Goal: Information Seeking & Learning: Compare options

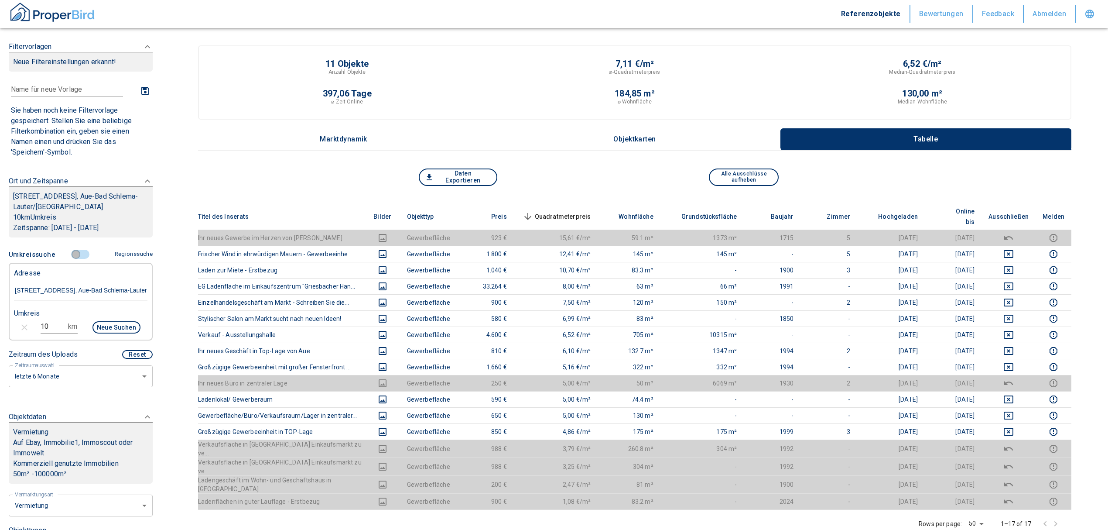
click at [72, 250] on input "controlled" at bounding box center [76, 255] width 26 height 10
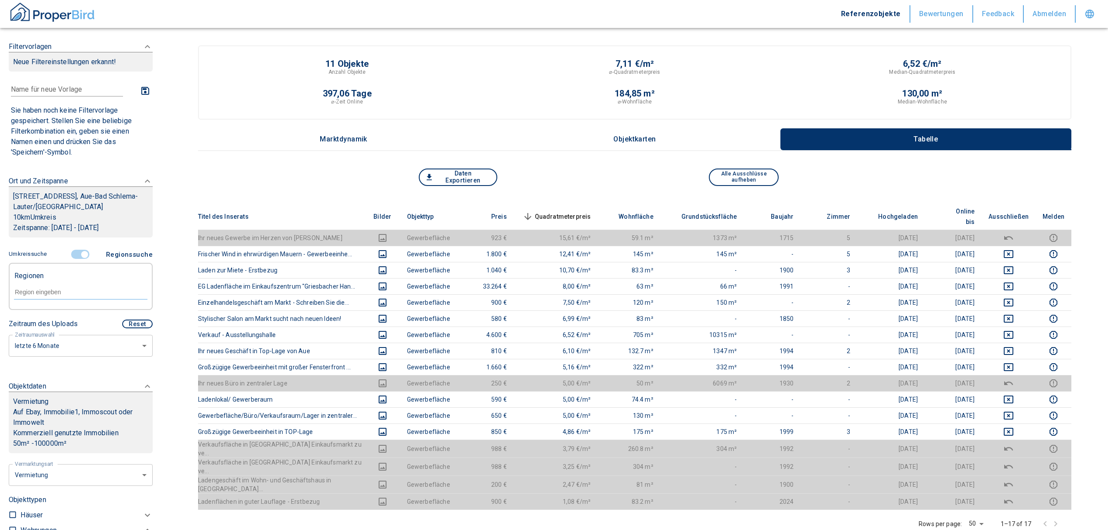
click at [81, 254] on input "controlled" at bounding box center [85, 255] width 26 height 10
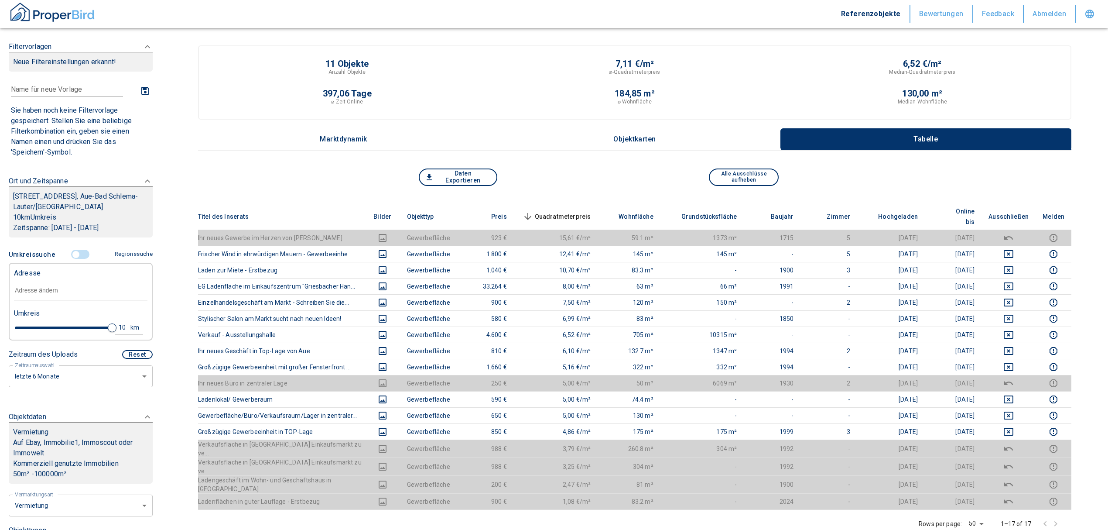
click at [52, 287] on input "text" at bounding box center [81, 291] width 134 height 20
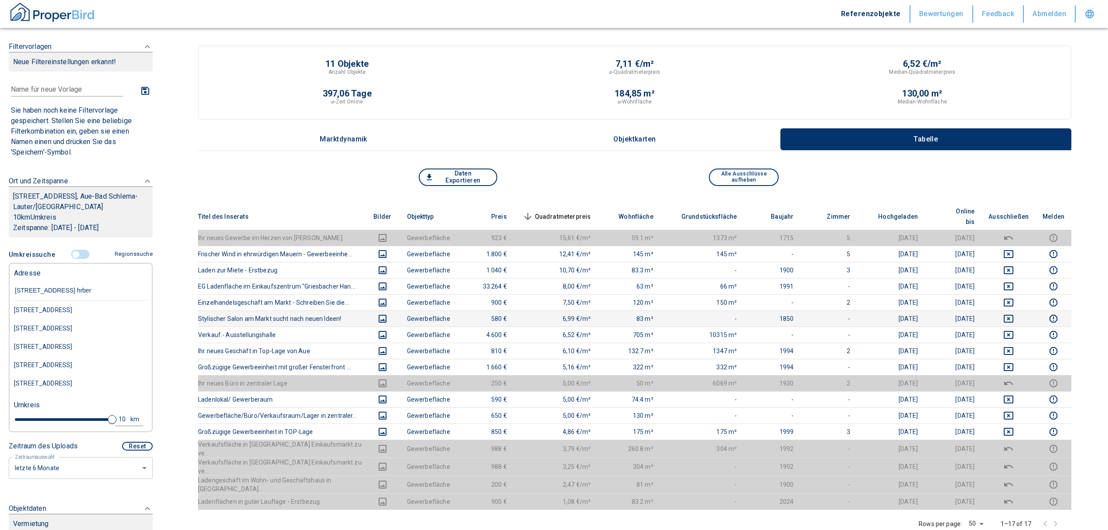
type input "[STREET_ADDRESS] hrbert"
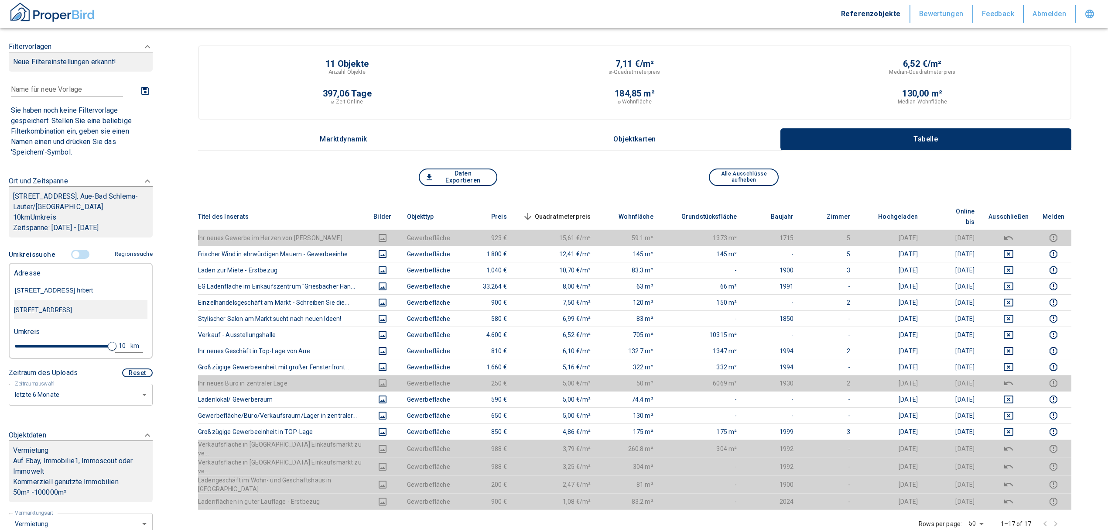
click at [84, 311] on div "[STREET_ADDRESS]" at bounding box center [81, 310] width 134 height 18
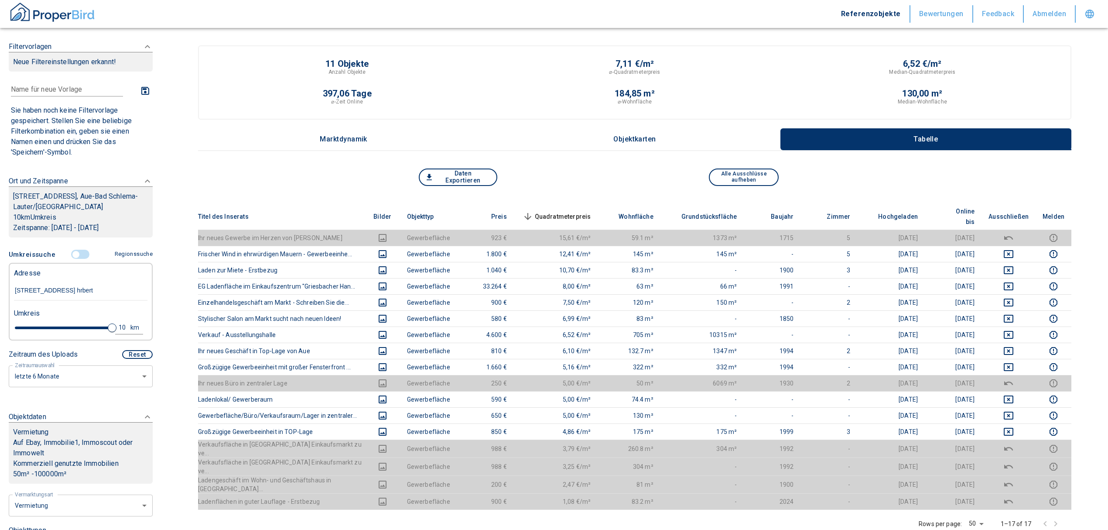
type input "2020"
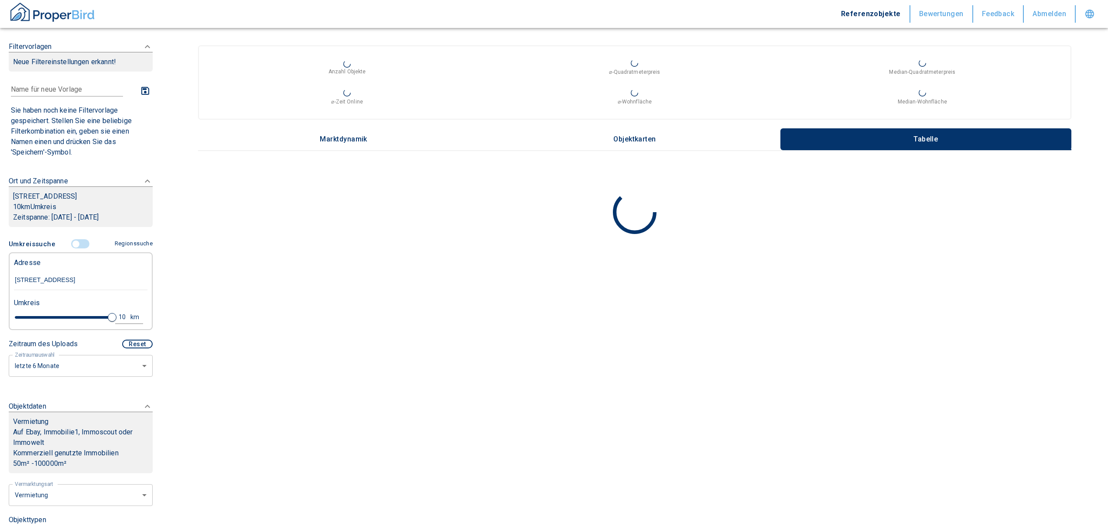
type input "[STREET_ADDRESS]"
type input "2020"
type input "4.6"
type input "2020"
type input "3.4"
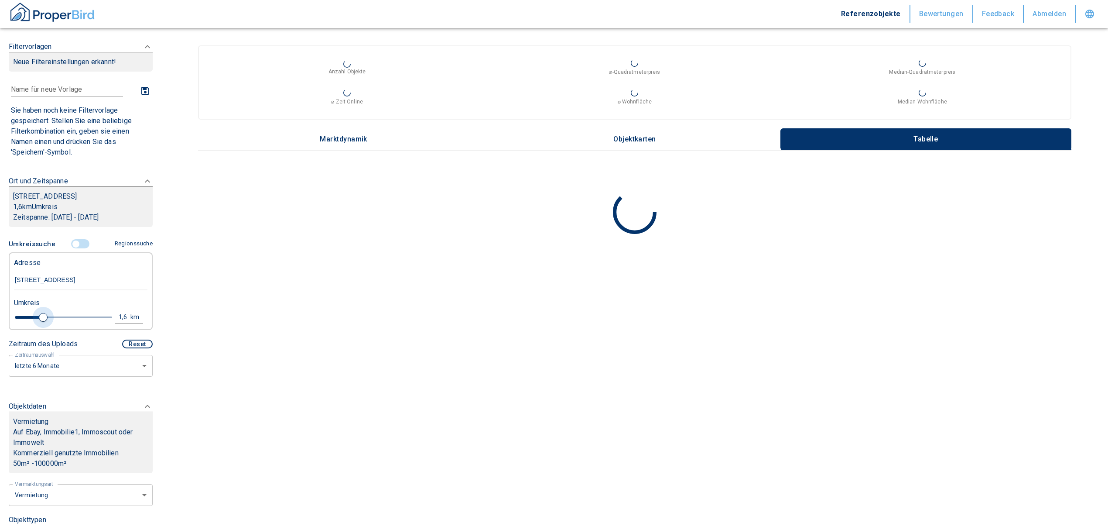
type input "2020"
type input "1.6"
type input "2020"
type input "0.6"
type input "2020"
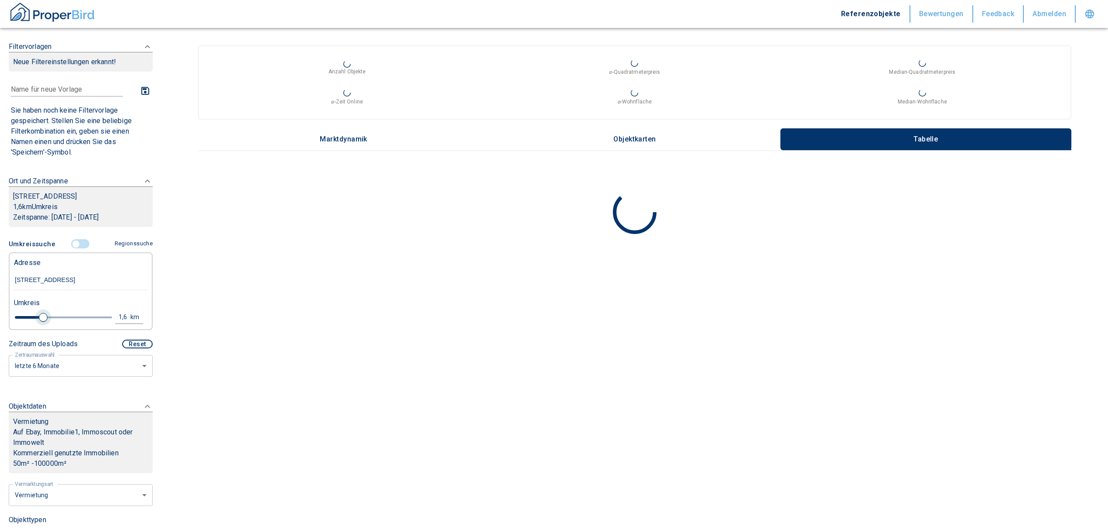
type input "0.4"
drag, startPoint x: 77, startPoint y: 317, endPoint x: 20, endPoint y: 313, distance: 57.7
click at [20, 313] on span at bounding box center [18, 317] width 9 height 9
type input "2020"
type input "0.6"
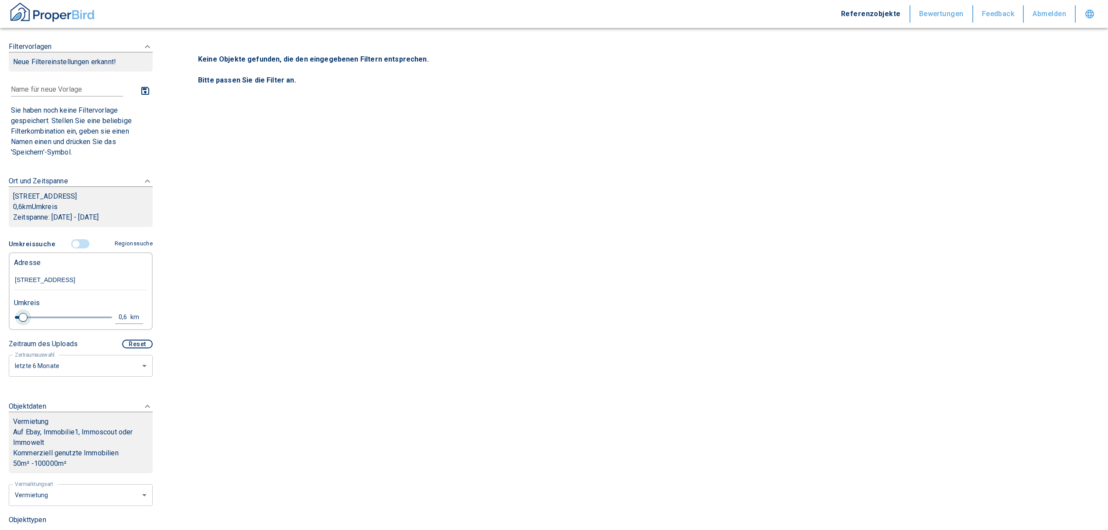
type input "2020"
type input "0.8"
click at [25, 315] on span at bounding box center [27, 317] width 9 height 9
type input "2020"
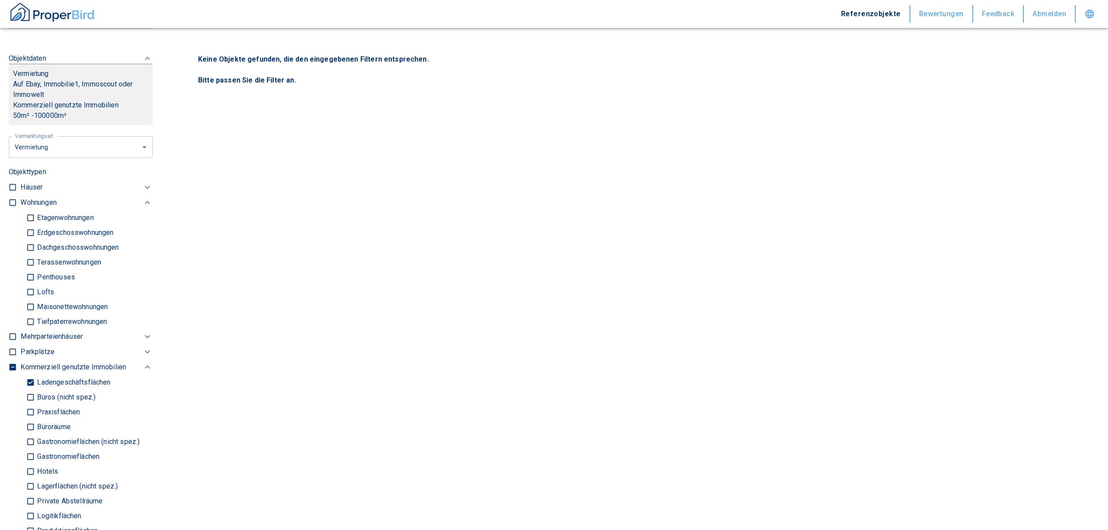
scroll to position [349, 0]
click at [28, 382] on input "Ladengeschäftsflächen" at bounding box center [30, 380] width 9 height 15
checkbox input "false"
type input "2020"
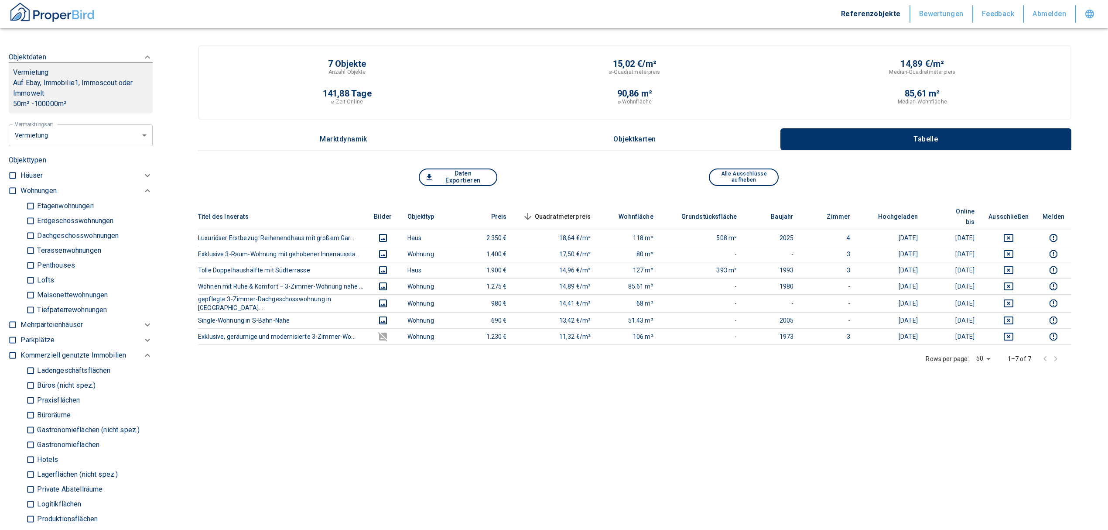
click at [9, 192] on input "checkbox" at bounding box center [12, 190] width 9 height 9
checkbox input "true"
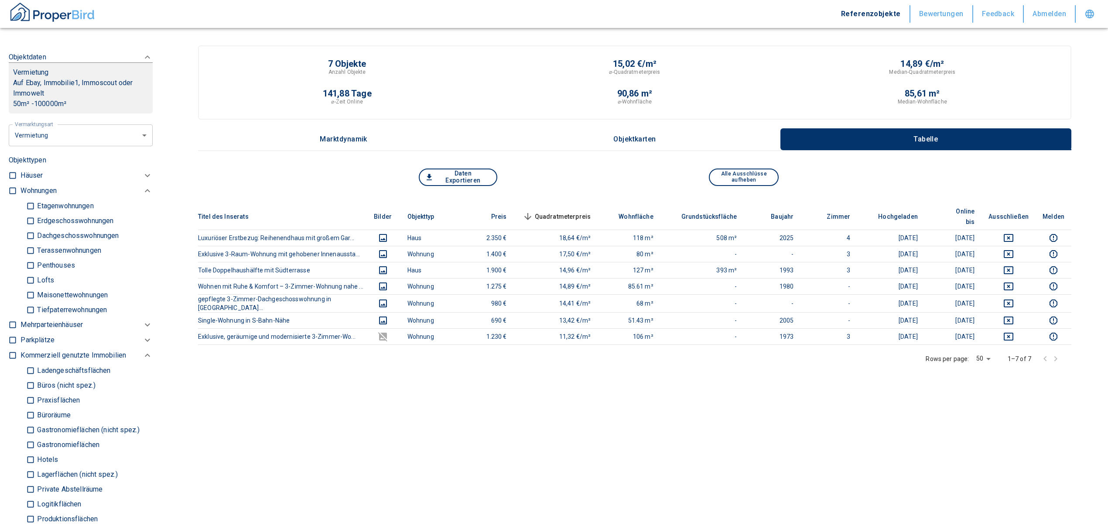
checkbox input "true"
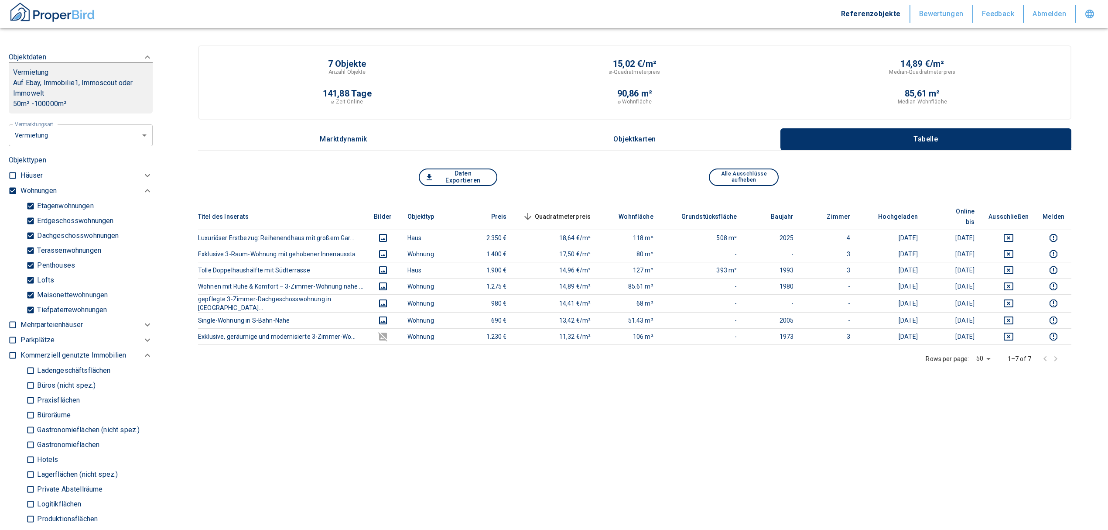
type input "2020"
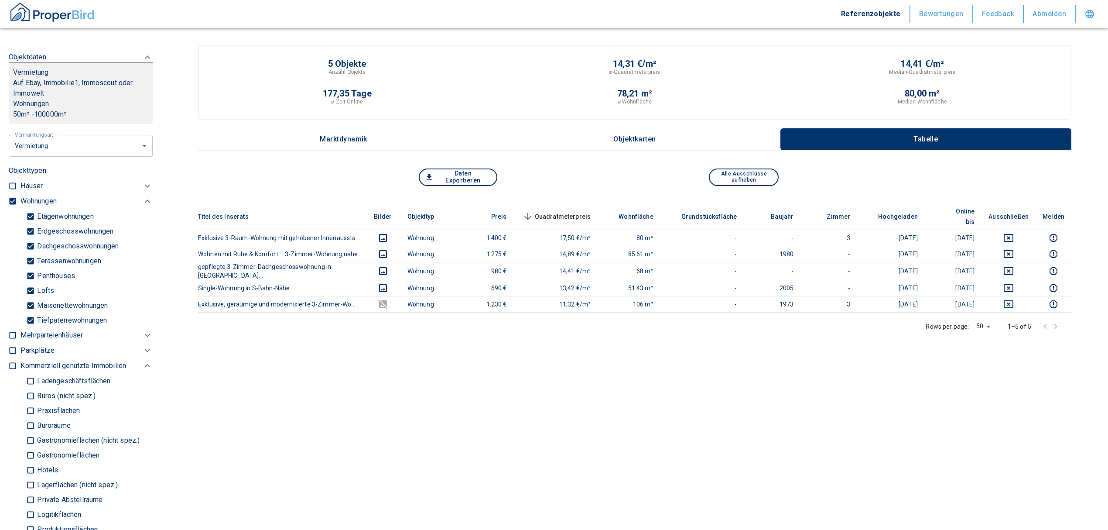
click at [30, 320] on input "Tiefpaterrewohnungen" at bounding box center [30, 319] width 9 height 15
checkbox input "false"
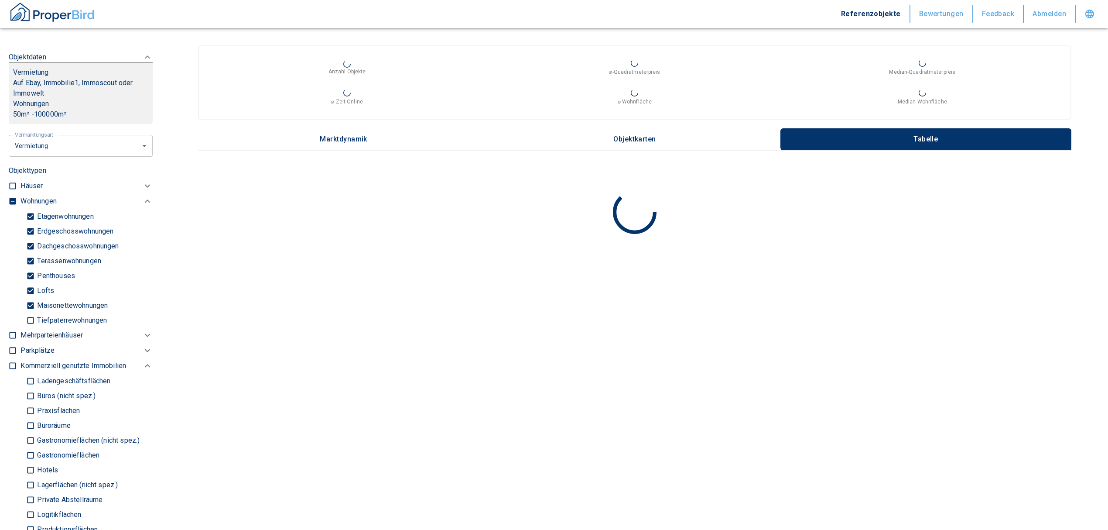
checkbox input "false"
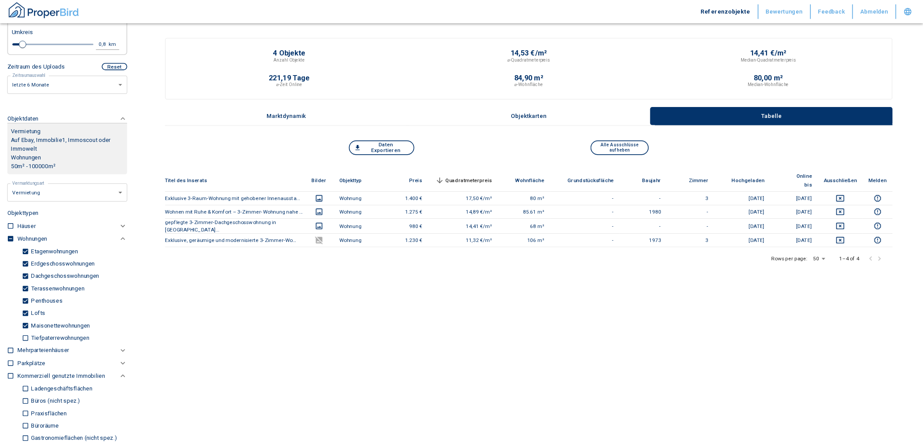
scroll to position [175, 0]
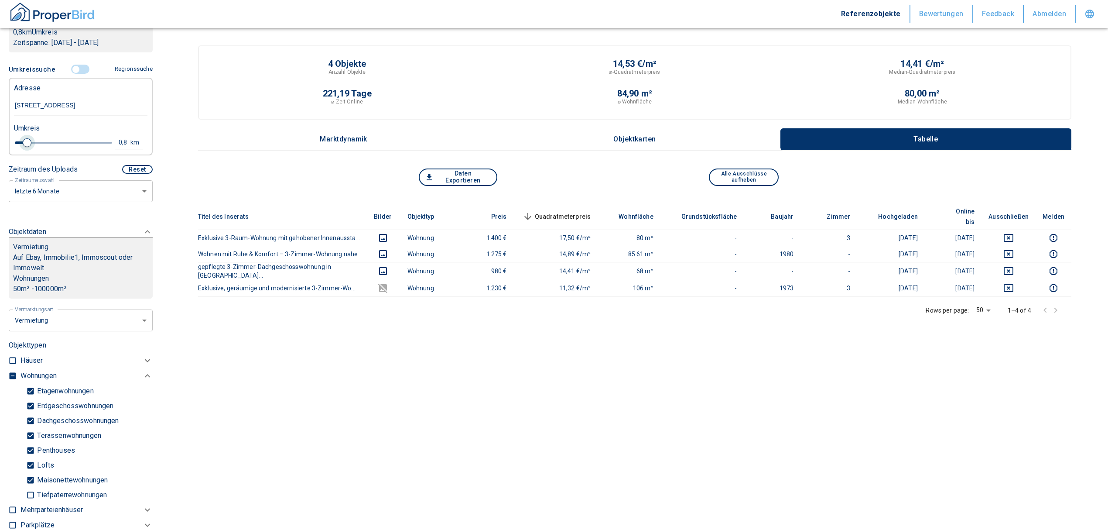
type input "2020"
type input "0.6"
type input "2020"
type input "0.4"
click at [17, 139] on span at bounding box center [18, 142] width 9 height 9
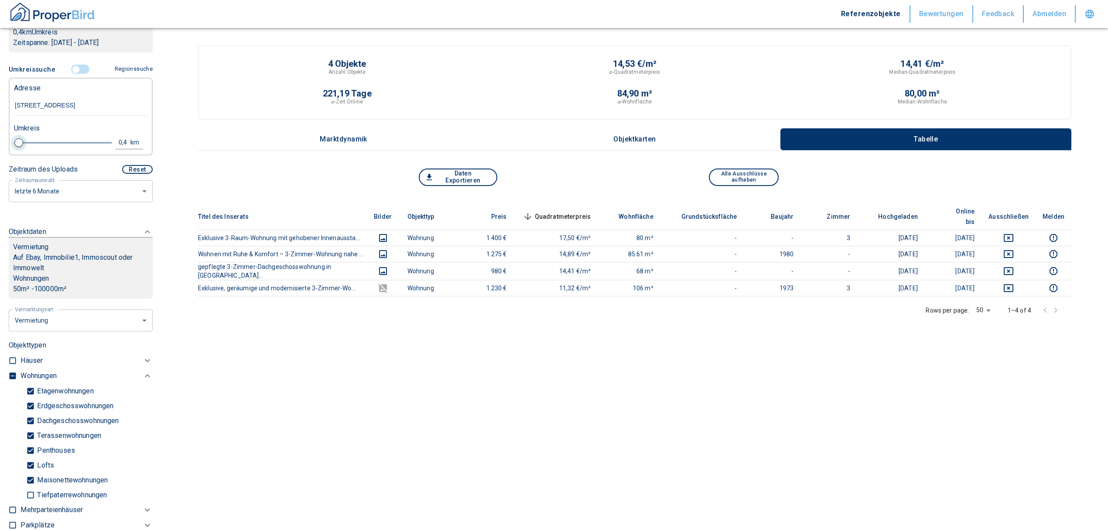
type input "2020"
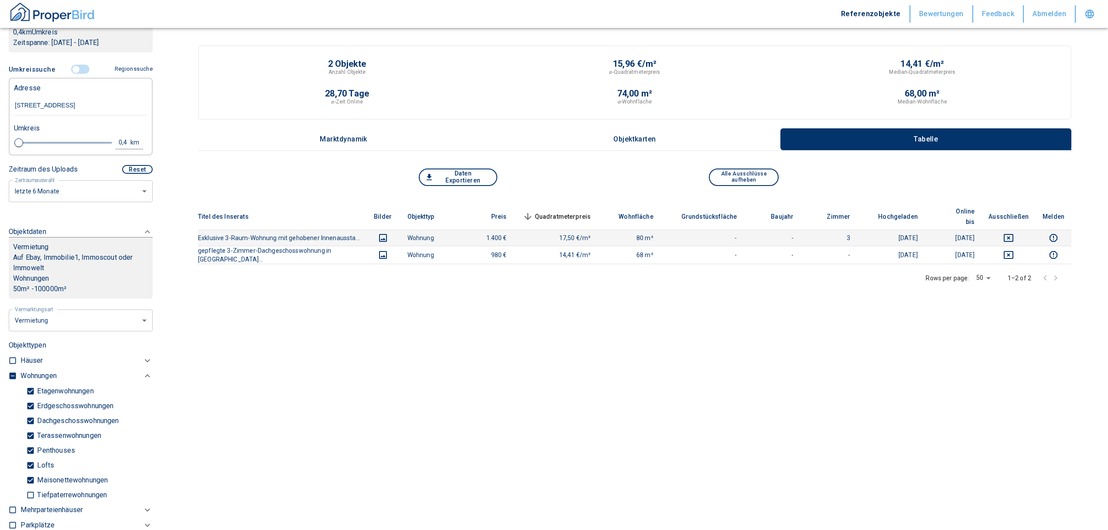
click at [378, 233] on icon "images" at bounding box center [383, 238] width 10 height 10
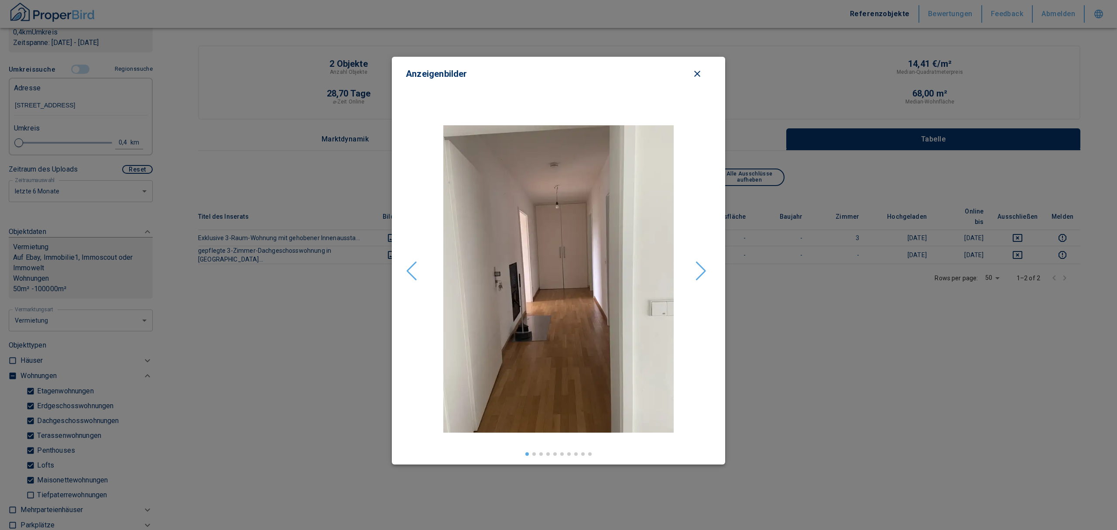
click at [699, 69] on icon "close modal" at bounding box center [697, 74] width 10 height 10
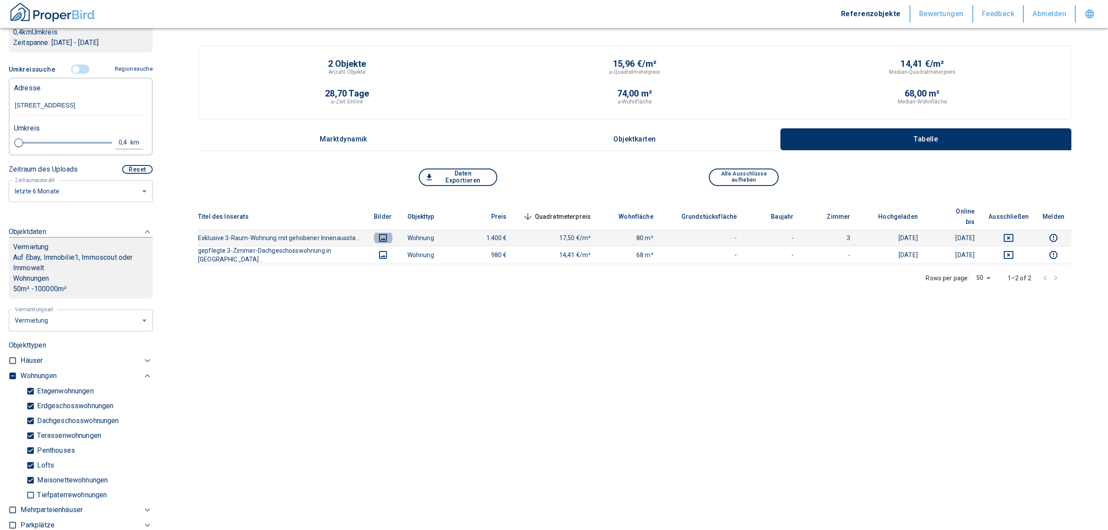
click at [379, 233] on icon "images" at bounding box center [383, 238] width 10 height 10
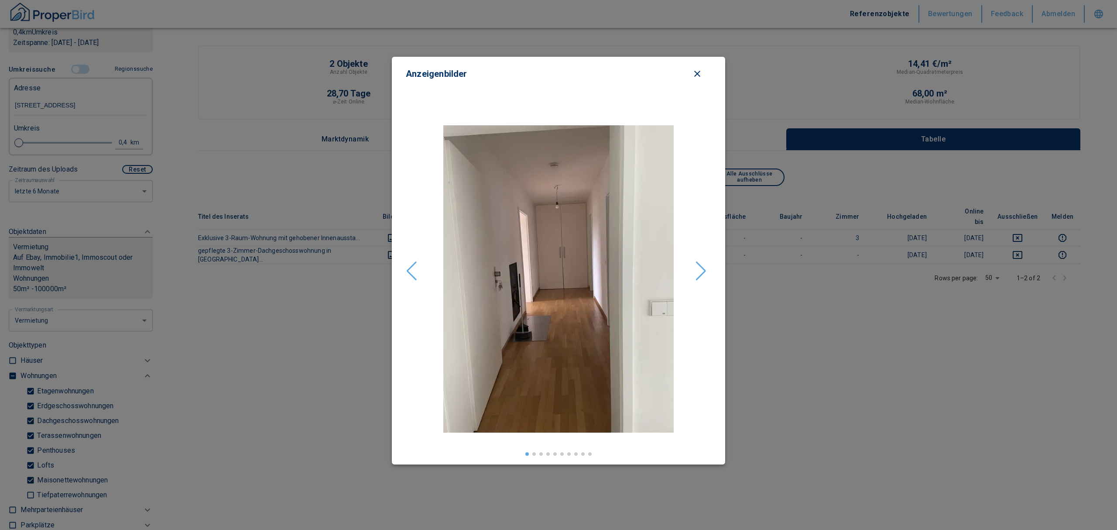
click at [707, 267] on img "2 / 12" at bounding box center [558, 278] width 305 height 307
click at [699, 269] on div "Next slide" at bounding box center [701, 270] width 12 height 19
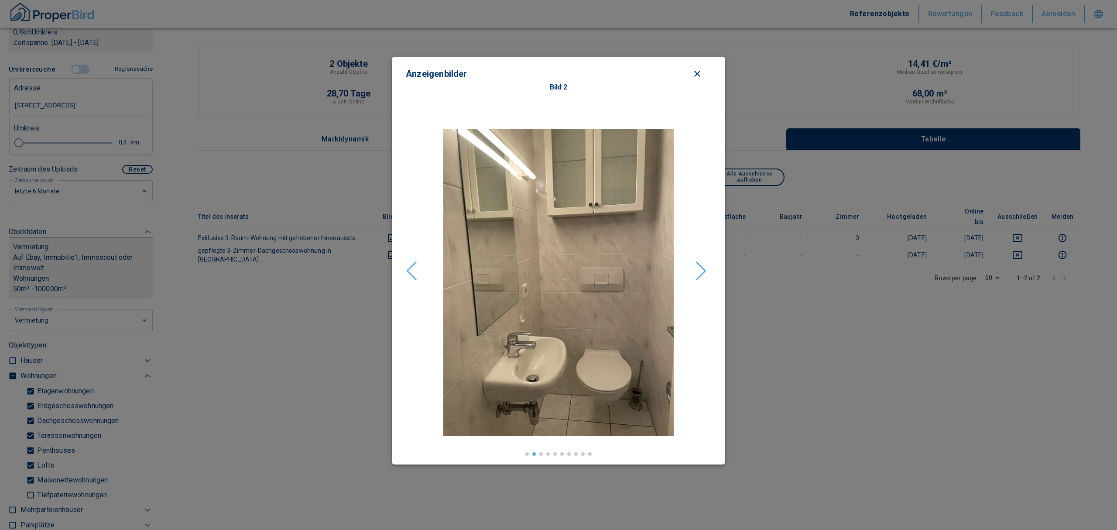
click at [699, 269] on div "Next slide" at bounding box center [701, 270] width 12 height 19
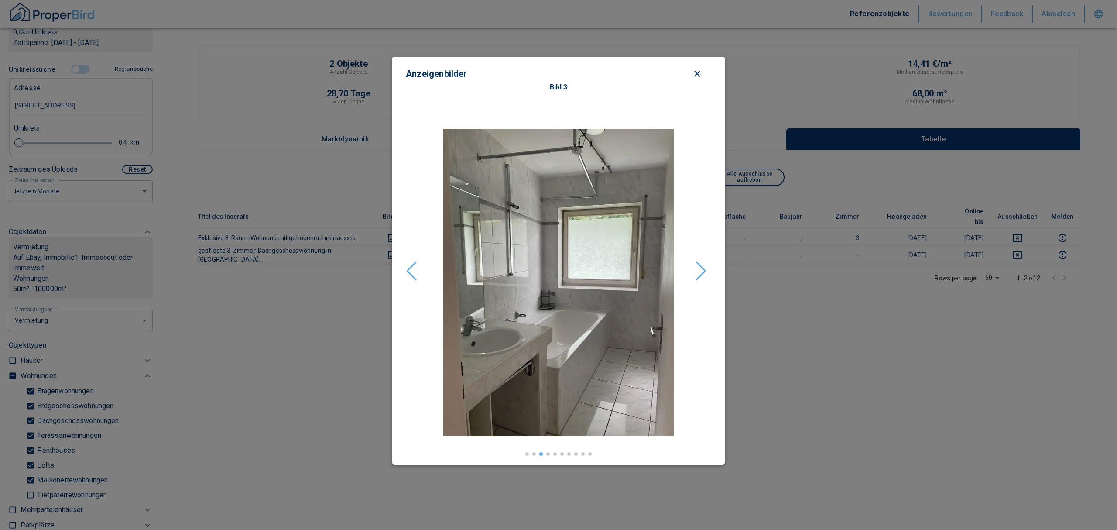
click at [699, 269] on div "Next slide" at bounding box center [701, 270] width 12 height 19
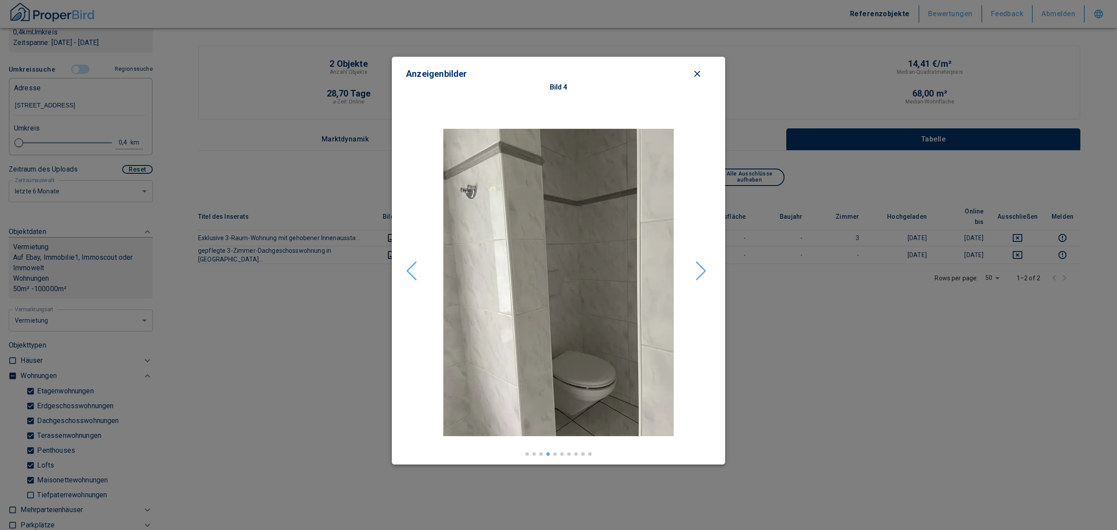
click at [699, 269] on div "Next slide" at bounding box center [701, 270] width 12 height 19
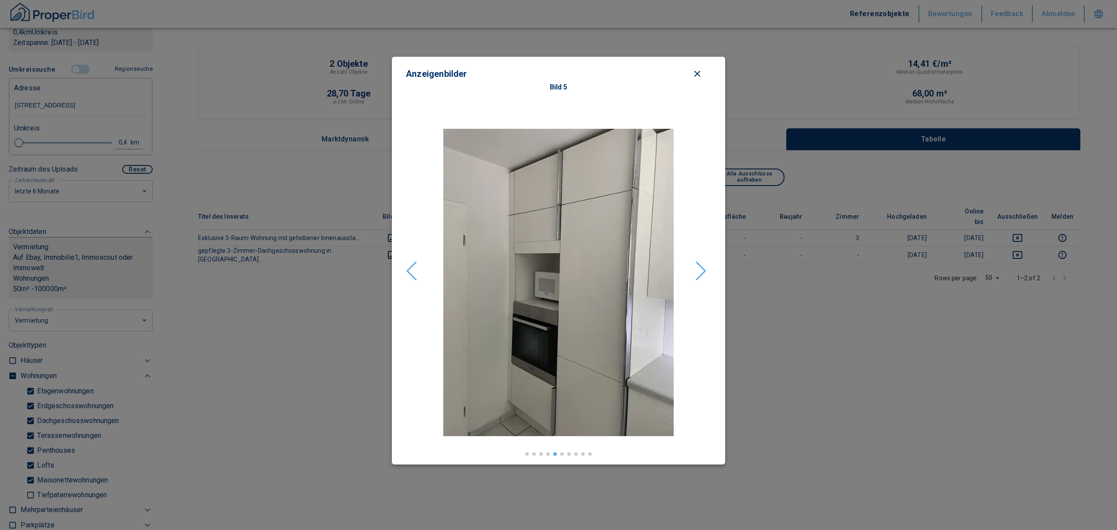
click at [699, 269] on div "Next slide" at bounding box center [701, 270] width 12 height 19
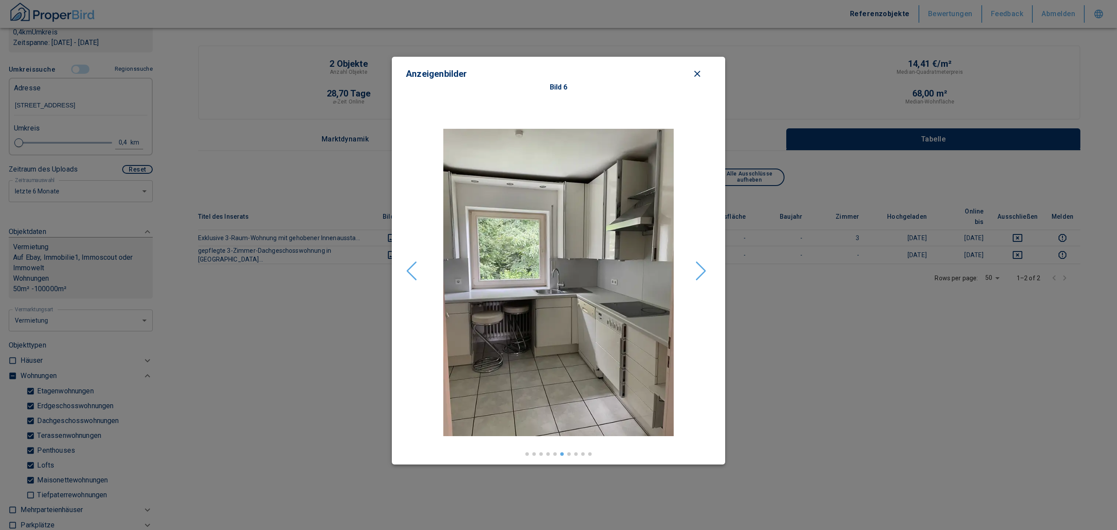
click at [699, 269] on div "Next slide" at bounding box center [701, 270] width 12 height 19
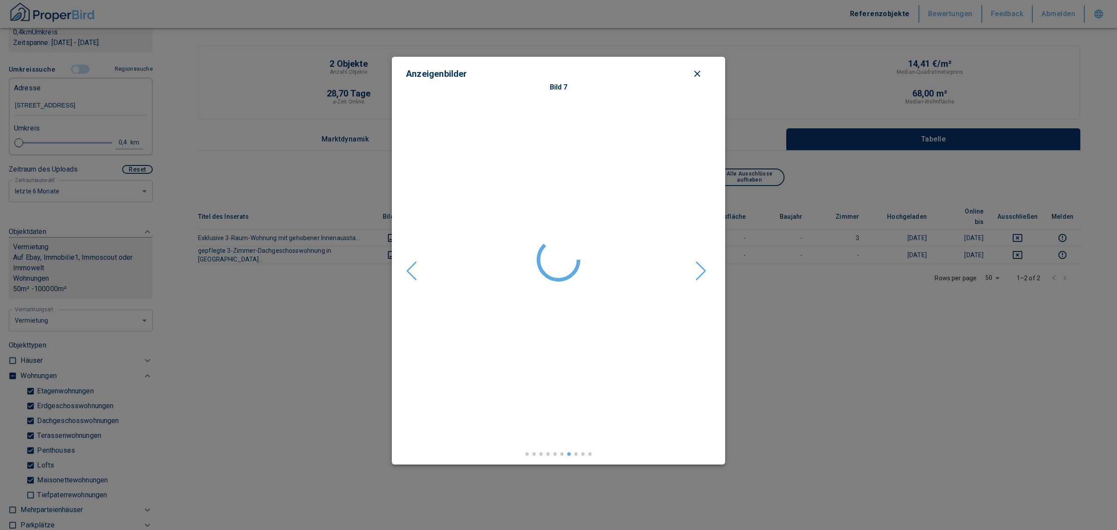
click at [699, 269] on div "Next slide" at bounding box center [701, 270] width 12 height 19
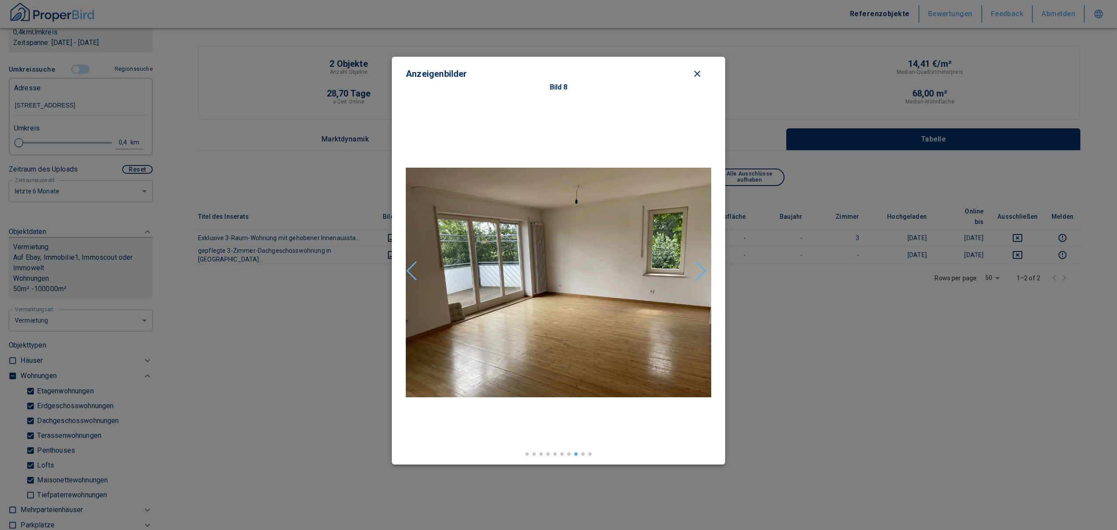
click at [699, 269] on div "Next slide" at bounding box center [701, 270] width 12 height 19
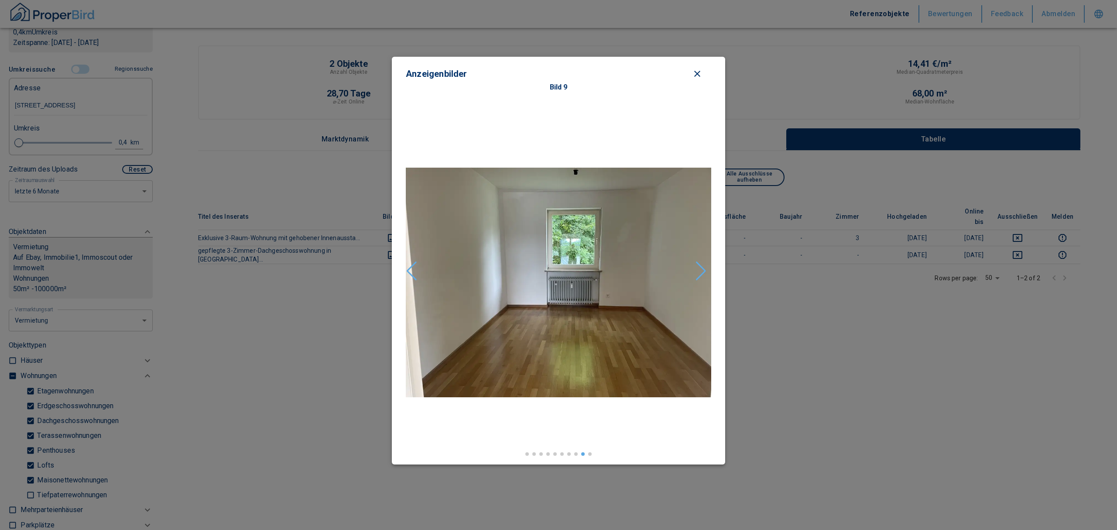
click at [699, 269] on div "Next slide" at bounding box center [701, 270] width 12 height 19
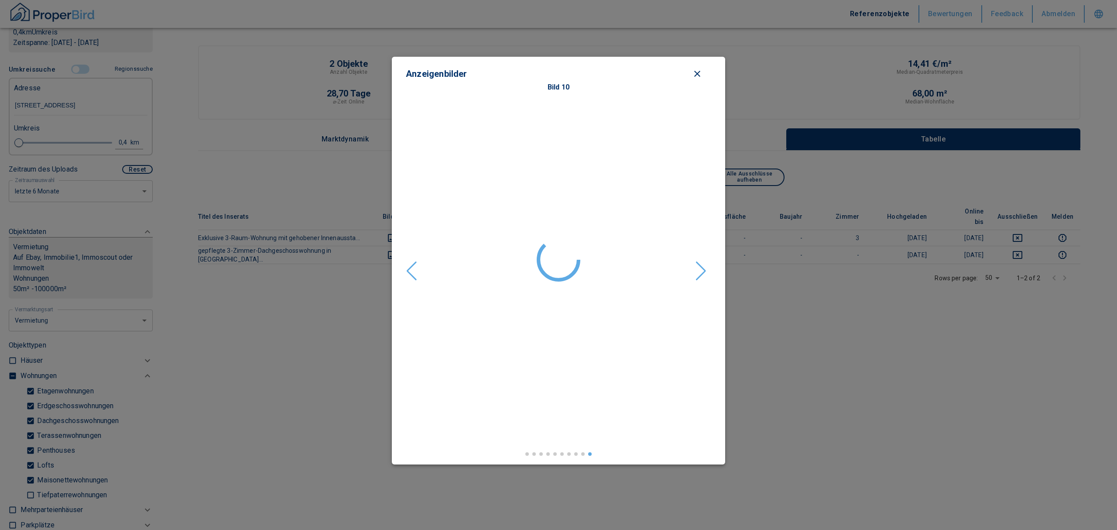
click at [699, 269] on div "Next slide" at bounding box center [701, 270] width 12 height 19
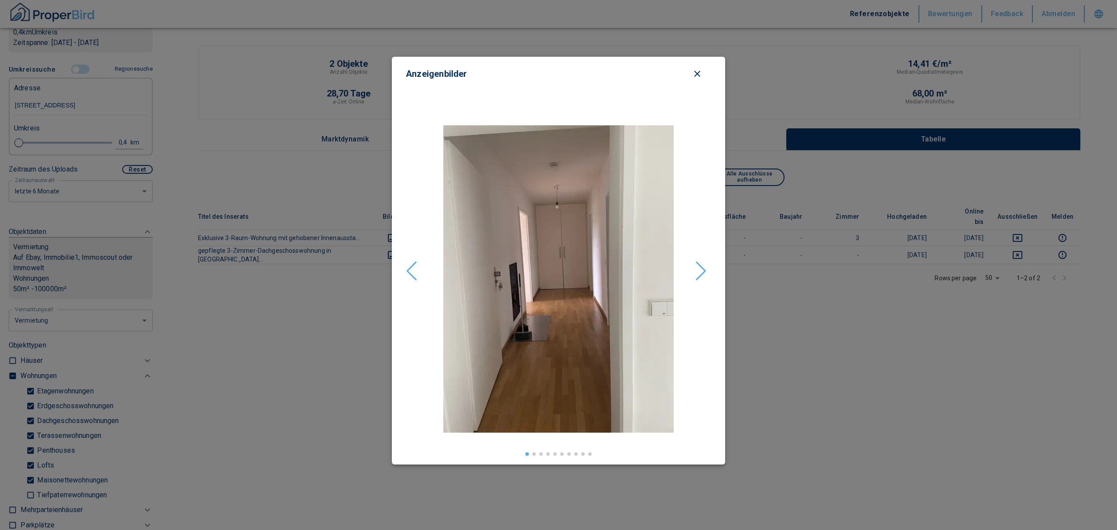
click at [699, 269] on div "Next slide" at bounding box center [701, 270] width 12 height 19
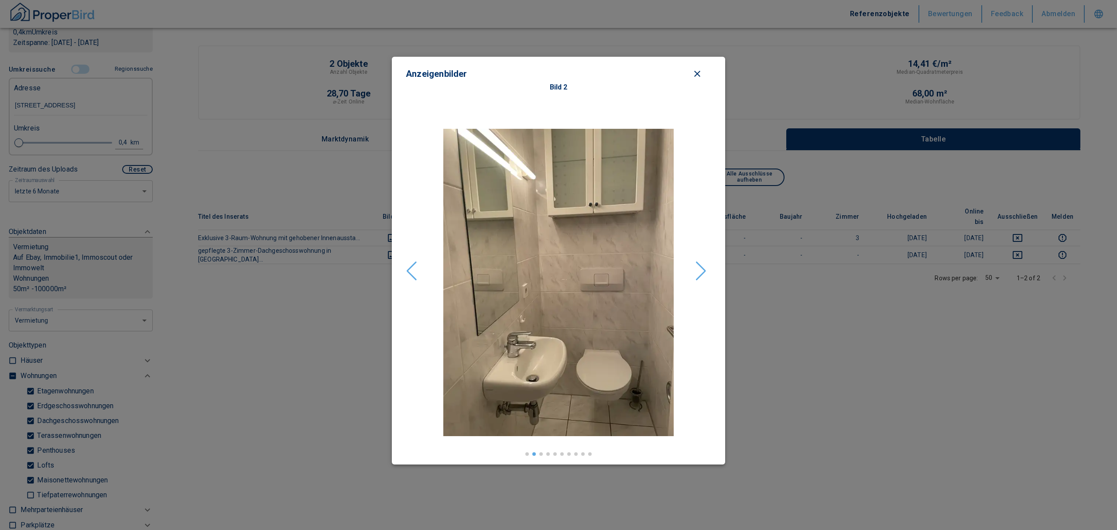
click at [699, 269] on div "Next slide" at bounding box center [701, 270] width 12 height 19
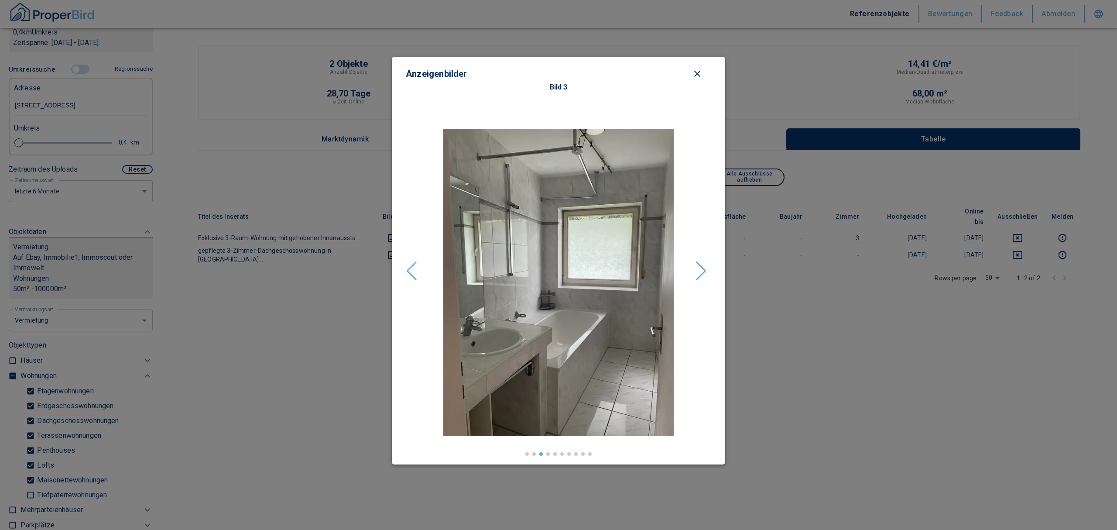
click at [696, 65] on div "Anzeigenbilder Bild 10 Bild 1 Bild 2 Bild 3 Bild 4 Bild 5 Bild 6 Bild 7 Bild 8 …" at bounding box center [558, 261] width 333 height 408
click at [695, 72] on icon "close modal" at bounding box center [697, 74] width 6 height 6
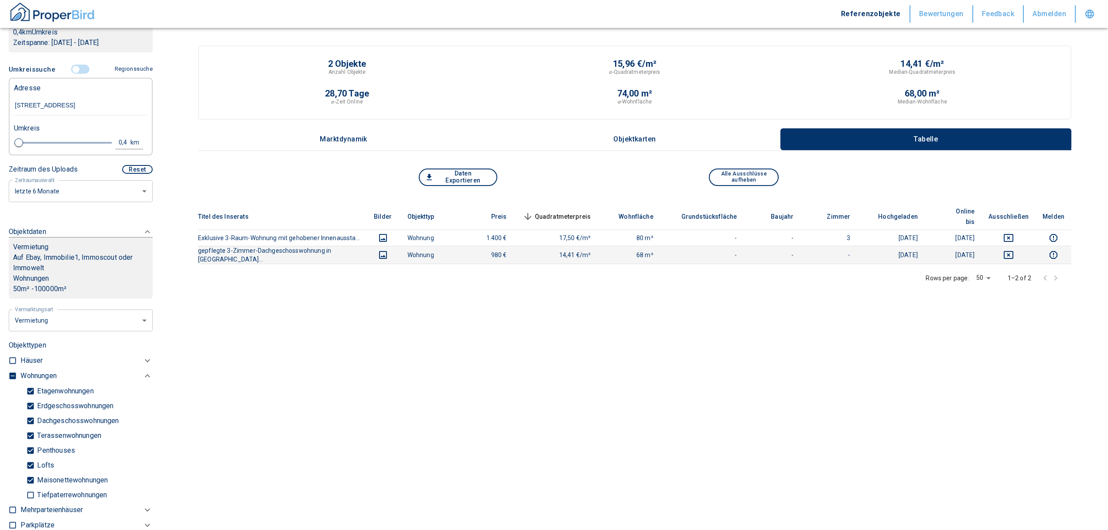
click at [380, 250] on icon "images" at bounding box center [383, 255] width 10 height 10
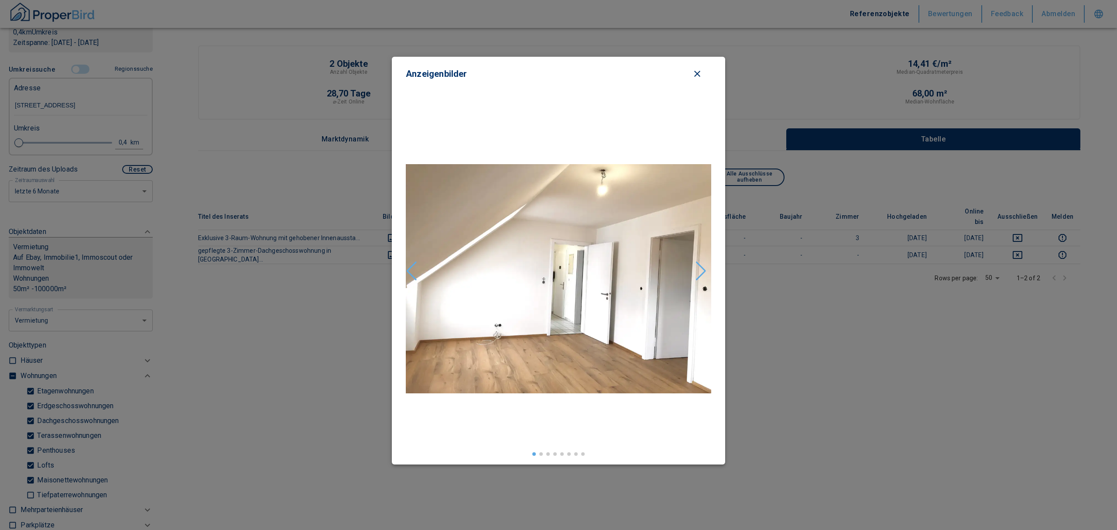
click at [698, 269] on div "Next slide" at bounding box center [701, 270] width 12 height 19
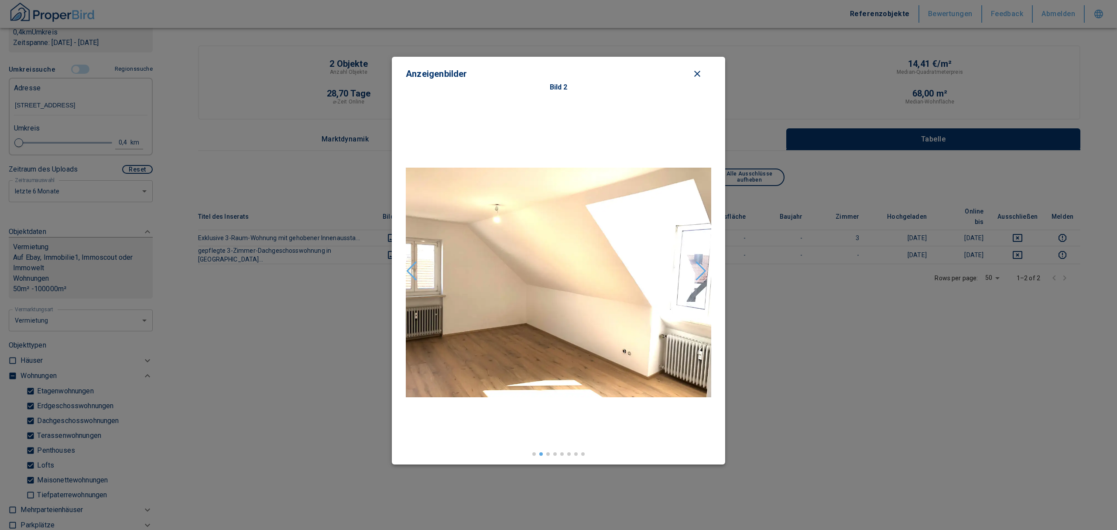
click at [698, 269] on div "Next slide" at bounding box center [701, 270] width 12 height 19
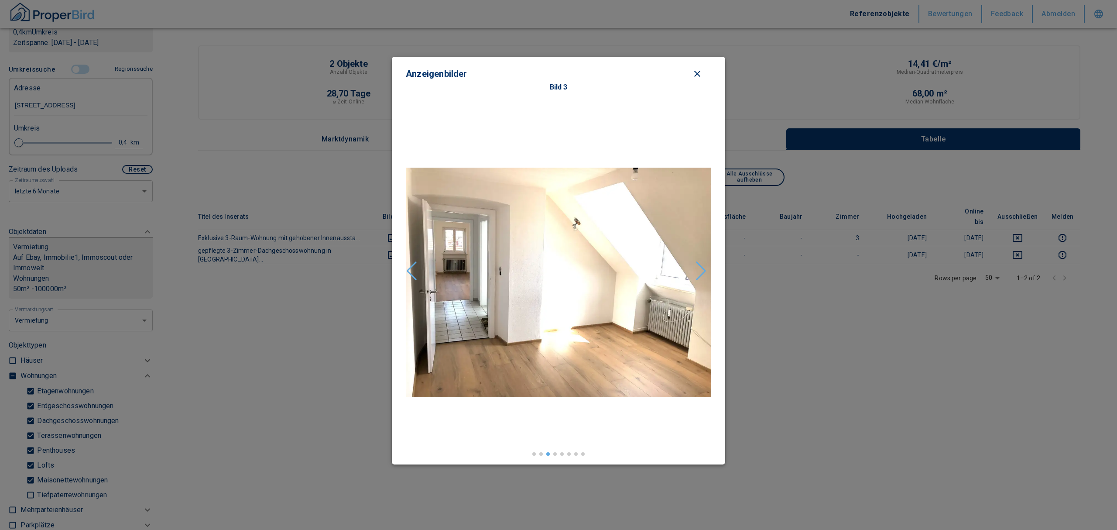
click at [698, 269] on div "Next slide" at bounding box center [701, 270] width 12 height 19
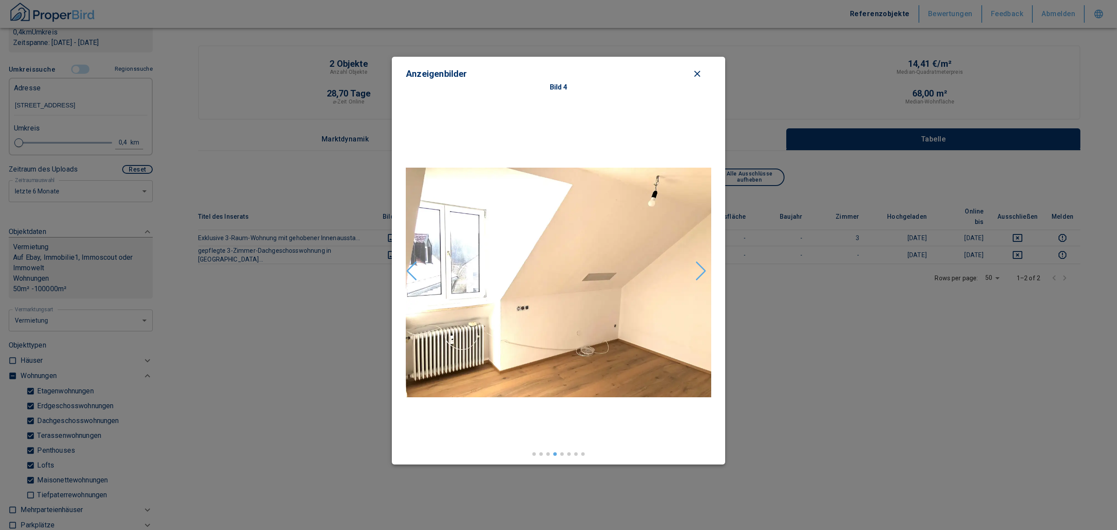
click at [698, 269] on div "Next slide" at bounding box center [701, 270] width 12 height 19
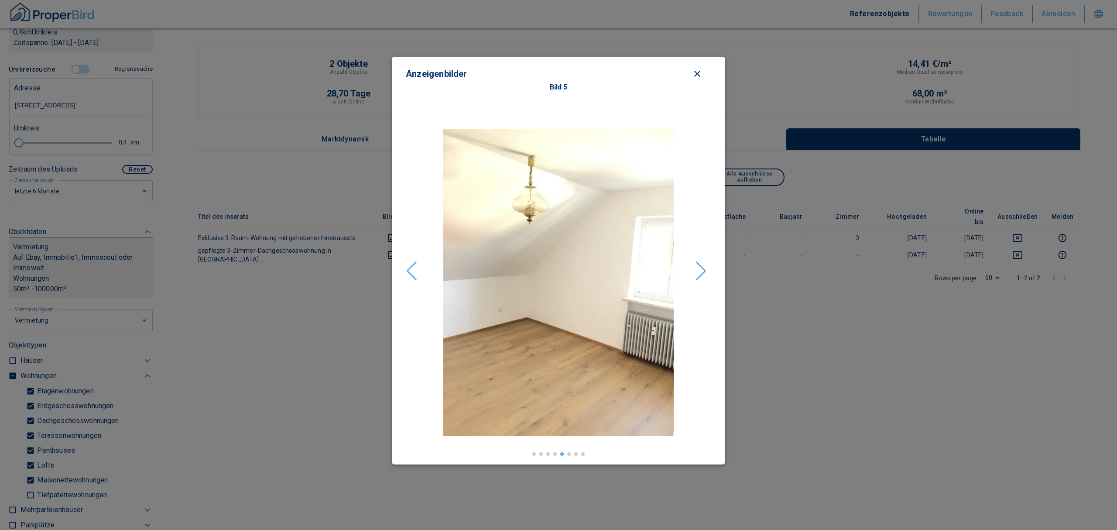
click at [698, 269] on div "Next slide" at bounding box center [701, 270] width 12 height 19
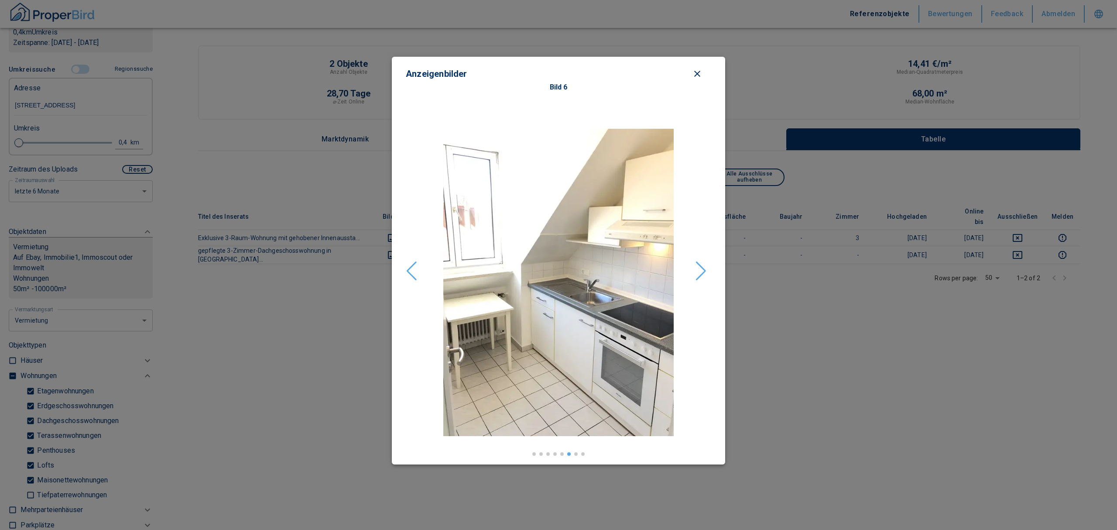
click at [698, 269] on div "Next slide" at bounding box center [701, 270] width 12 height 19
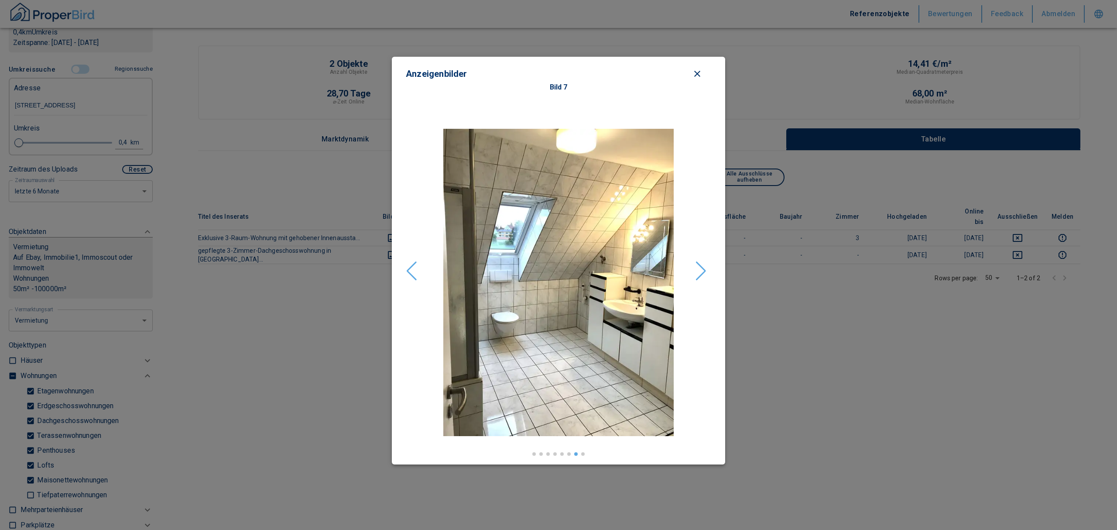
click at [698, 269] on div "Next slide" at bounding box center [701, 270] width 12 height 19
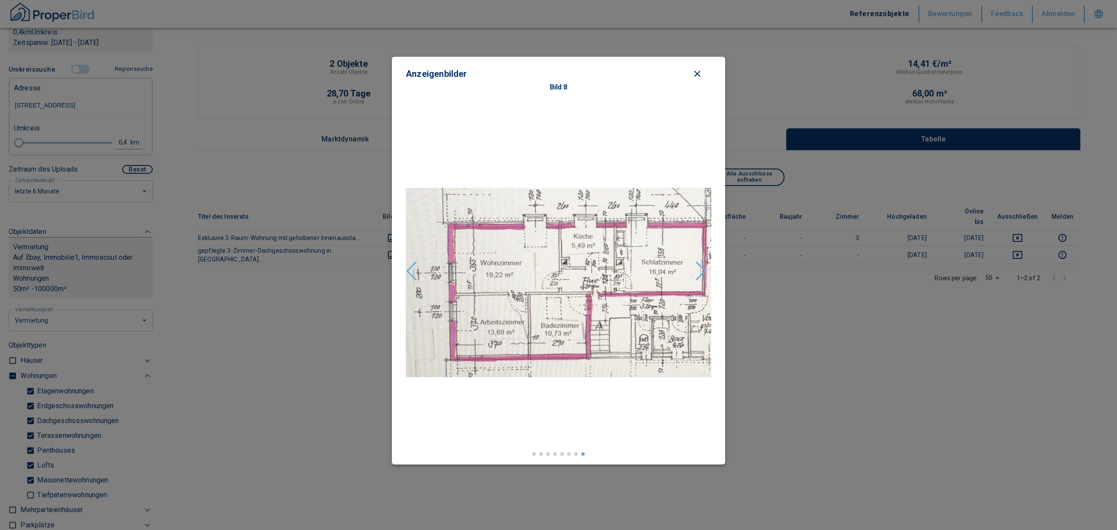
click at [698, 269] on div "Next slide" at bounding box center [701, 270] width 12 height 19
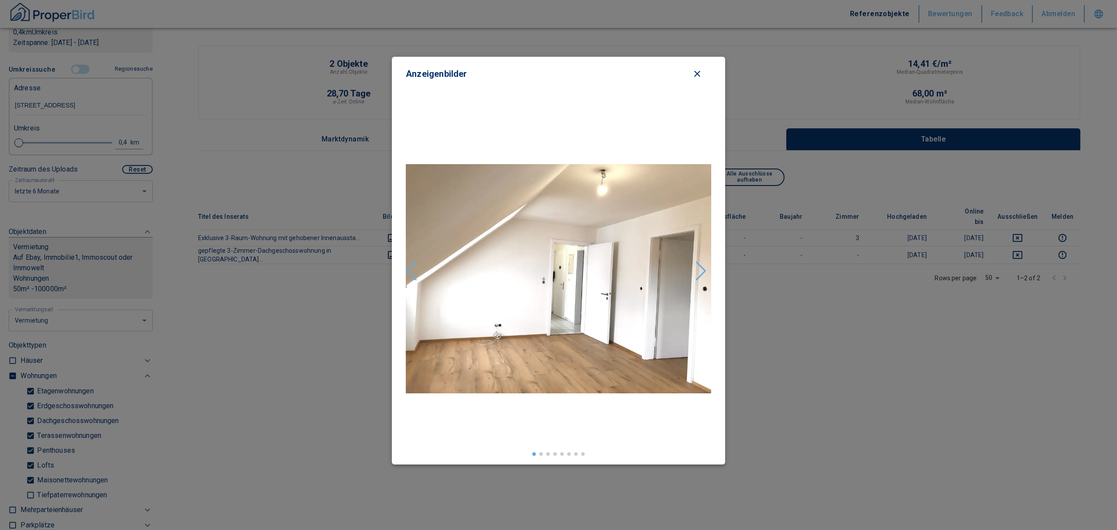
click at [698, 269] on div "Next slide" at bounding box center [701, 270] width 12 height 19
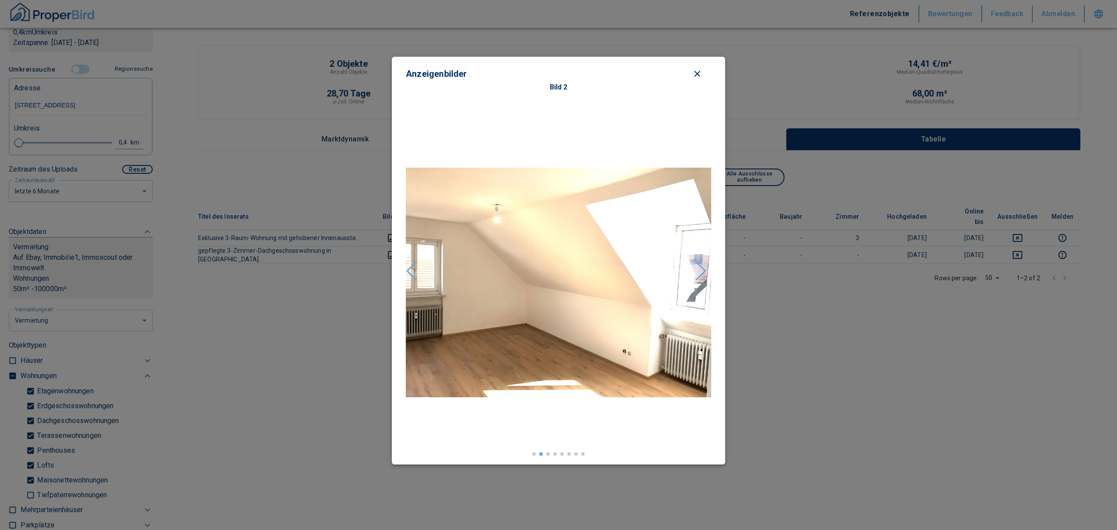
click at [699, 78] on icon "close modal" at bounding box center [697, 74] width 10 height 10
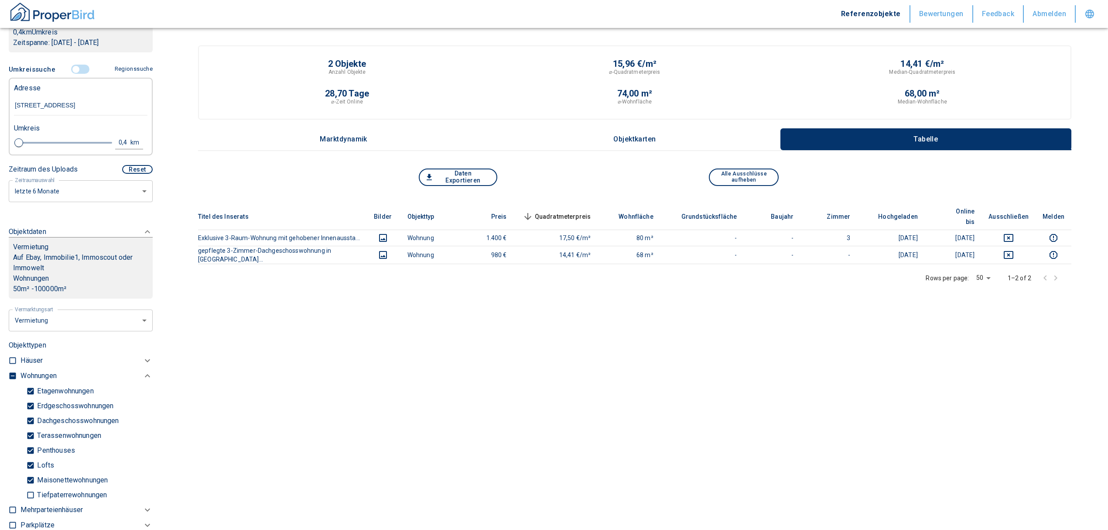
click at [631, 141] on p "Objektkarten" at bounding box center [635, 139] width 44 height 8
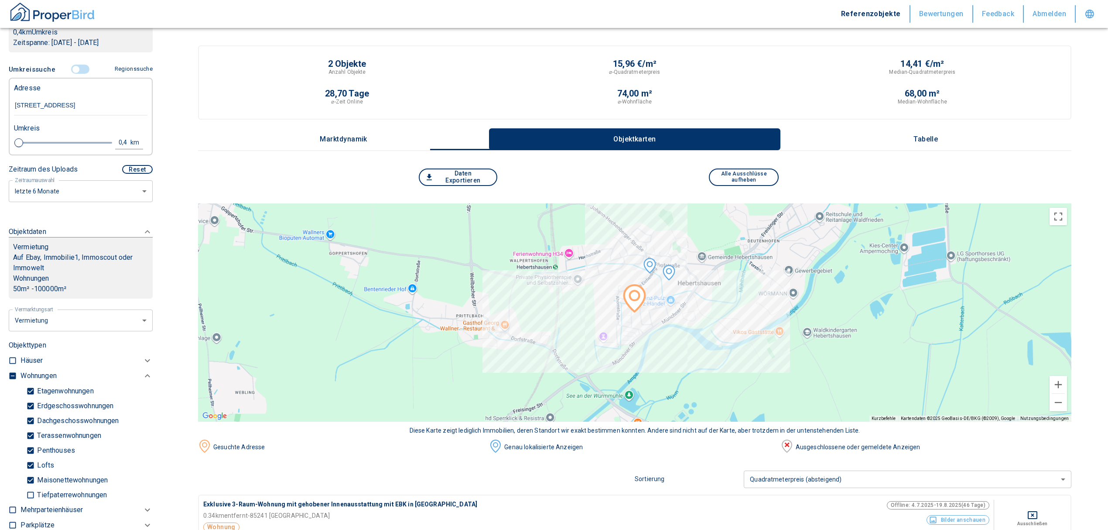
scroll to position [175, 0]
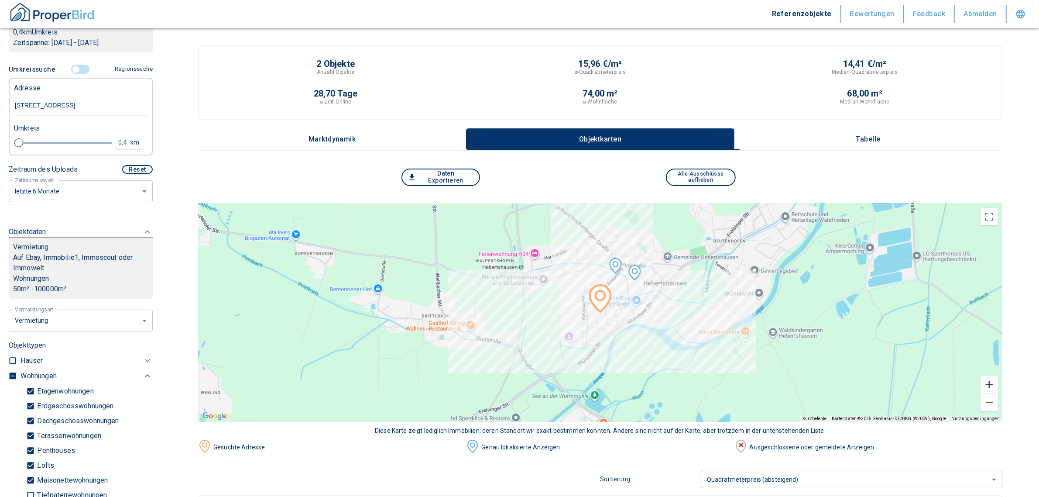
click at [998, 382] on button "Vergrößern" at bounding box center [988, 384] width 17 height 17
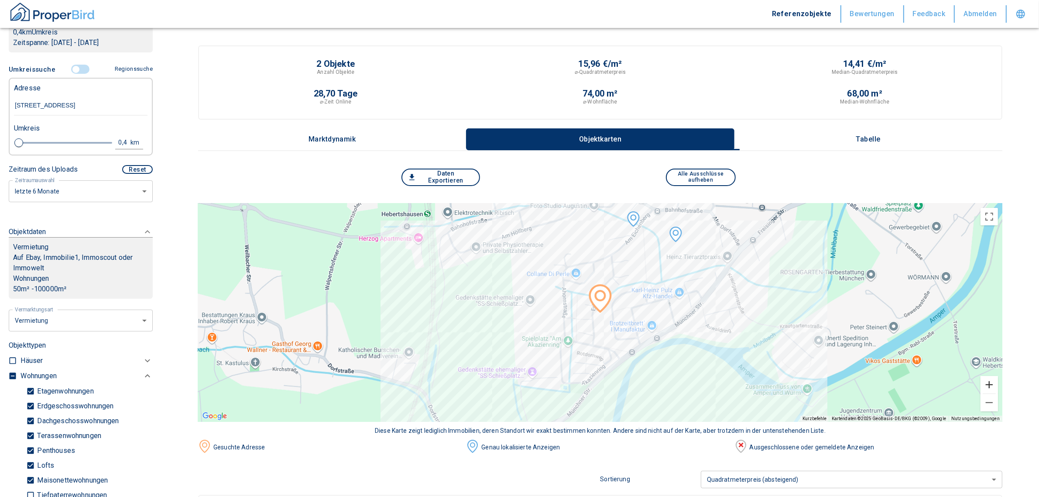
click at [998, 382] on button "Vergrößern" at bounding box center [988, 384] width 17 height 17
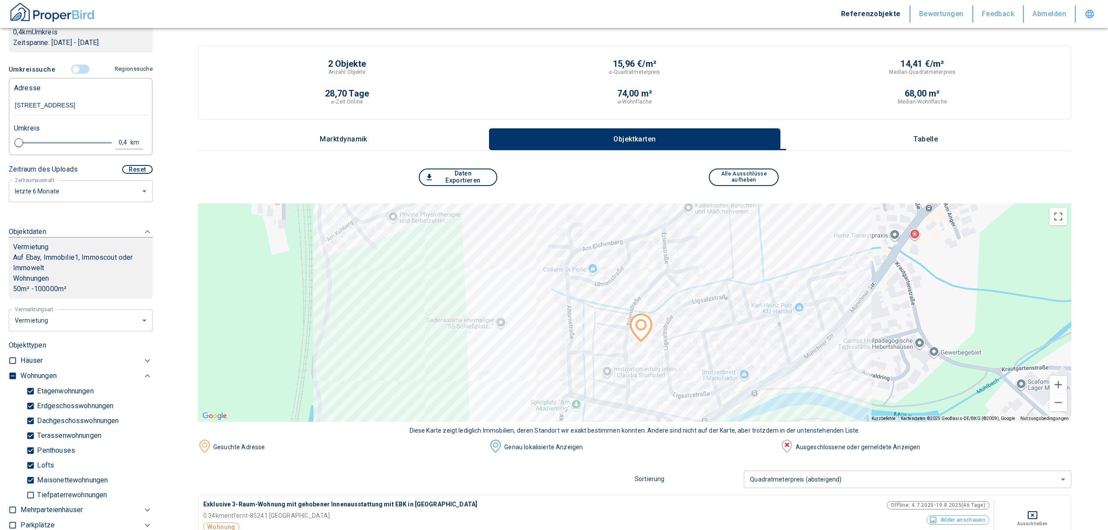
drag, startPoint x: 707, startPoint y: 297, endPoint x: 709, endPoint y: 322, distance: 25.3
click at [716, 336] on div at bounding box center [635, 312] width 874 height 218
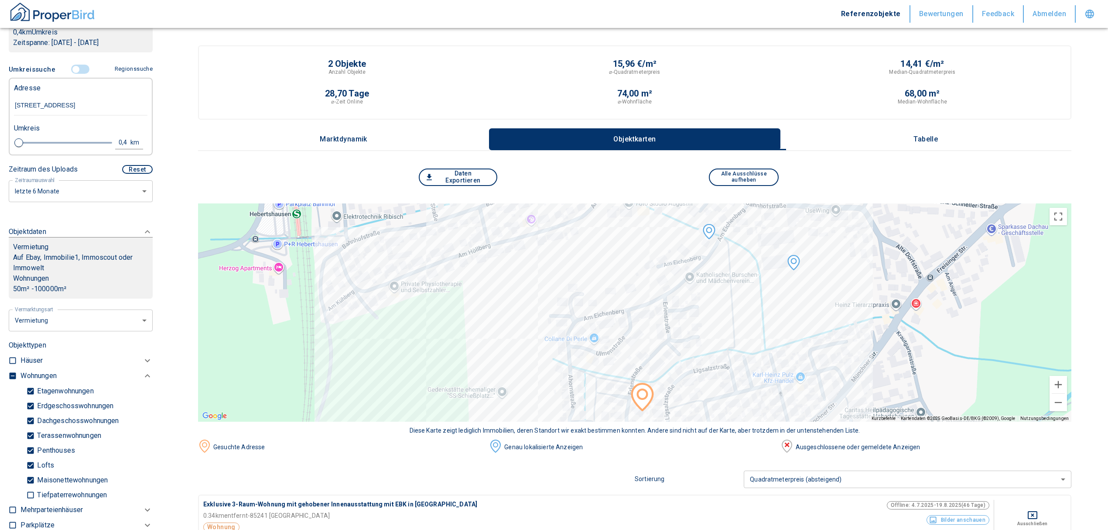
drag, startPoint x: 706, startPoint y: 315, endPoint x: 704, endPoint y: 375, distance: 60.7
click at [704, 375] on div at bounding box center [635, 312] width 874 height 218
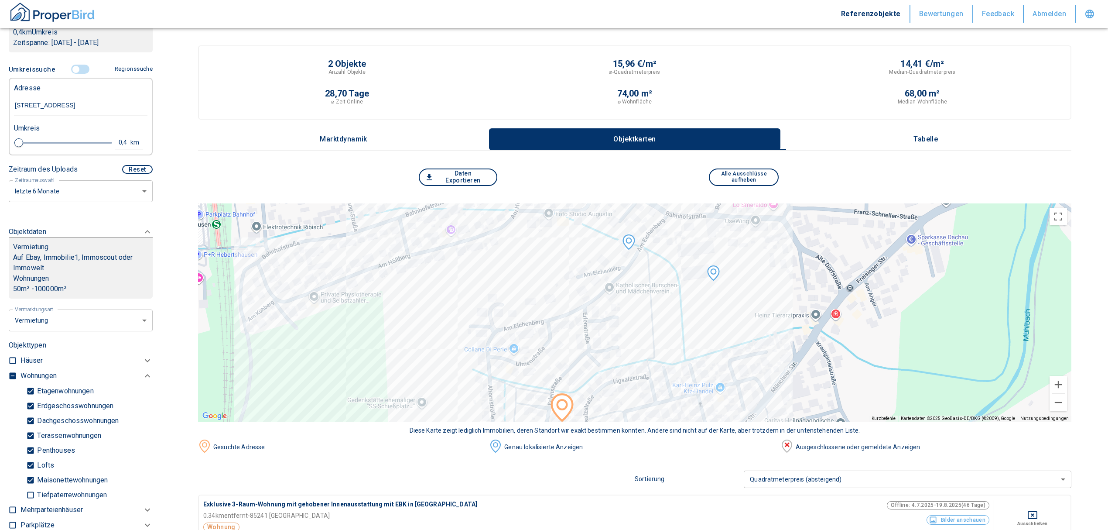
drag, startPoint x: 703, startPoint y: 359, endPoint x: 620, endPoint y: 369, distance: 83.1
click at [620, 369] on div at bounding box center [635, 312] width 874 height 218
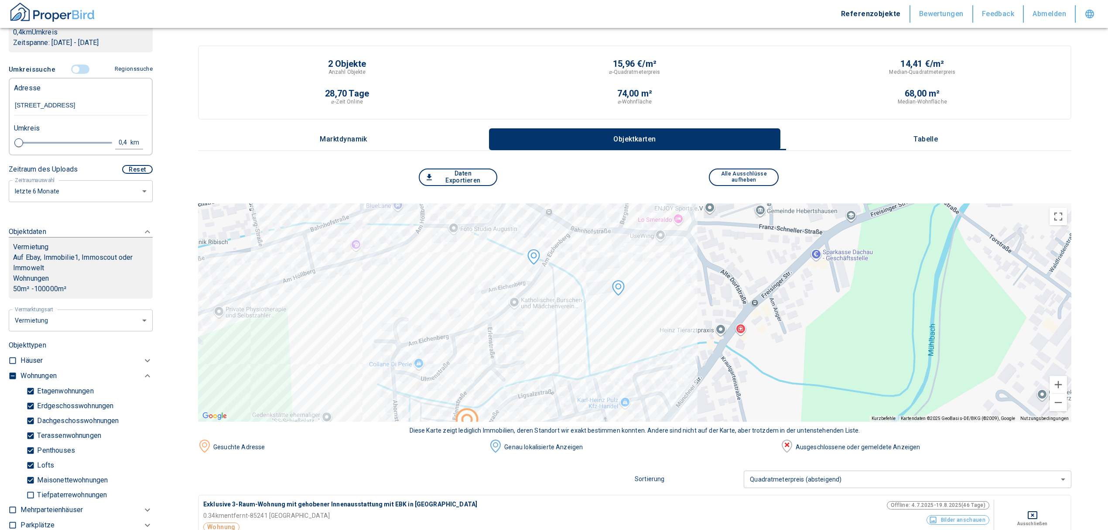
drag, startPoint x: 703, startPoint y: 273, endPoint x: 607, endPoint y: 291, distance: 97.6
click at [607, 291] on div at bounding box center [635, 312] width 874 height 218
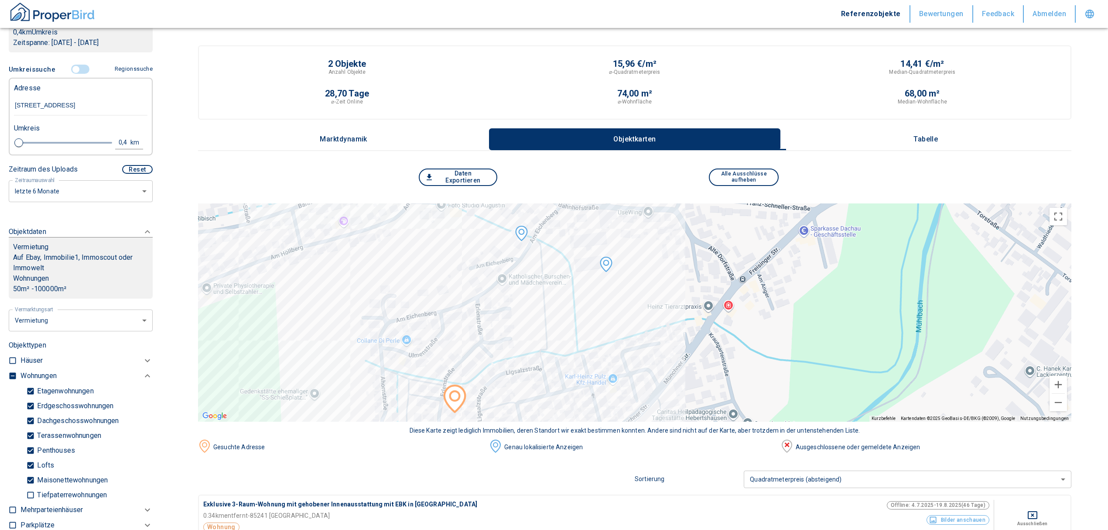
drag, startPoint x: 628, startPoint y: 323, endPoint x: 615, endPoint y: 295, distance: 30.8
click at [615, 295] on div at bounding box center [635, 312] width 874 height 218
click at [72, 69] on input "controlled" at bounding box center [76, 70] width 26 height 10
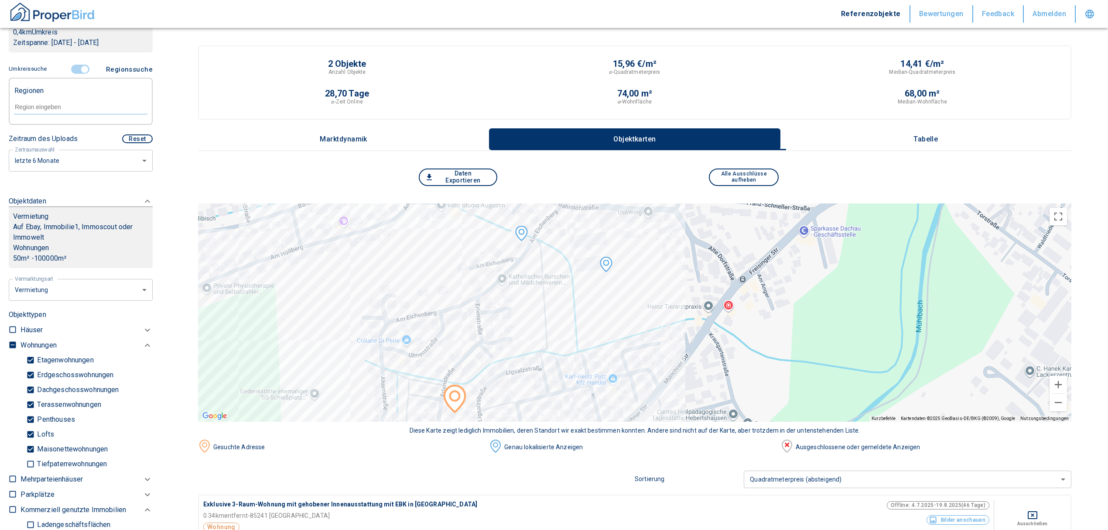
click at [79, 68] on input "controlled" at bounding box center [85, 70] width 26 height 10
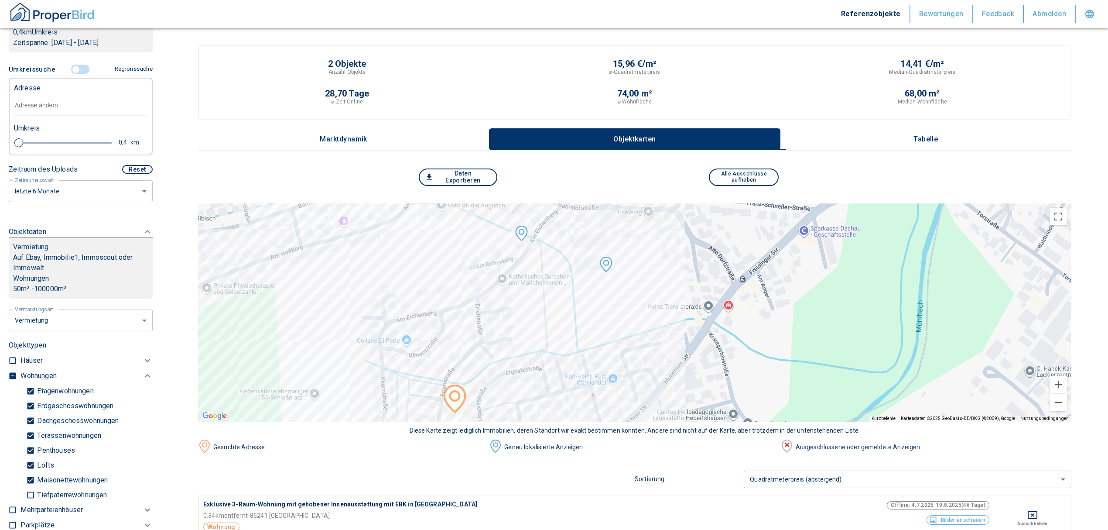
click at [58, 107] on input "text" at bounding box center [81, 106] width 134 height 20
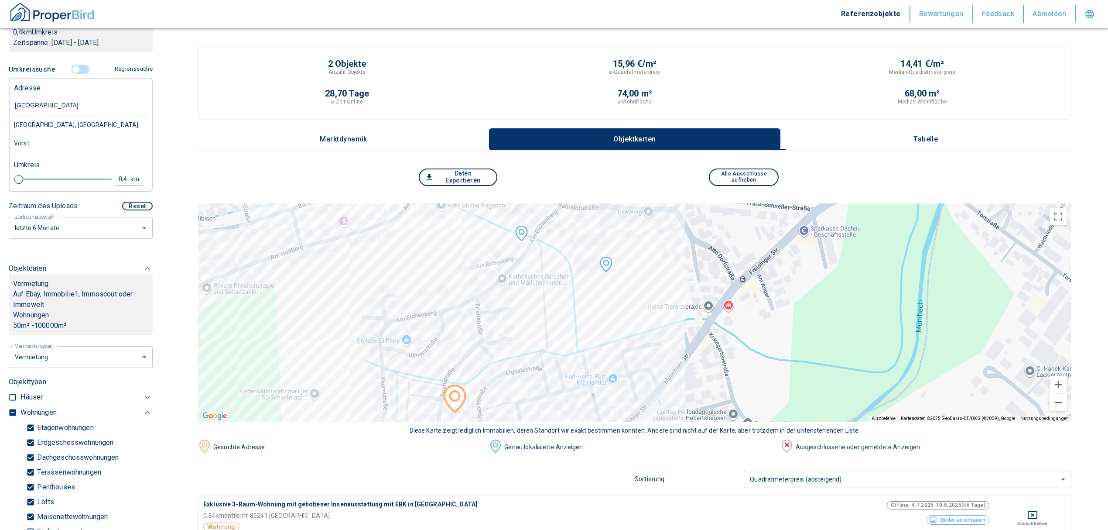
type input "[STREET_ADDRESS]"
click at [85, 121] on div "[STREET_ADDRESS]" at bounding box center [81, 125] width 134 height 18
type input "2020"
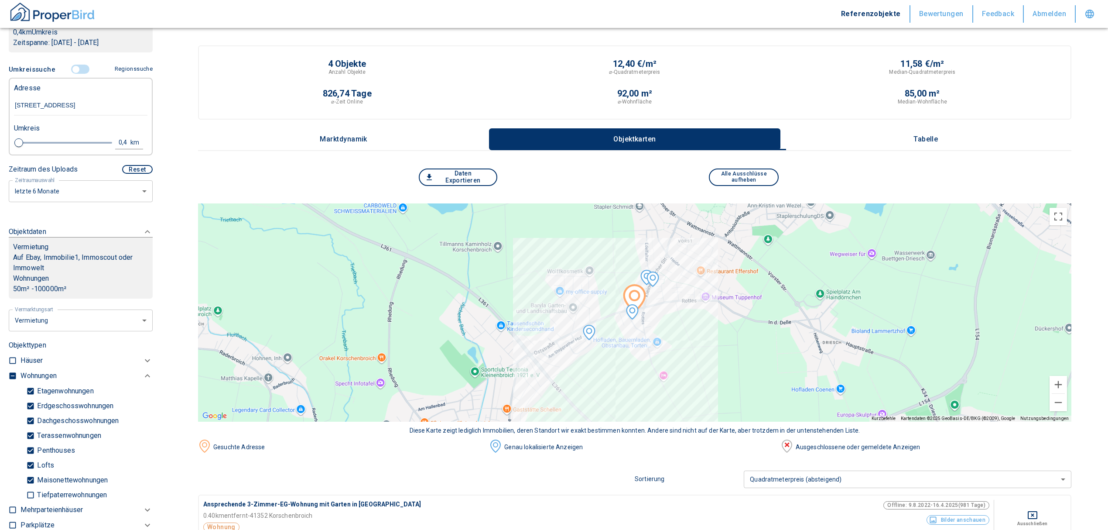
scroll to position [116, 0]
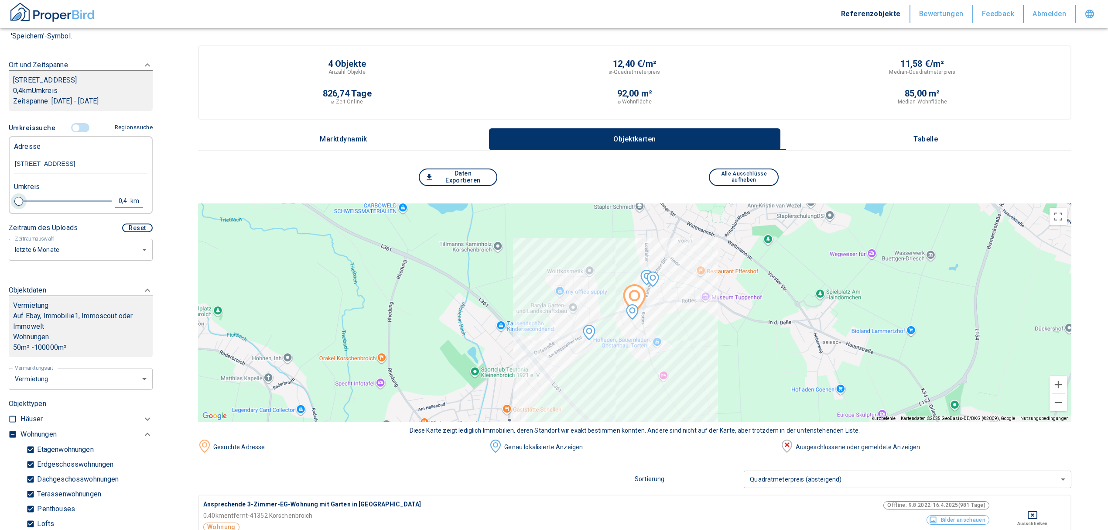
type input "[STREET_ADDRESS]"
type input "2020"
type input "0.6"
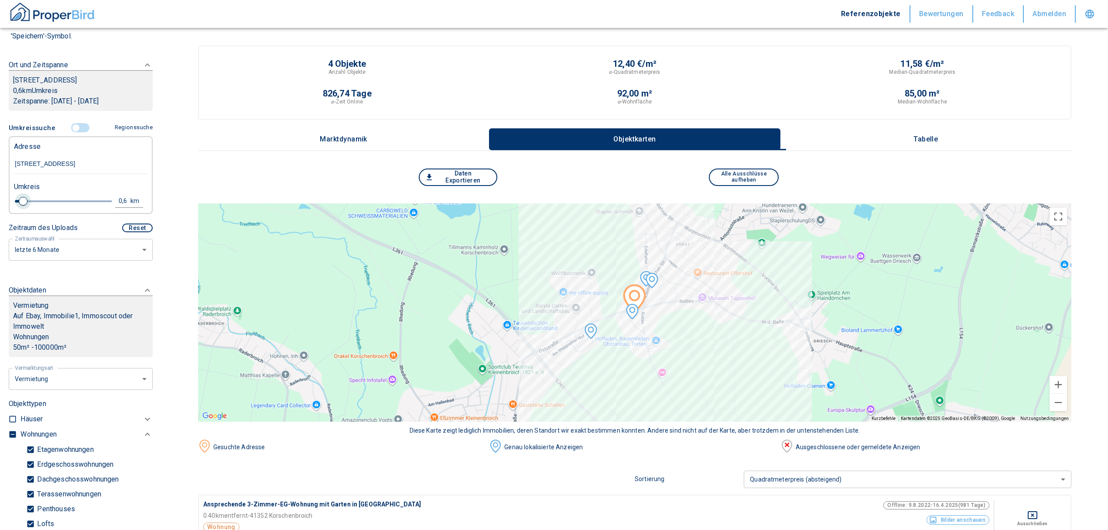
type input "2020"
type input "0.8"
type input "2020"
type input "1"
type input "2020"
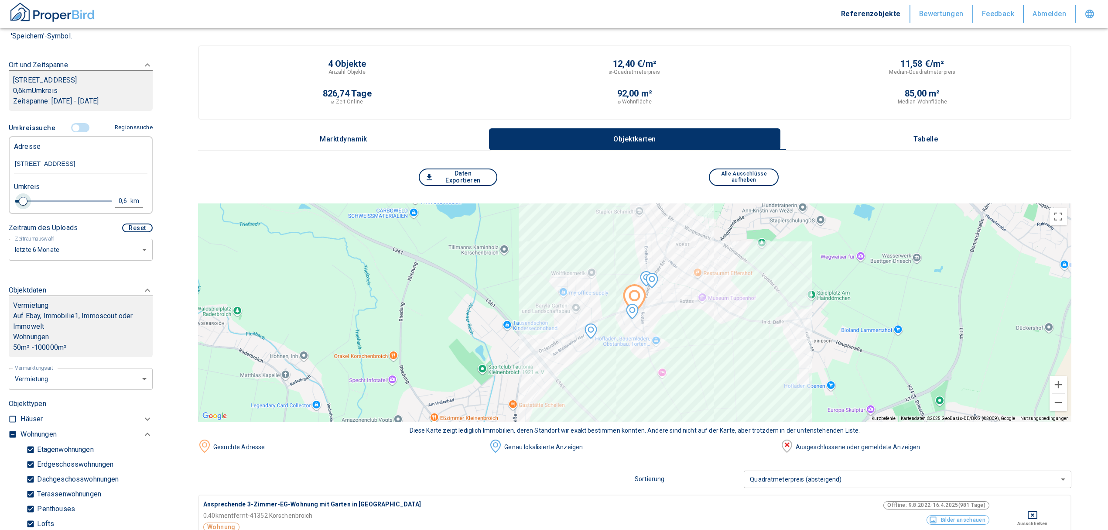
type input "1.2"
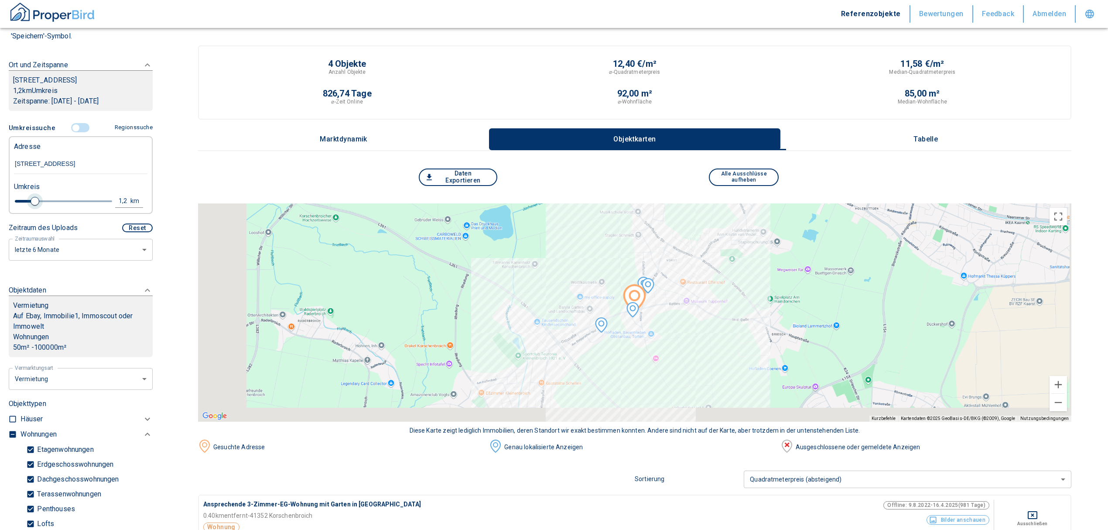
type input "2020"
type input "1.4"
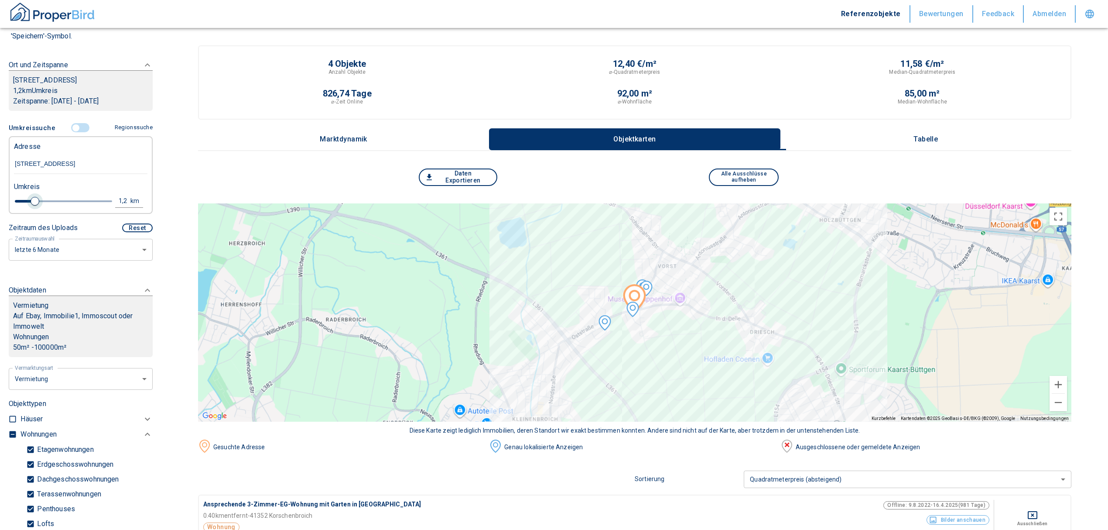
type input "2020"
type input "1.2"
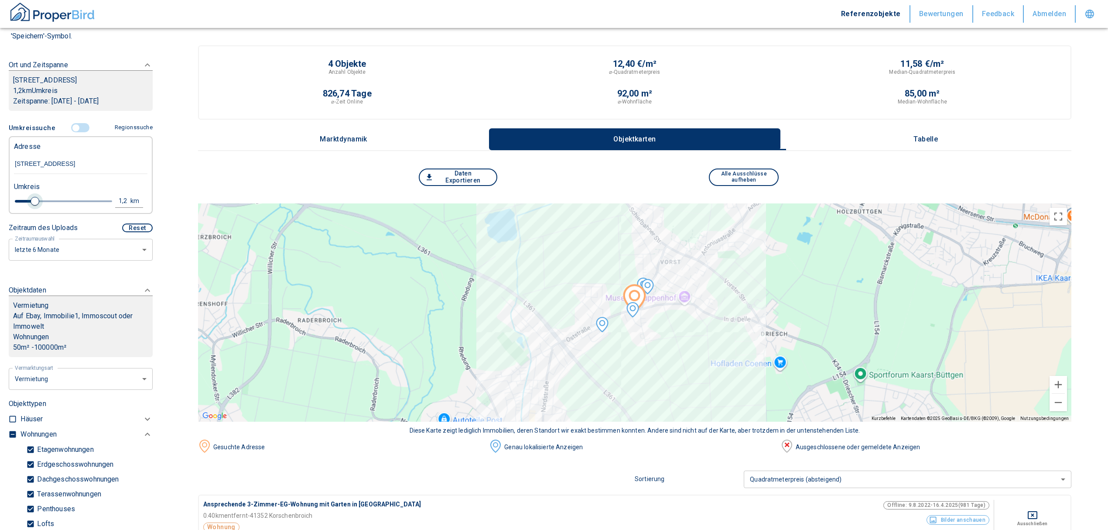
type input "2020"
type input "1"
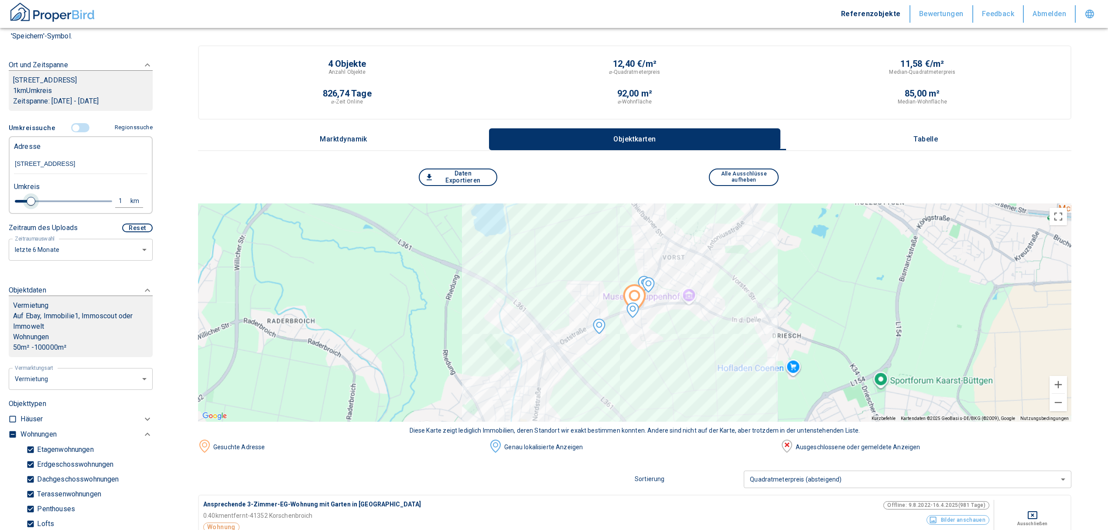
drag, startPoint x: 22, startPoint y: 199, endPoint x: 29, endPoint y: 199, distance: 7.0
click at [29, 199] on span at bounding box center [31, 201] width 9 height 9
type input "2020"
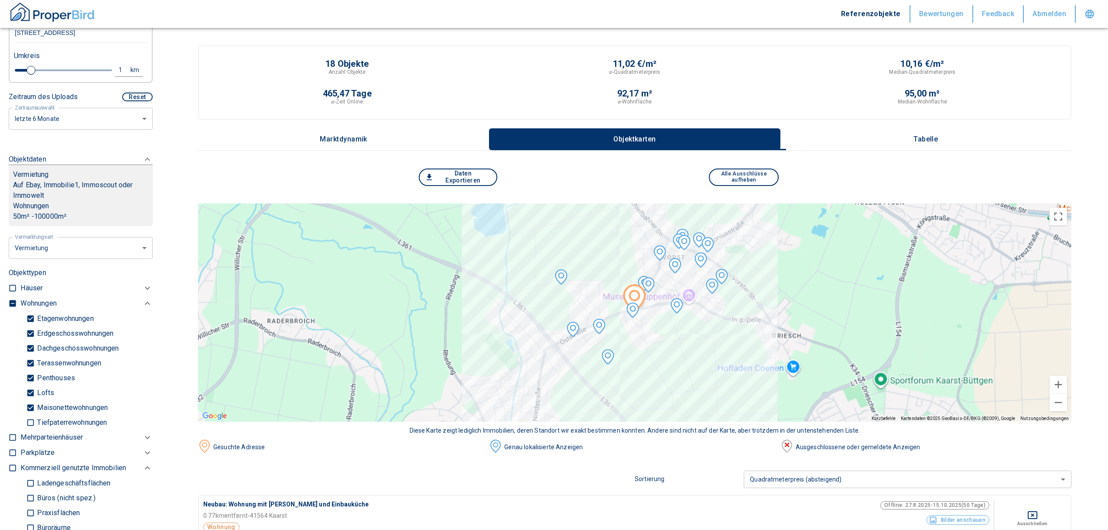
scroll to position [233, 0]
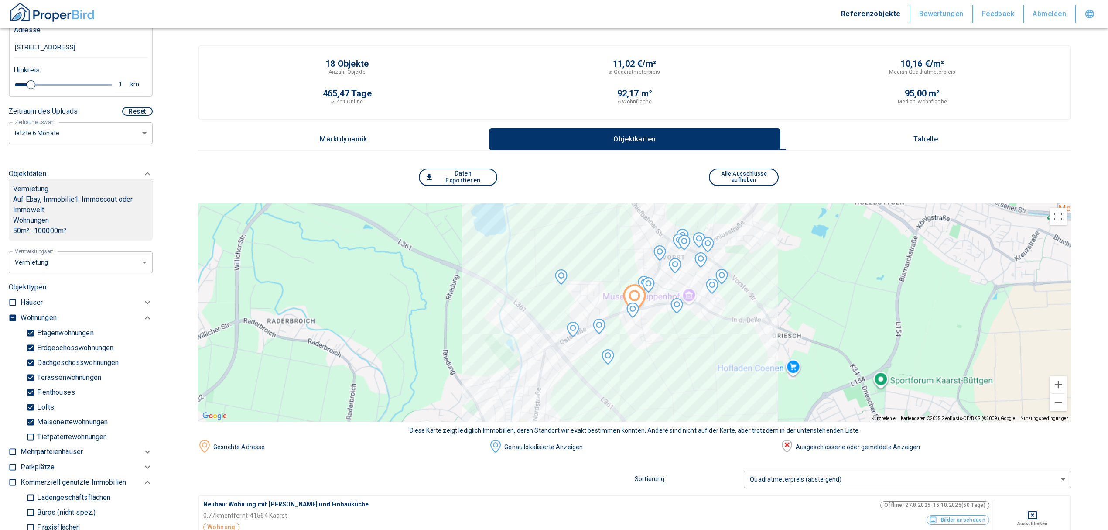
click at [948, 138] on p "Tabelle" at bounding box center [926, 139] width 44 height 8
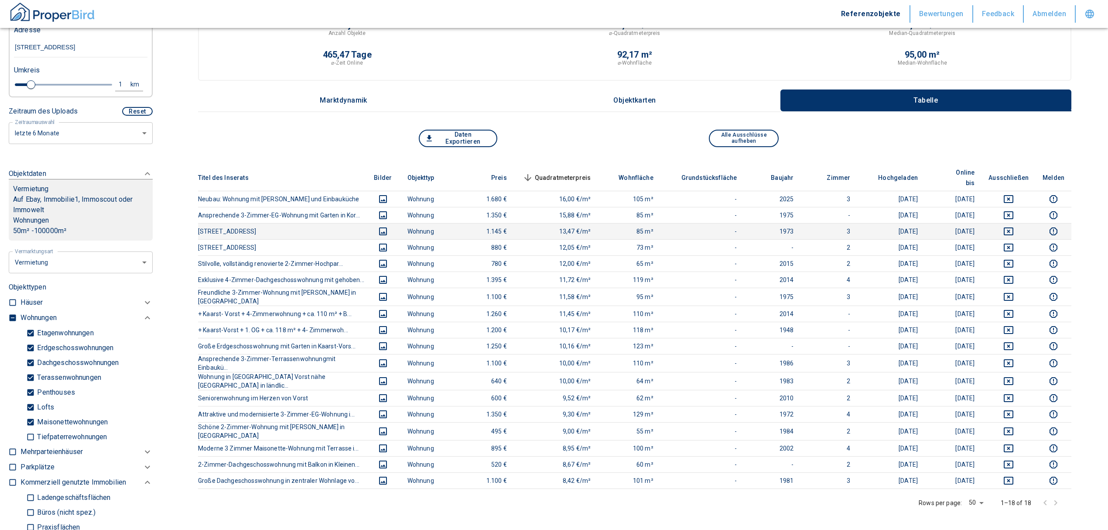
scroll to position [58, 0]
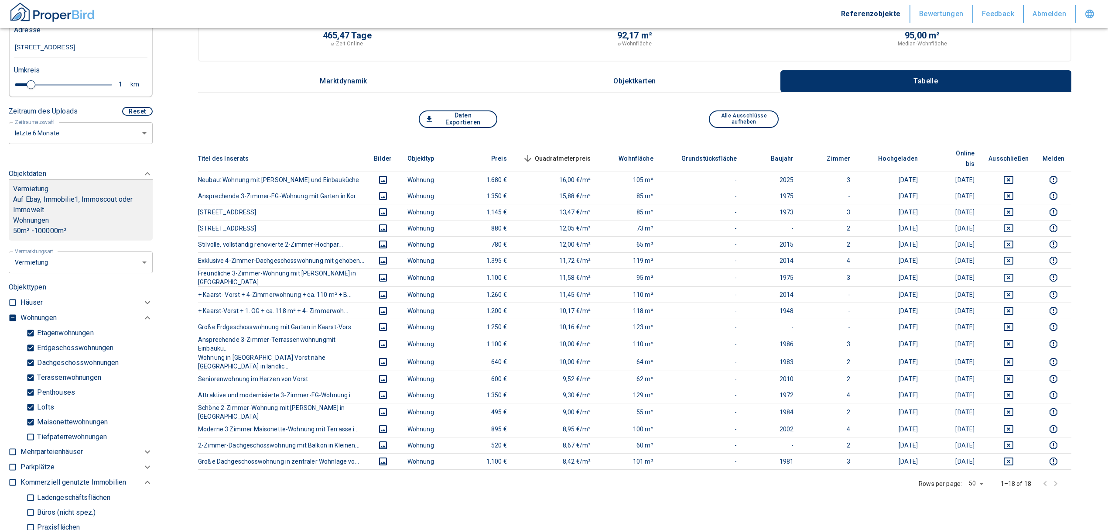
click at [583, 153] on span "Quadratmeterpreis sorted descending" at bounding box center [556, 158] width 70 height 10
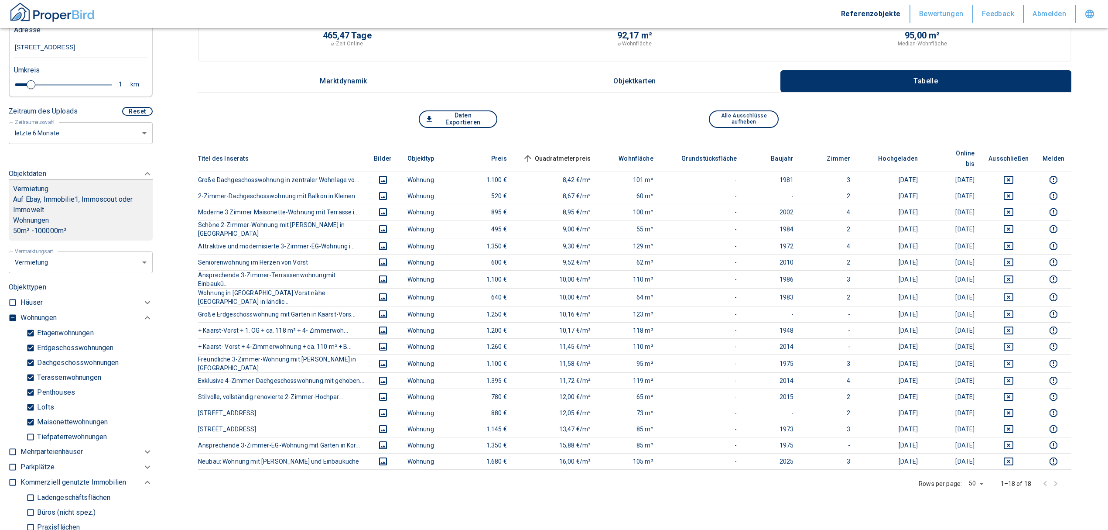
click at [583, 153] on span "Quadratmeterpreis sorted ascending" at bounding box center [556, 158] width 70 height 10
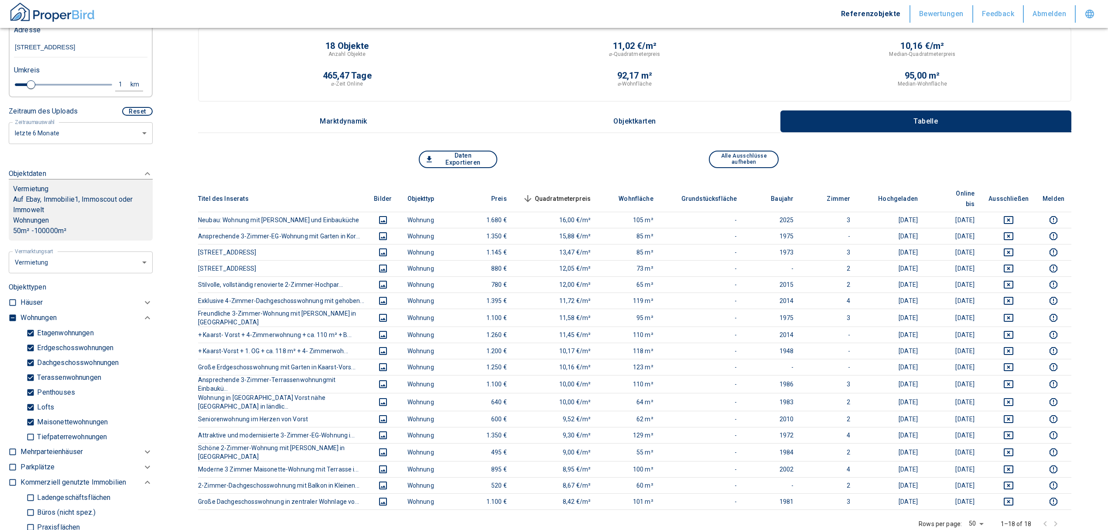
scroll to position [0, 0]
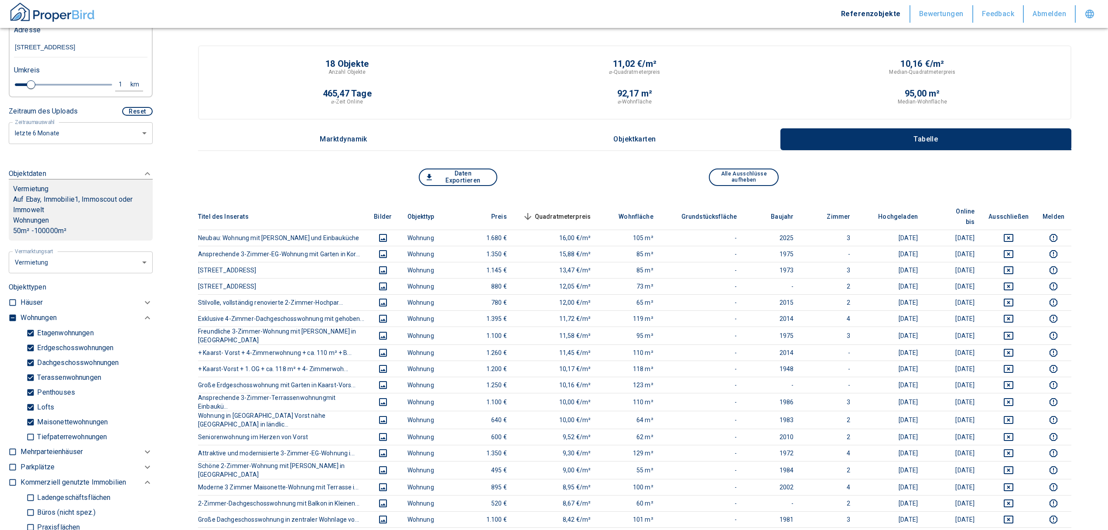
click at [566, 211] on span "Quadratmeterpreis sorted descending" at bounding box center [556, 216] width 70 height 10
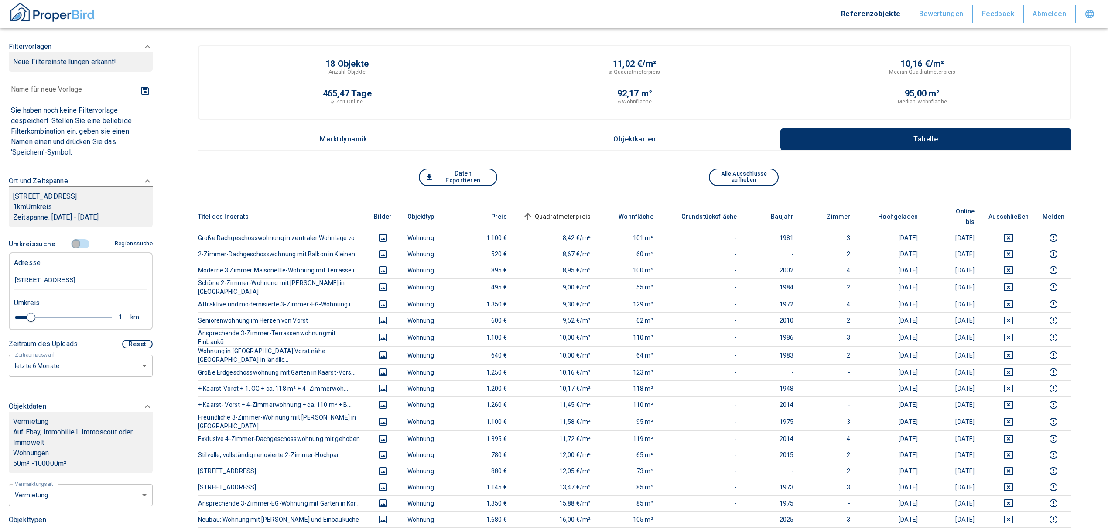
click at [74, 245] on input "controlled" at bounding box center [76, 244] width 26 height 10
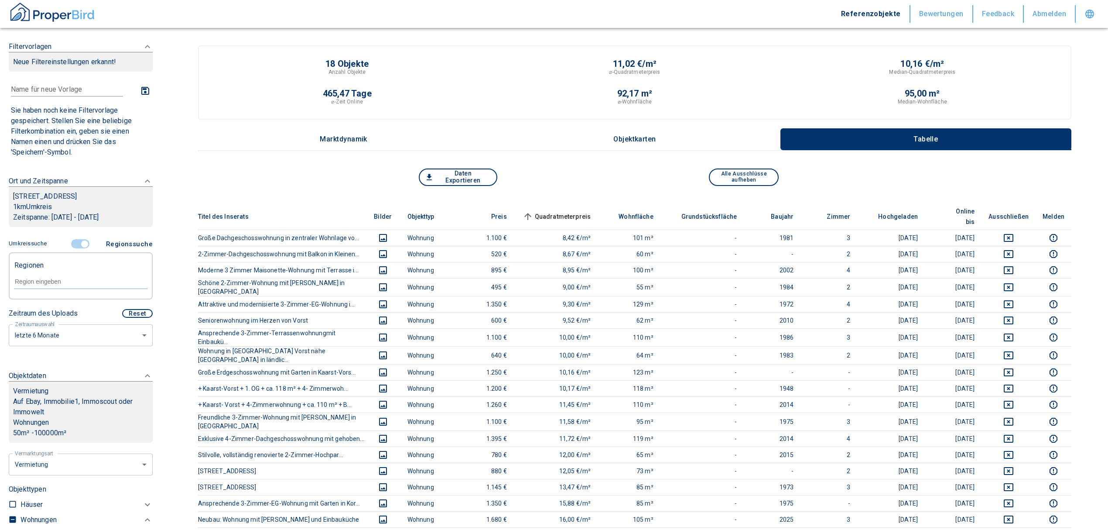
click at [76, 284] on input "text" at bounding box center [81, 282] width 134 height 8
click at [71, 299] on li "41564 Kaarst" at bounding box center [76, 302] width 125 height 16
type input "41564"
type input "2020"
type input "41564 Kaarst"
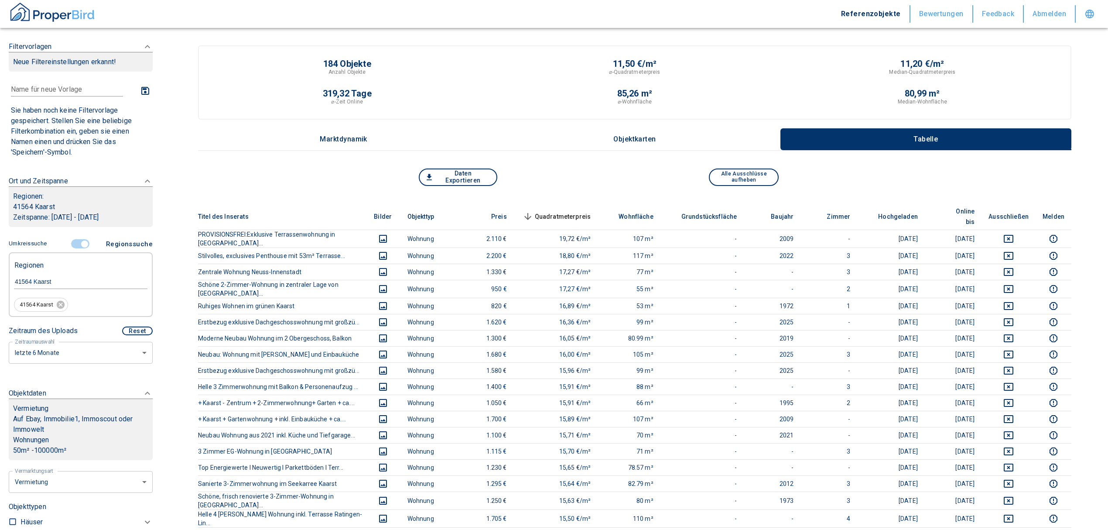
click at [572, 211] on span "Quadratmeterpreis sorted descending" at bounding box center [556, 216] width 70 height 10
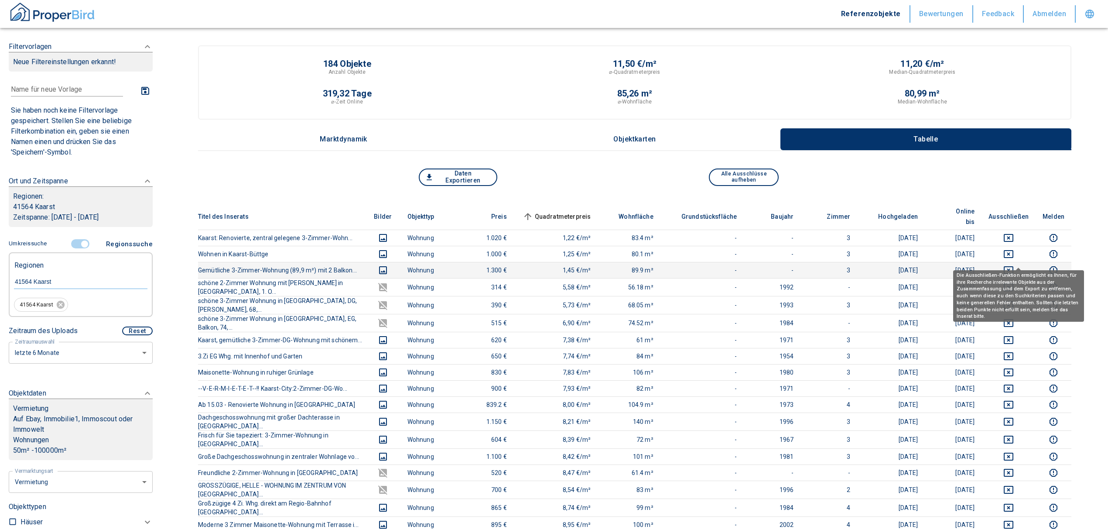
click at [1025, 265] on button "deselect this listing" at bounding box center [1009, 270] width 40 height 10
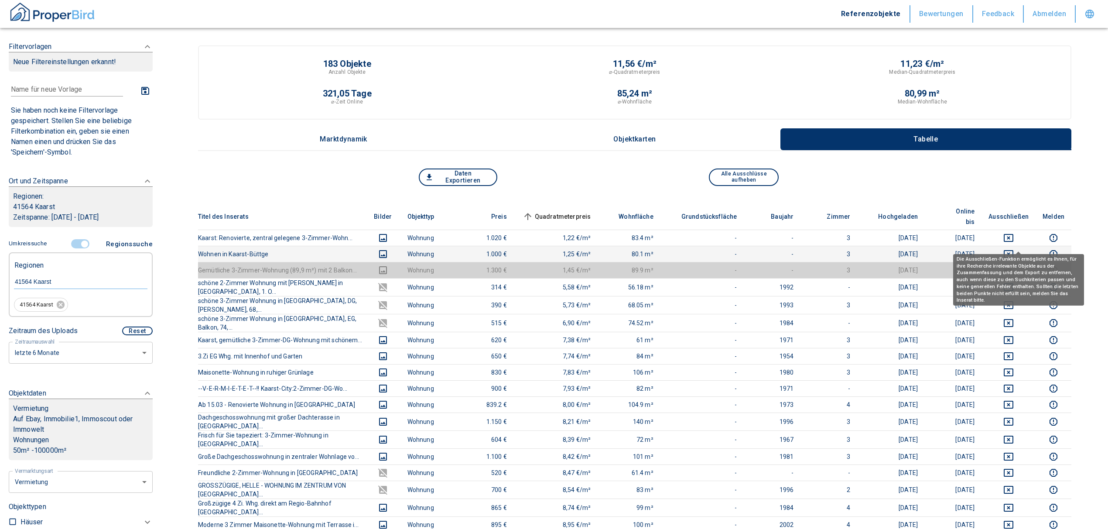
click at [1014, 249] on icon "deselect this listing" at bounding box center [1009, 254] width 10 height 10
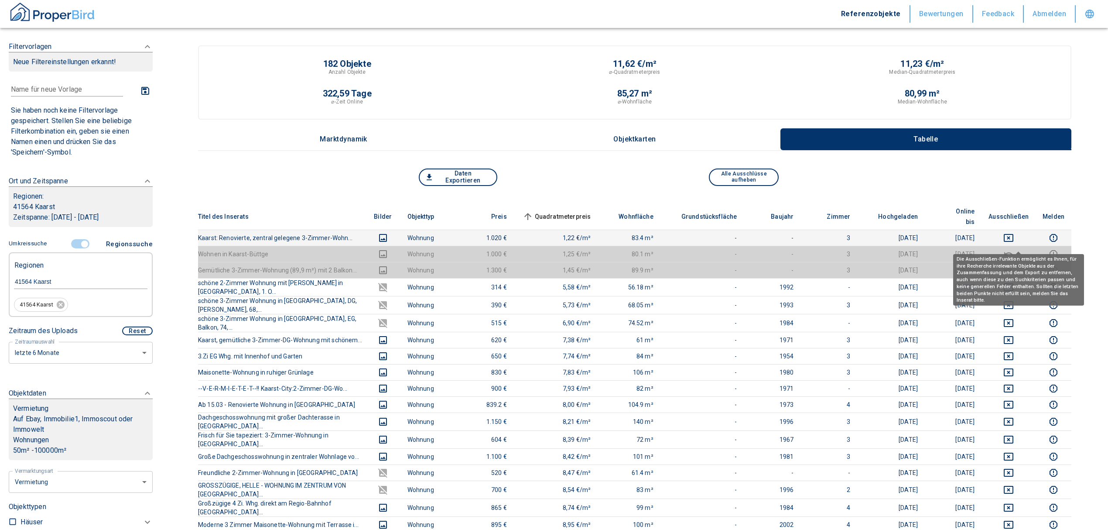
click at [1015, 230] on td at bounding box center [1009, 238] width 54 height 16
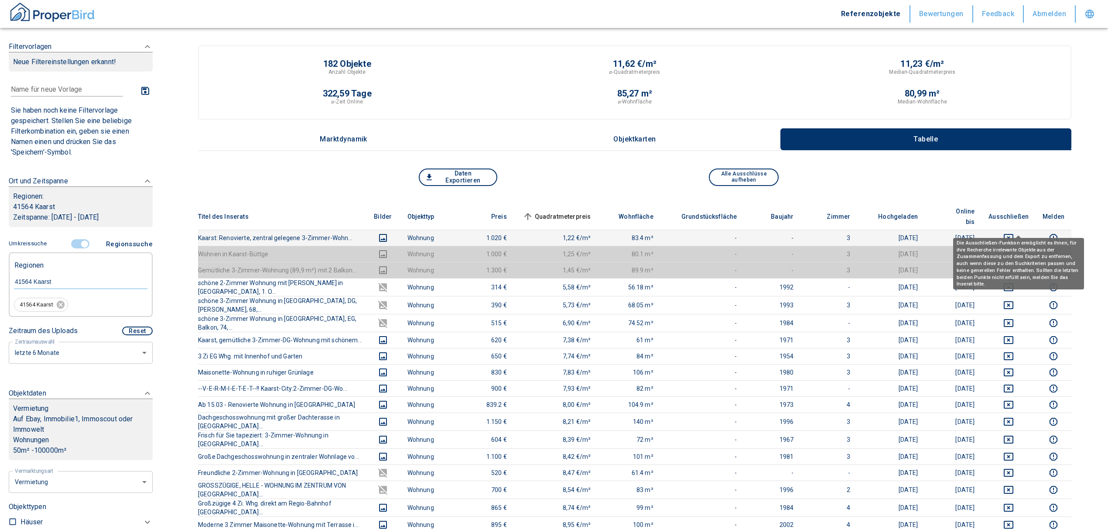
click at [1014, 234] on icon "deselect this listing" at bounding box center [1009, 238] width 10 height 8
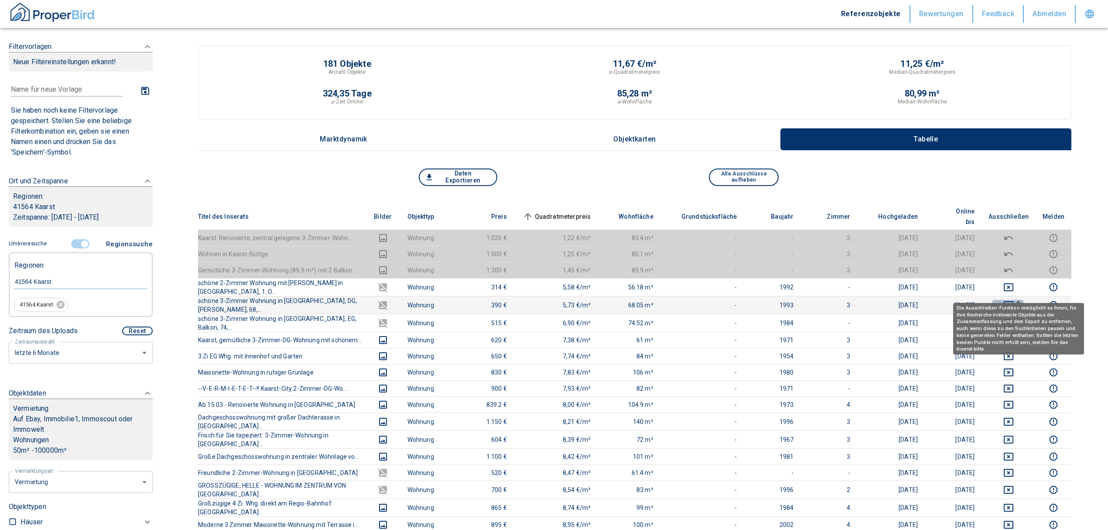
click at [1014, 300] on icon "deselect this listing" at bounding box center [1009, 305] width 10 height 10
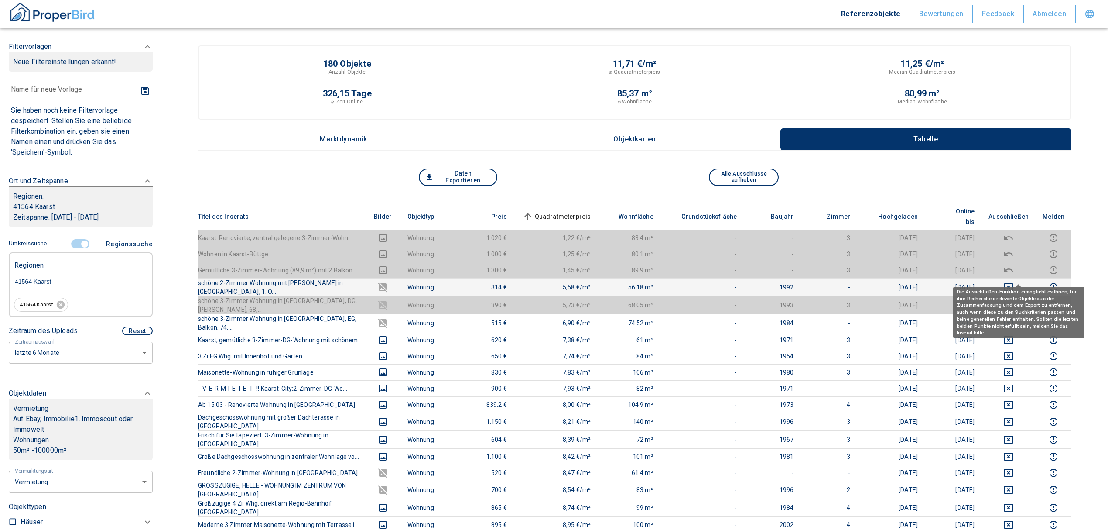
click at [1014, 282] on icon "deselect this listing" at bounding box center [1009, 287] width 10 height 10
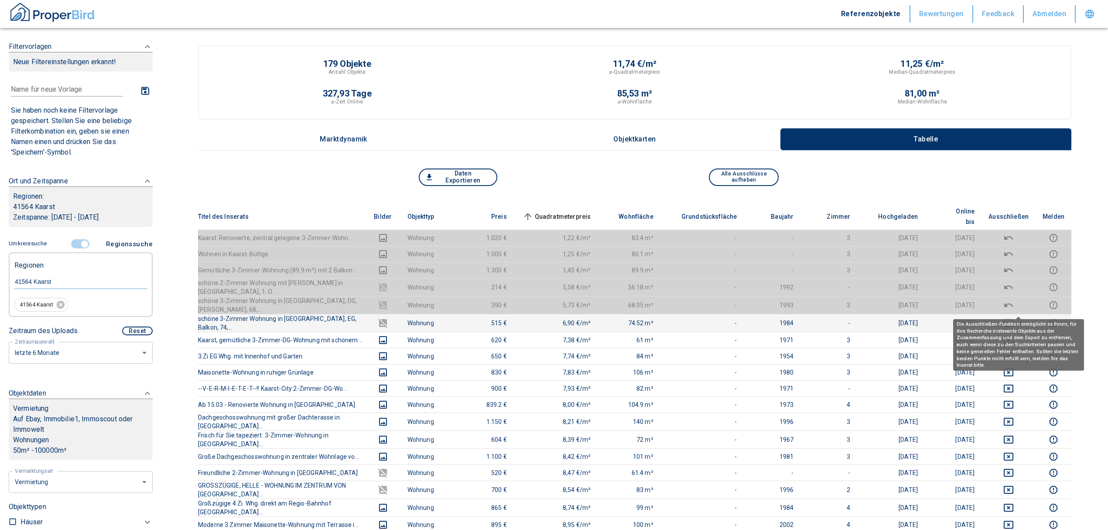
click at [1014, 318] on icon "deselect this listing" at bounding box center [1009, 323] width 10 height 10
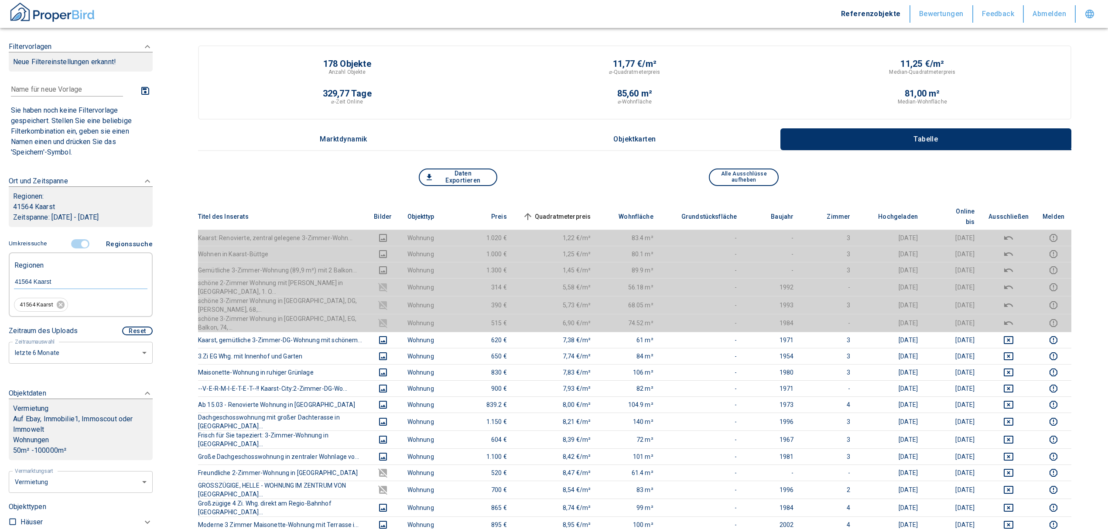
click at [579, 211] on span "Quadratmeterpreis sorted ascending" at bounding box center [556, 216] width 70 height 10
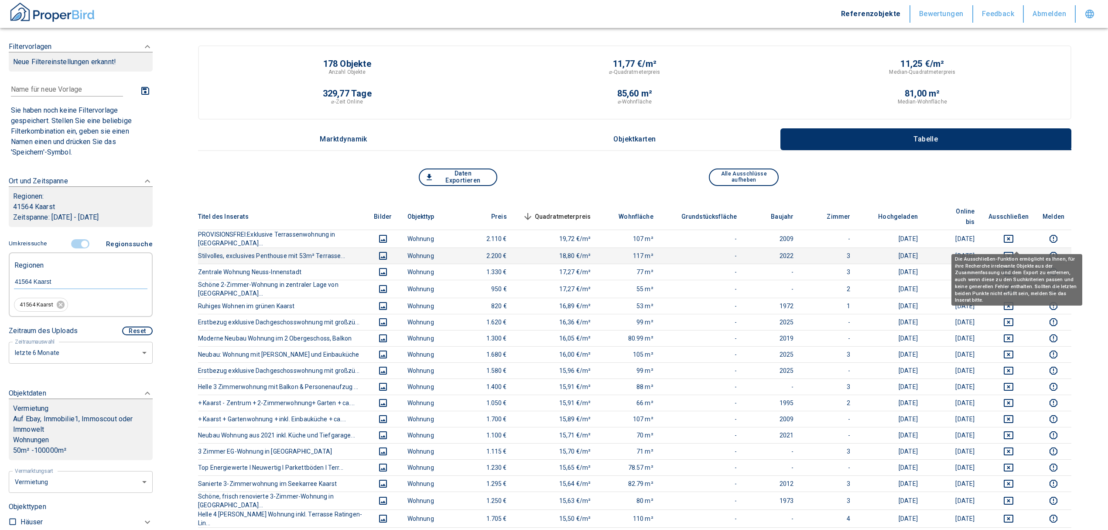
click at [1012, 250] on icon "deselect this listing" at bounding box center [1009, 255] width 10 height 10
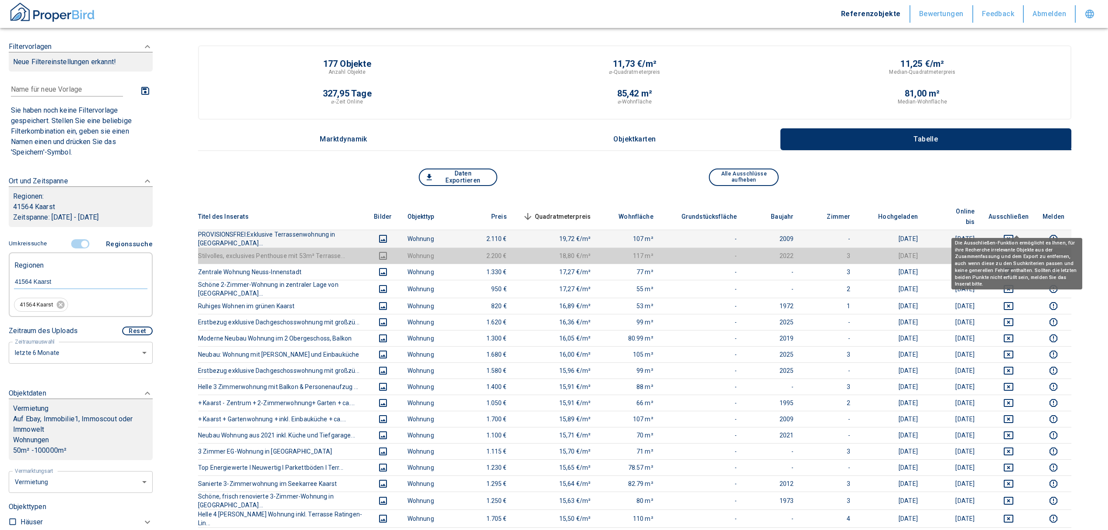
click at [1014, 233] on icon "deselect this listing" at bounding box center [1009, 238] width 10 height 10
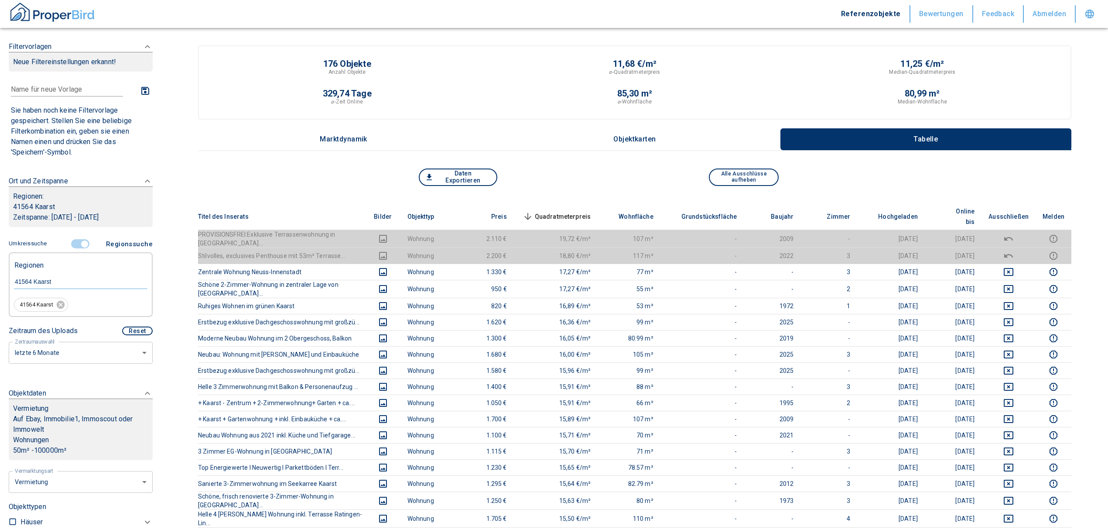
click at [567, 212] on span "Quadratmeterpreis sorted descending" at bounding box center [556, 216] width 70 height 10
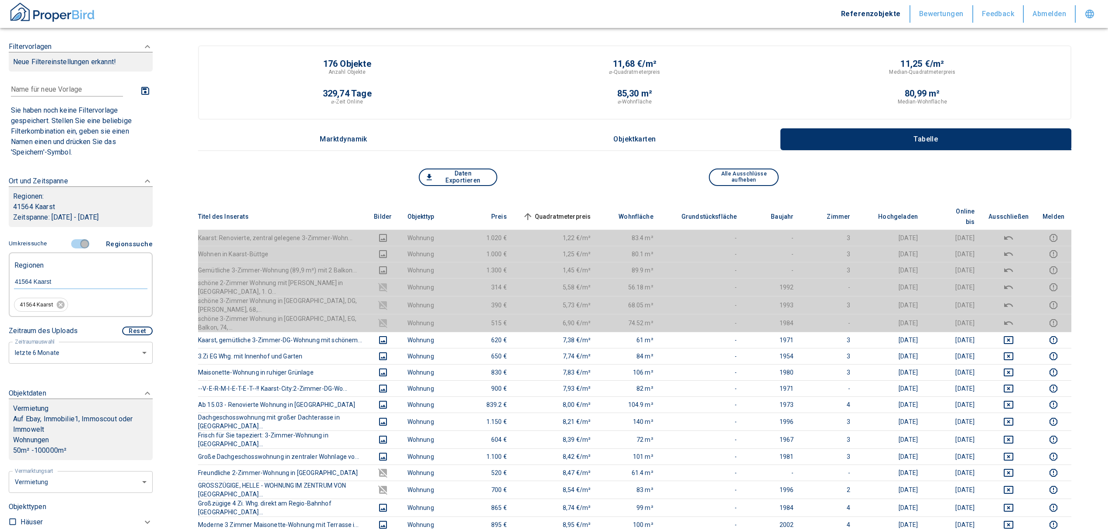
click at [78, 241] on input "controlled" at bounding box center [85, 244] width 26 height 10
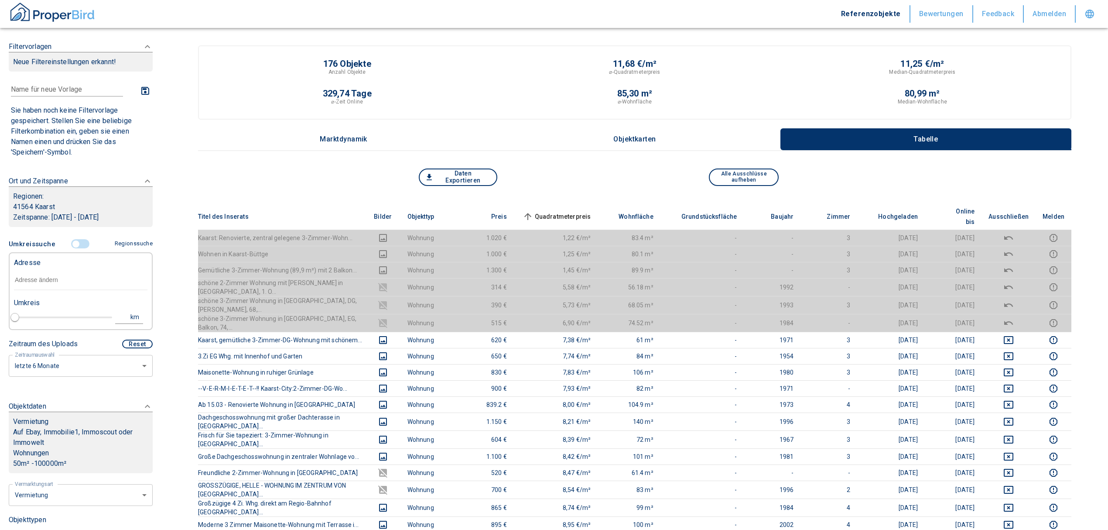
click at [42, 272] on input "text" at bounding box center [81, 280] width 134 height 20
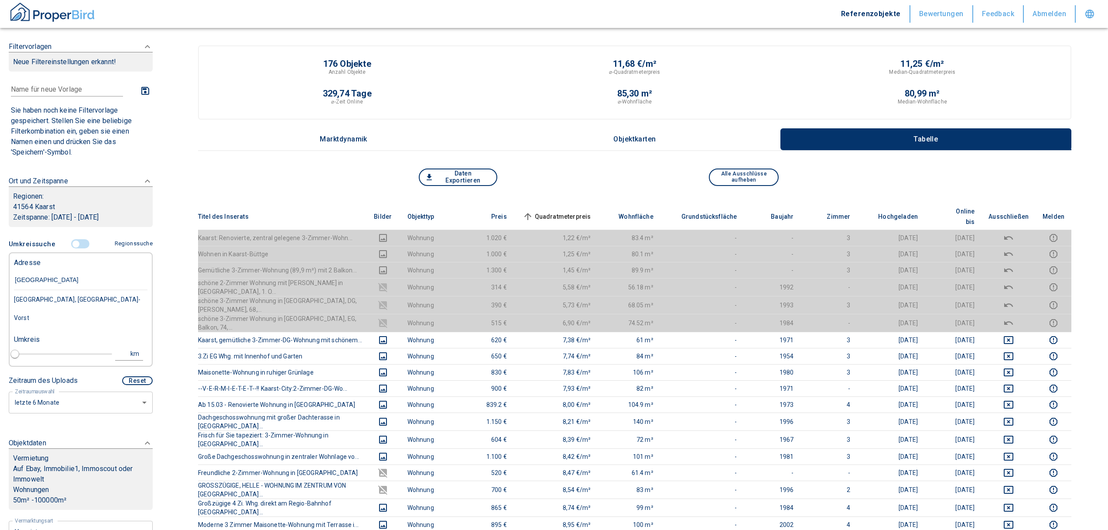
type input "[STREET_ADDRESS]"
click at [55, 302] on div "[STREET_ADDRESS]" at bounding box center [81, 299] width 134 height 18
type input "2020"
type input "[STREET_ADDRESS]"
type input "1"
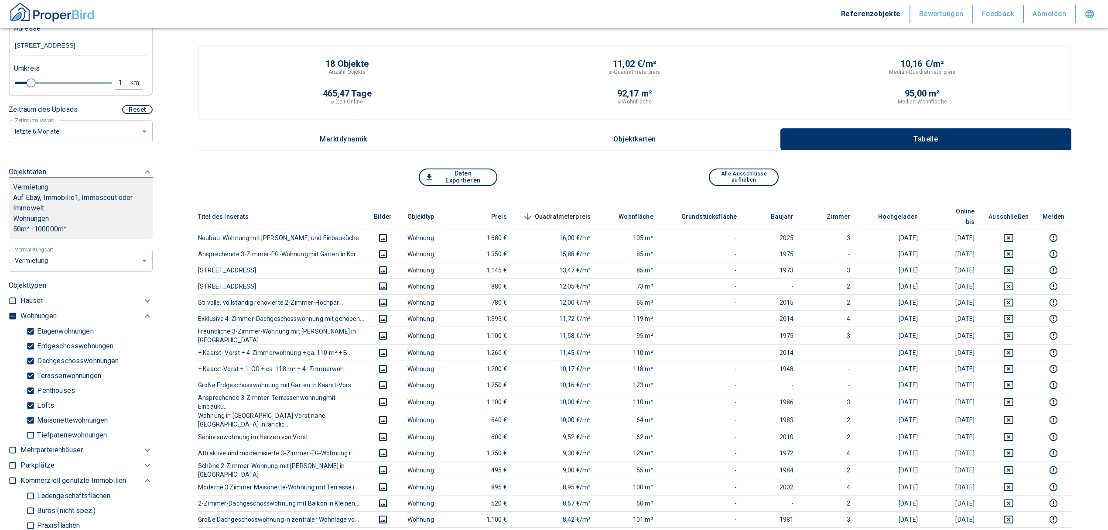
scroll to position [233, 0]
type input "[STREET_ADDRESS]"
click at [14, 315] on input "checkbox" at bounding box center [12, 317] width 9 height 9
checkbox input "true"
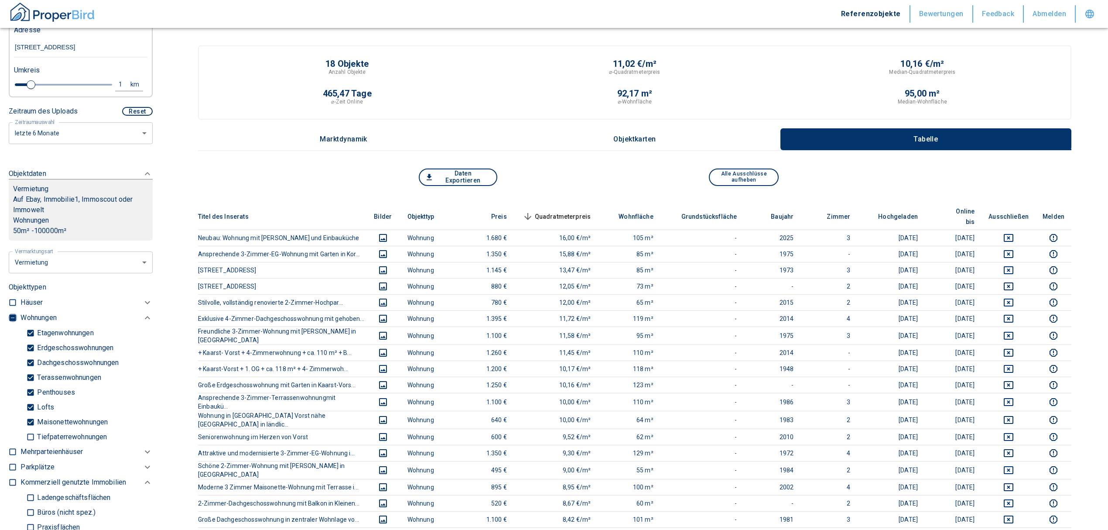
type input "2020"
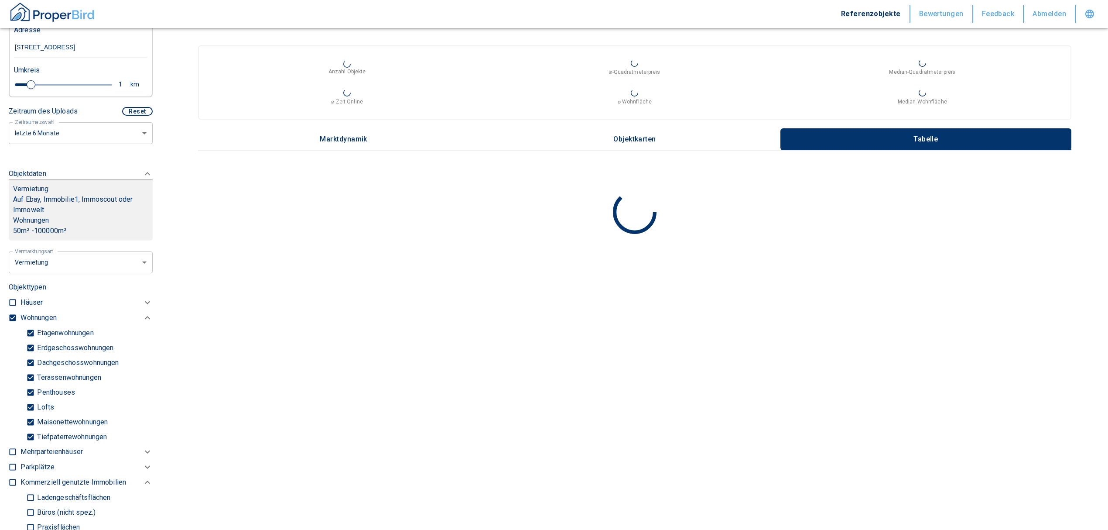
click at [14, 315] on input "checkbox" at bounding box center [12, 317] width 9 height 9
checkbox input "false"
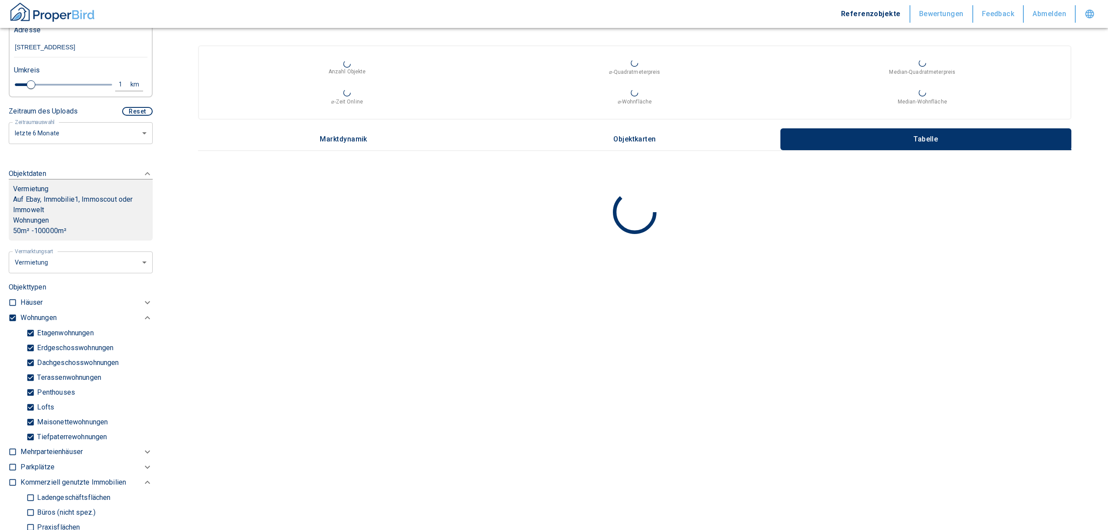
checkbox input "false"
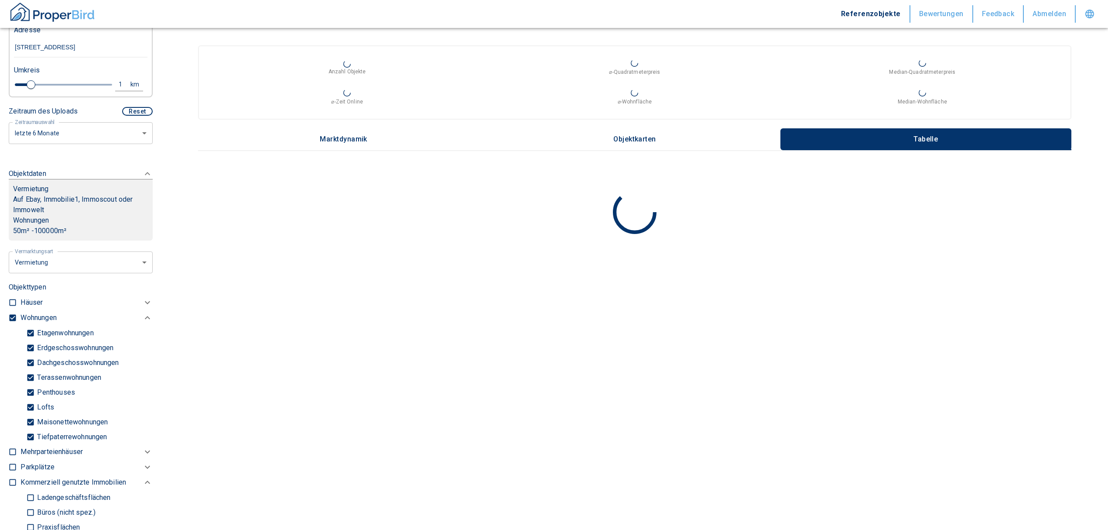
type input "2020"
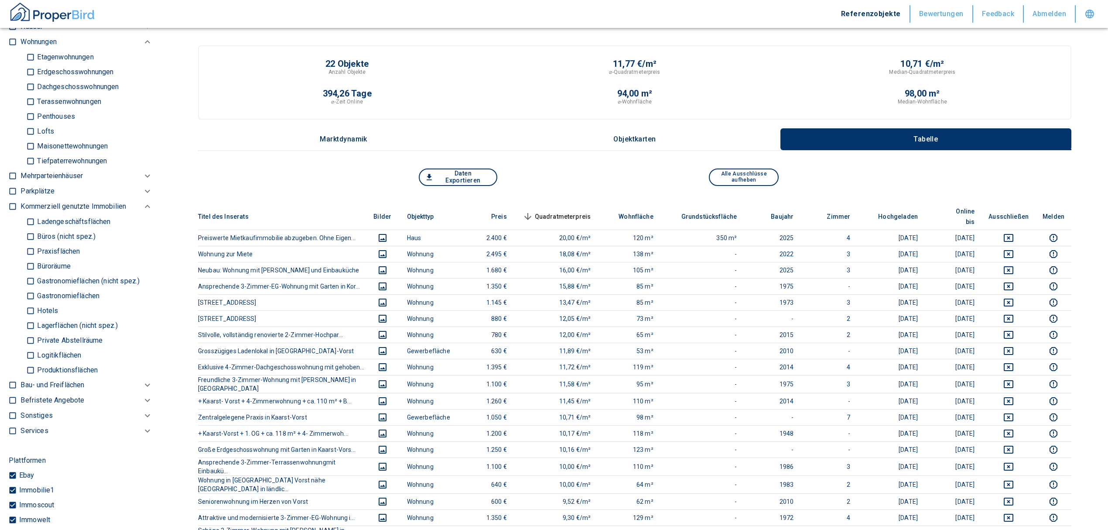
scroll to position [524, 0]
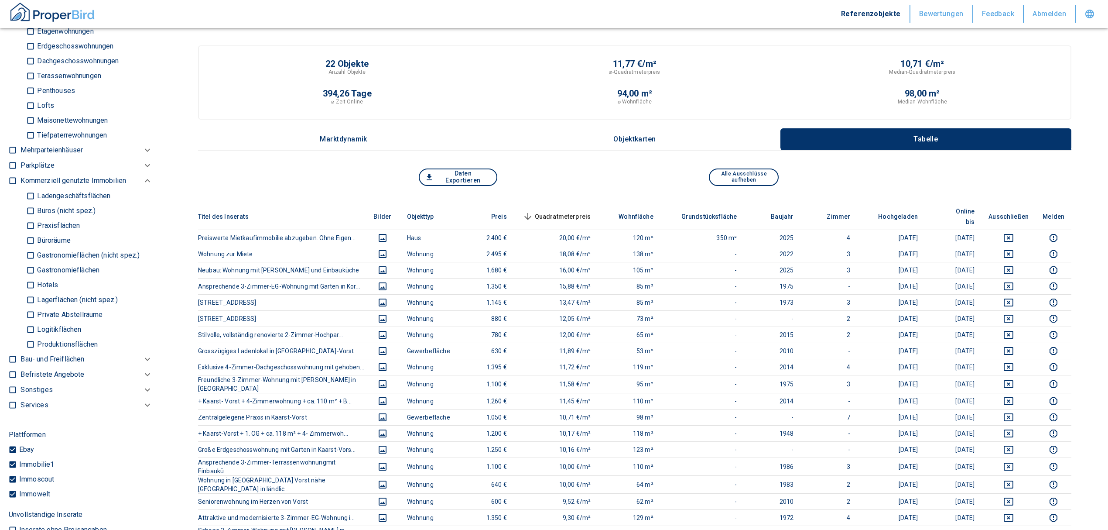
click at [31, 233] on input "Büroräume" at bounding box center [30, 240] width 9 height 15
checkbox input "true"
type input "2020"
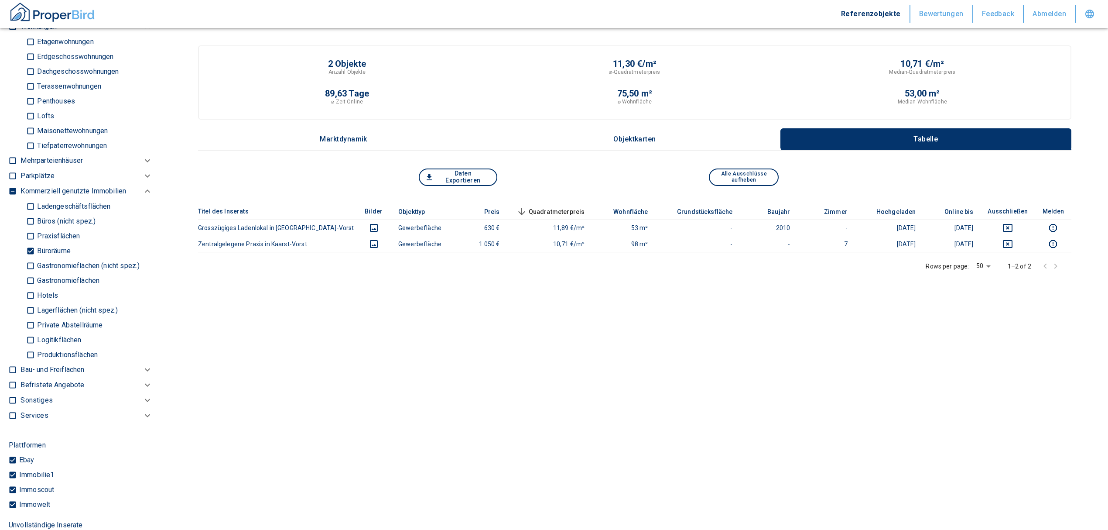
click at [30, 219] on input "Büros (nicht spez.)" at bounding box center [30, 220] width 9 height 15
checkbox input "true"
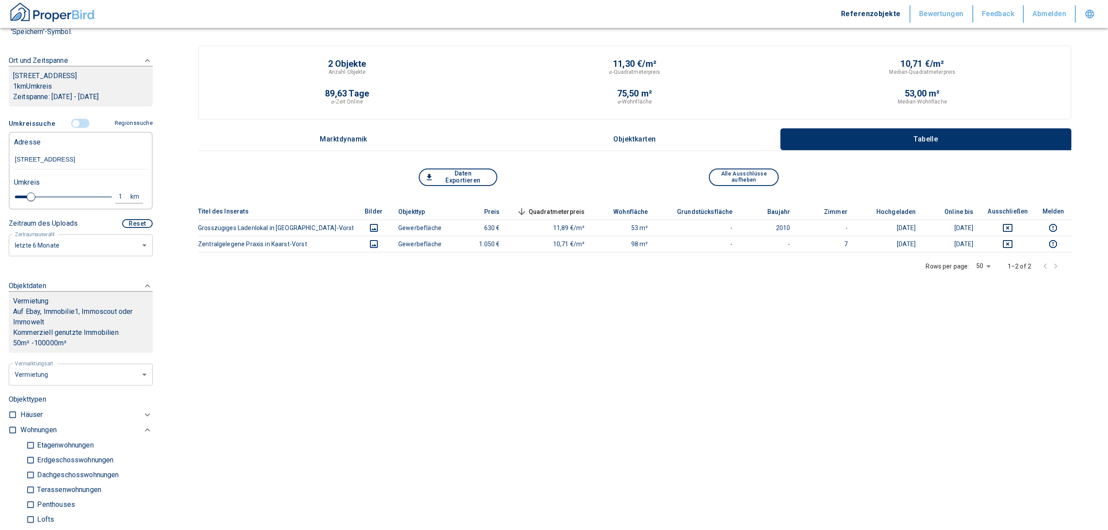
scroll to position [116, 0]
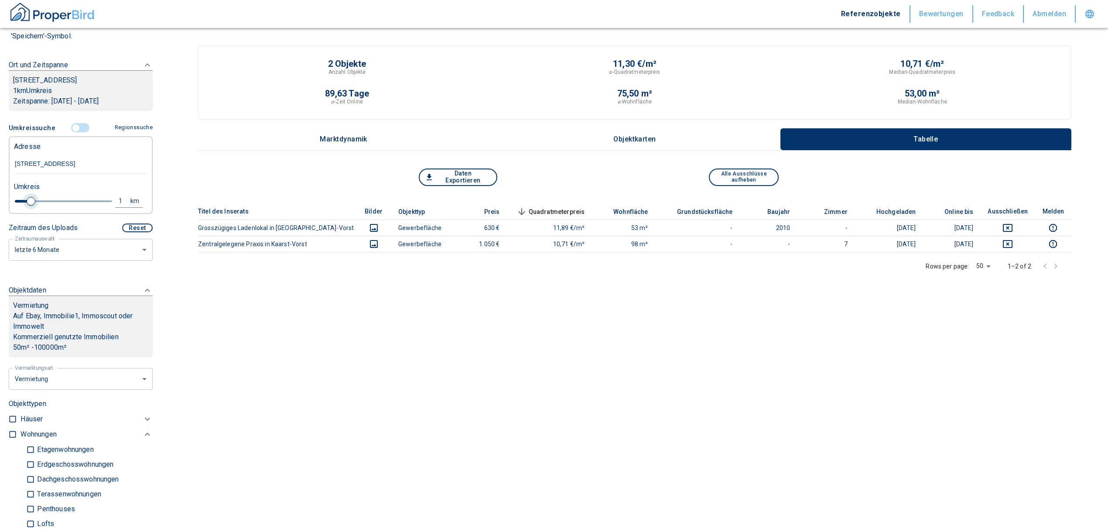
type input "2020"
type input "1.2"
type input "2020"
type input "1.4"
type input "2020"
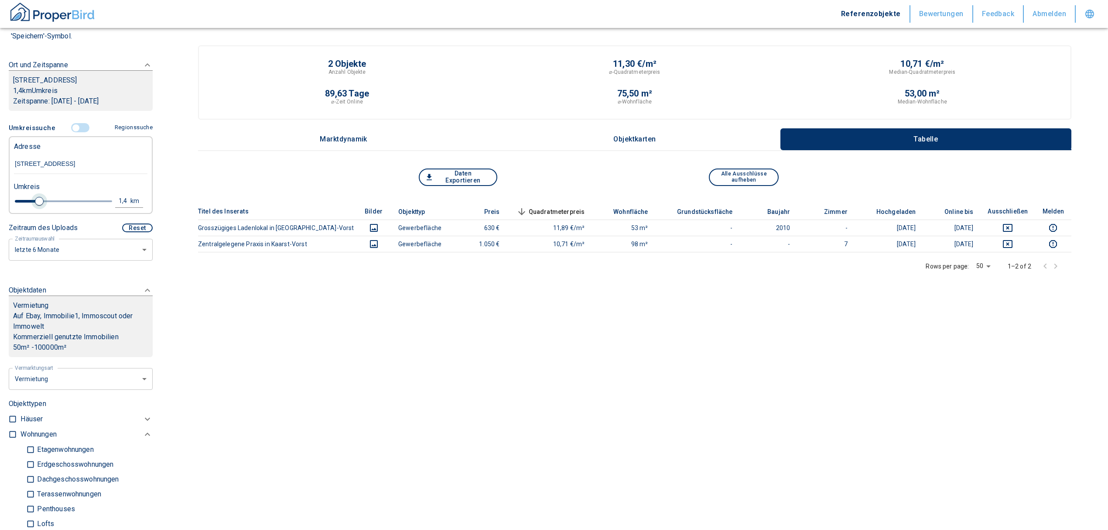
type input "1.6"
type input "2020"
type input "1.8"
type input "2020"
type input "2"
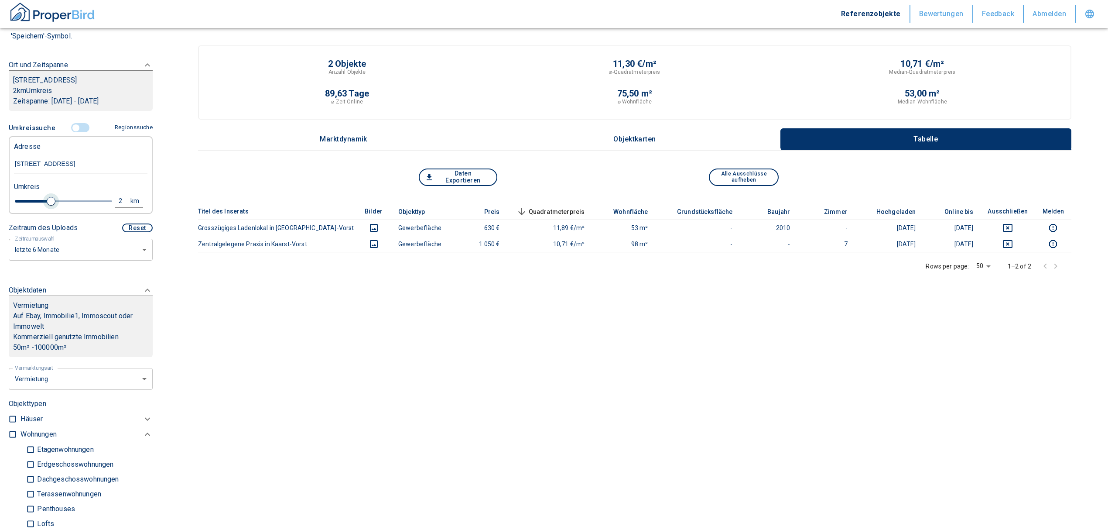
type input "2020"
type input "2.2"
type input "2020"
type input "2"
type input "2020"
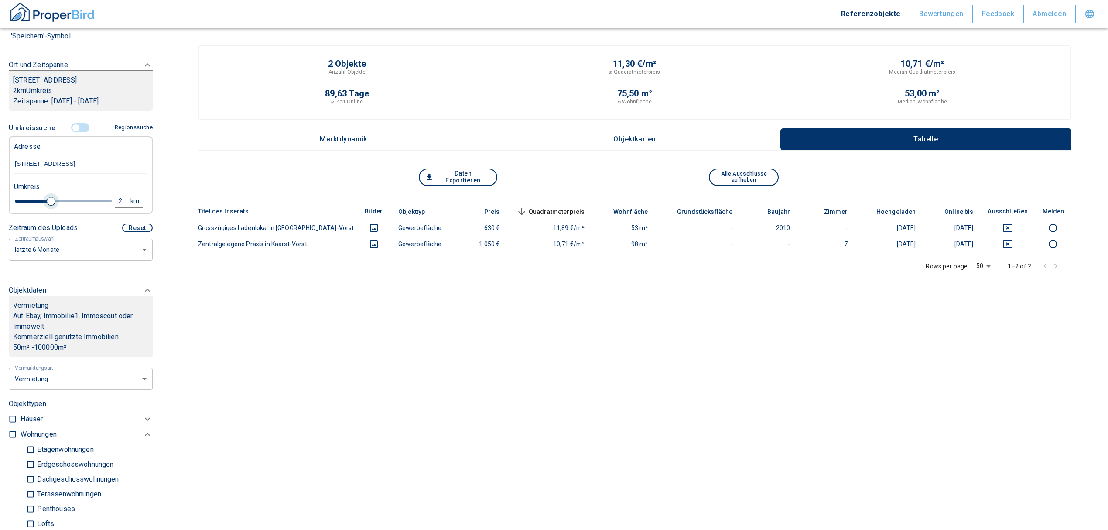
type input "2.2"
type input "2020"
type input "2.6"
type input "2020"
type input "2.8"
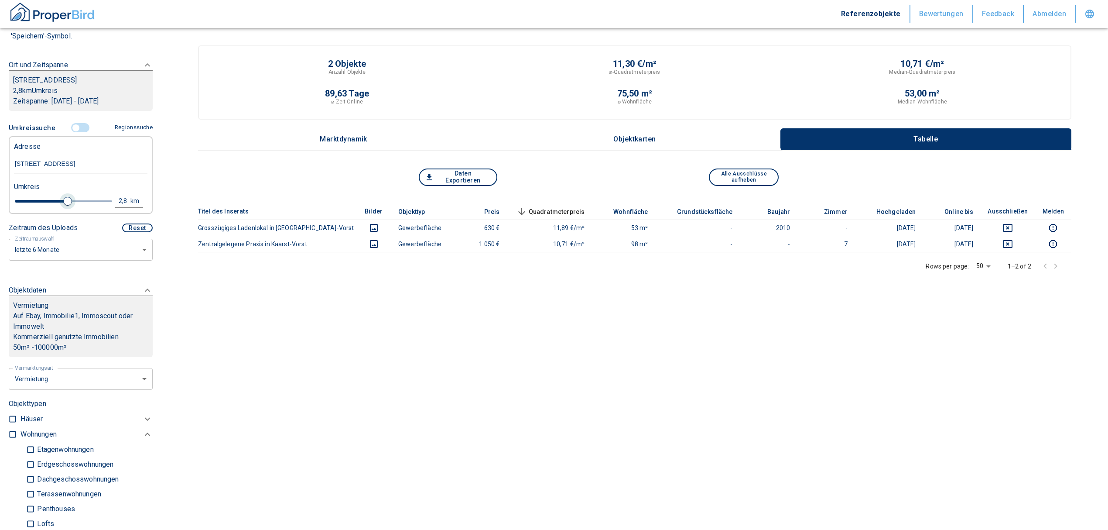
type input "2020"
type input "3"
drag, startPoint x: 38, startPoint y: 199, endPoint x: 68, endPoint y: 205, distance: 31.1
click at [68, 205] on span at bounding box center [71, 201] width 9 height 9
type input "2020"
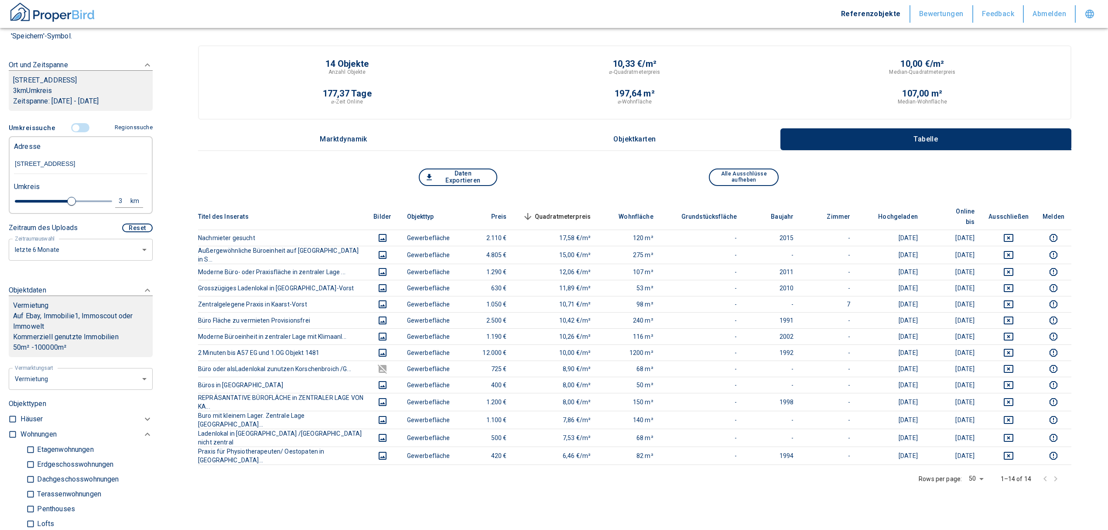
click at [591, 211] on span "Quadratmeterpreis sorted descending" at bounding box center [556, 216] width 70 height 10
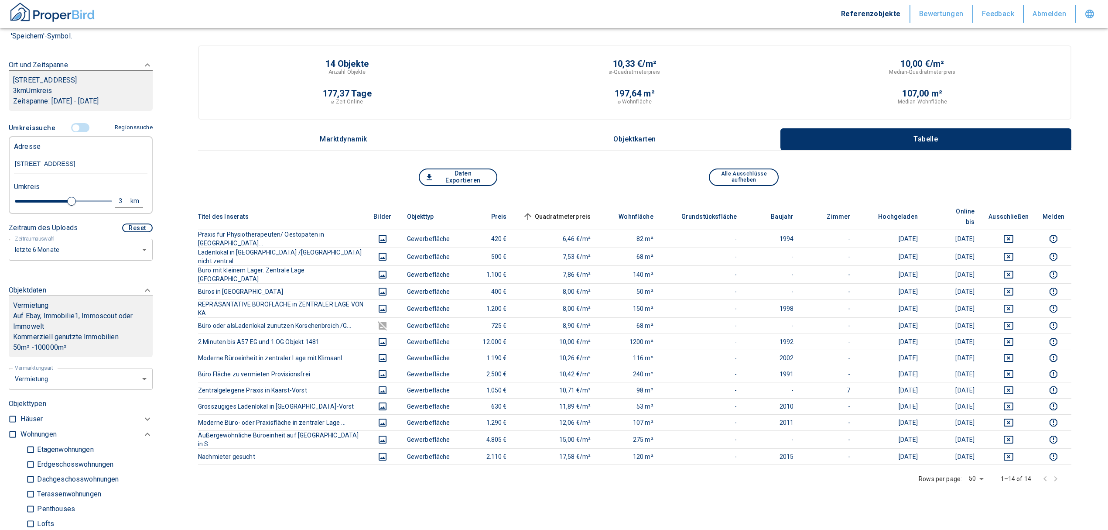
click at [591, 211] on span "Quadratmeterpreis sorted ascending" at bounding box center [556, 216] width 70 height 10
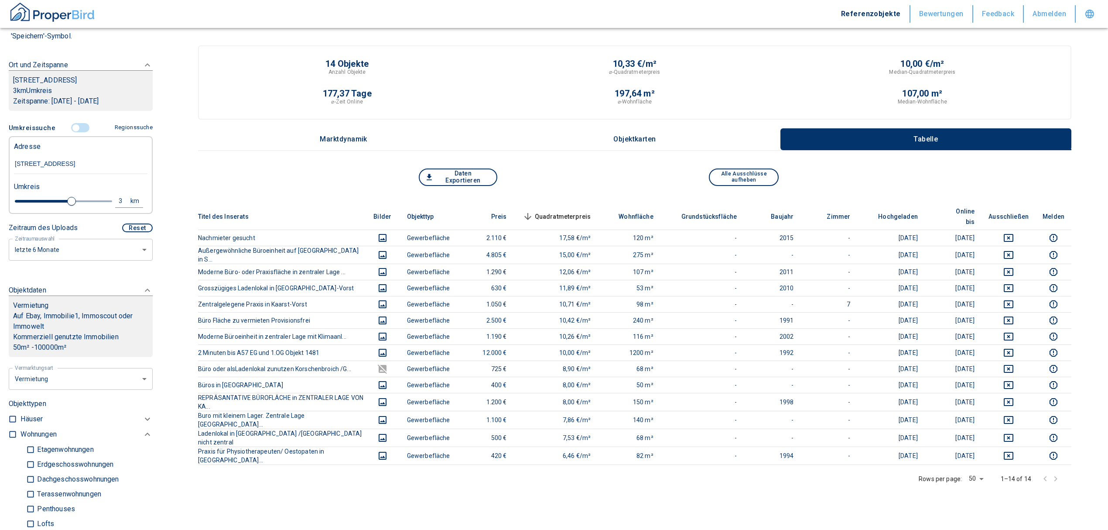
click at [586, 201] on div "Daten Exportieren Alle Ausschlüsse aufheben" at bounding box center [635, 185] width 874 height 35
click at [586, 211] on span "Quadratmeterpreis sorted descending" at bounding box center [556, 216] width 70 height 10
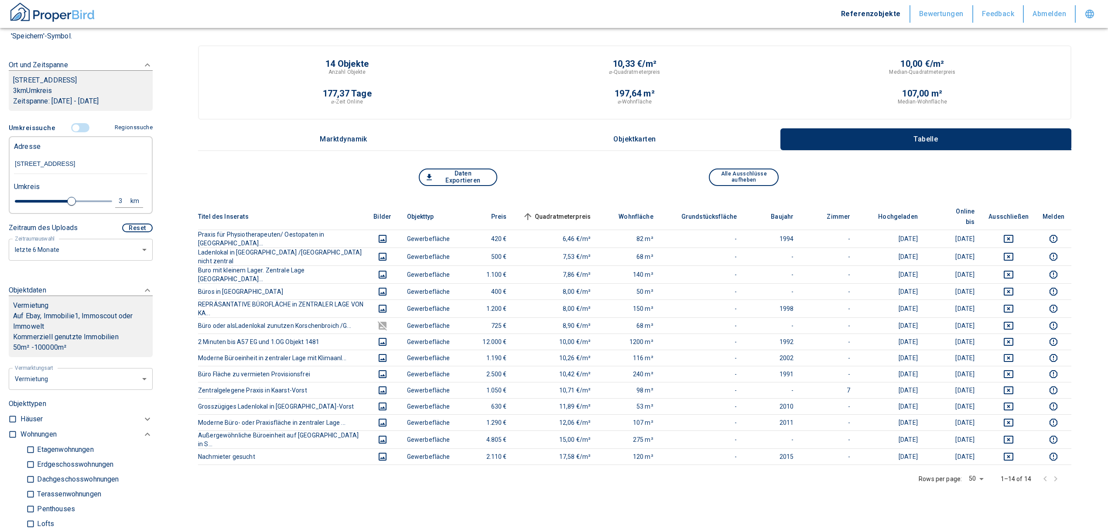
click at [71, 124] on input "controlled" at bounding box center [76, 128] width 26 height 10
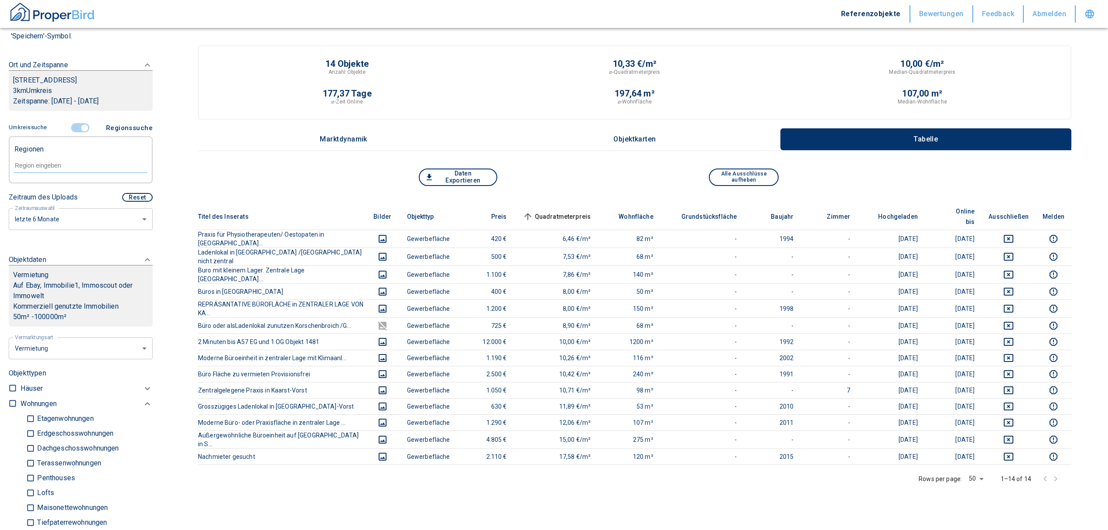
click at [62, 168] on input "text" at bounding box center [81, 165] width 134 height 8
click at [59, 182] on li "41564 Kaarst" at bounding box center [76, 185] width 125 height 16
type input "41564"
type input "2020"
type input "41564 Kaarst"
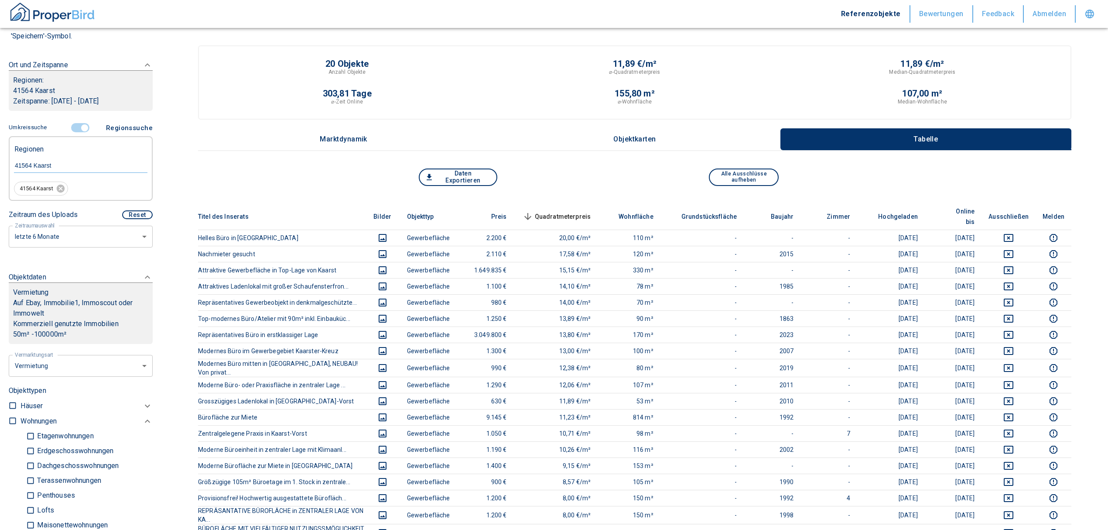
click at [575, 211] on span "Quadratmeterpreis sorted descending" at bounding box center [556, 216] width 70 height 10
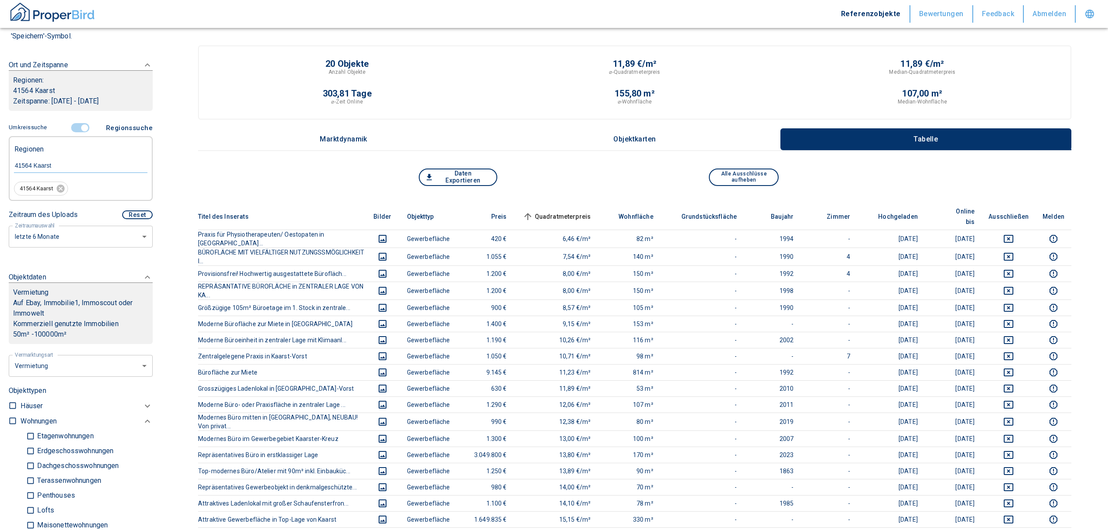
click at [594, 204] on th "Quadratmeterpreis sorted ascending" at bounding box center [556, 216] width 84 height 27
click at [589, 211] on span "Quadratmeterpreis sorted ascending" at bounding box center [556, 216] width 70 height 10
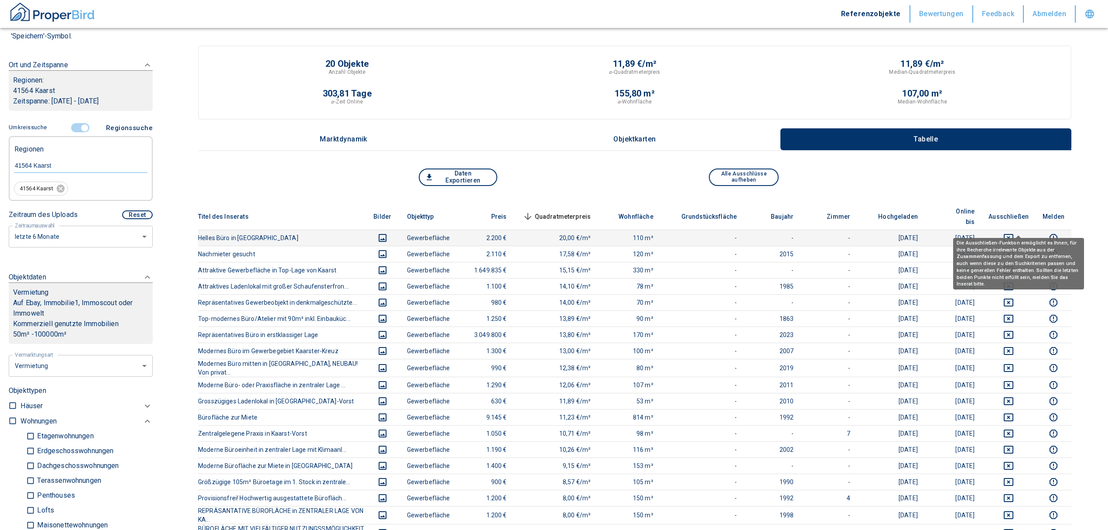
click at [1014, 234] on icon "deselect this listing" at bounding box center [1009, 238] width 10 height 8
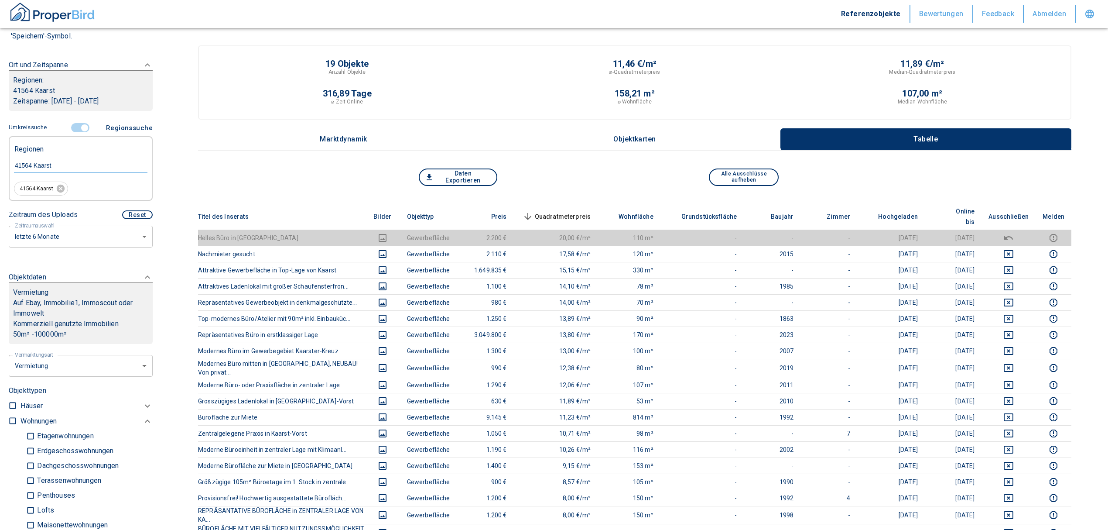
click at [576, 211] on span "Quadratmeterpreis sorted descending" at bounding box center [556, 216] width 70 height 10
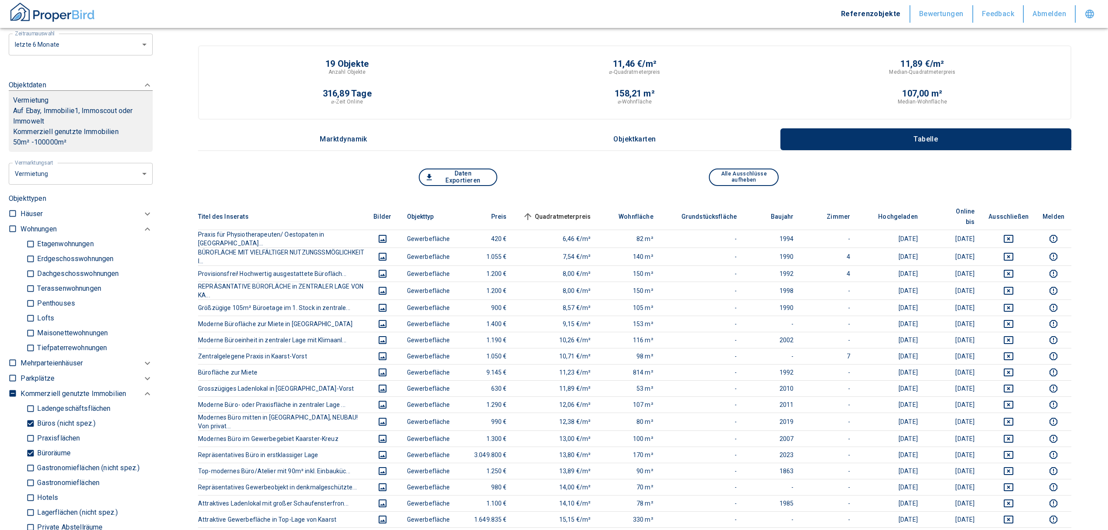
scroll to position [407, 0]
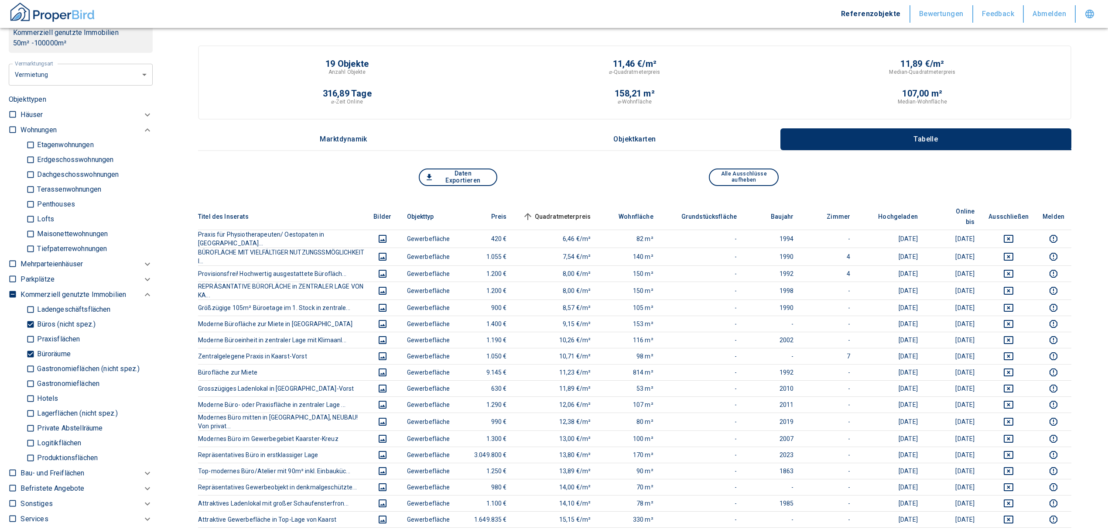
drag, startPoint x: 28, startPoint y: 353, endPoint x: 30, endPoint y: 325, distance: 28.0
click at [28, 353] on input "Büroräume" at bounding box center [30, 353] width 9 height 15
checkbox input "false"
type input "2020"
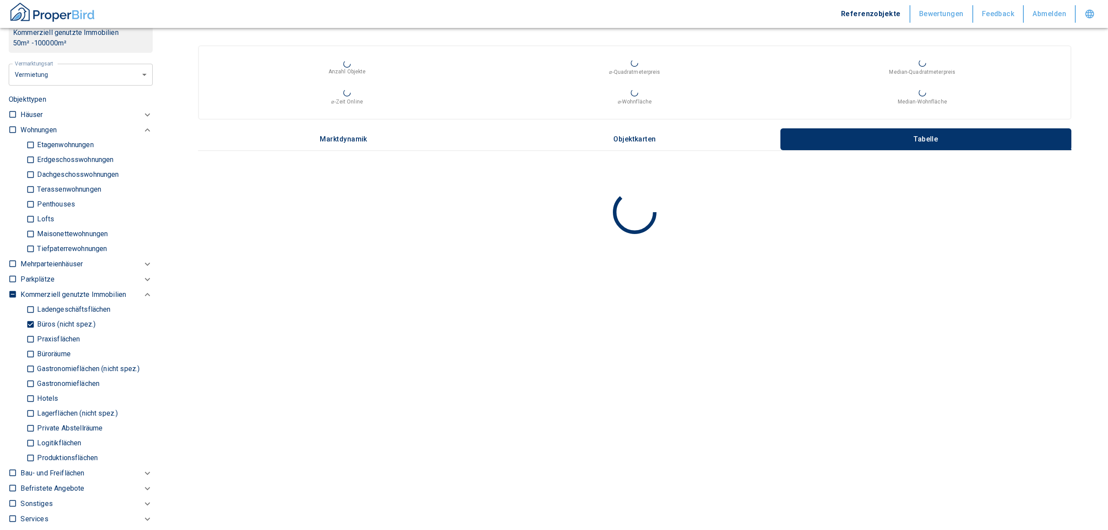
click at [30, 323] on input "Büros (nicht spez.)" at bounding box center [30, 324] width 9 height 15
checkbox input "false"
type input "2020"
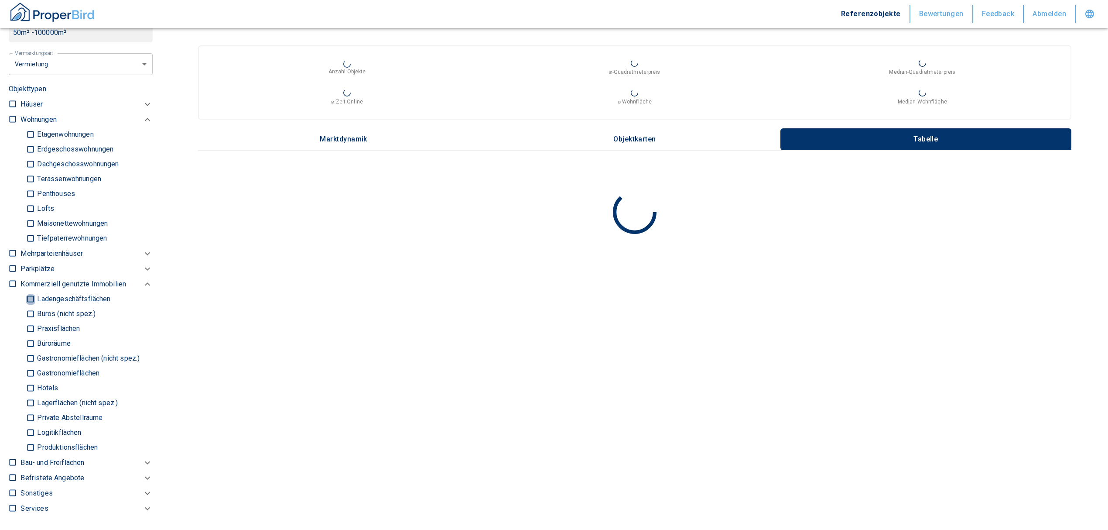
click at [30, 298] on input "Ladengeschäftsflächen" at bounding box center [30, 298] width 9 height 15
checkbox input "true"
type input "2020"
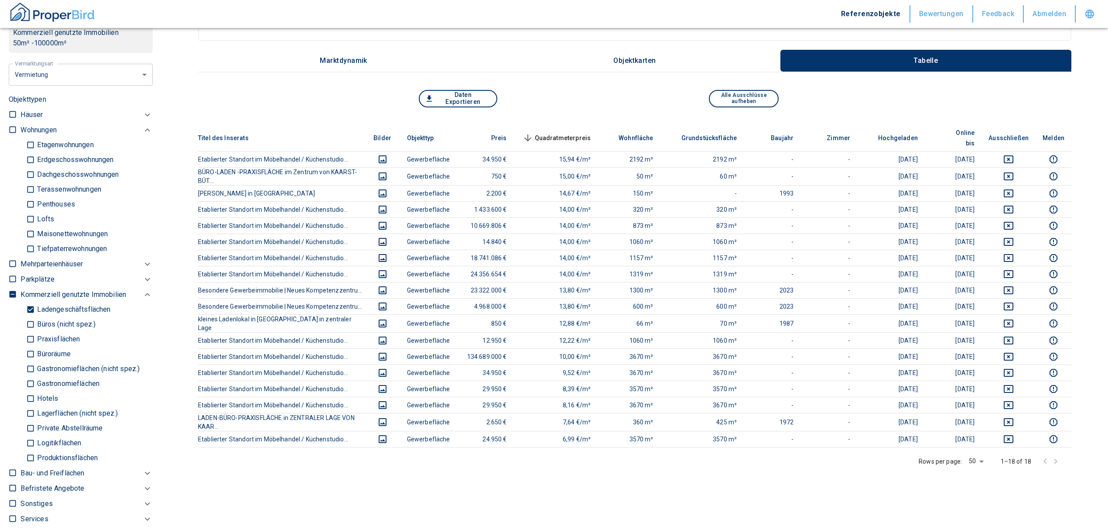
scroll to position [58, 0]
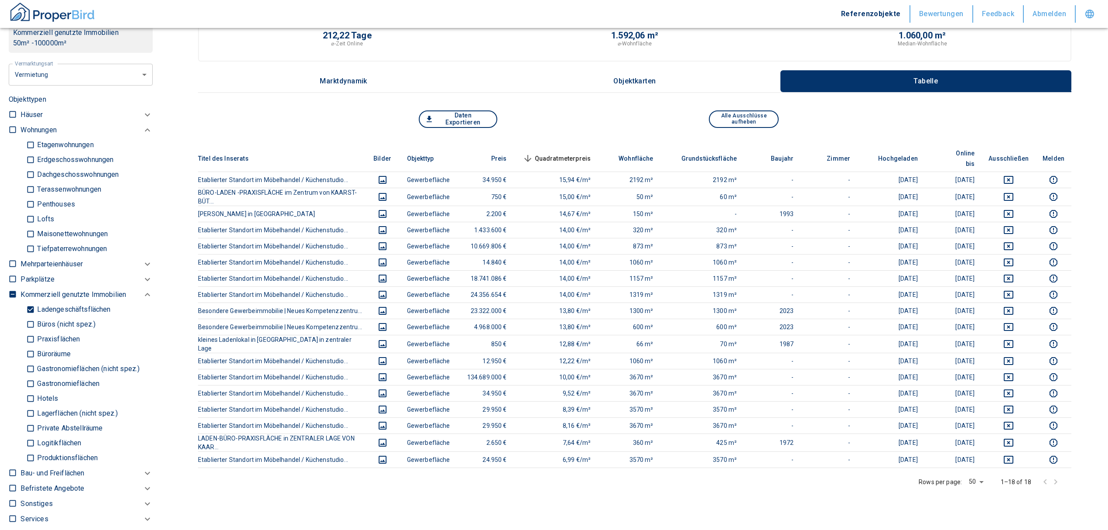
click at [577, 141] on div "Daten Exportieren Alle Ausschlüsse aufheben" at bounding box center [635, 127] width 874 height 35
click at [573, 143] on div "Daten Exportieren Alle Ausschlüsse aufheben" at bounding box center [635, 127] width 874 height 35
click at [576, 153] on span "Quadratmeterpreis sorted descending" at bounding box center [556, 158] width 70 height 10
drag, startPoint x: 575, startPoint y: 149, endPoint x: 574, endPoint y: 154, distance: 4.9
click at [574, 154] on span "Quadratmeterpreis sorted ascending" at bounding box center [556, 158] width 70 height 10
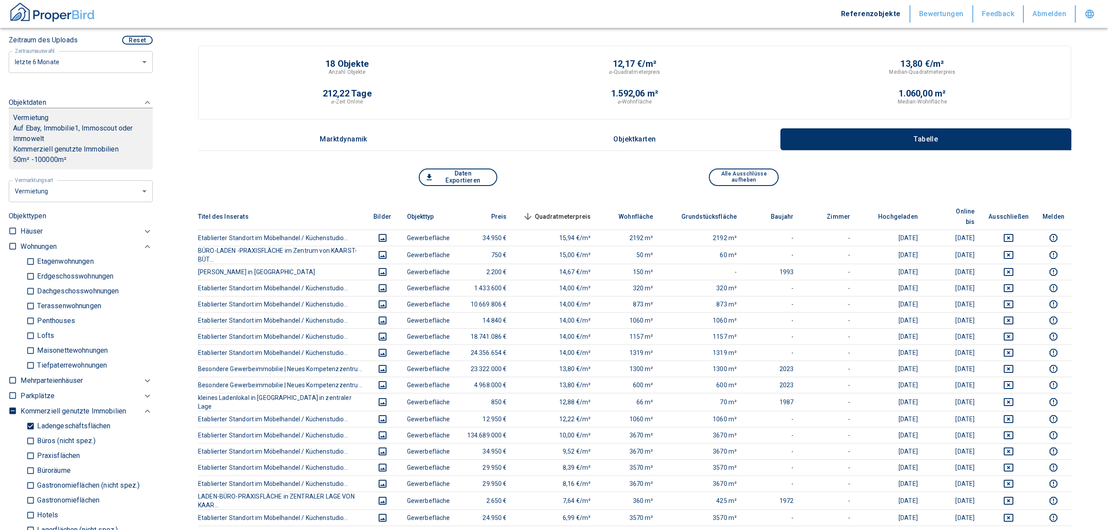
scroll to position [175, 0]
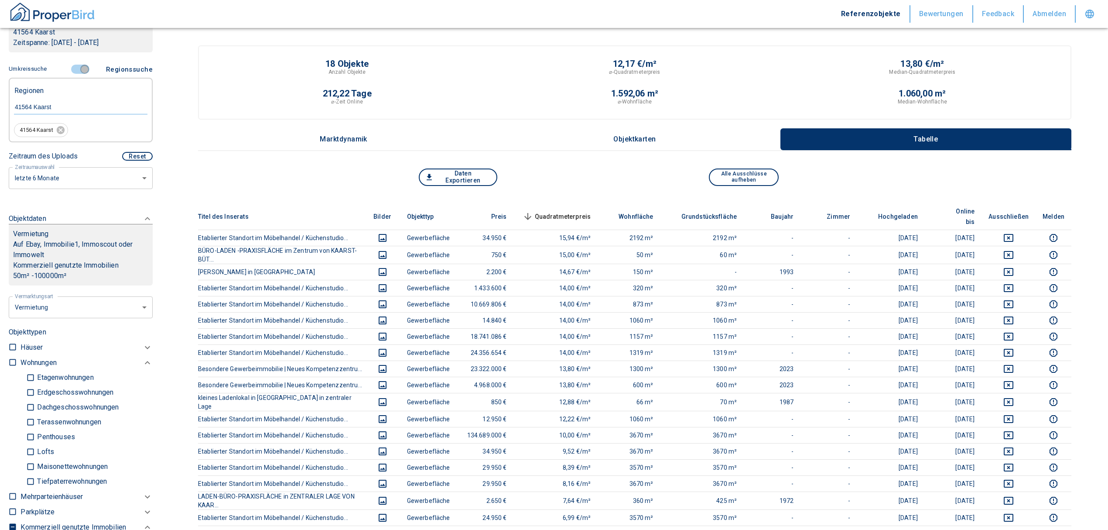
click at [78, 67] on input "controlled" at bounding box center [85, 70] width 26 height 10
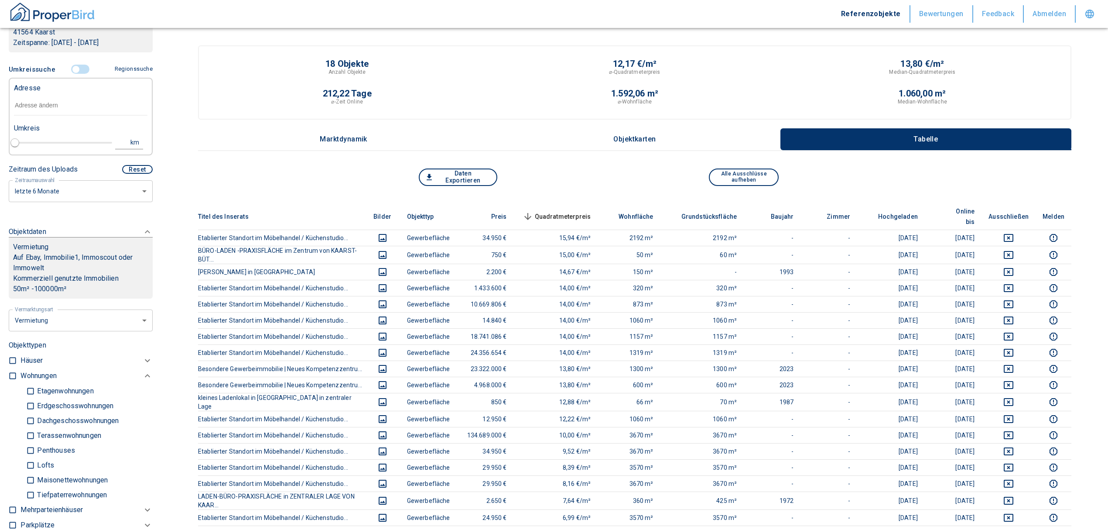
click at [65, 102] on input "text" at bounding box center [81, 106] width 134 height 20
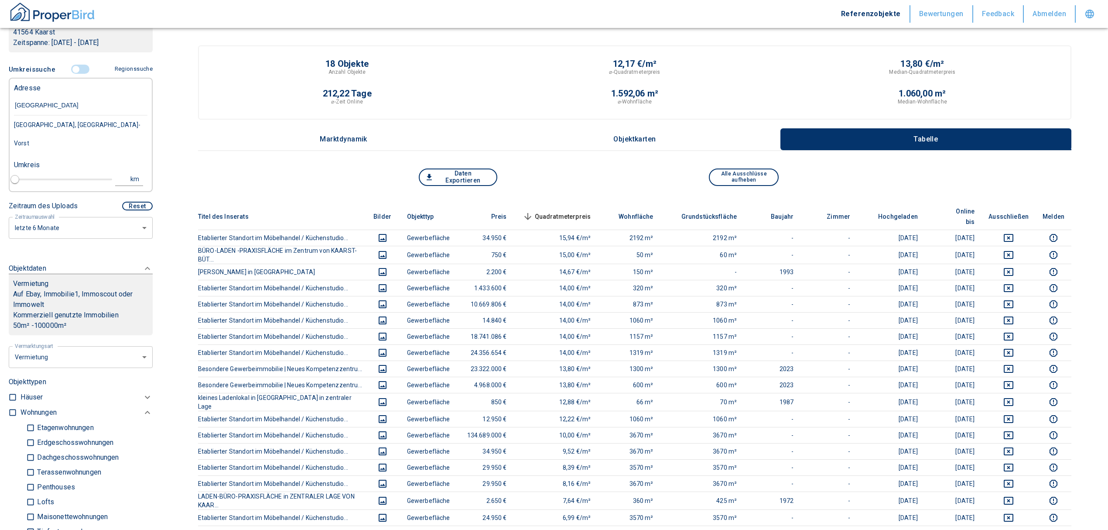
type input "[STREET_ADDRESS]"
click at [126, 127] on div "[STREET_ADDRESS]" at bounding box center [81, 125] width 134 height 18
type input "2020"
type input "[STREET_ADDRESS]"
type input "1"
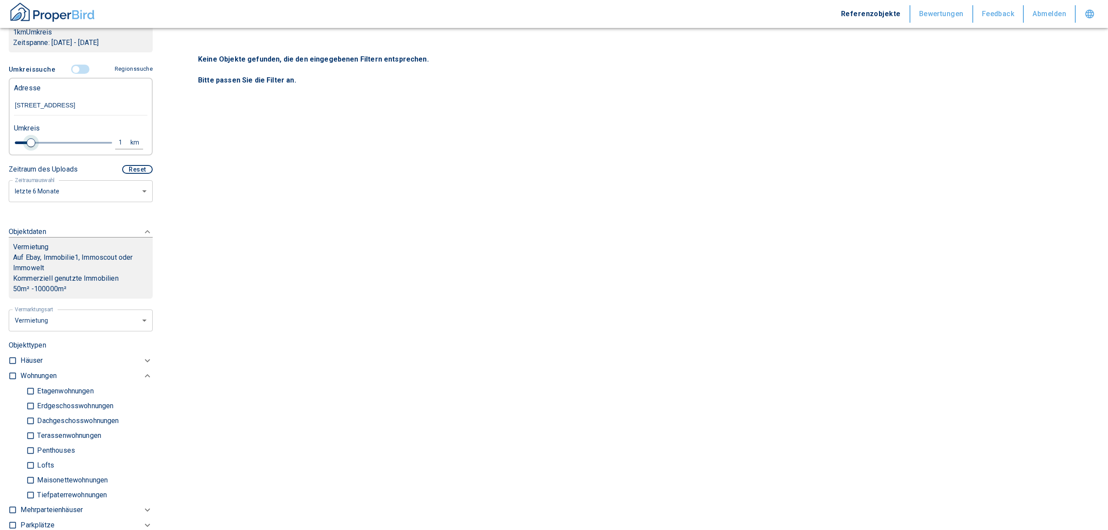
type input "[STREET_ADDRESS]"
type input "2020"
type input "1.2"
type input "2020"
type input "1.4"
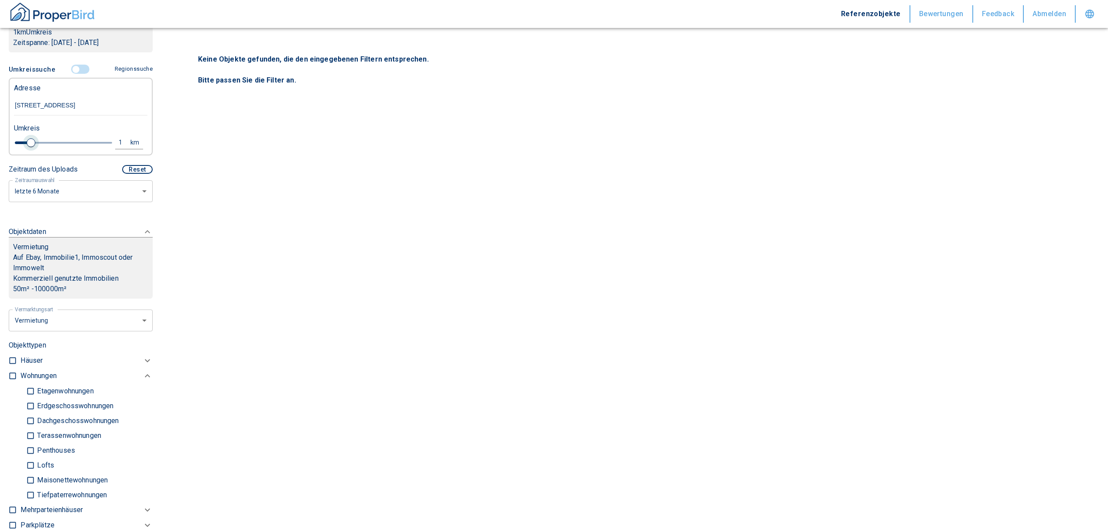
type input "2020"
type input "1.6"
type input "2020"
type input "2"
type input "2020"
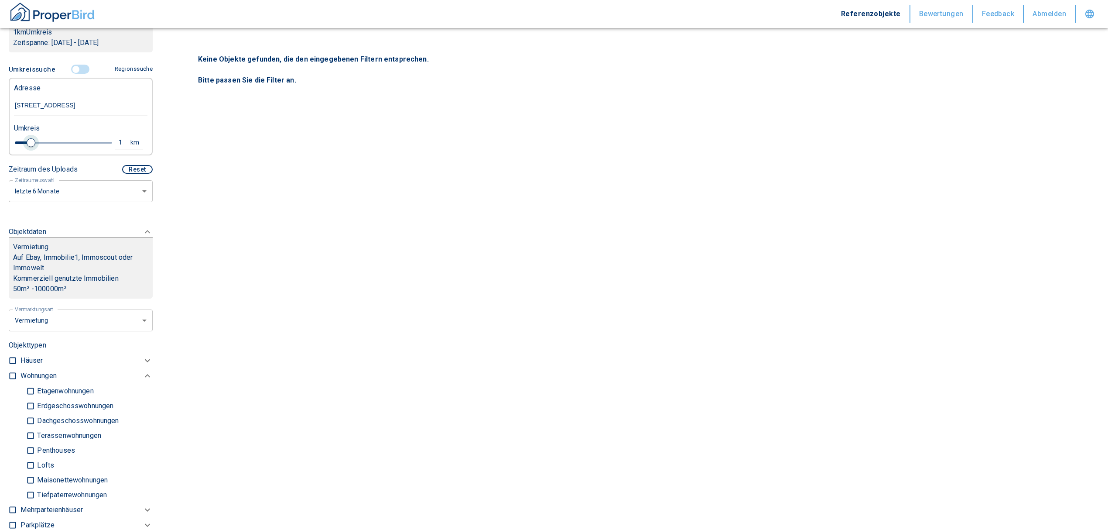
type input "2.2"
type input "2020"
type input "2.4"
type input "2020"
type input "2.6"
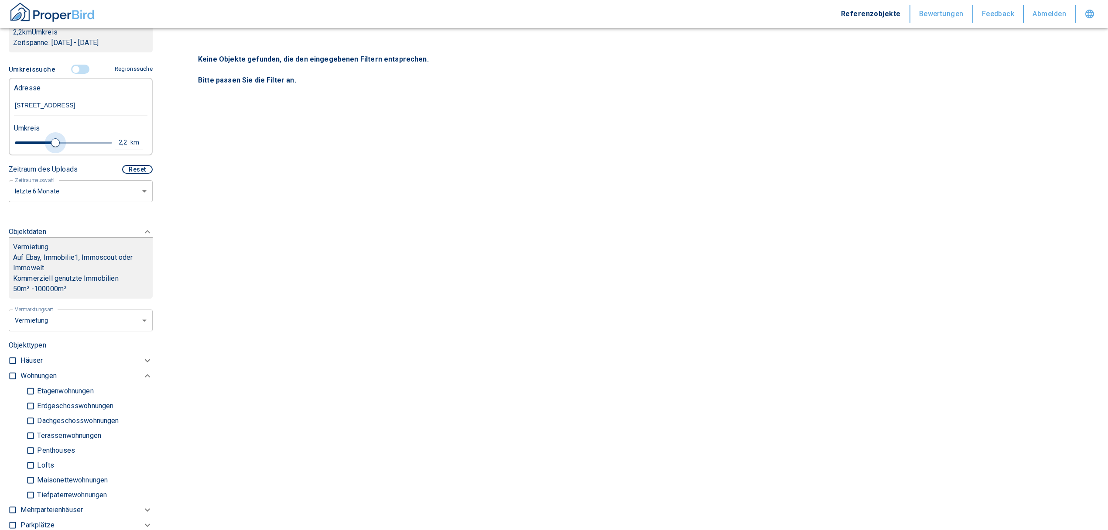
type input "2020"
type input "2.8"
type input "2020"
type input "3.2"
type input "2020"
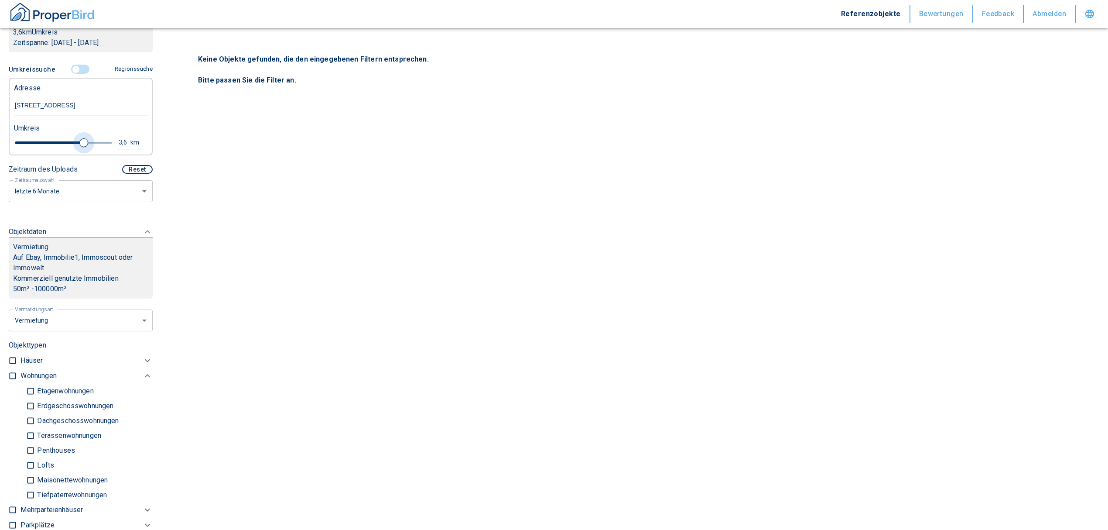
type input "3.6"
type input "2020"
type input "3.8"
type input "2020"
type input "4.2"
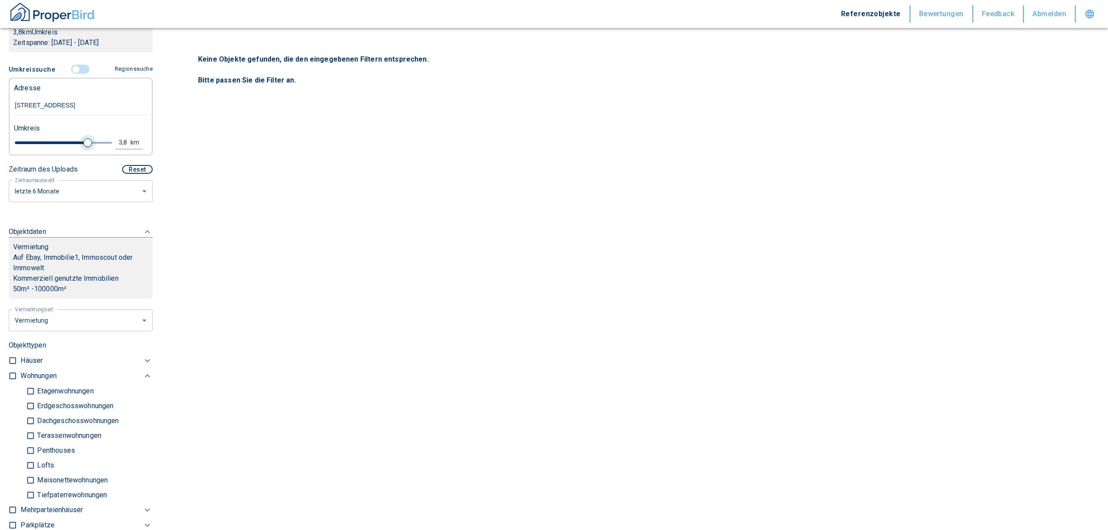
type input "2020"
type input "4.4"
type input "2020"
type input "4.6"
type input "2020"
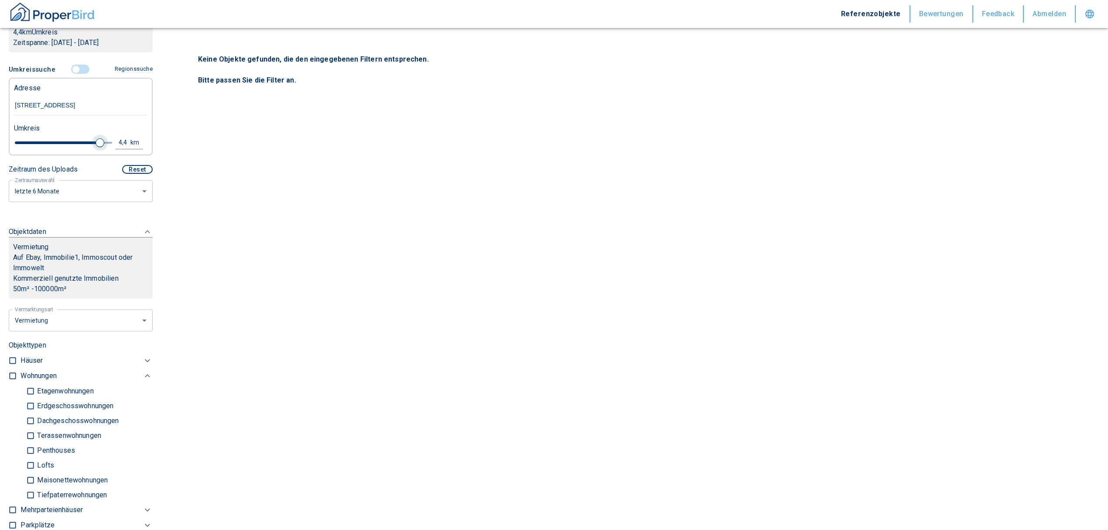
type input "4.8"
type input "2020"
type input "5"
drag, startPoint x: 28, startPoint y: 140, endPoint x: 111, endPoint y: 144, distance: 83.0
click at [111, 144] on div "5 km" at bounding box center [77, 143] width 134 height 15
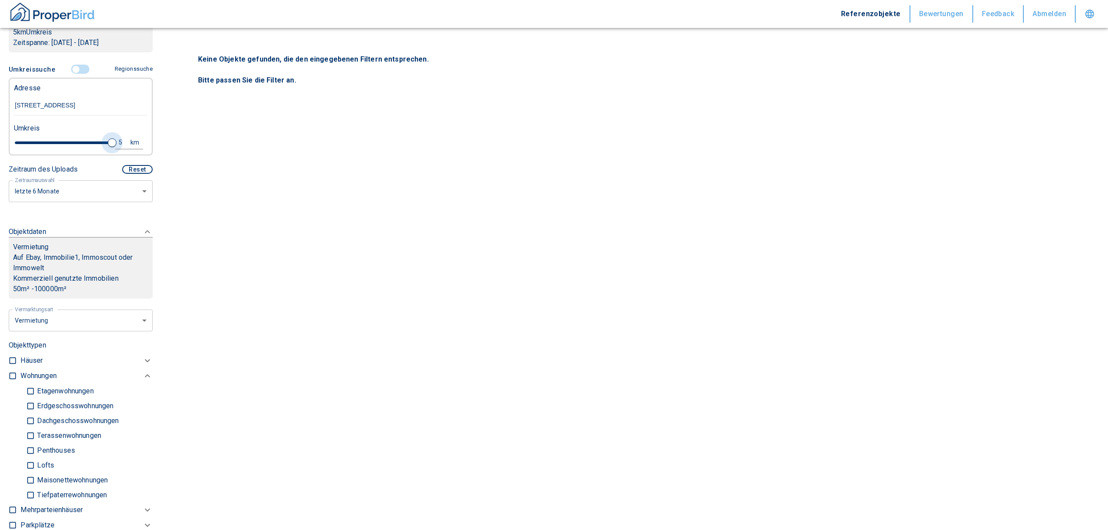
type input "2020"
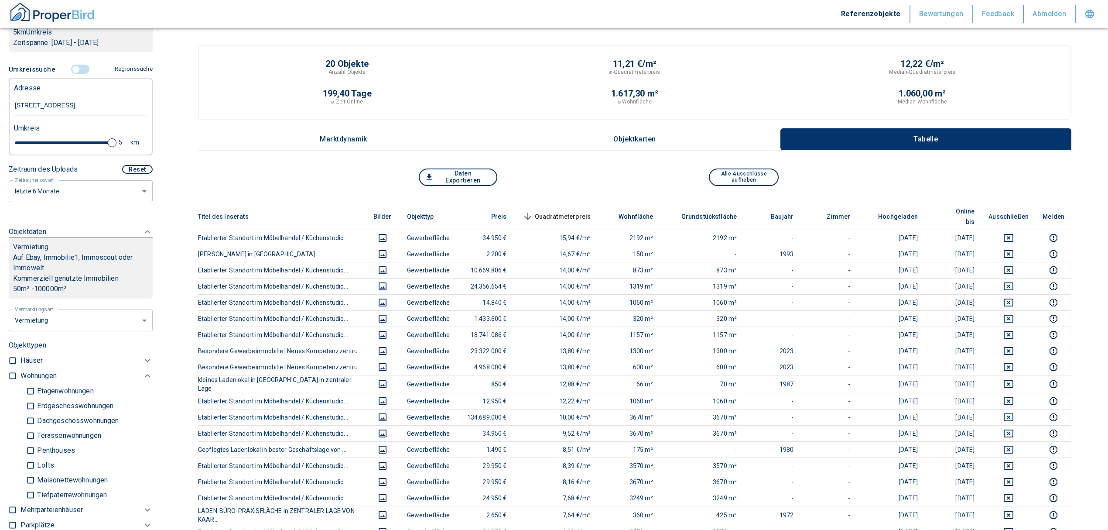
click at [561, 211] on span "Quadratmeterpreis sorted descending" at bounding box center [556, 216] width 70 height 10
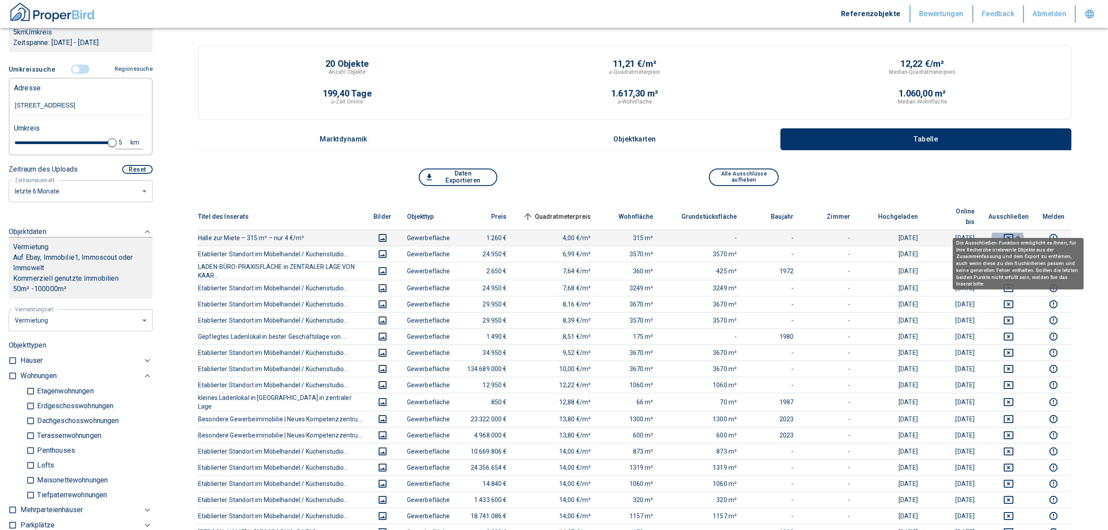
click at [1014, 233] on icon "deselect this listing" at bounding box center [1009, 238] width 10 height 10
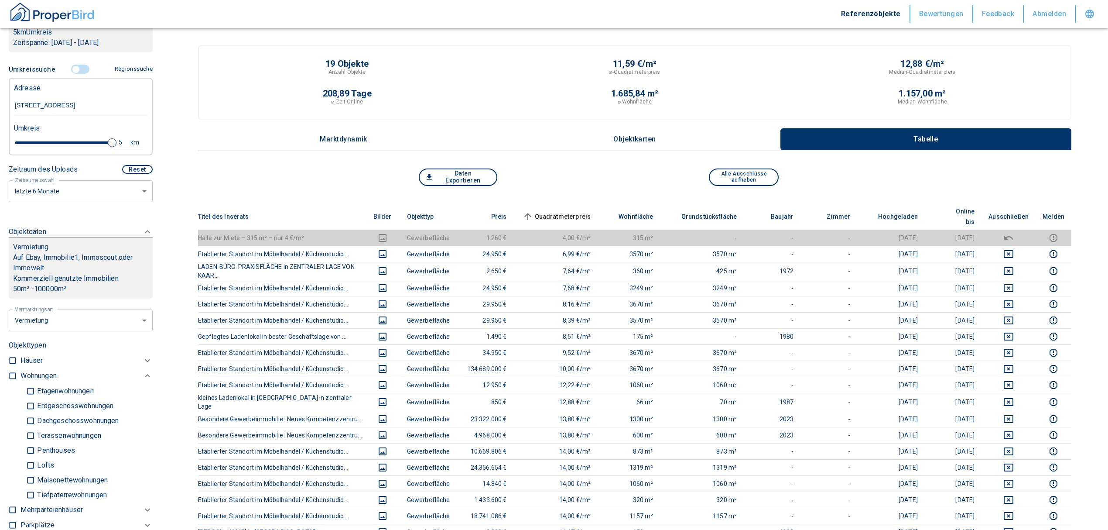
click at [590, 211] on span "Quadratmeterpreis sorted ascending" at bounding box center [556, 216] width 70 height 10
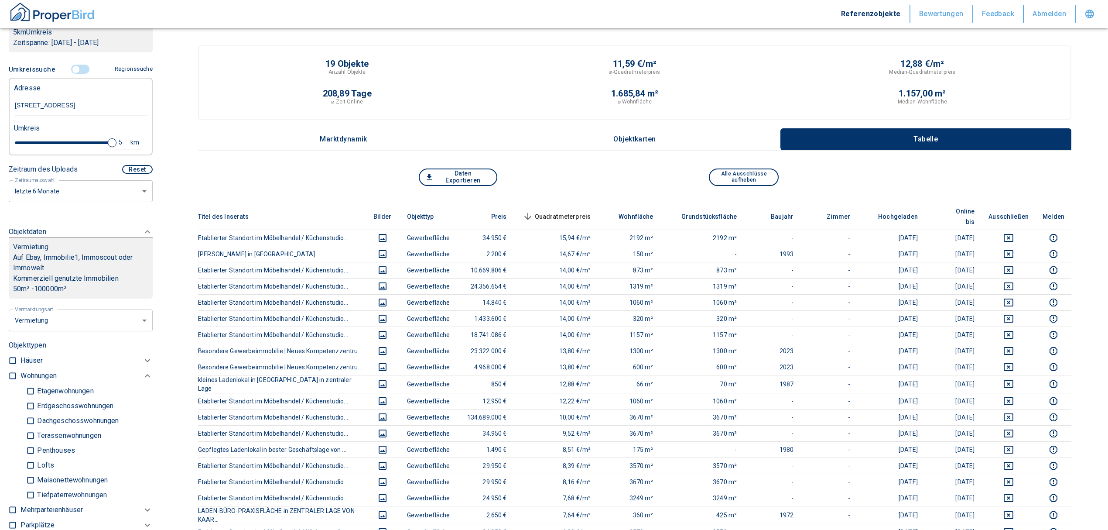
click at [70, 66] on input "controlled" at bounding box center [76, 70] width 26 height 10
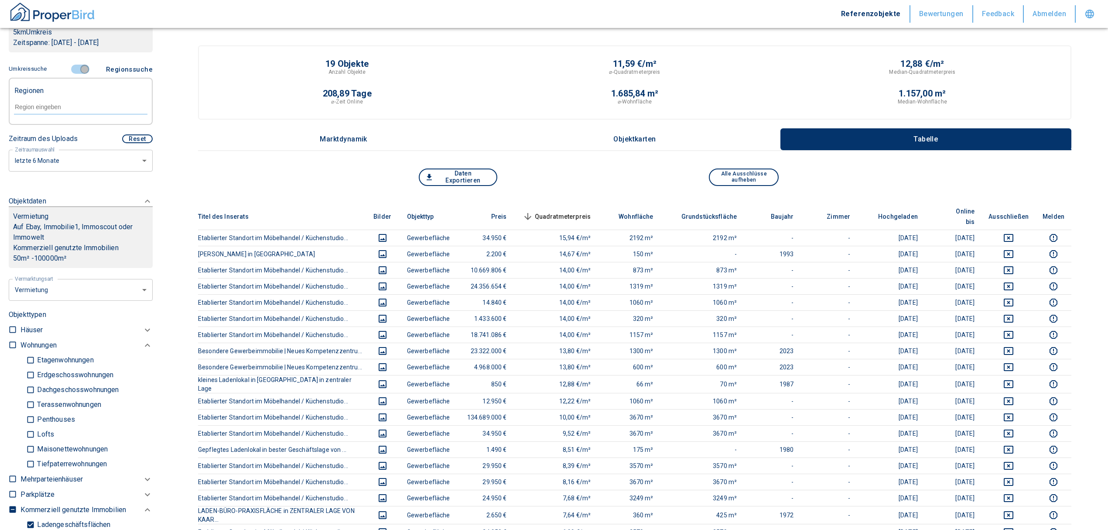
click at [78, 66] on input "controlled" at bounding box center [85, 70] width 26 height 10
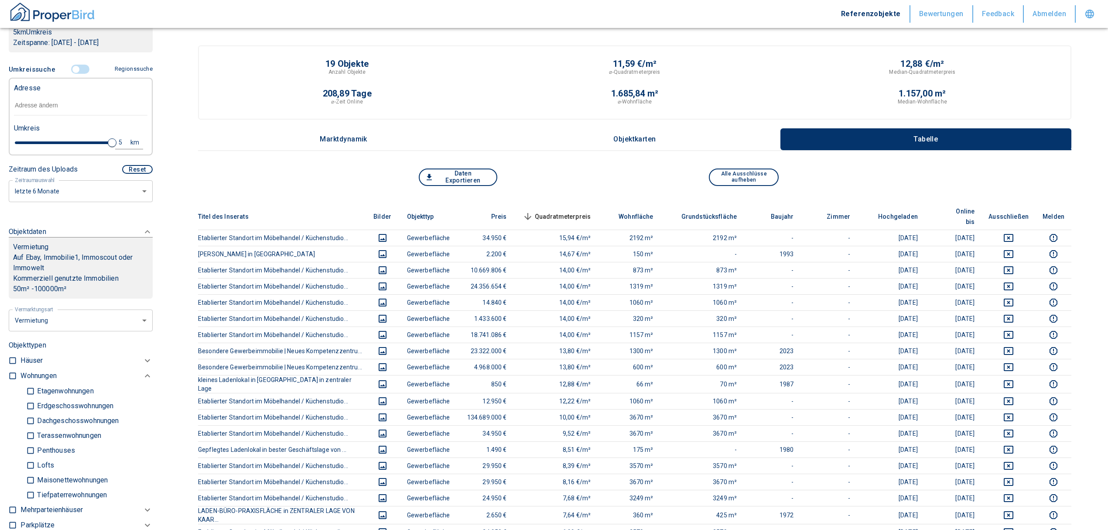
click at [51, 103] on input "text" at bounding box center [81, 106] width 134 height 20
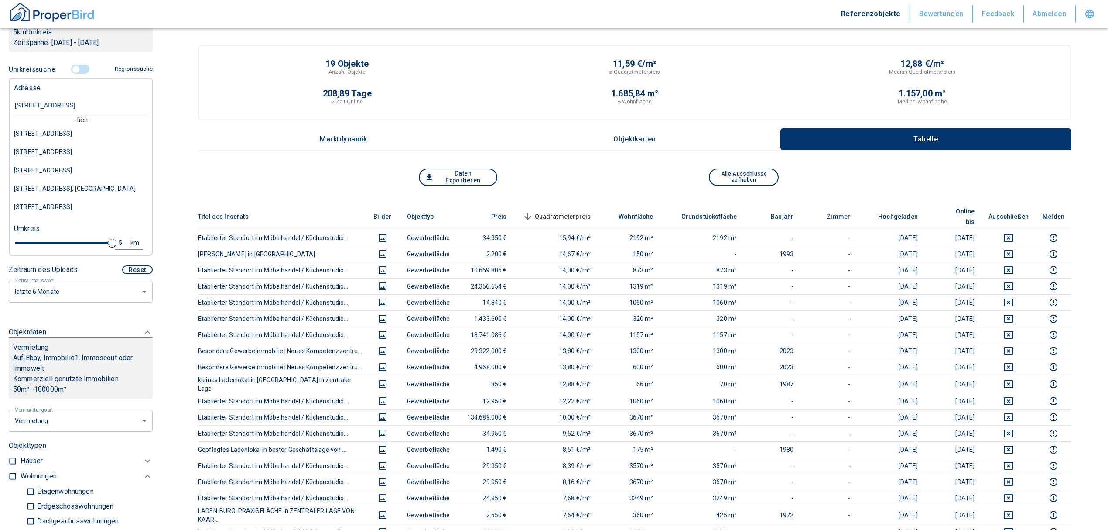
type input "[STREET_ADDRESS]"
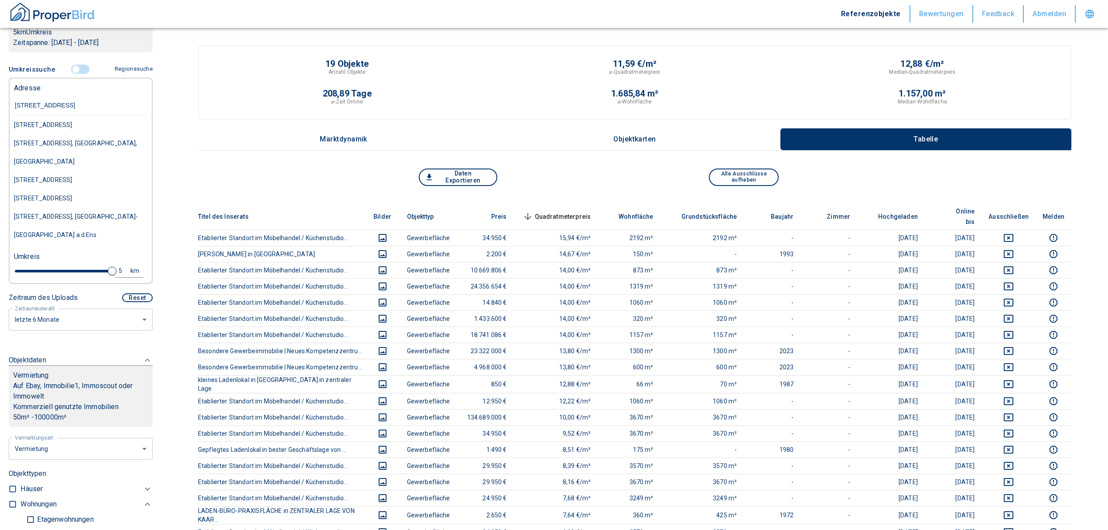
click at [63, 122] on div "[STREET_ADDRESS]" at bounding box center [81, 125] width 134 height 18
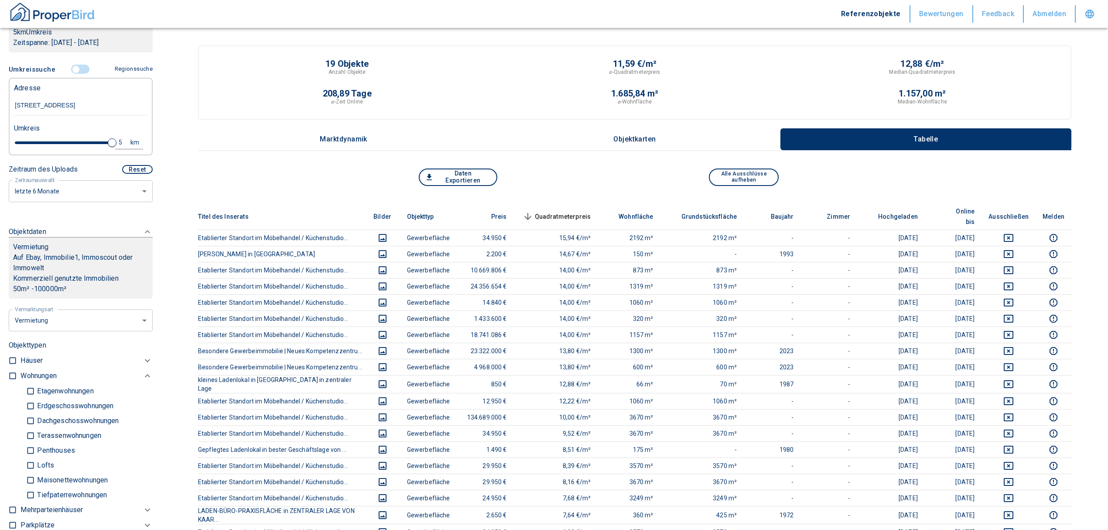
type input "2020"
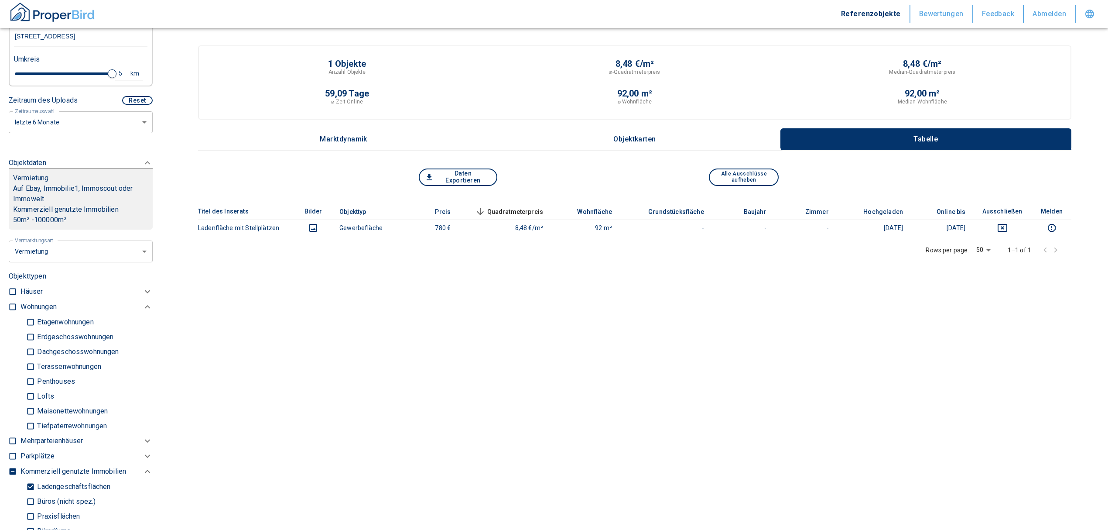
scroll to position [349, 0]
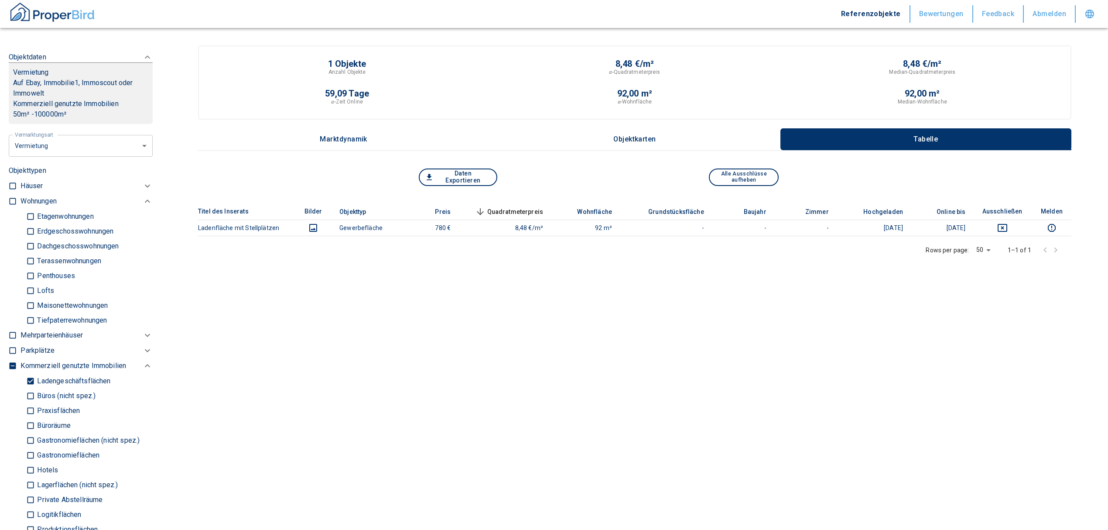
type input "[STREET_ADDRESS]"
click at [30, 381] on input "Ladengeschäftsflächen" at bounding box center [30, 380] width 9 height 15
checkbox input "false"
type input "2020"
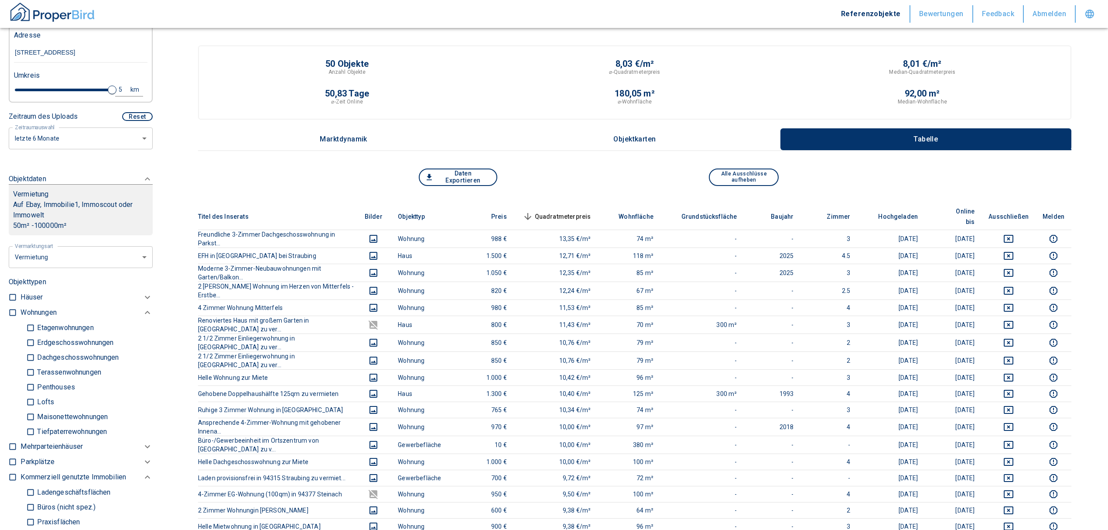
scroll to position [175, 0]
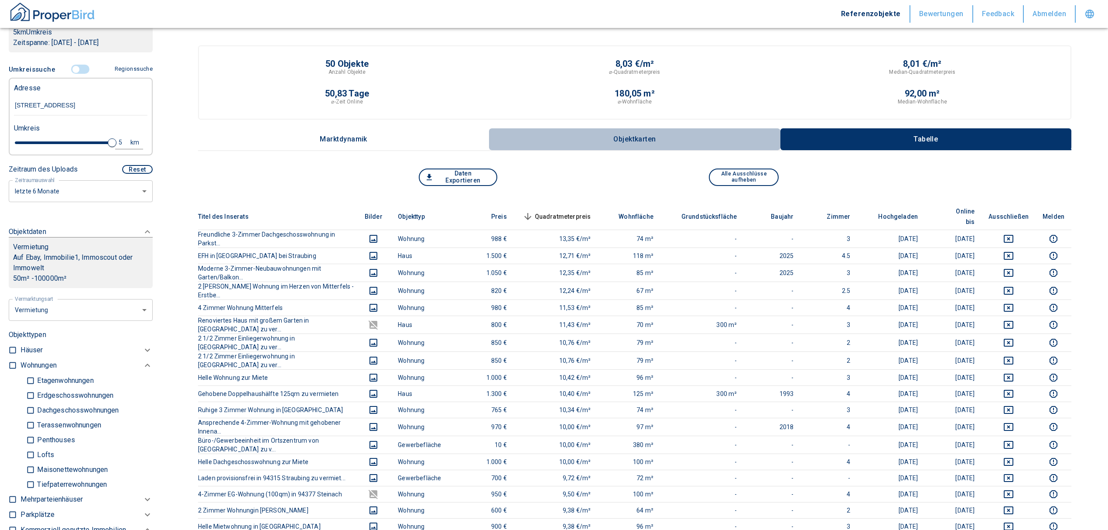
click at [637, 133] on button "Objektkarten" at bounding box center [634, 139] width 291 height 22
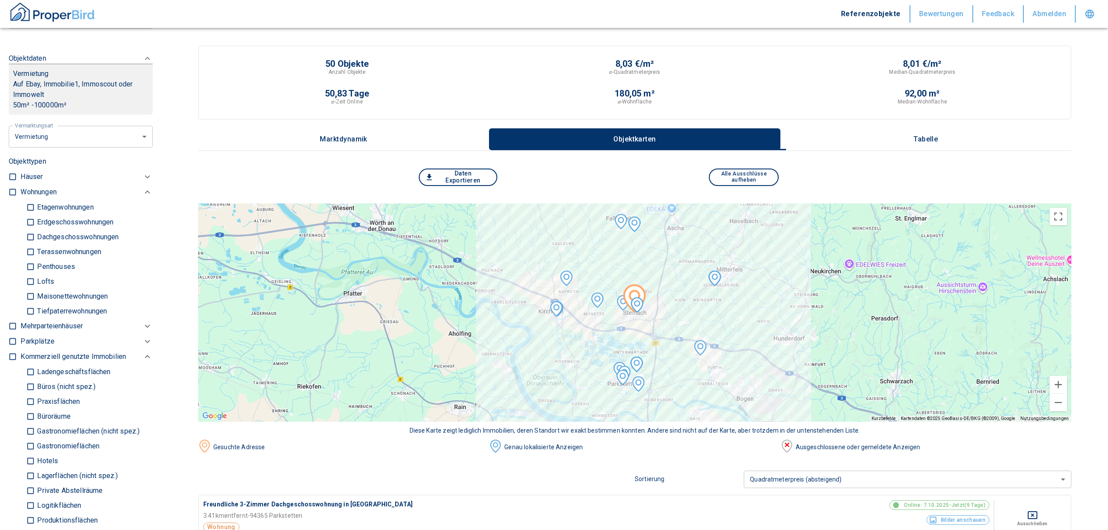
scroll to position [349, 0]
click at [13, 171] on input "checkbox" at bounding box center [12, 175] width 9 height 9
checkbox input "true"
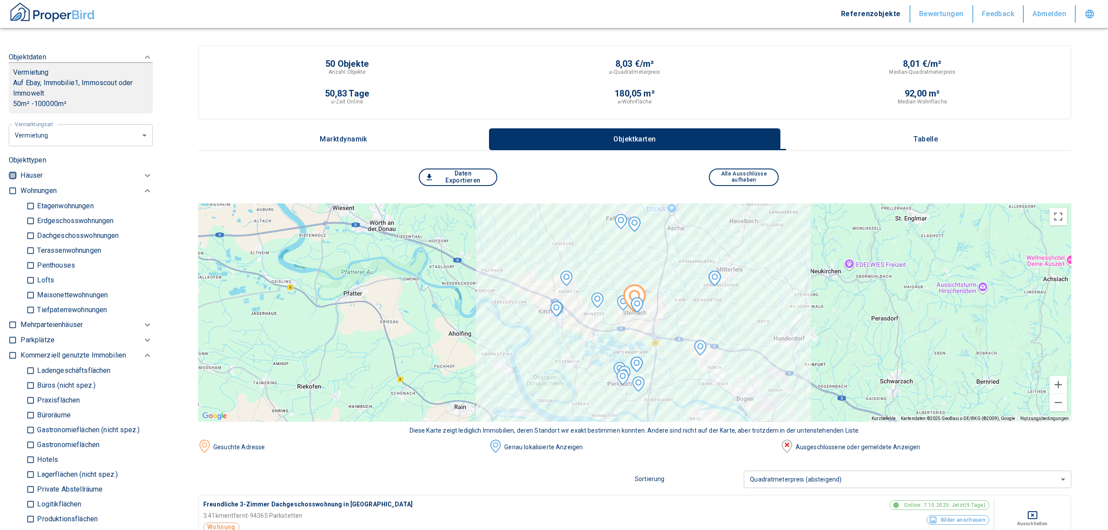
checkbox input "true"
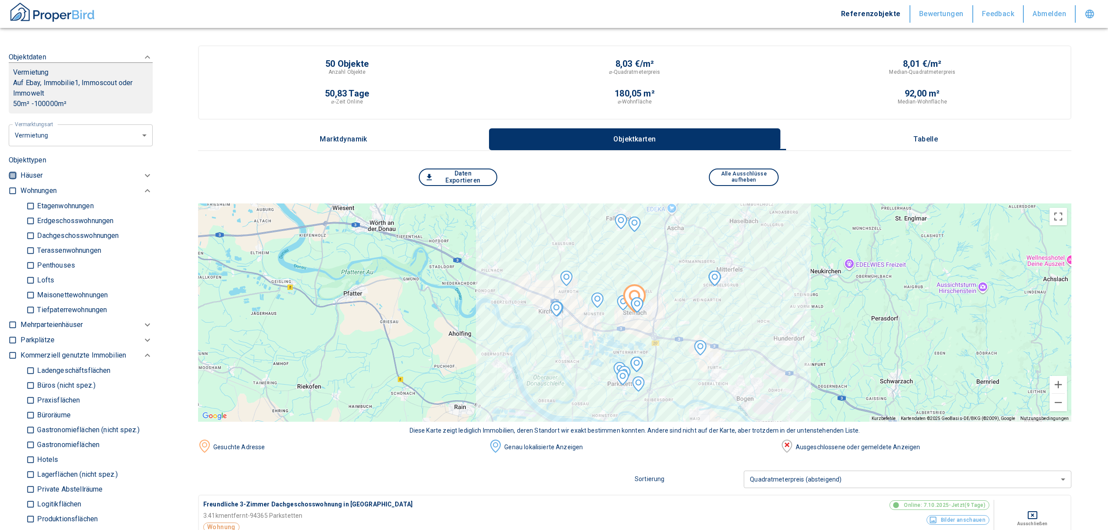
type input "2020"
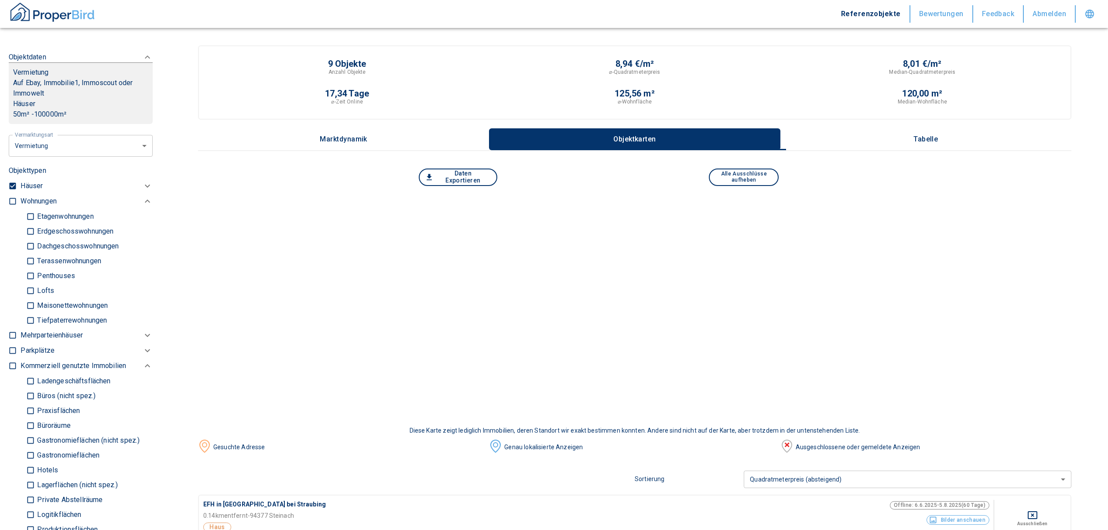
click at [30, 188] on p "Häuser" at bounding box center [32, 186] width 22 height 10
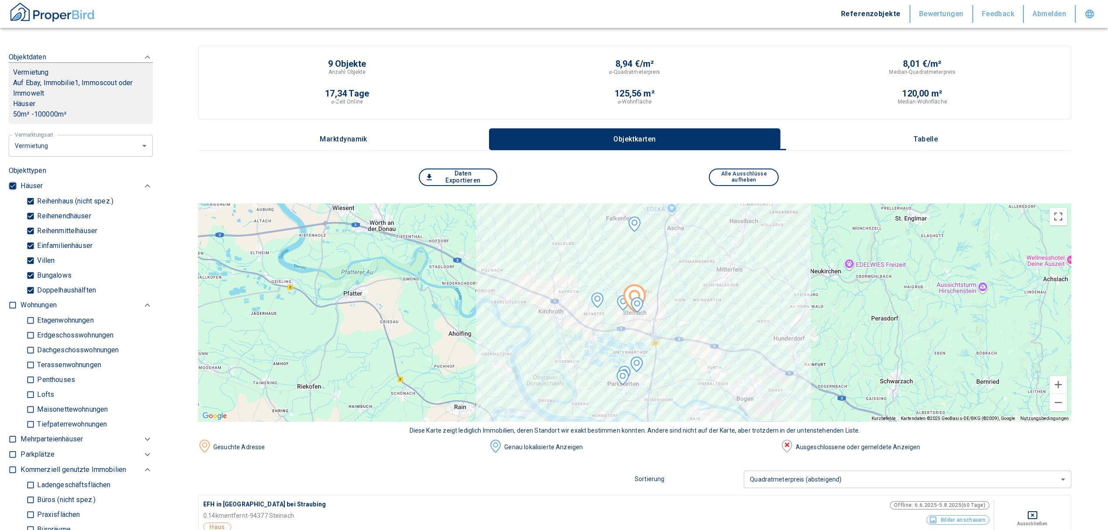
click at [11, 182] on input "checkbox" at bounding box center [12, 186] width 9 height 9
checkbox input "false"
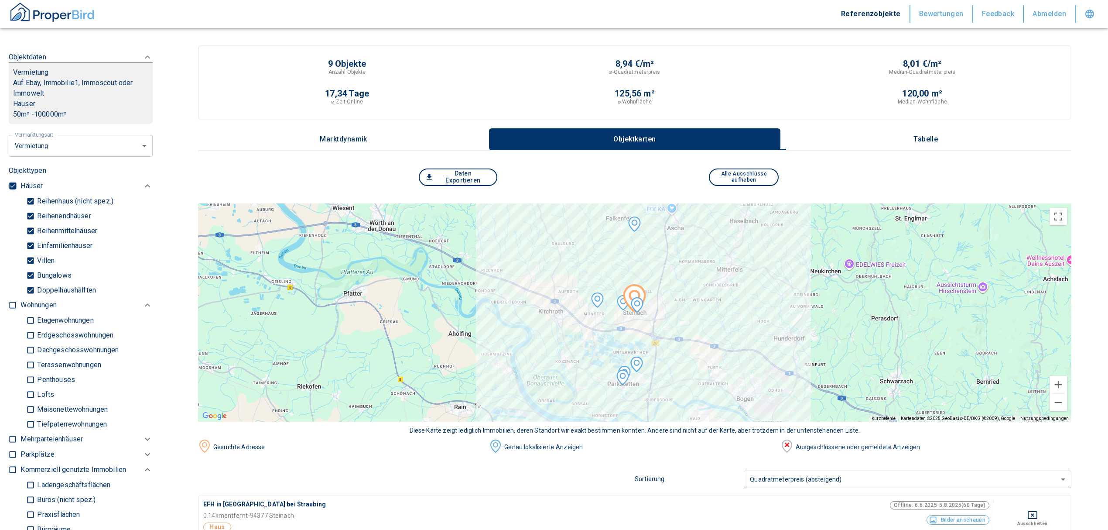
checkbox input "false"
type input "2020"
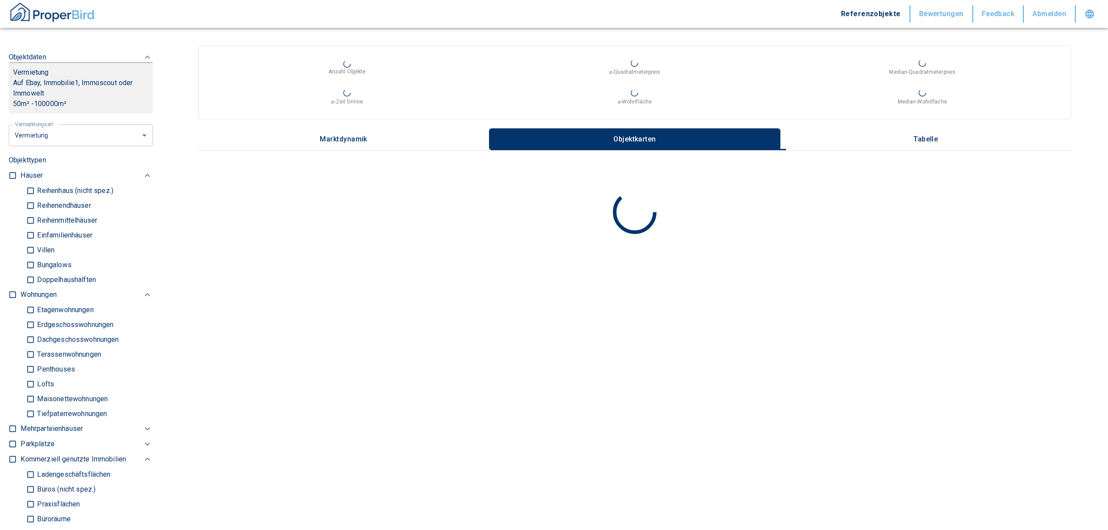
click at [33, 233] on input "Einfamilienhäuser" at bounding box center [30, 234] width 9 height 15
checkbox input "true"
type input "2020"
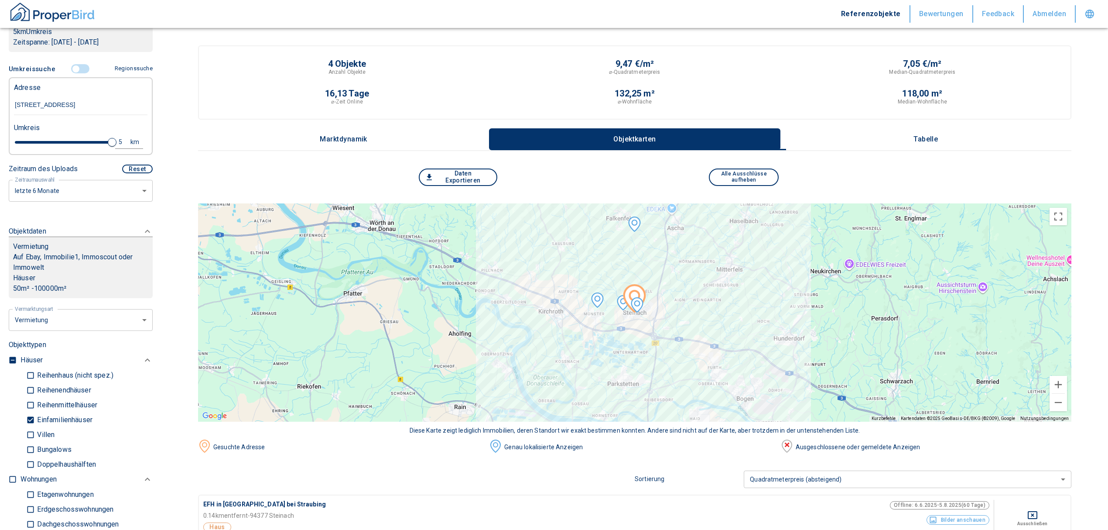
scroll to position [175, 0]
click at [51, 363] on li "Verkauf" at bounding box center [77, 357] width 140 height 15
type input "buy"
type input "2020"
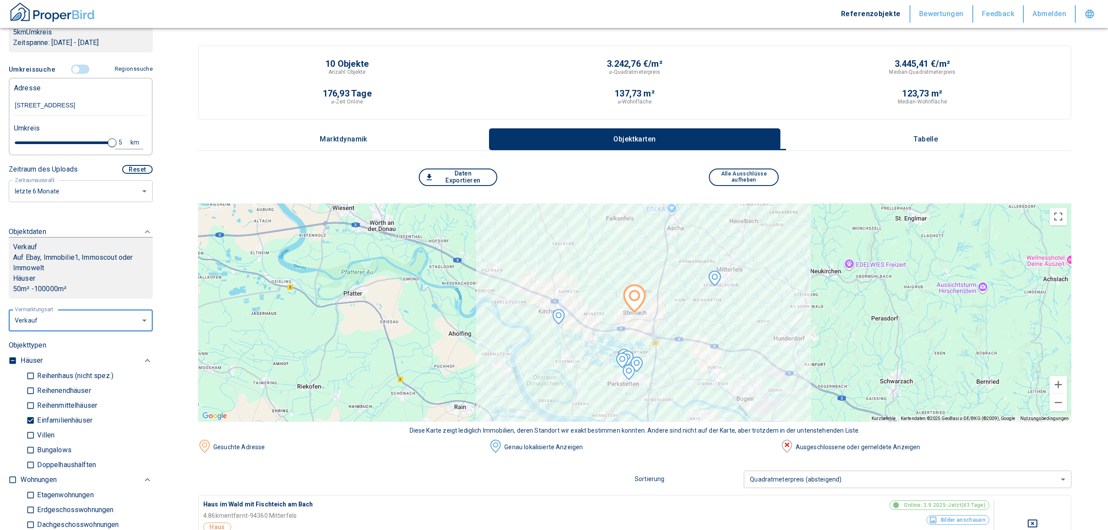
click at [929, 135] on p "Tabelle" at bounding box center [926, 139] width 44 height 8
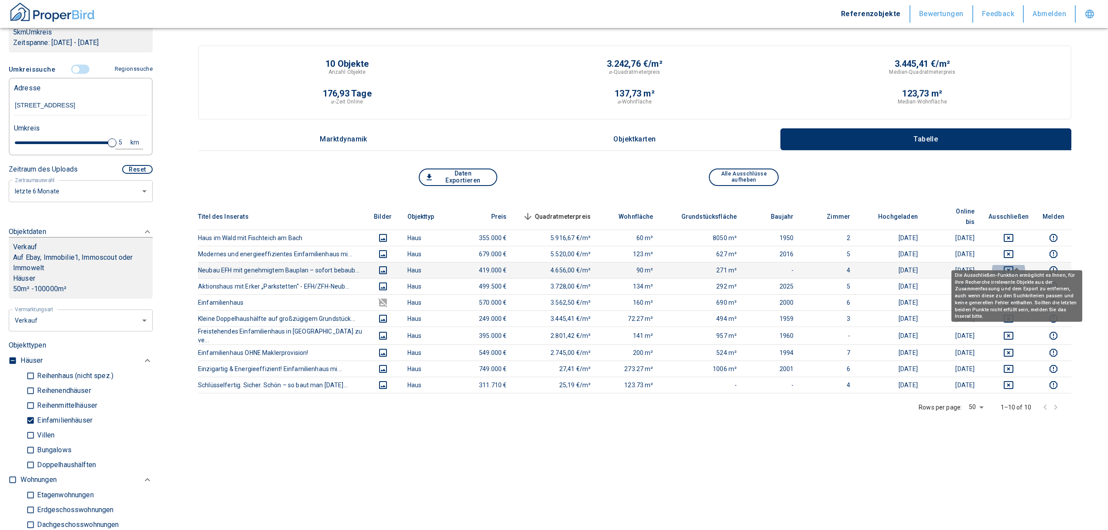
click at [1014, 266] on icon "deselect this listing" at bounding box center [1009, 270] width 10 height 8
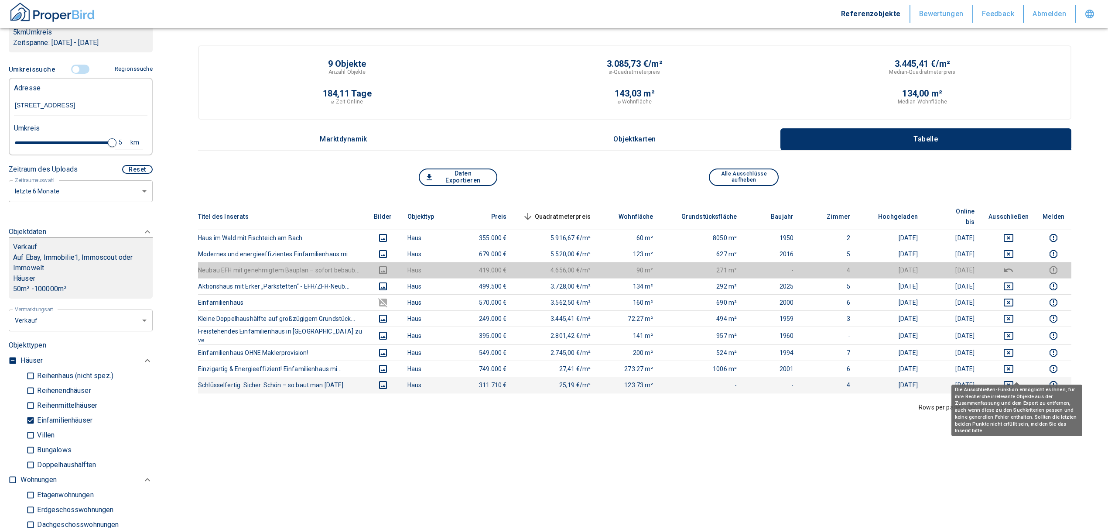
click at [1014, 381] on icon "deselect this listing" at bounding box center [1009, 385] width 10 height 8
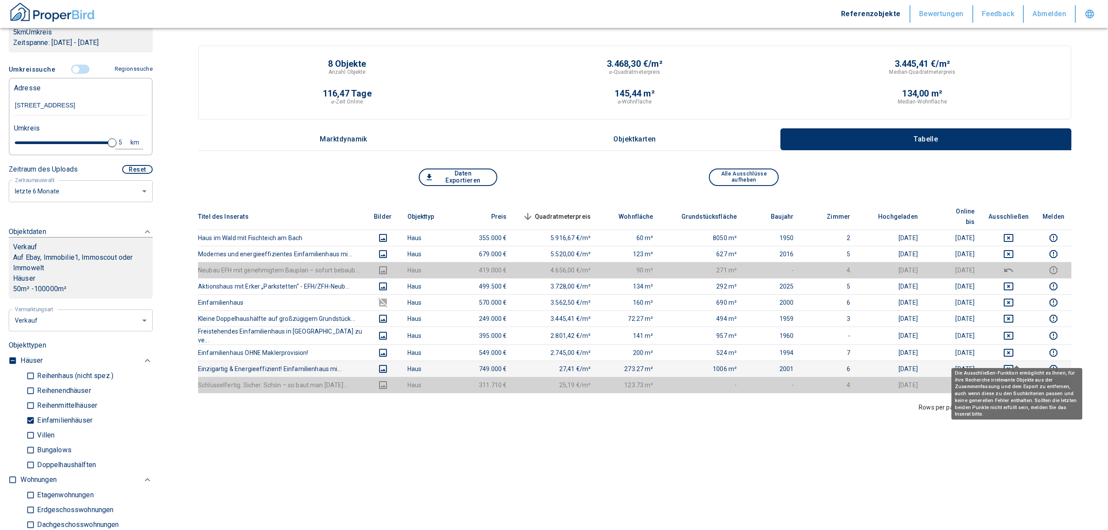
click at [1014, 363] on icon "deselect this listing" at bounding box center [1009, 368] width 10 height 10
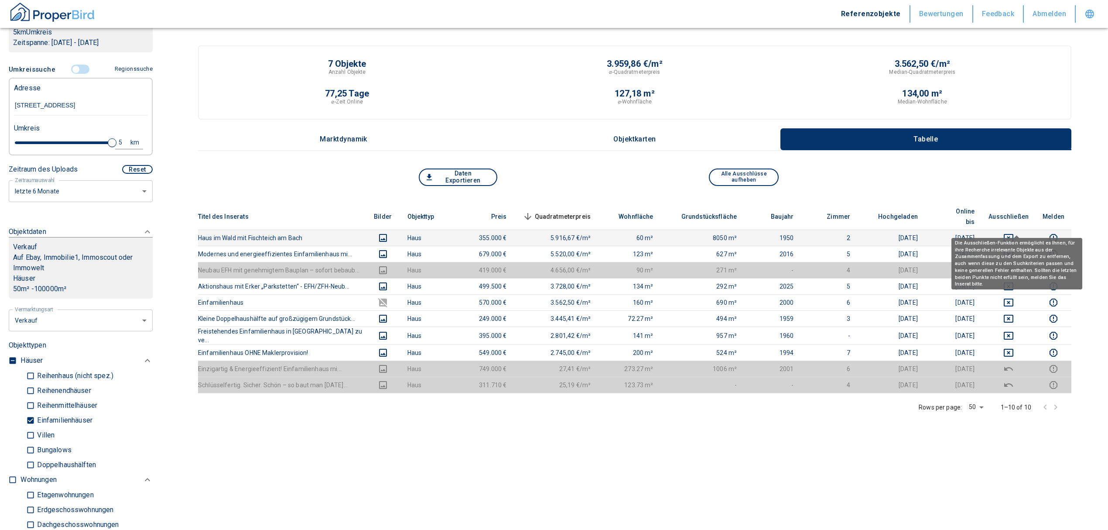
click at [1014, 233] on icon "deselect this listing" at bounding box center [1009, 238] width 10 height 10
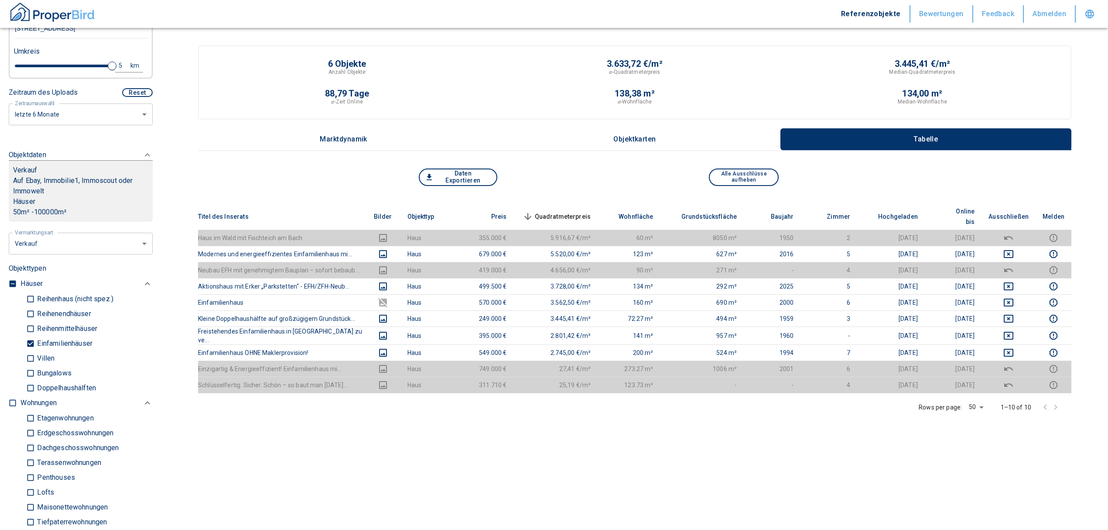
scroll to position [233, 0]
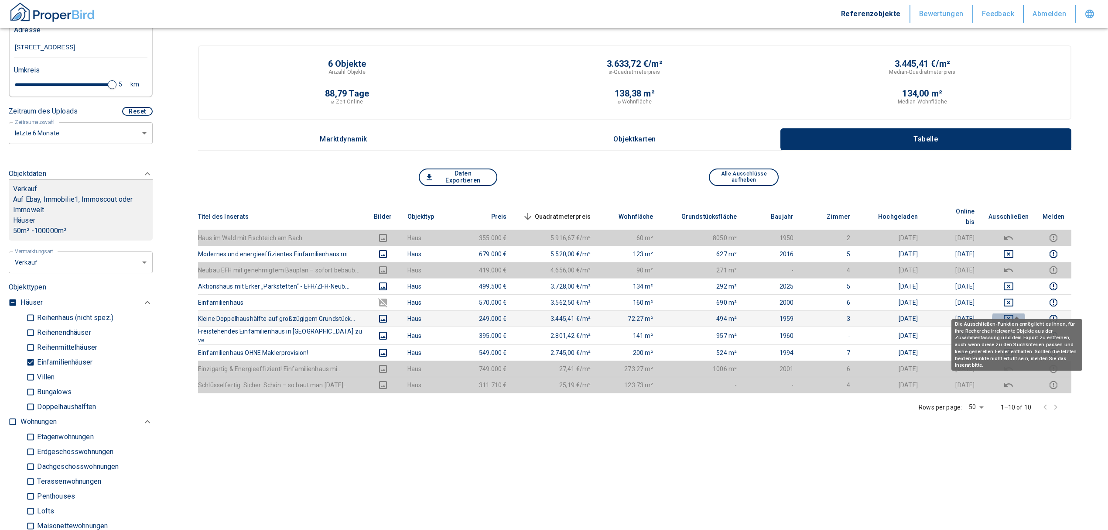
click at [1013, 313] on icon "deselect this listing" at bounding box center [1009, 318] width 10 height 10
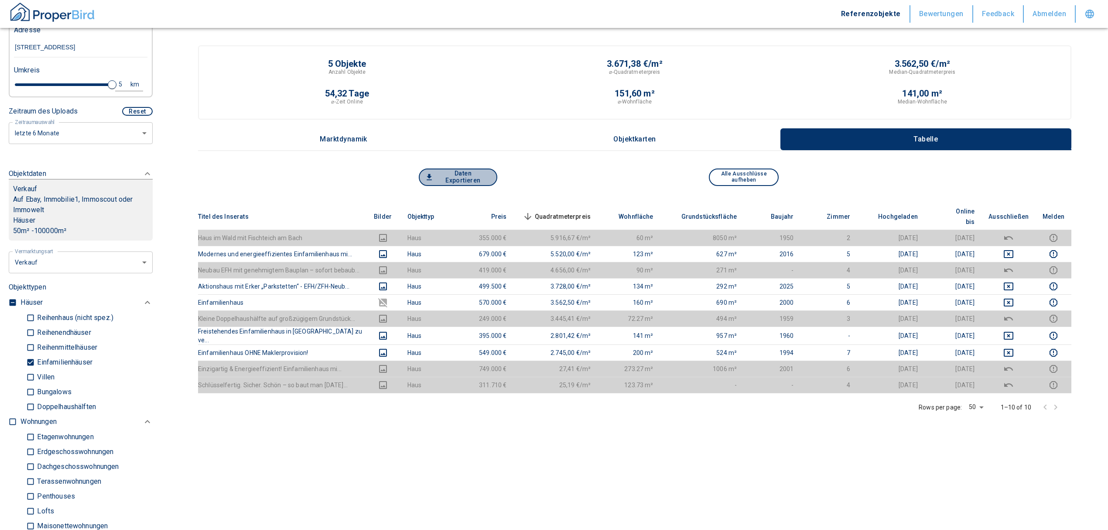
click at [477, 177] on button "Daten Exportieren" at bounding box center [458, 176] width 79 height 17
click at [1072, 56] on div "5 Objekte Anzahl Objekte 3.671,38 €/m² ⌀-Quadratmeterpreis 3.562,50 €/m² Median…" at bounding box center [635, 82] width 874 height 74
click at [814, 48] on div "5 Objekte Anzahl Objekte 3.671,38 €/m² ⌀-Quadratmeterpreis 3.562,50 €/m² Median…" at bounding box center [635, 82] width 874 height 74
click at [465, 177] on button "Daten Exportieren" at bounding box center [458, 176] width 79 height 17
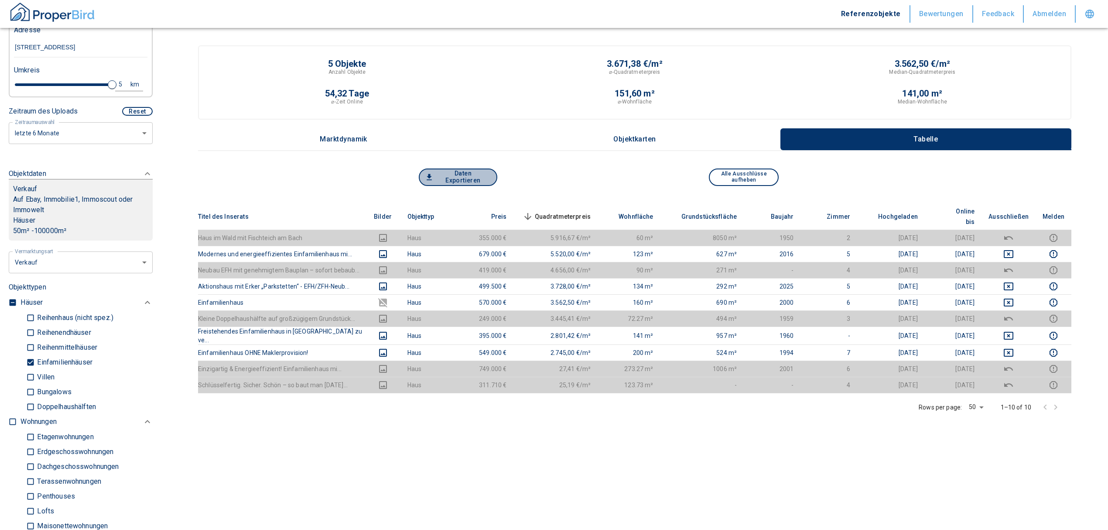
click at [466, 177] on button "Daten Exportieren" at bounding box center [458, 176] width 79 height 17
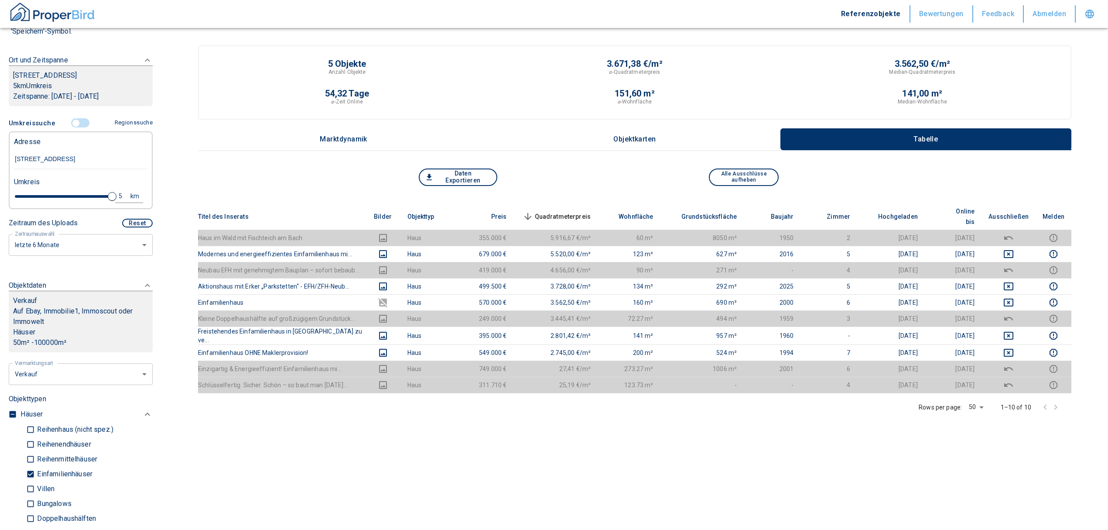
scroll to position [116, 0]
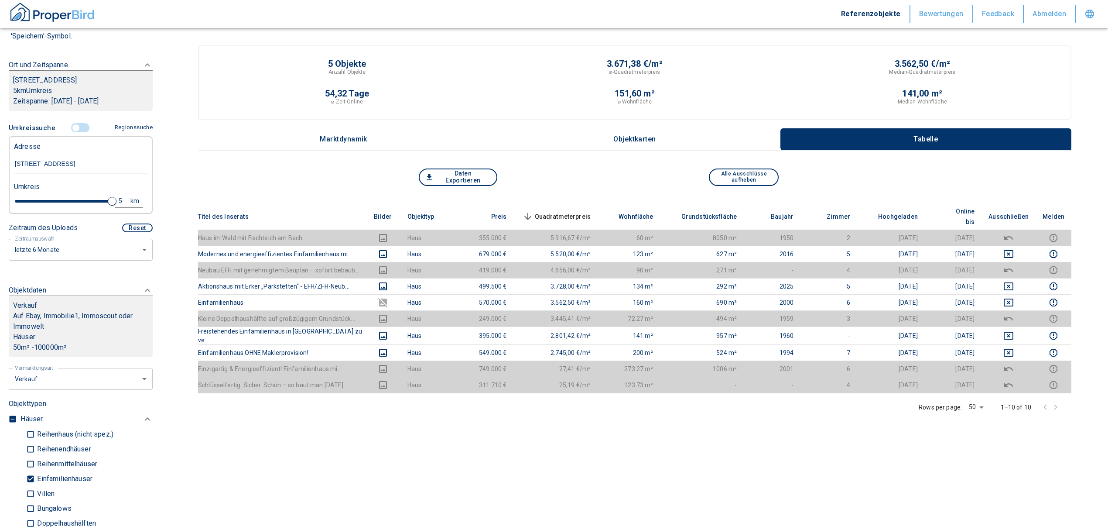
click at [74, 128] on input "controlled" at bounding box center [76, 128] width 26 height 10
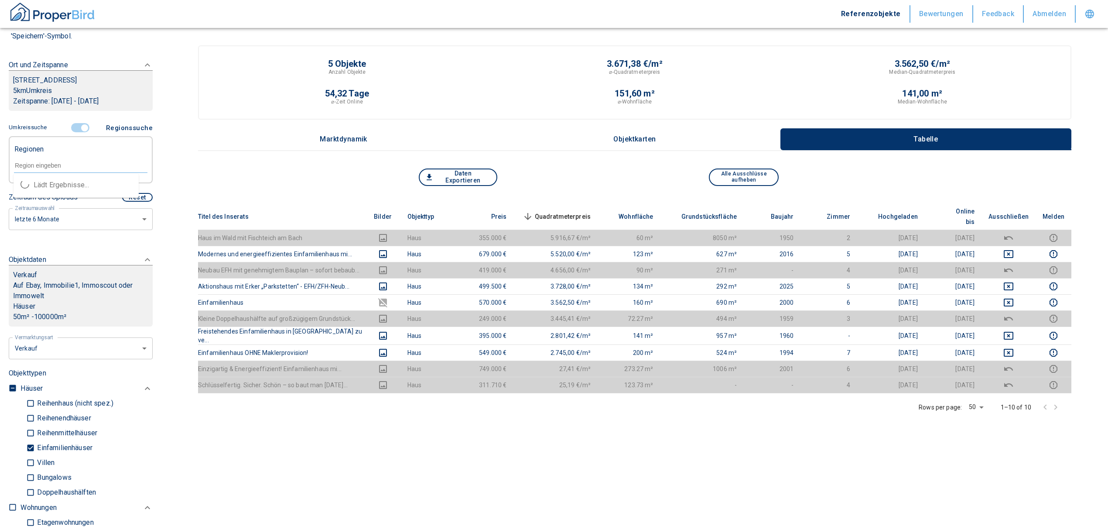
click at [48, 165] on input "text" at bounding box center [81, 165] width 134 height 8
click at [69, 184] on li "94377 Steinach" at bounding box center [76, 185] width 125 height 16
type input "94377"
type input "2020"
type input "94377 Steinach"
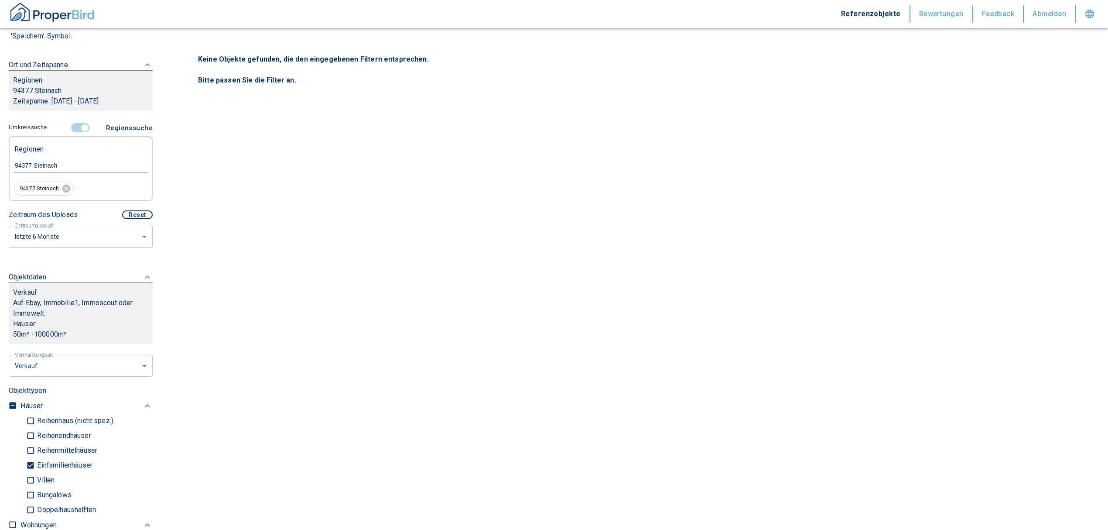
click at [81, 126] on input "controlled" at bounding box center [85, 128] width 26 height 10
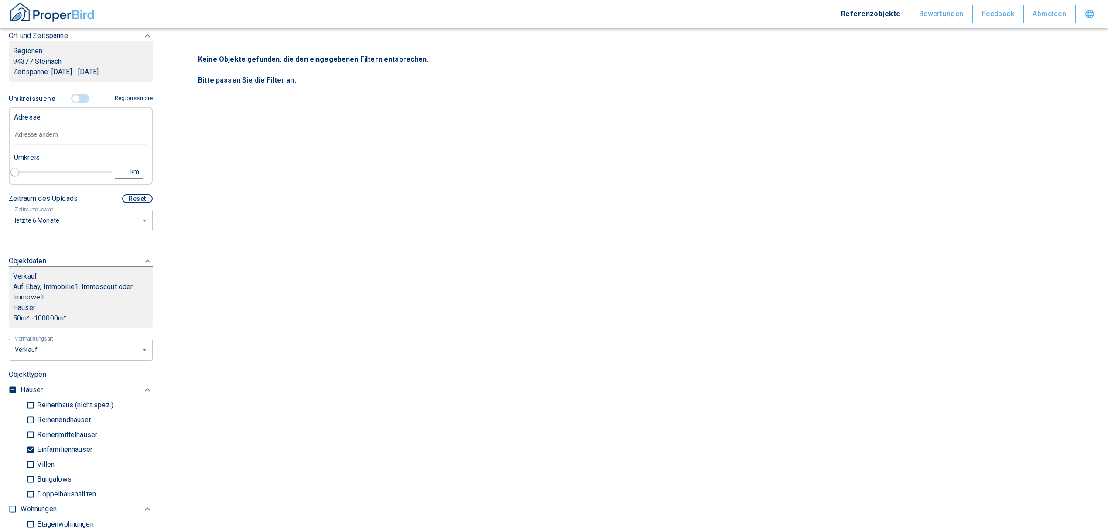
scroll to position [175, 0]
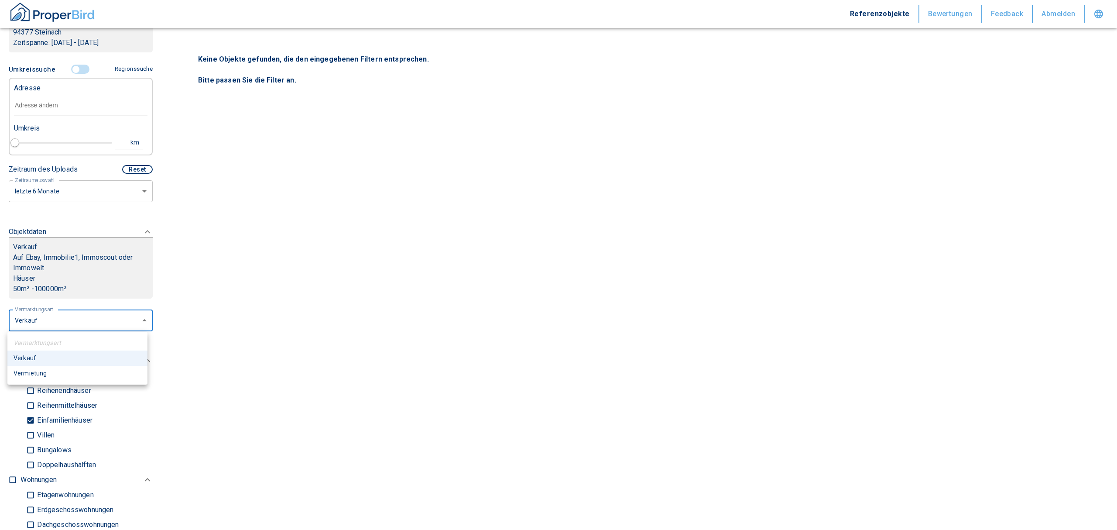
click at [42, 318] on body "Referenzobjekte Bewertungen Feedback Abmelden Filtervorlagen Neue Filtereinstel…" at bounding box center [558, 265] width 1117 height 530
click at [36, 371] on li "Vermietung" at bounding box center [77, 373] width 140 height 15
type input "rent"
type input "2020"
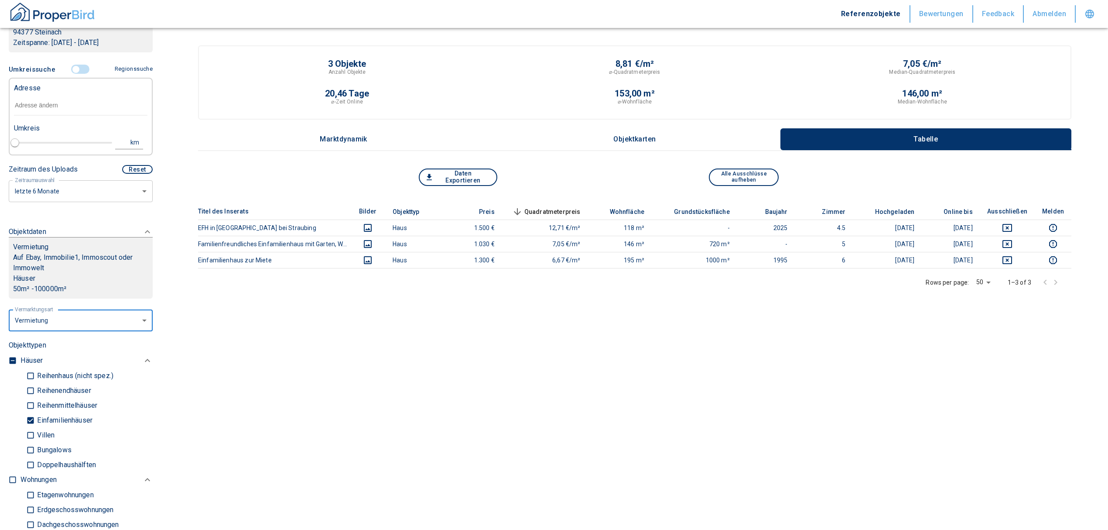
click at [31, 415] on input "Einfamilienhäuser" at bounding box center [30, 419] width 9 height 15
checkbox input "false"
type input "2020"
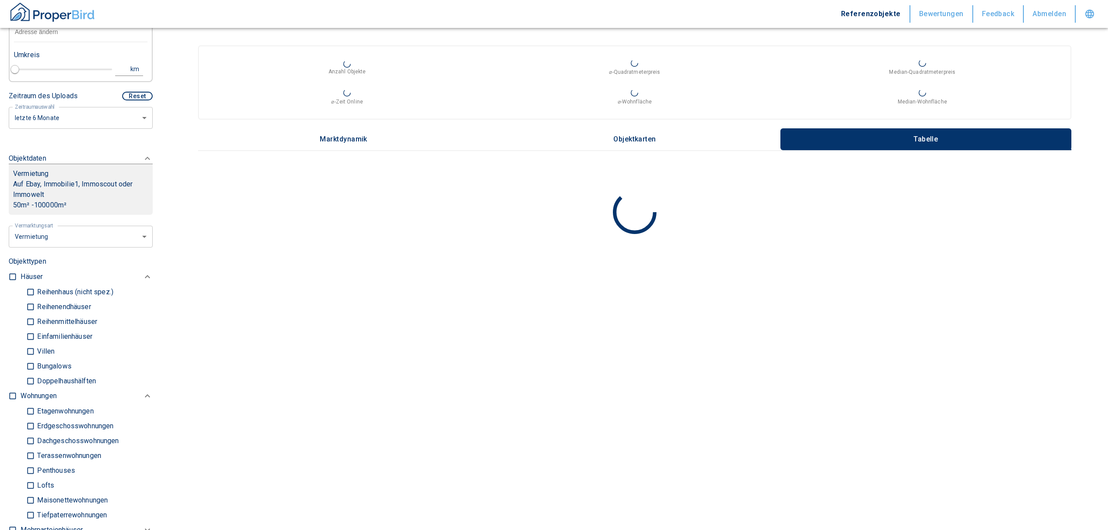
scroll to position [349, 0]
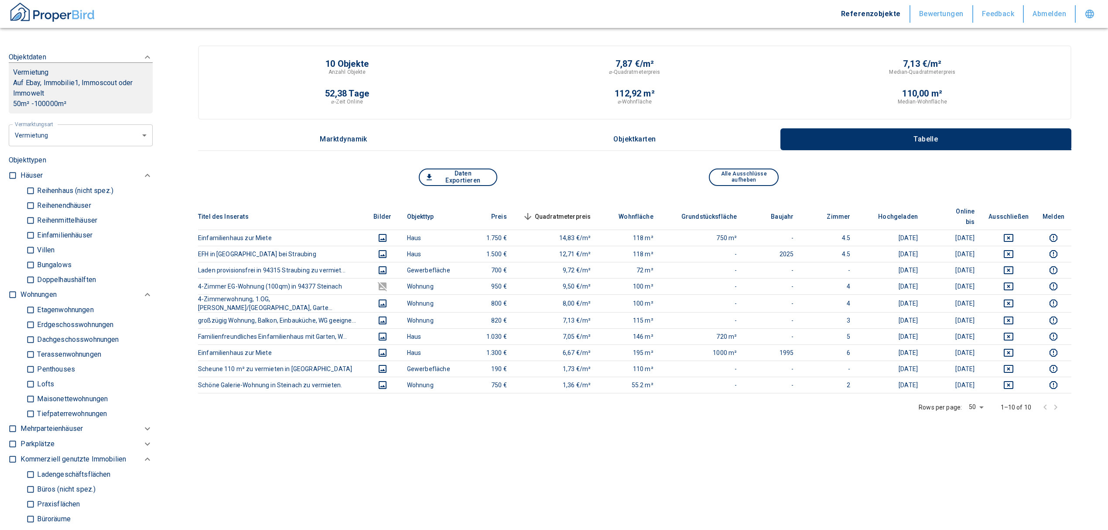
click at [11, 290] on input "checkbox" at bounding box center [12, 294] width 9 height 9
checkbox input "true"
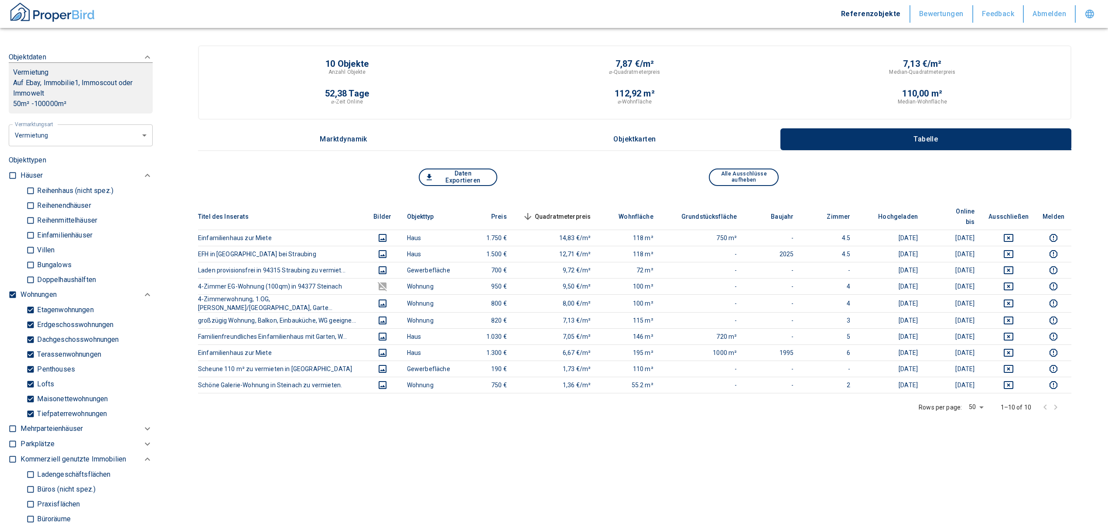
checkbox input "true"
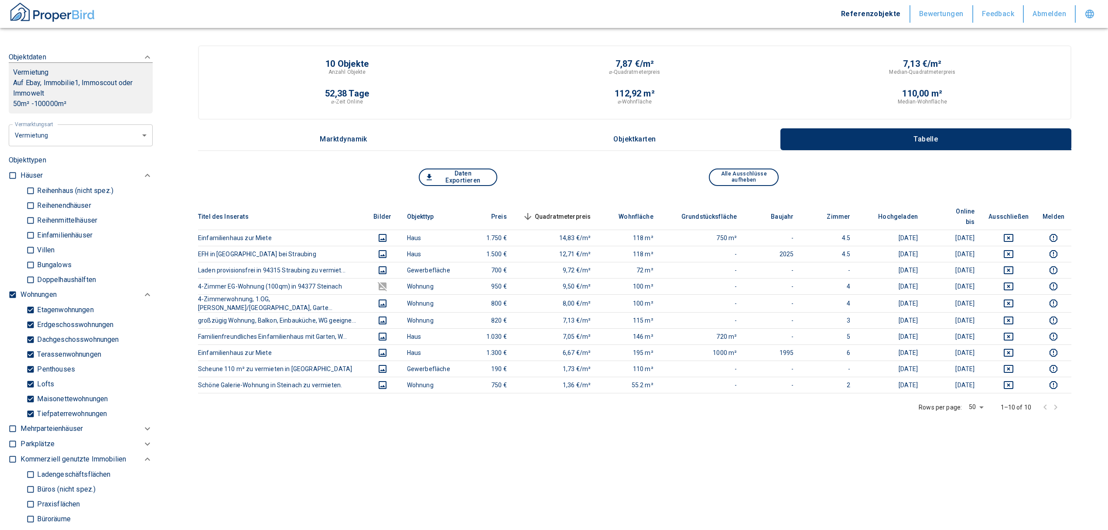
type input "2020"
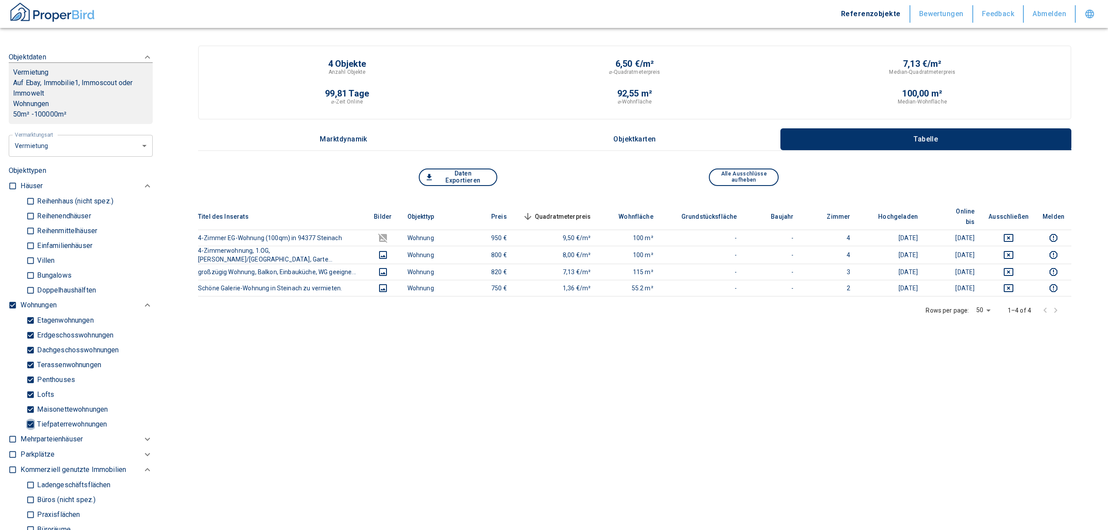
click at [31, 425] on input "Tiefpaterrewohnungen" at bounding box center [30, 423] width 9 height 15
checkbox input "false"
type input "2020"
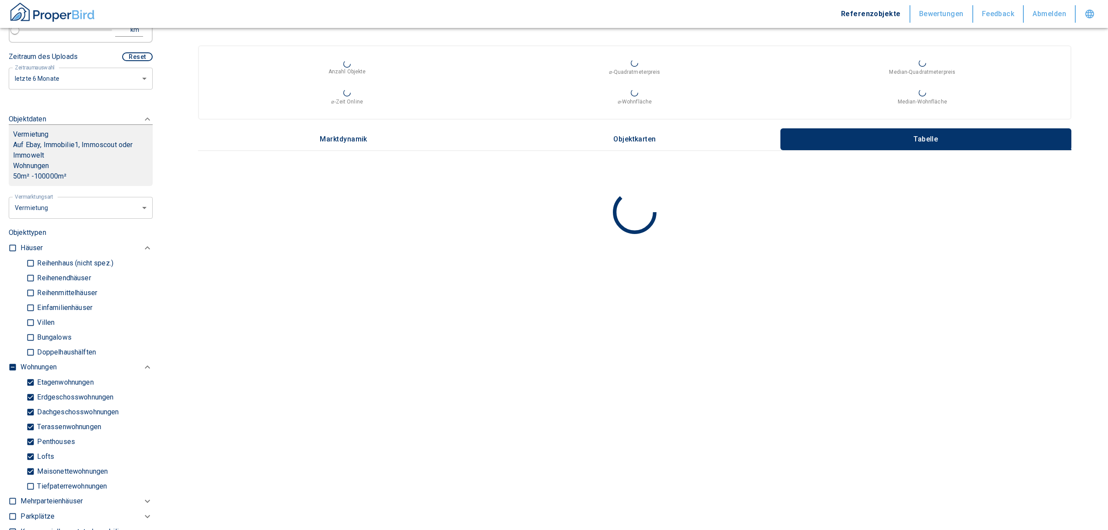
scroll to position [116, 0]
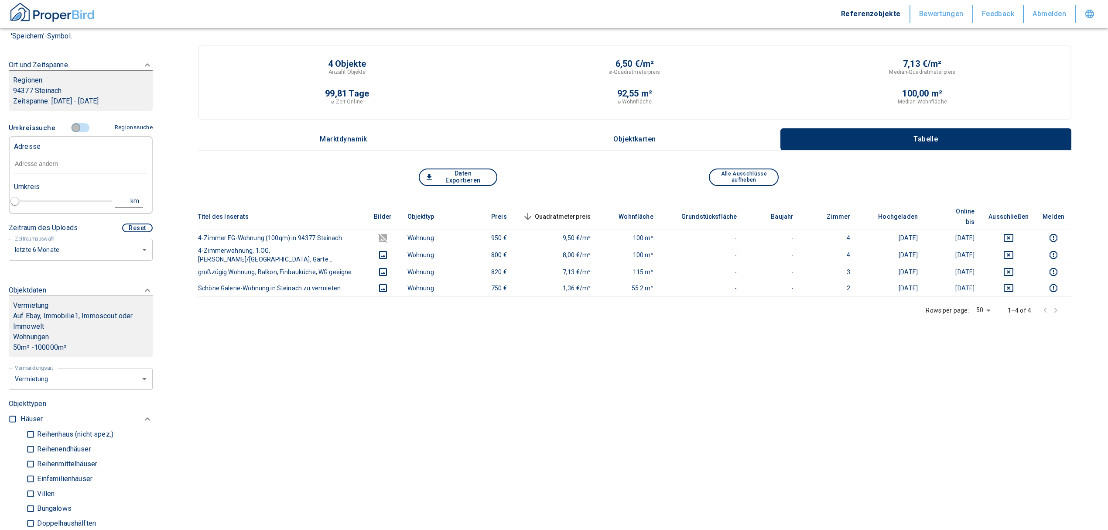
click at [72, 130] on input "controlled" at bounding box center [76, 128] width 26 height 10
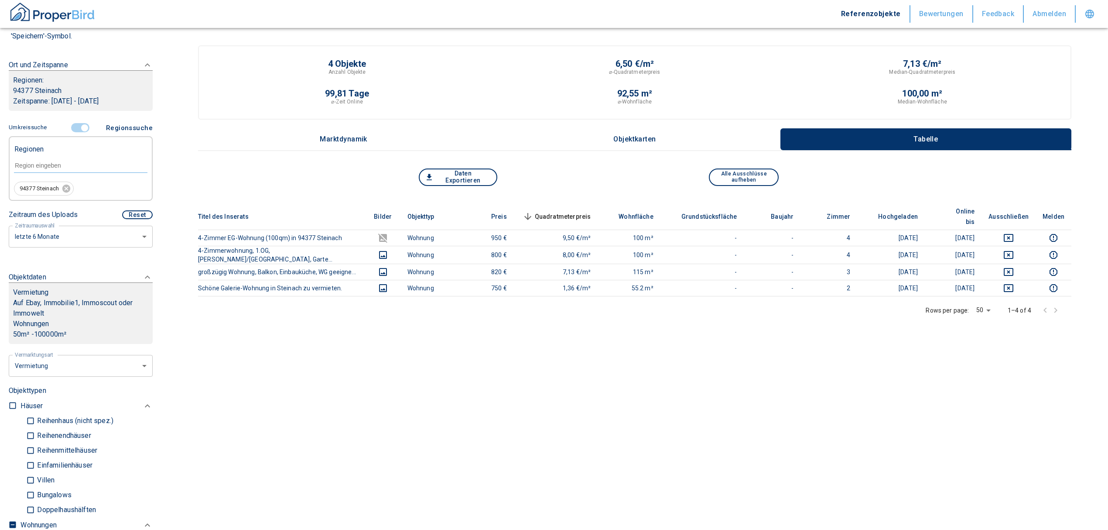
click at [83, 127] on input "controlled" at bounding box center [85, 128] width 26 height 10
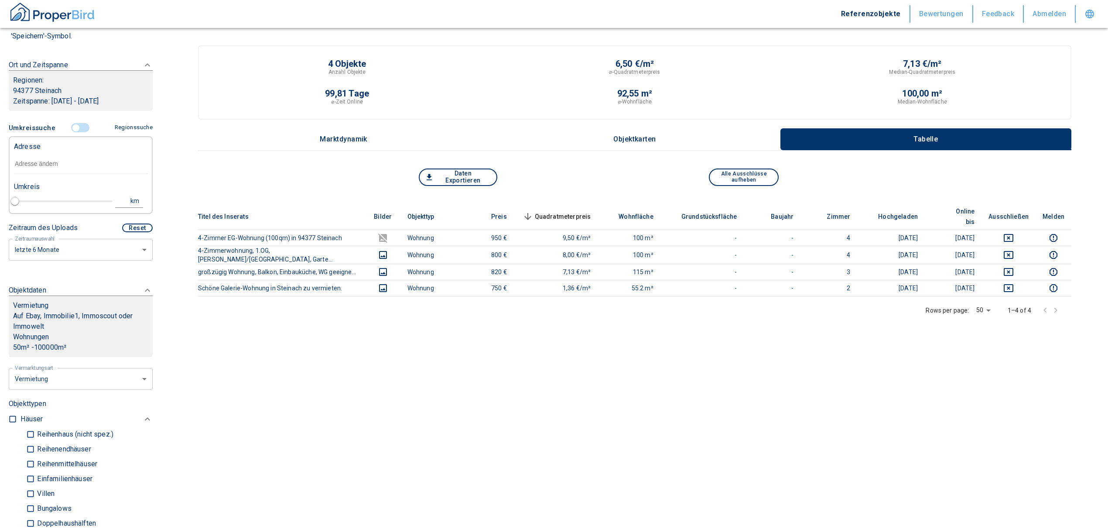
click at [48, 161] on input "text" at bounding box center [81, 164] width 134 height 20
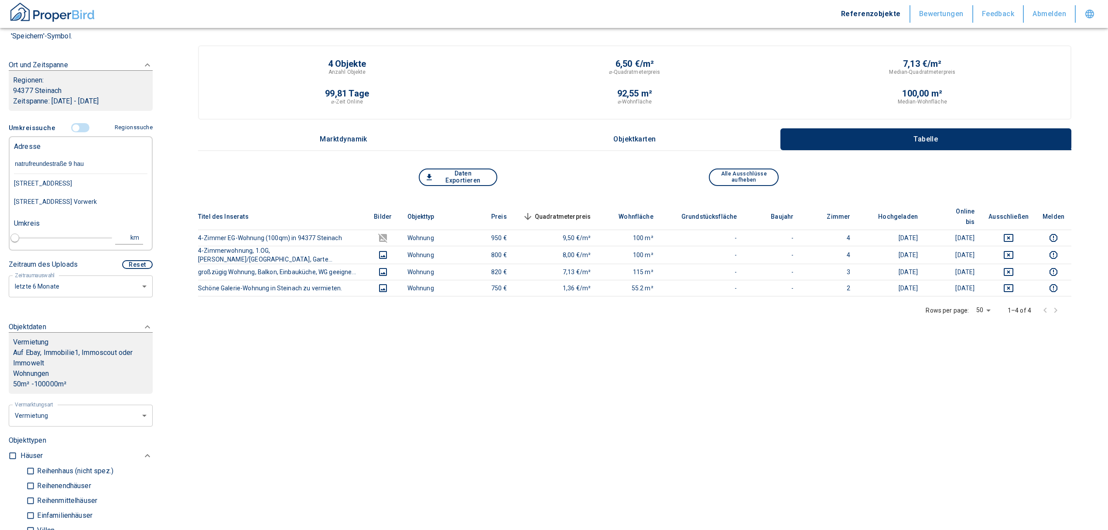
type input "[STREET_ADDRESS] haus"
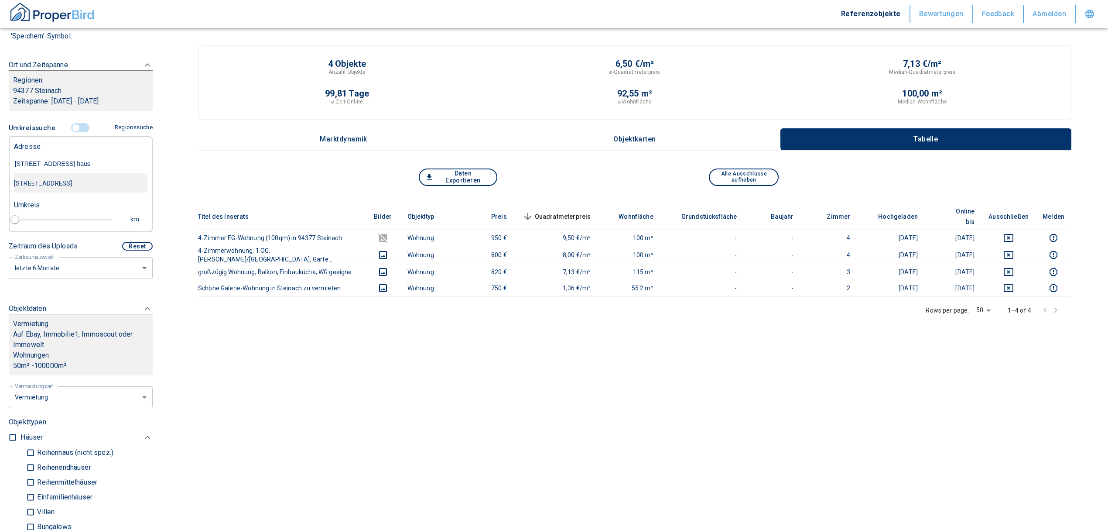
click at [77, 187] on div "[STREET_ADDRESS]" at bounding box center [81, 183] width 134 height 18
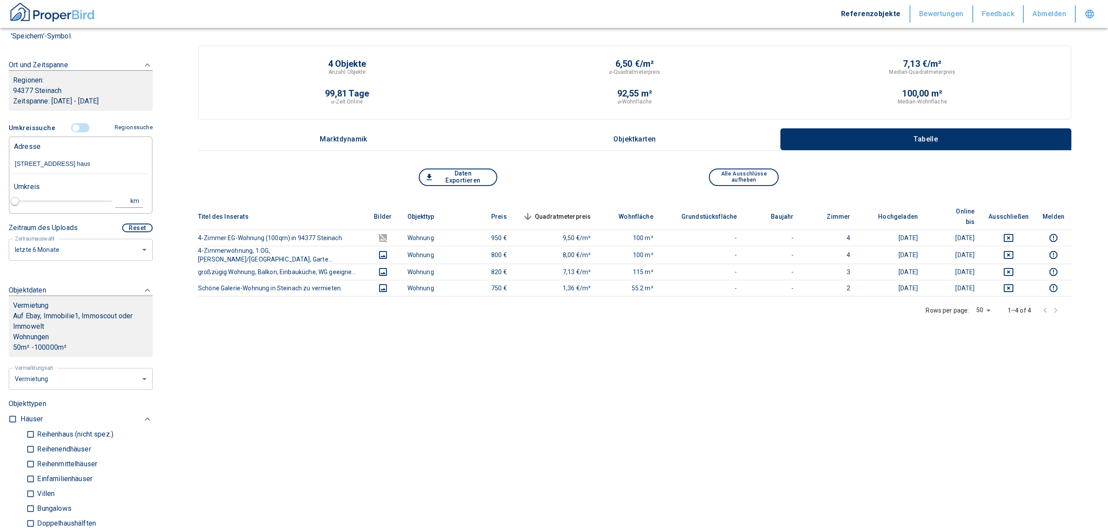
type input "2020"
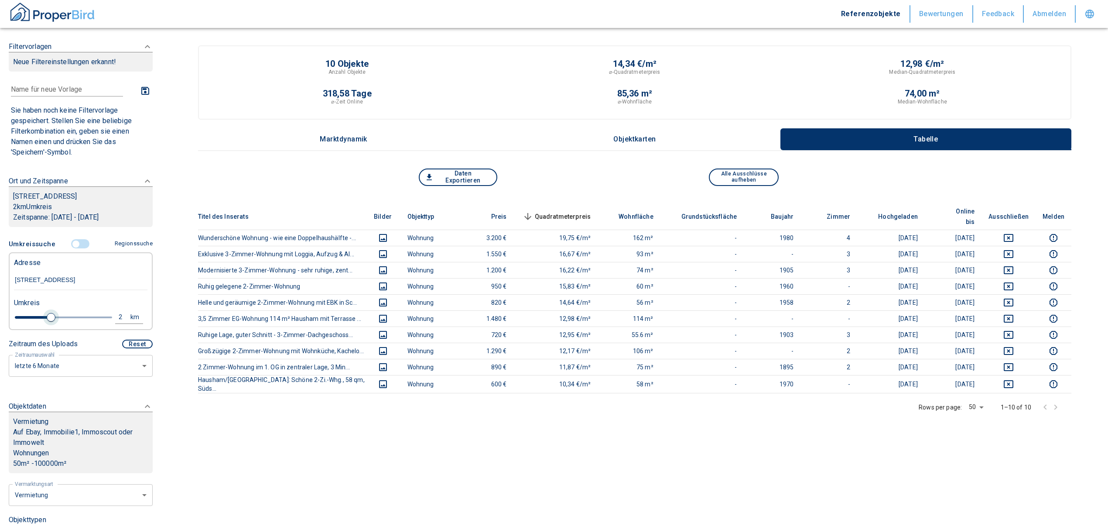
drag, startPoint x: 30, startPoint y: 325, endPoint x: 48, endPoint y: 322, distance: 17.8
click at [48, 322] on span at bounding box center [51, 317] width 9 height 9
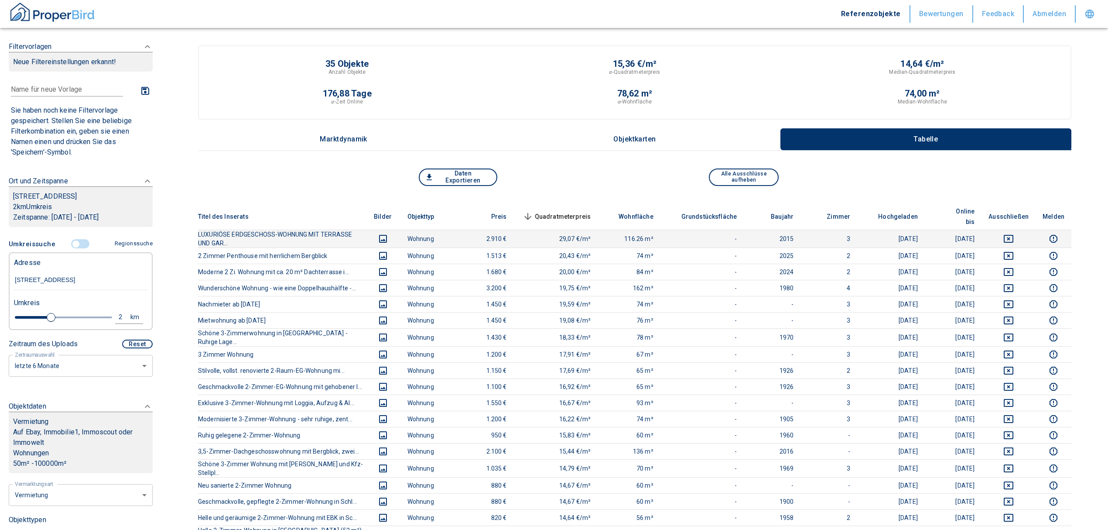
click at [1018, 230] on td at bounding box center [1009, 239] width 54 height 18
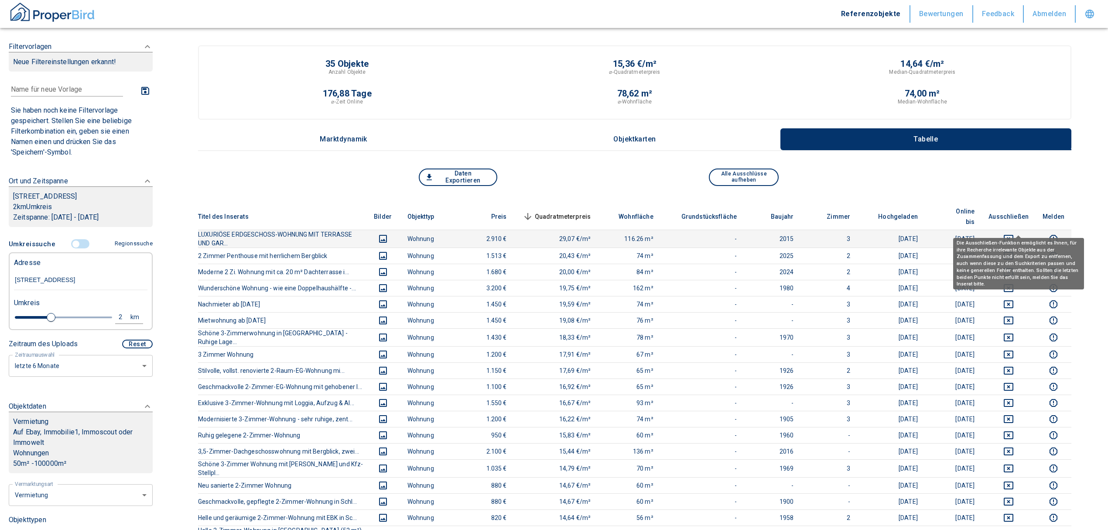
click at [1014, 233] on icon "deselect this listing" at bounding box center [1009, 238] width 10 height 10
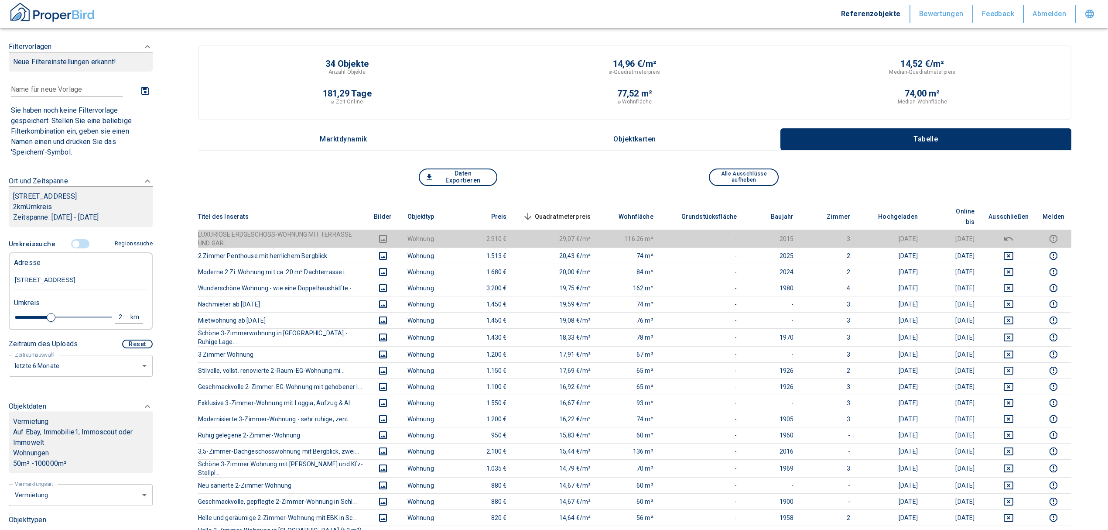
click at [578, 203] on th "Quadratmeterpreis sorted descending" at bounding box center [556, 216] width 84 height 27
click at [584, 211] on span "Quadratmeterpreis sorted descending" at bounding box center [556, 216] width 70 height 10
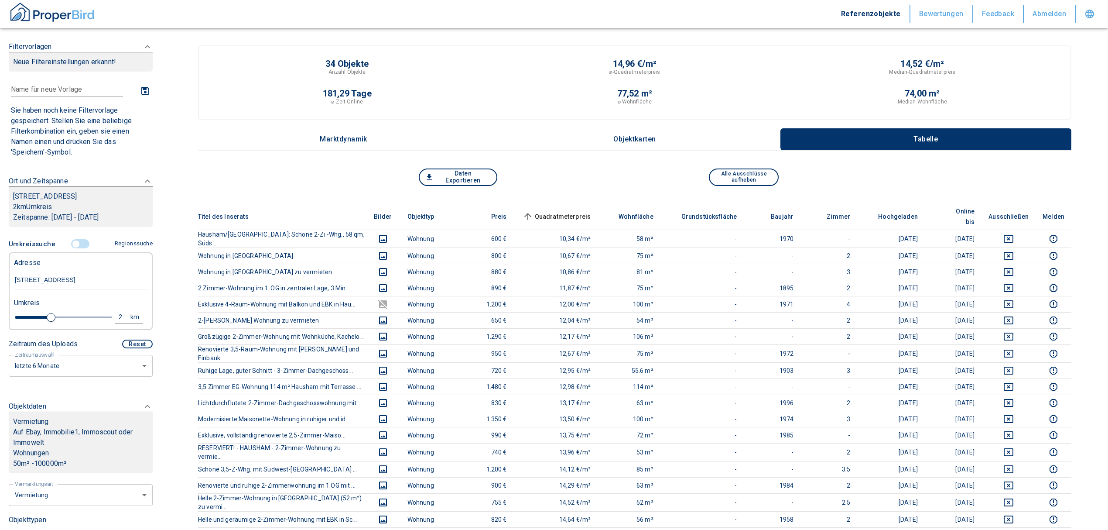
click at [573, 211] on span "Quadratmeterpreis sorted ascending" at bounding box center [556, 216] width 70 height 10
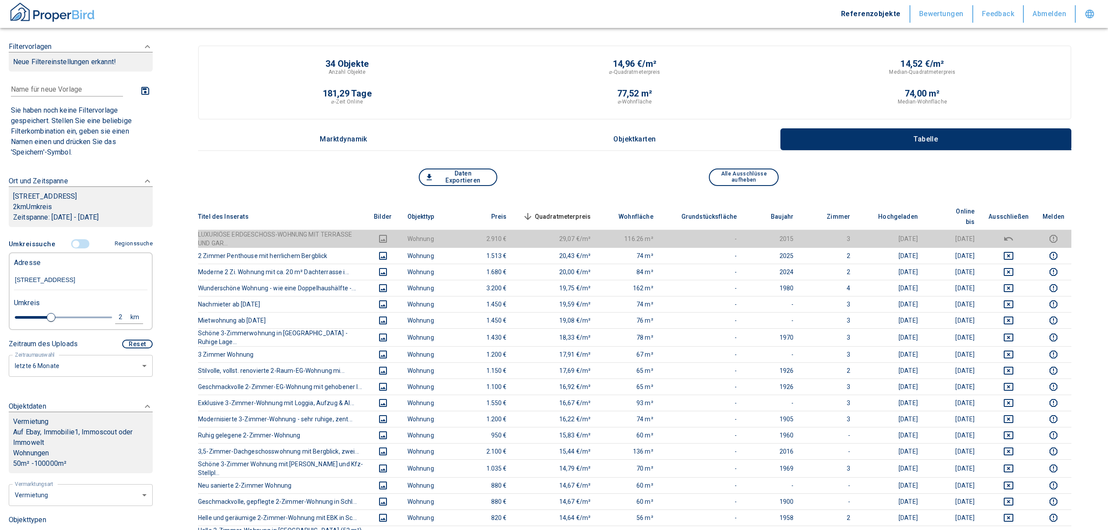
click at [556, 211] on span "Quadratmeterpreis sorted descending" at bounding box center [556, 216] width 70 height 10
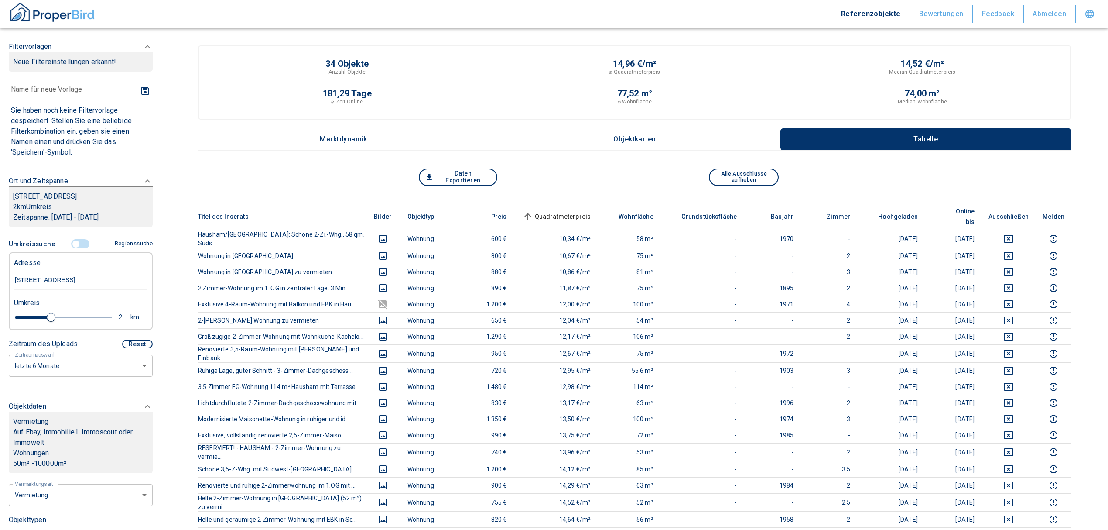
click at [74, 249] on input "controlled" at bounding box center [76, 244] width 26 height 10
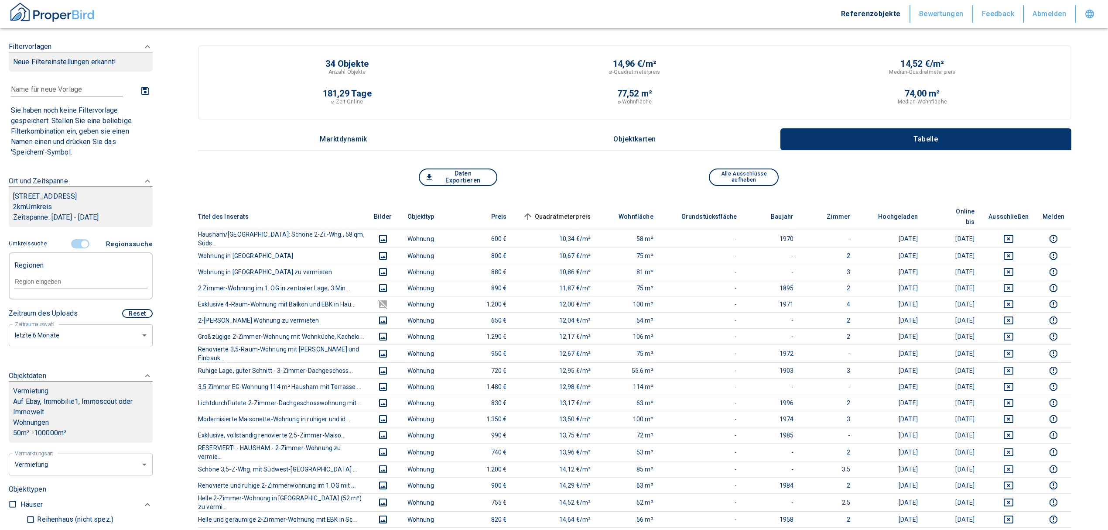
click at [64, 285] on input "text" at bounding box center [81, 282] width 134 height 8
click at [77, 313] on li "83734 Hausham" at bounding box center [76, 312] width 125 height 16
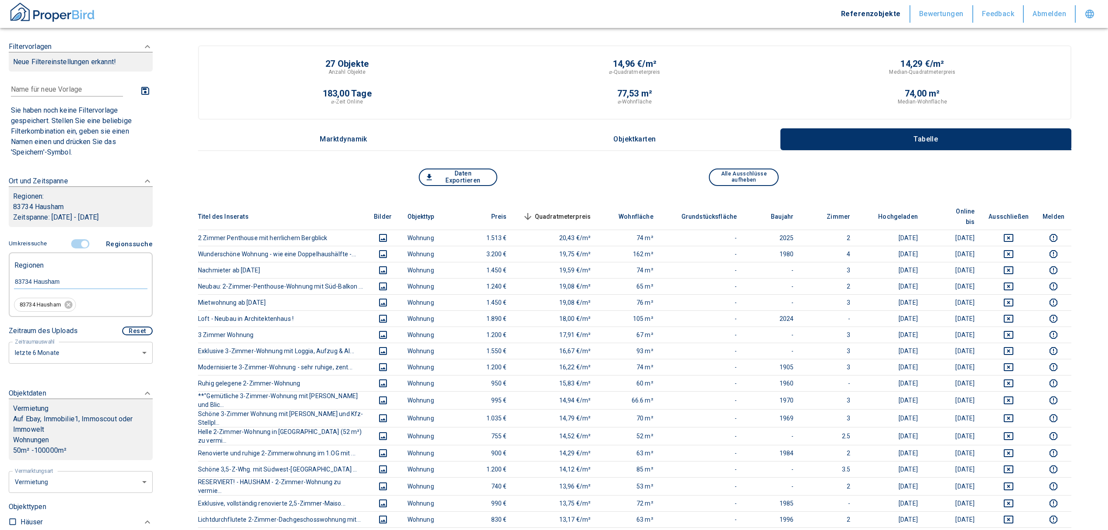
click at [572, 211] on span "Quadratmeterpreis sorted descending" at bounding box center [556, 216] width 70 height 10
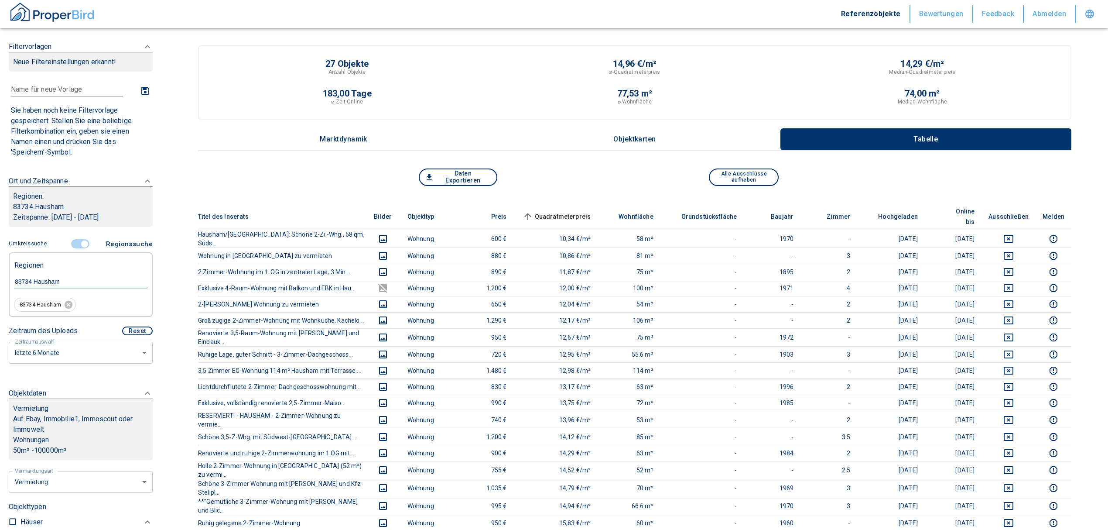
click at [582, 211] on span "Quadratmeterpreis sorted ascending" at bounding box center [556, 216] width 70 height 10
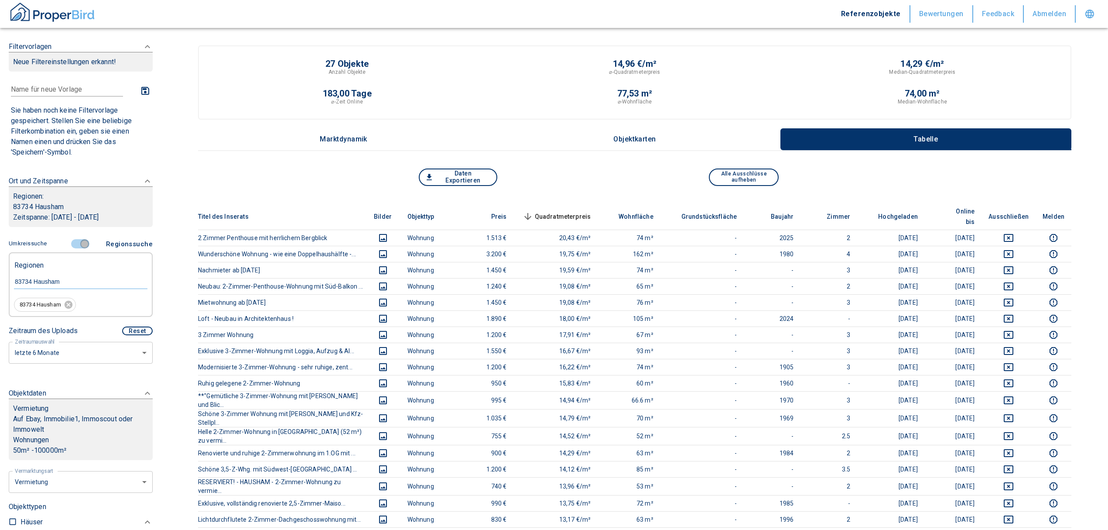
click at [75, 241] on input "controlled" at bounding box center [85, 244] width 26 height 10
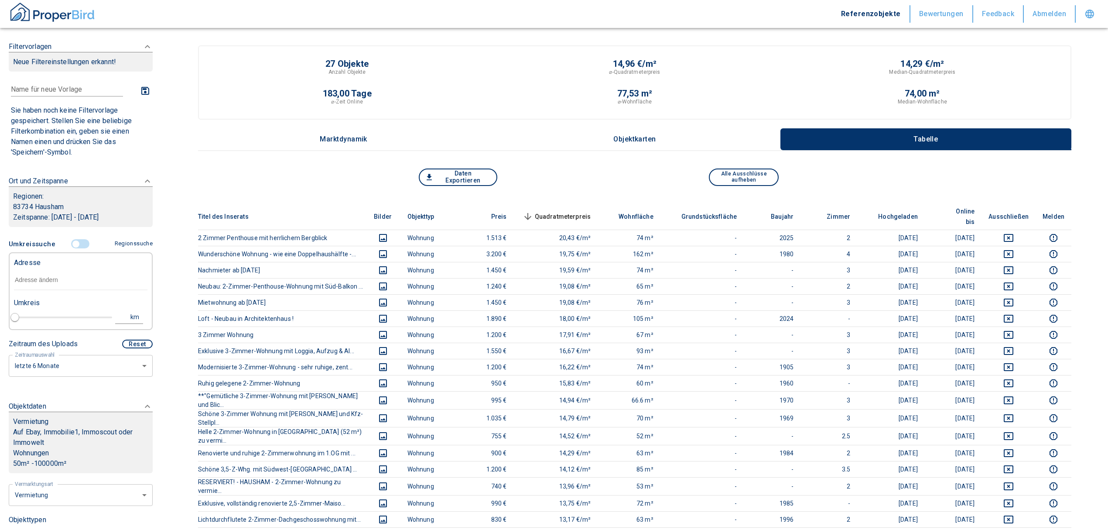
click at [63, 282] on input "text" at bounding box center [81, 280] width 134 height 20
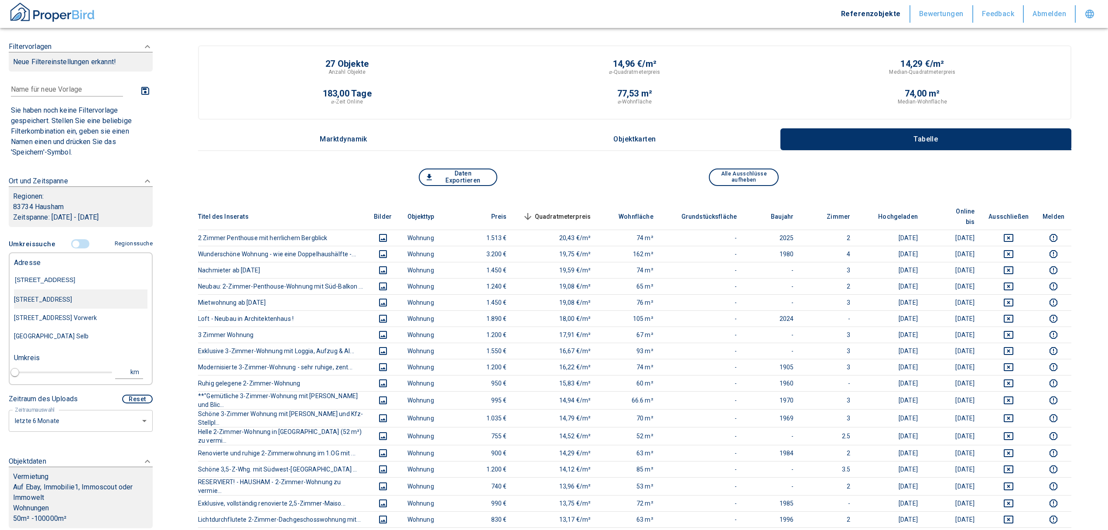
click at [89, 298] on div "[STREET_ADDRESS]" at bounding box center [81, 299] width 134 height 18
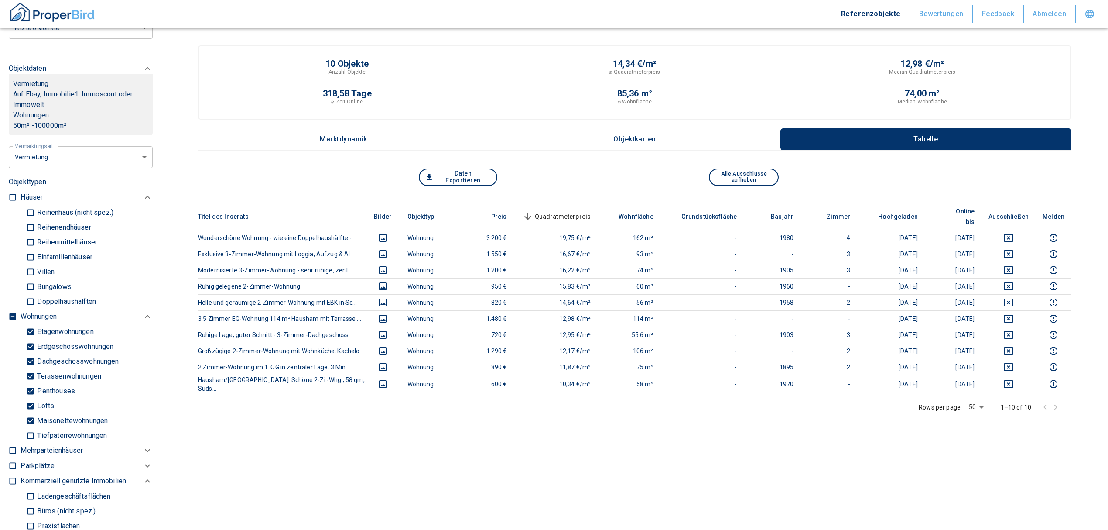
scroll to position [349, 0]
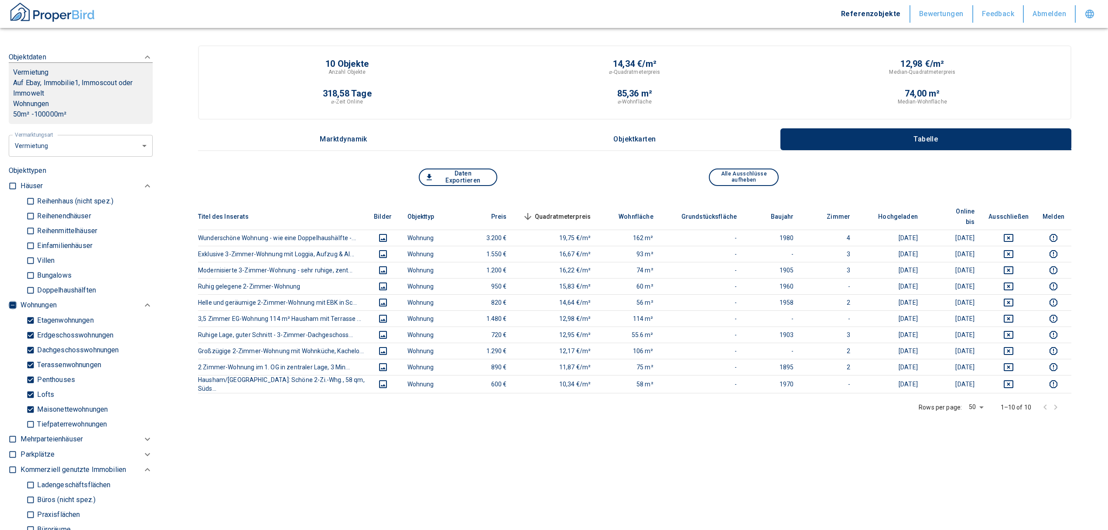
click at [14, 309] on input "checkbox" at bounding box center [12, 305] width 9 height 9
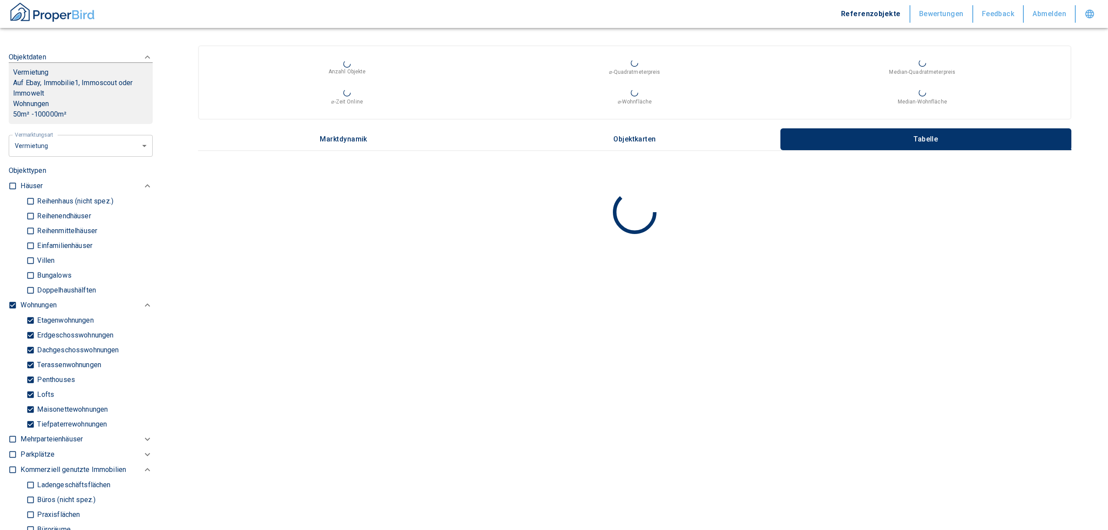
click at [14, 309] on input "checkbox" at bounding box center [12, 305] width 9 height 9
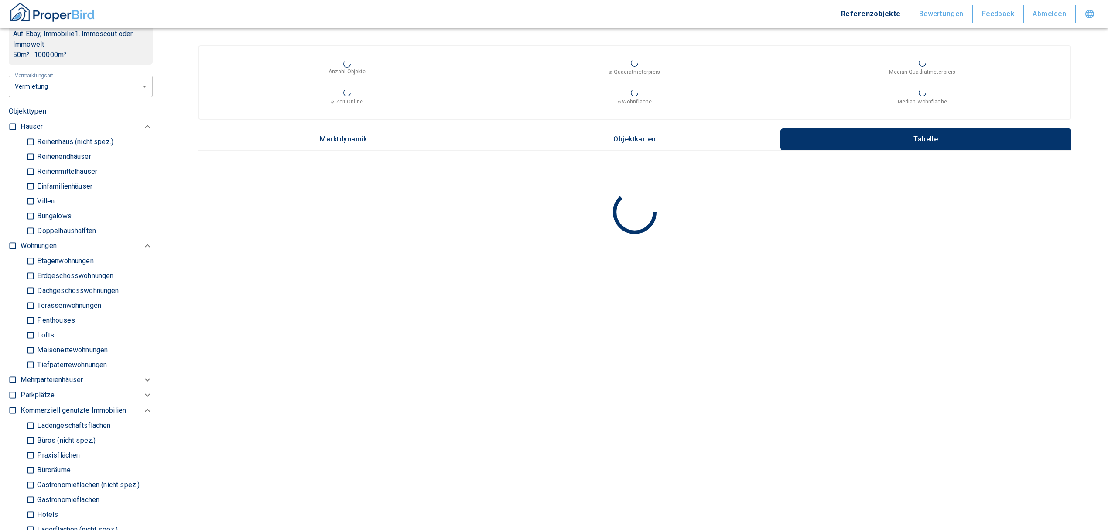
scroll to position [465, 0]
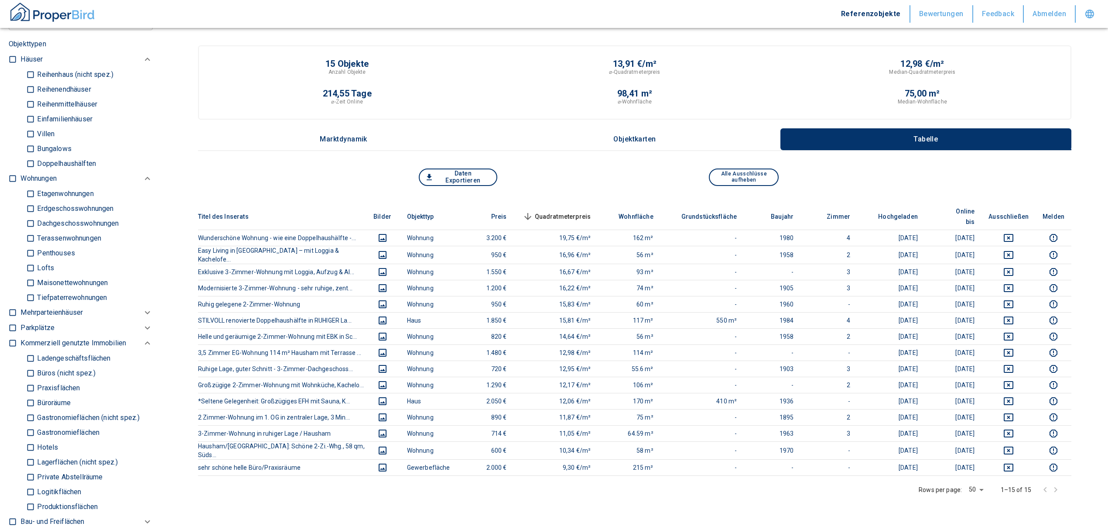
click at [27, 380] on input "Büros (nicht spez.)" at bounding box center [30, 372] width 9 height 15
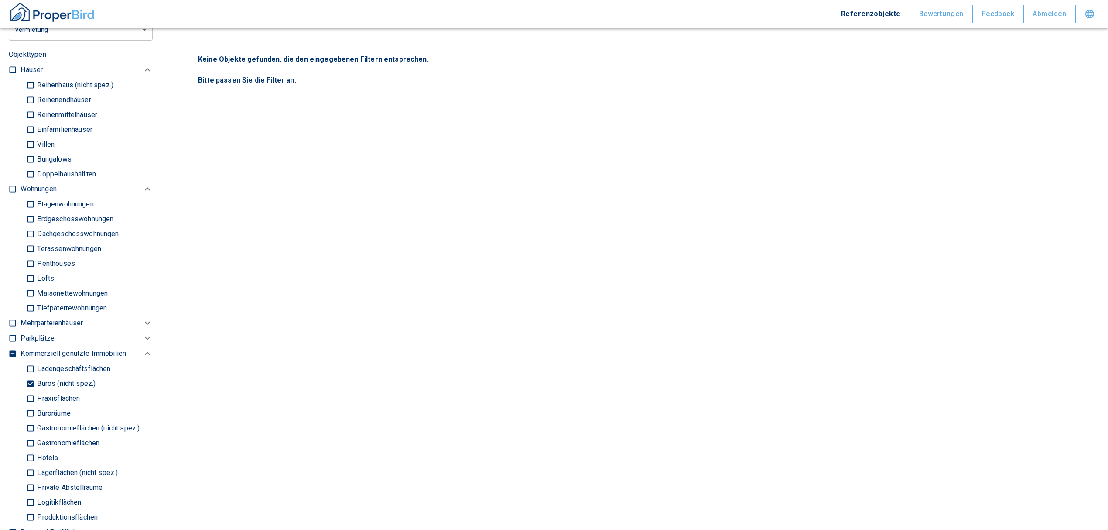
click at [23, 419] on div "Ladengeschäftsflächen Büros (nicht spez.) Praxisflächen Büroräume Gastronomiefl…" at bounding box center [87, 442] width 132 height 163
click at [27, 421] on input "Büroräume" at bounding box center [30, 412] width 9 height 15
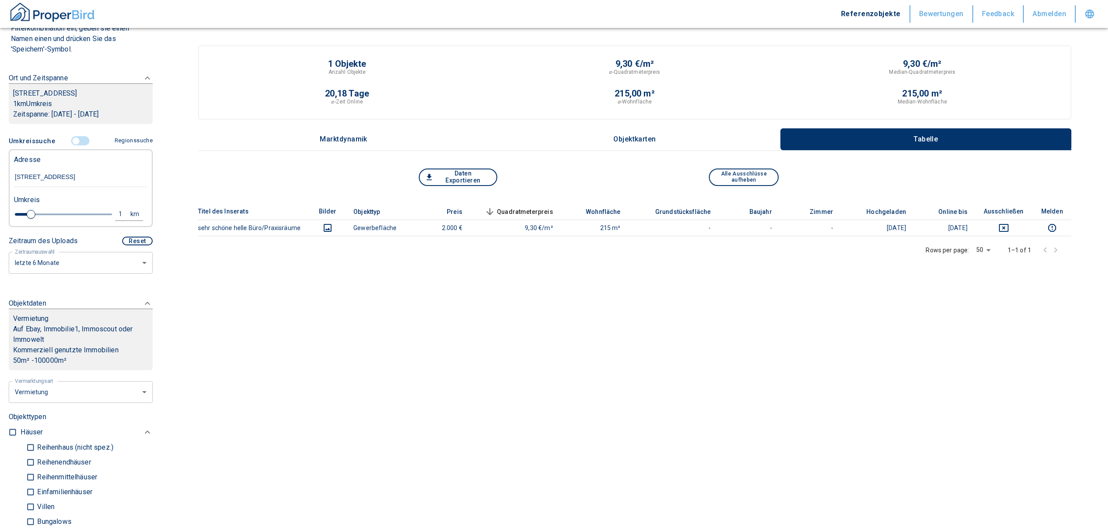
scroll to position [58, 0]
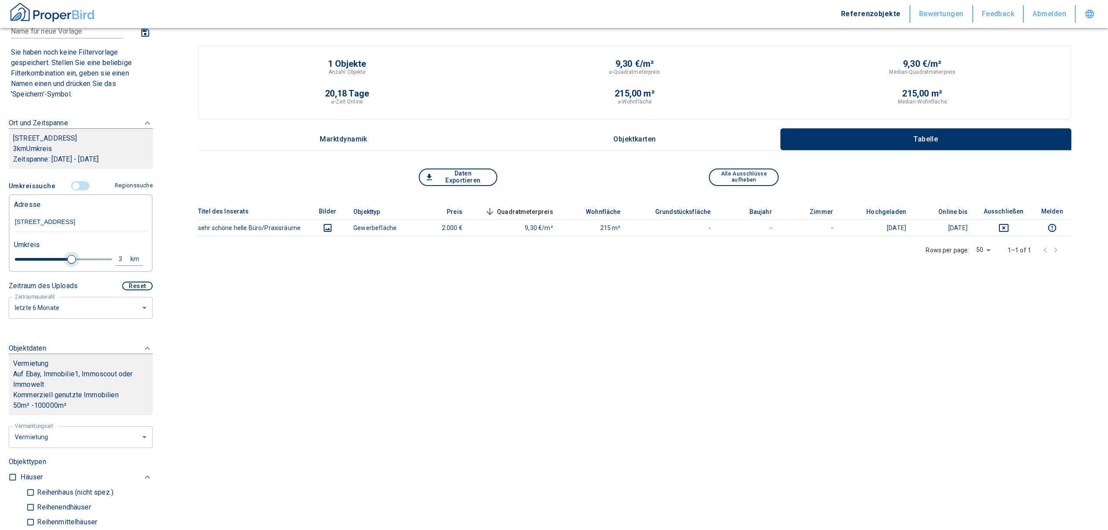
drag, startPoint x: 32, startPoint y: 264, endPoint x: 67, endPoint y: 274, distance: 36.7
click at [67, 264] on span at bounding box center [71, 259] width 9 height 9
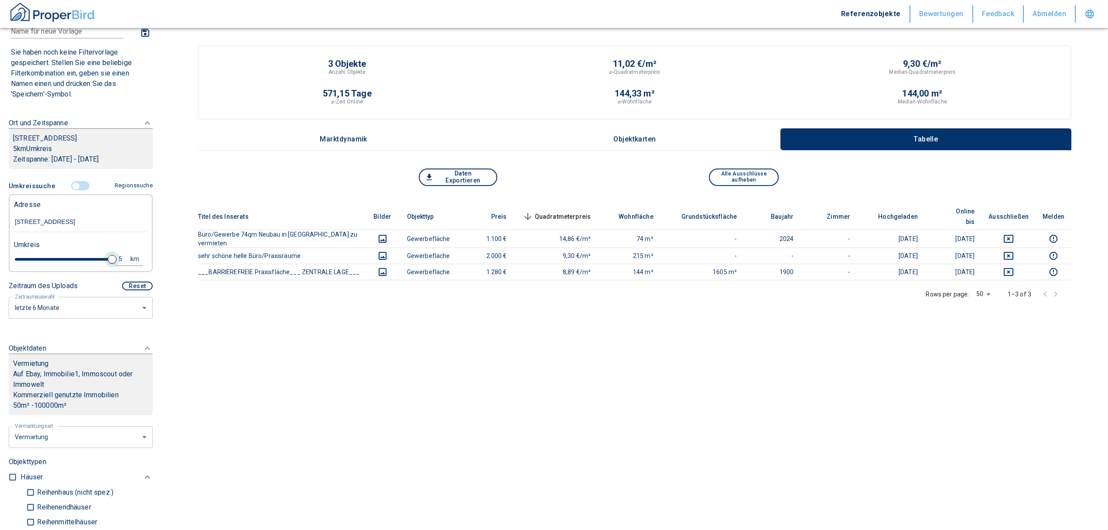
drag, startPoint x: 67, startPoint y: 267, endPoint x: 104, endPoint y: 271, distance: 36.9
click at [108, 264] on span at bounding box center [112, 259] width 9 height 9
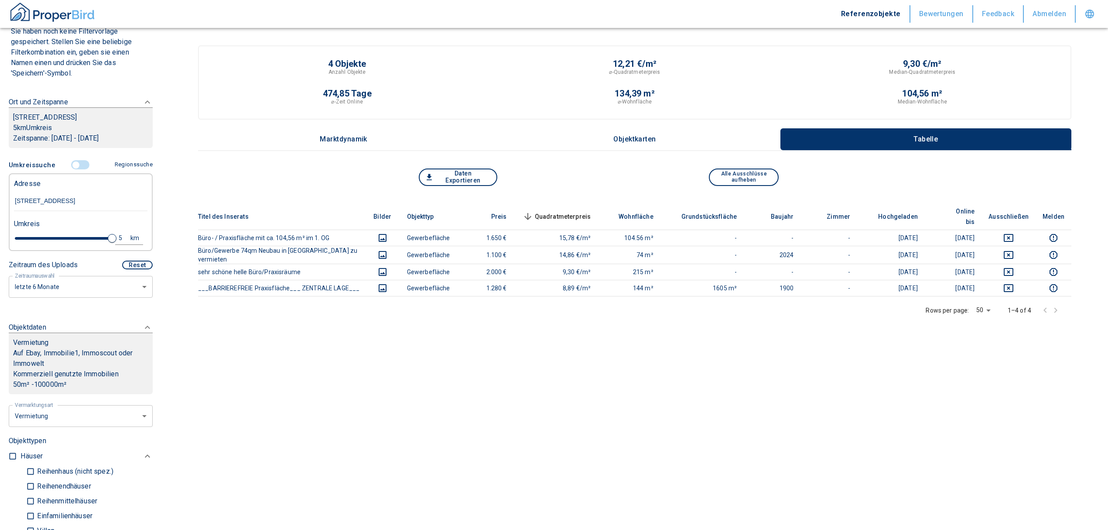
scroll to position [58, 0]
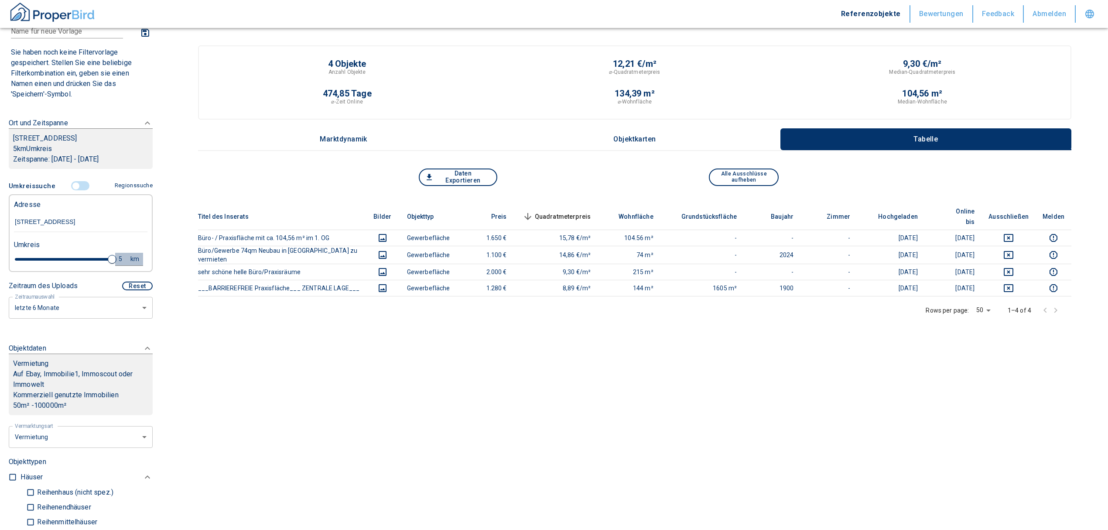
click at [117, 264] on div "5" at bounding box center [125, 259] width 16 height 11
drag, startPoint x: 65, startPoint y: 266, endPoint x: 6, endPoint y: 271, distance: 59.1
click at [6, 271] on div "Filtervorlagen Neue Filtereinstellungen erkannt! Name für neue Vorlage x Sie ha…" at bounding box center [80, 265] width 161 height 530
click at [44, 265] on input "5" at bounding box center [53, 258] width 24 height 14
click at [124, 265] on button "Neue Suchen" at bounding box center [117, 259] width 48 height 12
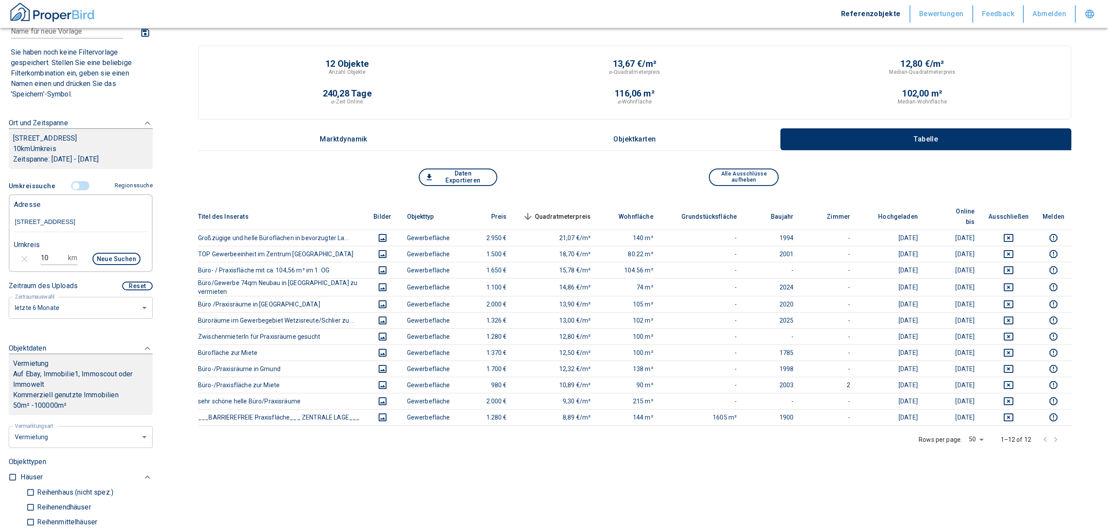
click at [540, 211] on span "Quadratmeterpreis sorted descending" at bounding box center [556, 216] width 70 height 10
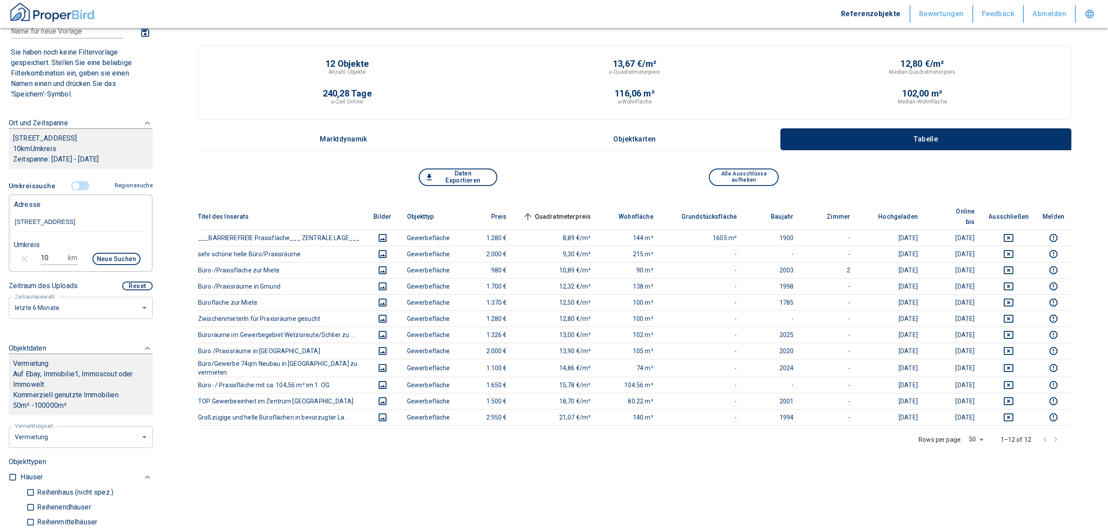
click at [548, 211] on span "Quadratmeterpreis sorted ascending" at bounding box center [556, 216] width 70 height 10
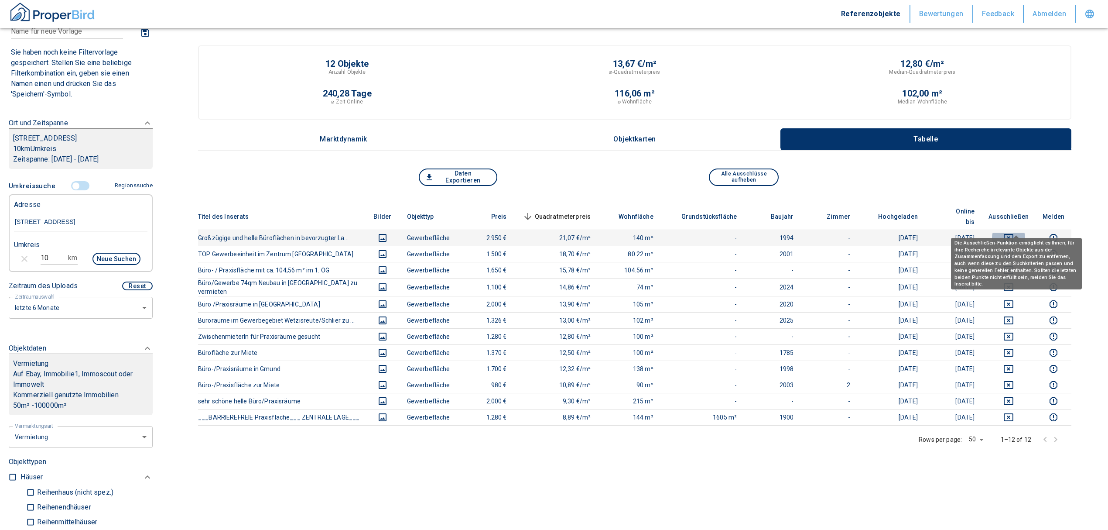
click at [1011, 233] on icon "deselect this listing" at bounding box center [1009, 238] width 10 height 10
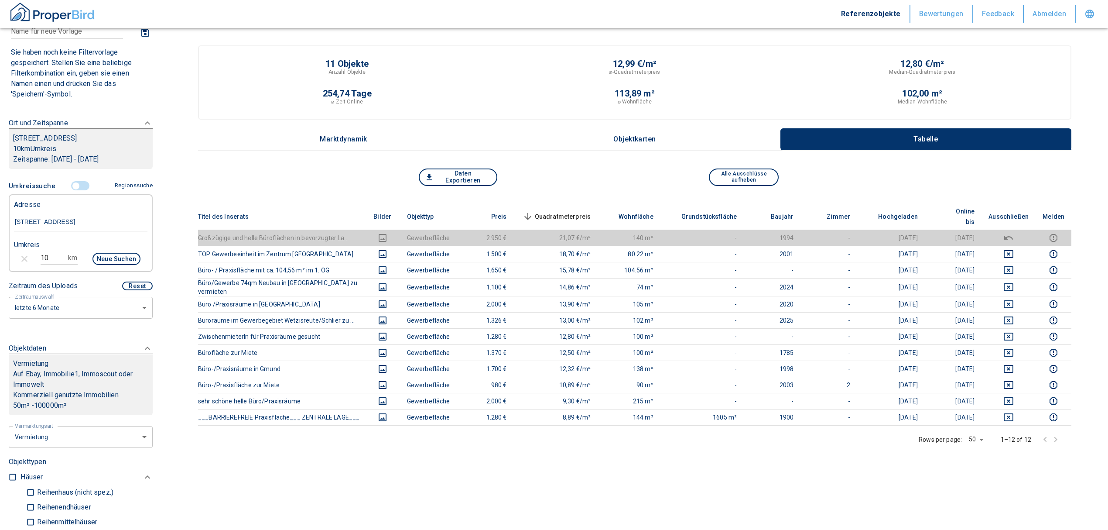
click at [72, 191] on input "controlled" at bounding box center [76, 186] width 26 height 10
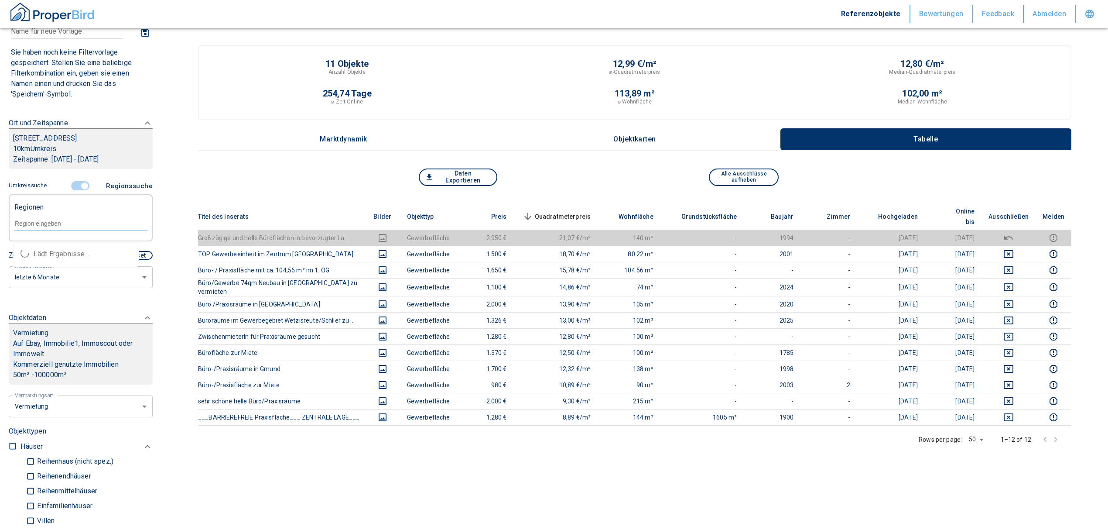
click at [83, 227] on input "text" at bounding box center [81, 223] width 134 height 8
click at [77, 250] on li "83734 Hausham" at bounding box center [76, 254] width 125 height 16
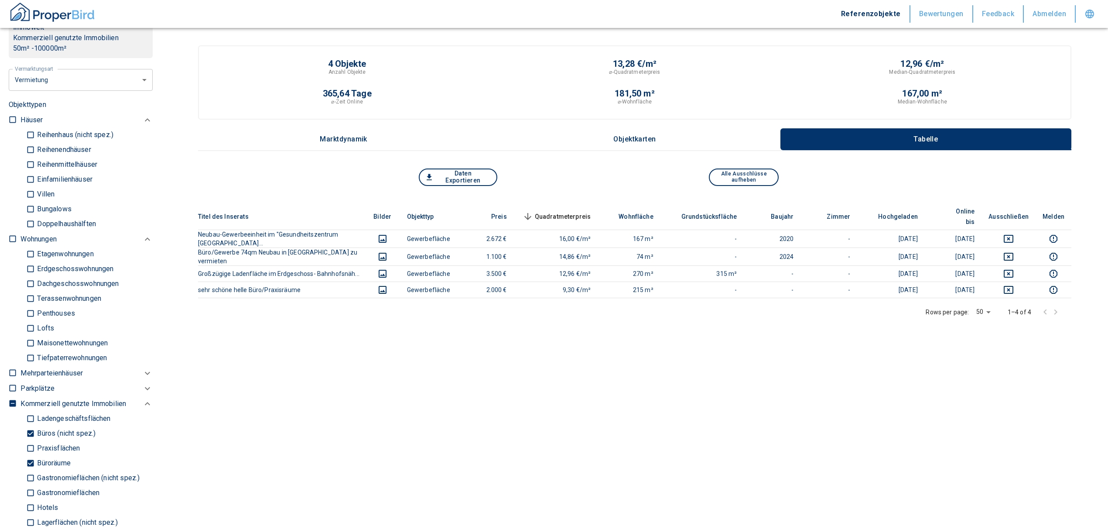
scroll to position [407, 0]
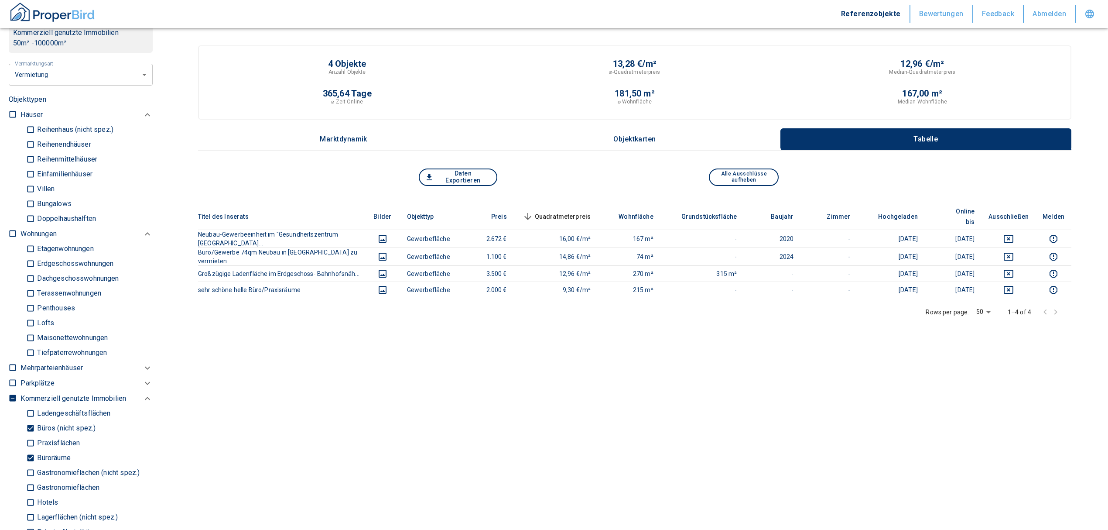
click at [27, 456] on input "Büroräume" at bounding box center [30, 457] width 9 height 15
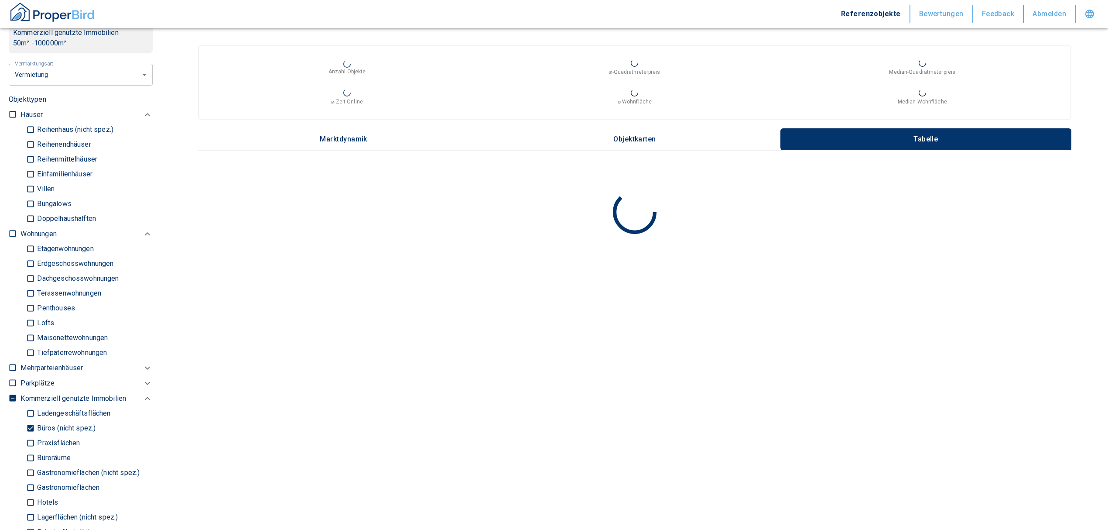
click at [32, 423] on input "Büros (nicht spez.)" at bounding box center [30, 428] width 9 height 15
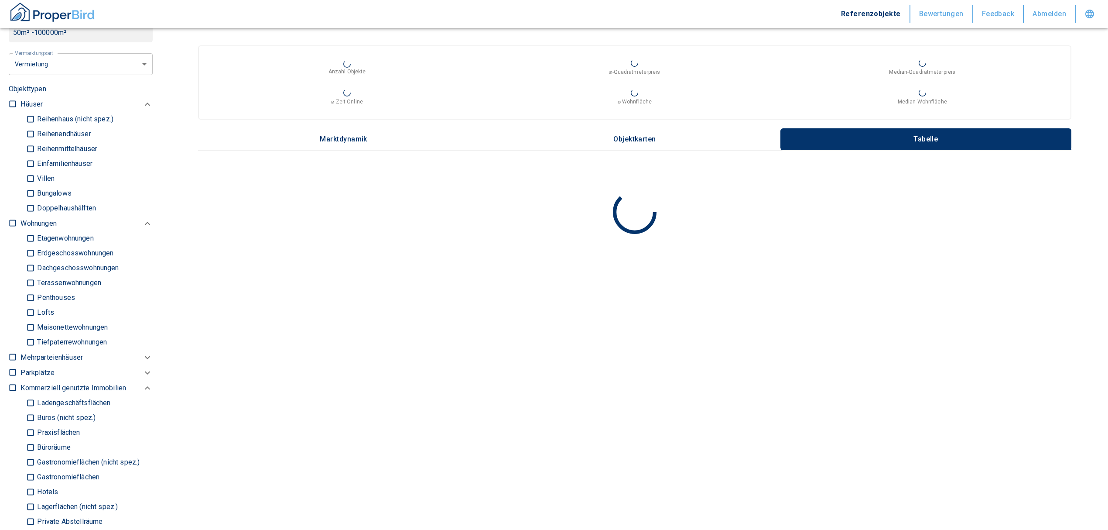
click at [27, 404] on input "Ladengeschäftsflächen" at bounding box center [30, 402] width 9 height 15
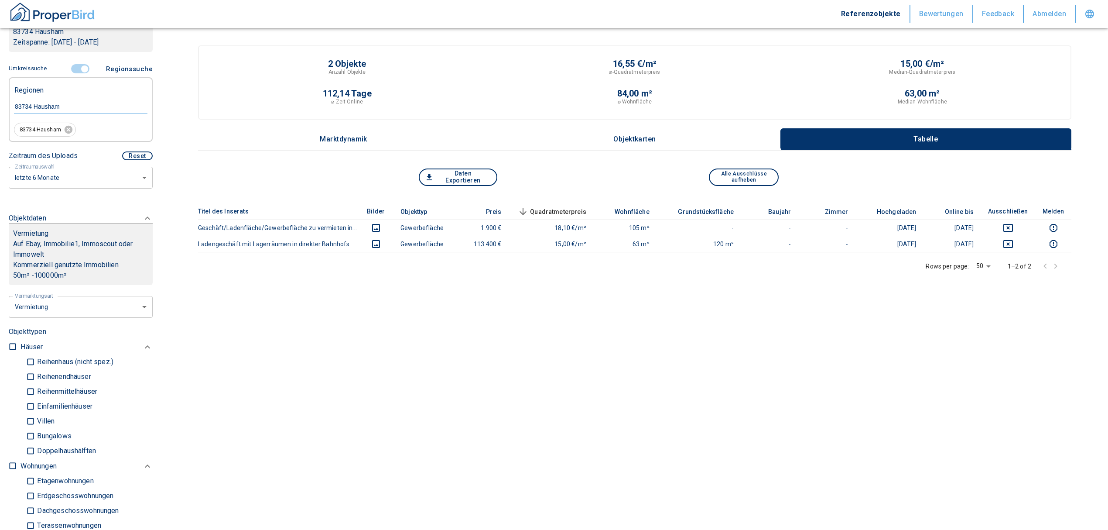
scroll to position [175, 0]
click at [78, 71] on input "controlled" at bounding box center [85, 70] width 26 height 10
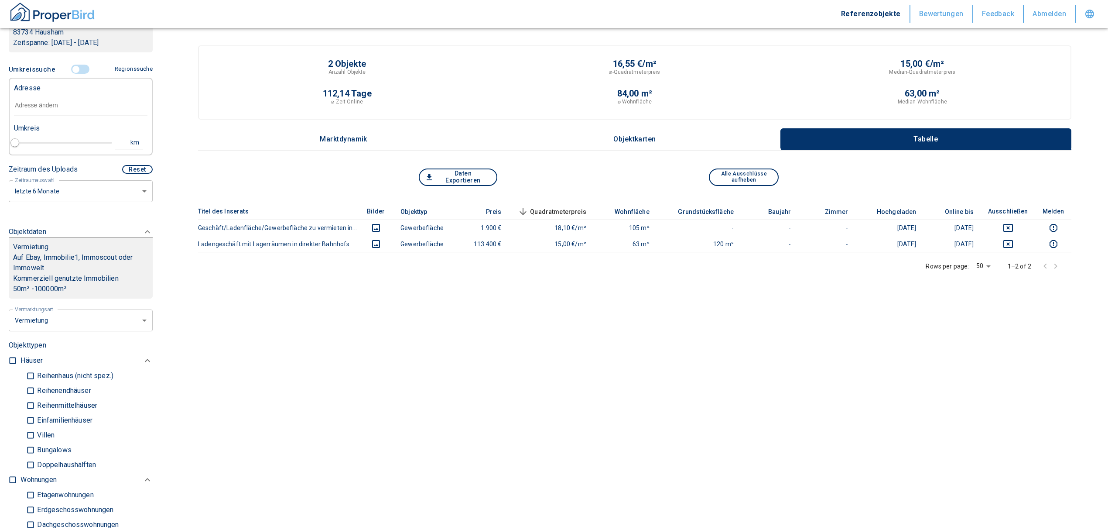
click at [72, 103] on input "text" at bounding box center [81, 106] width 134 height 20
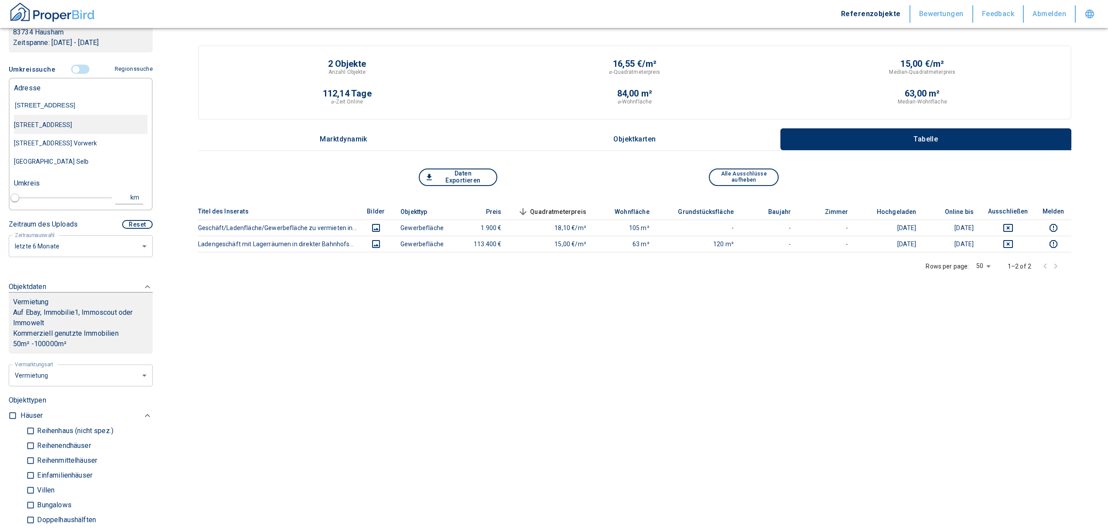
click at [90, 120] on div "[STREET_ADDRESS]" at bounding box center [81, 125] width 134 height 18
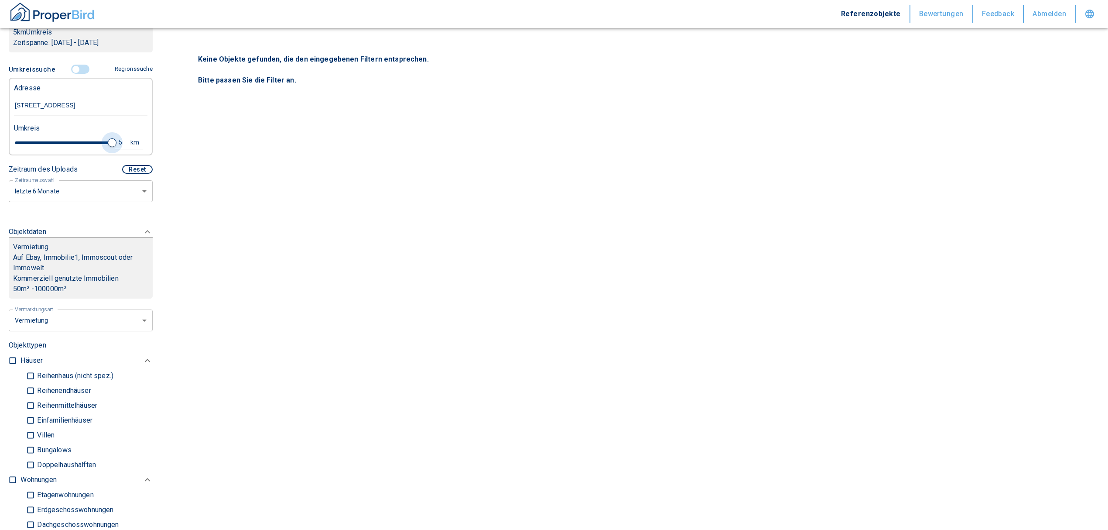
drag, startPoint x: 32, startPoint y: 153, endPoint x: 114, endPoint y: 149, distance: 82.1
click at [114, 149] on div "5 km" at bounding box center [77, 143] width 134 height 15
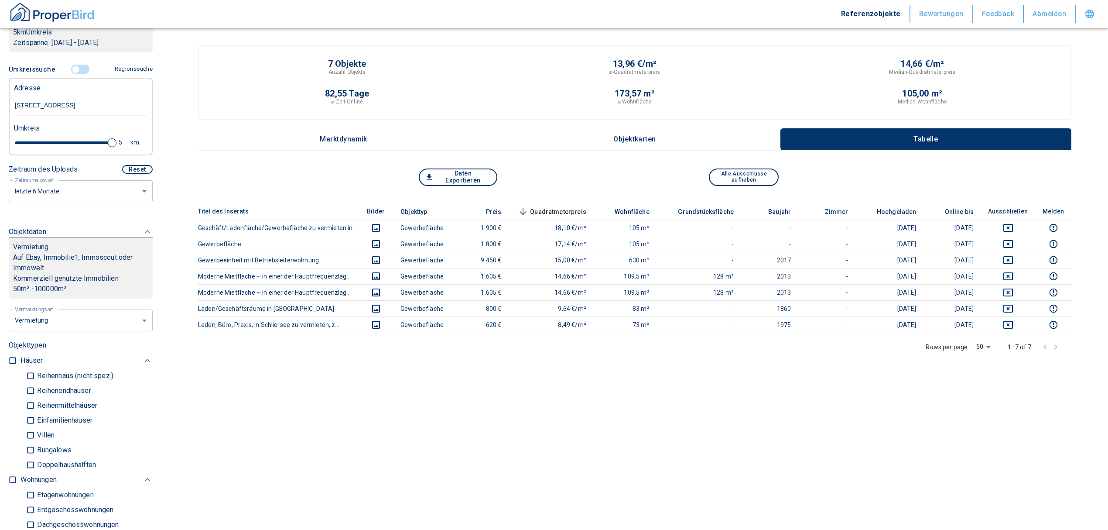
click at [117, 148] on div "5" at bounding box center [125, 142] width 16 height 11
drag, startPoint x: 40, startPoint y: 150, endPoint x: 33, endPoint y: 150, distance: 7.0
click at [34, 150] on div "5 km Neue Suchen" at bounding box center [74, 143] width 134 height 21
click at [111, 148] on button "Neue Suchen" at bounding box center [117, 142] width 48 height 12
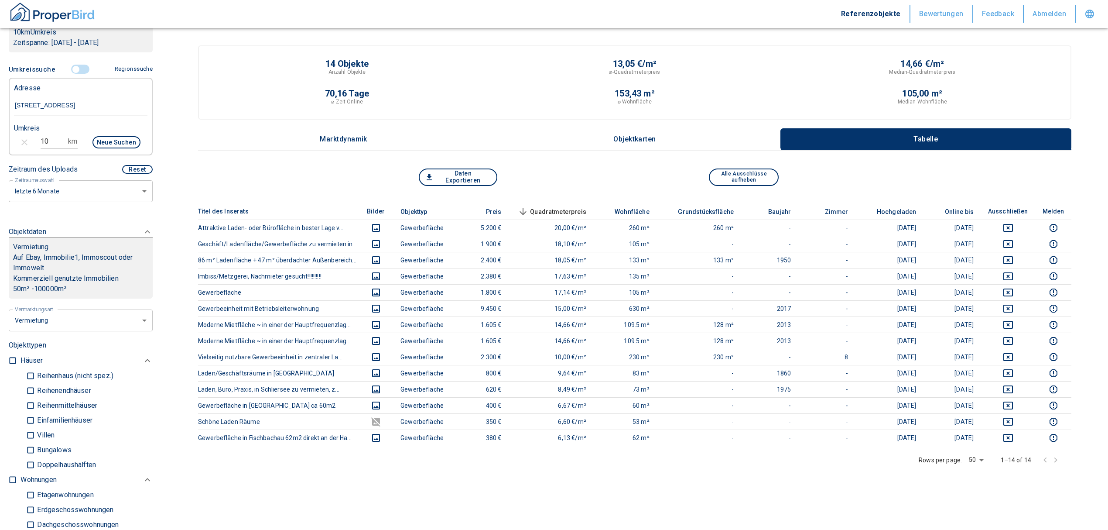
click at [561, 208] on span "Quadratmeterpreis sorted descending" at bounding box center [551, 211] width 70 height 10
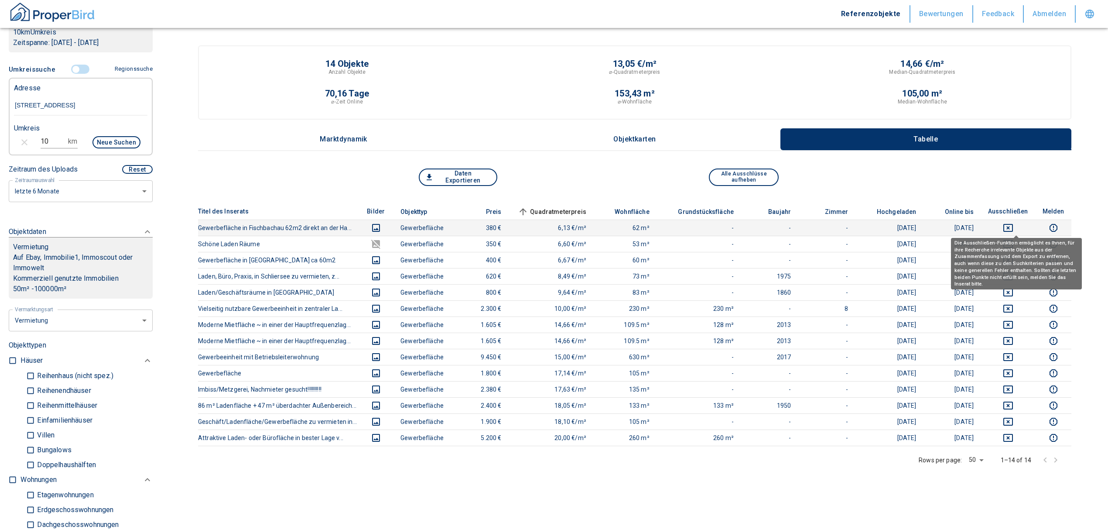
click at [1013, 224] on icon "deselect this listing" at bounding box center [1009, 228] width 10 height 8
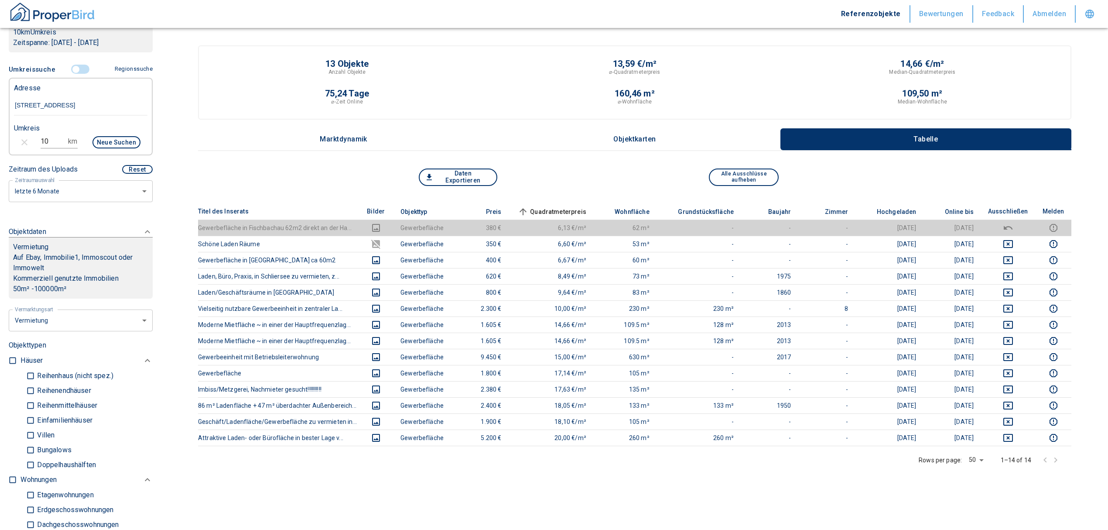
click at [558, 209] on span "Quadratmeterpreis sorted ascending" at bounding box center [551, 211] width 70 height 10
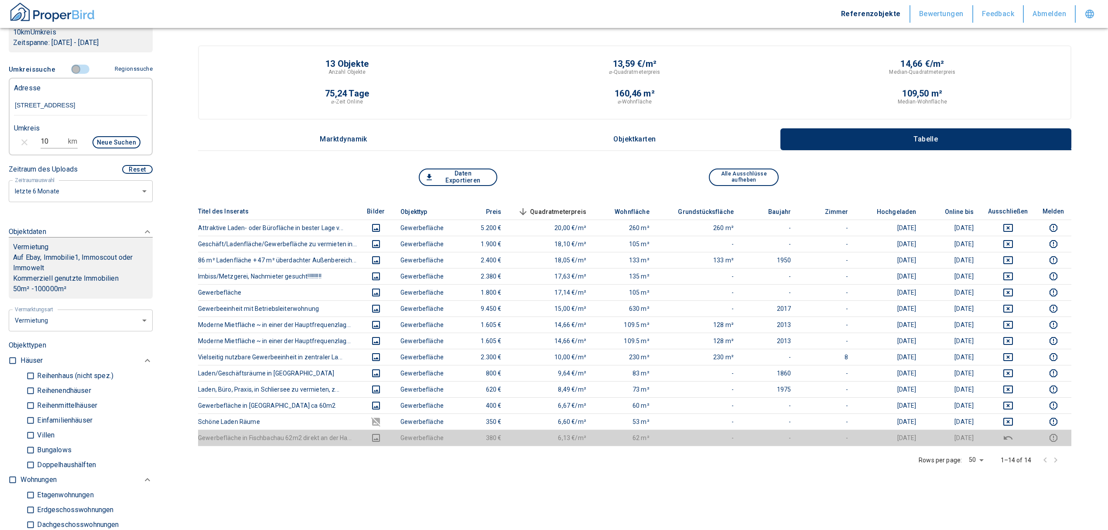
click at [72, 74] on input "controlled" at bounding box center [76, 70] width 26 height 10
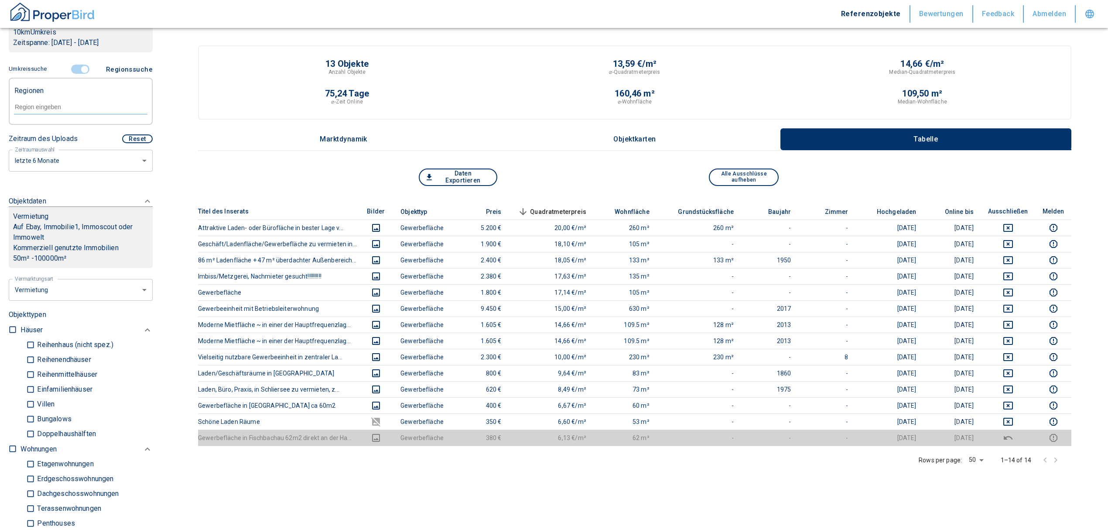
drag, startPoint x: 72, startPoint y: 78, endPoint x: 80, endPoint y: 79, distance: 8.5
click at [80, 74] on input "controlled" at bounding box center [85, 70] width 26 height 10
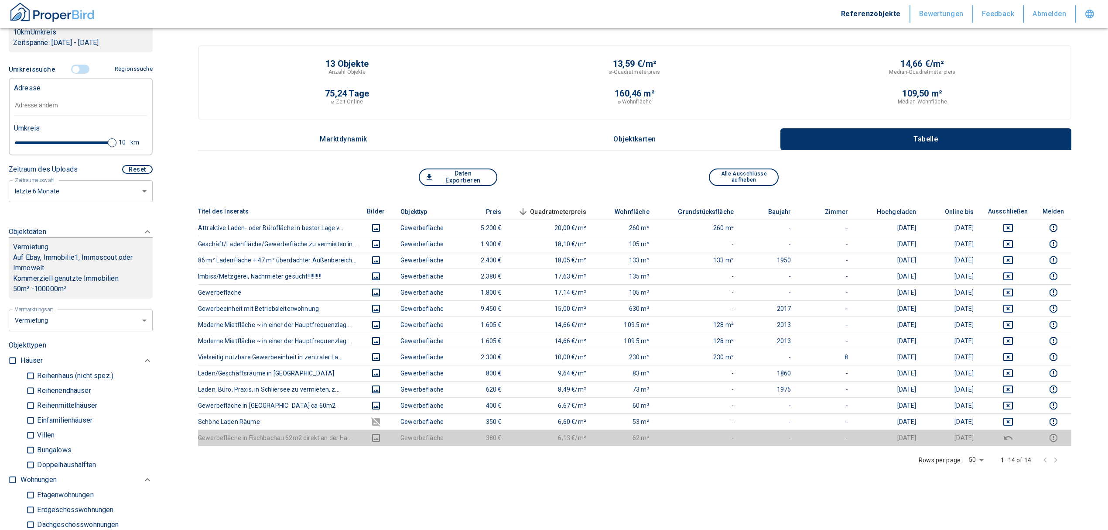
click at [61, 112] on input "text" at bounding box center [81, 106] width 134 height 20
drag, startPoint x: 100, startPoint y: 153, endPoint x: 30, endPoint y: 152, distance: 70.7
click at [30, 147] on span at bounding box center [31, 142] width 9 height 9
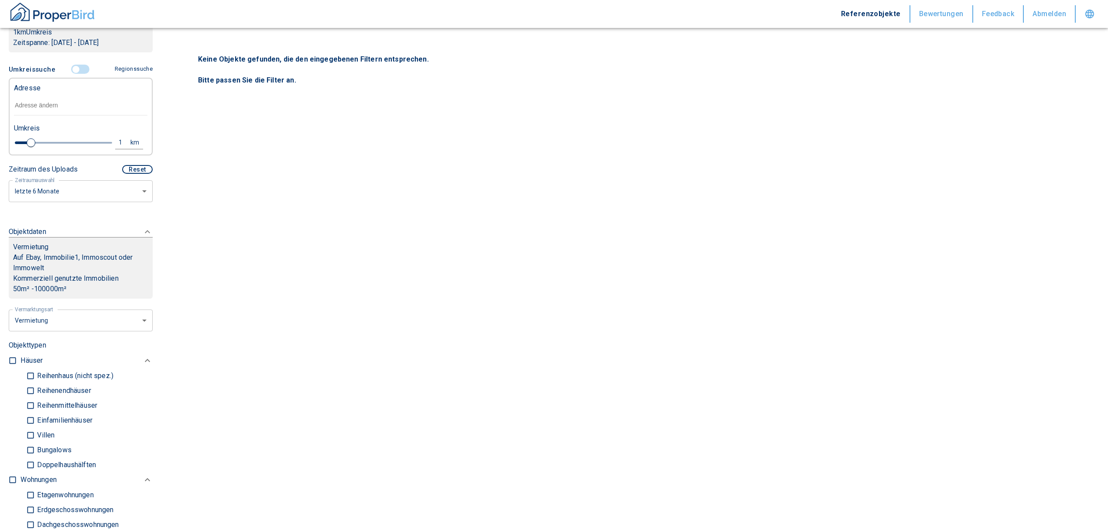
click at [27, 113] on input "text" at bounding box center [81, 106] width 134 height 20
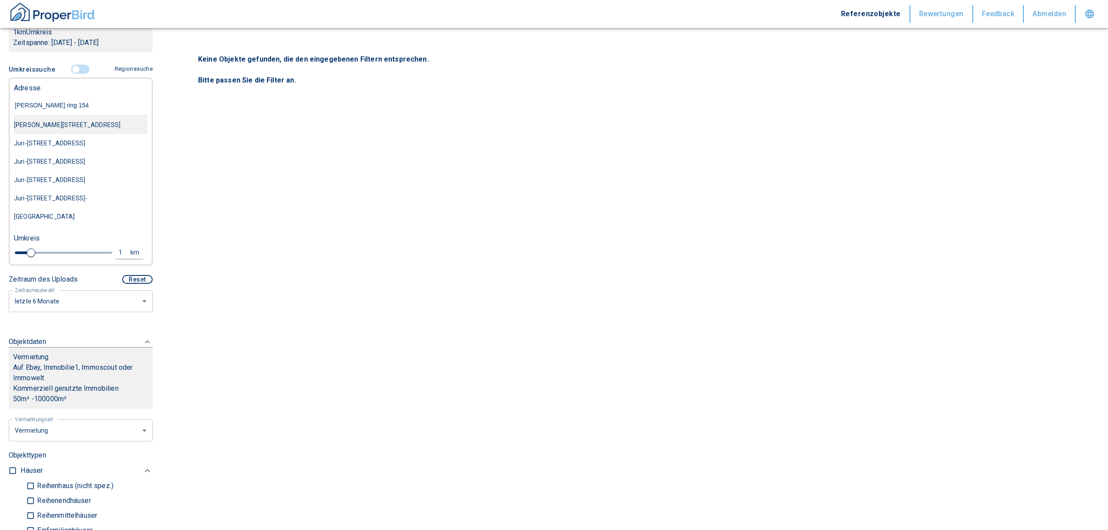
click at [64, 134] on div "[PERSON_NAME][STREET_ADDRESS]" at bounding box center [81, 125] width 134 height 18
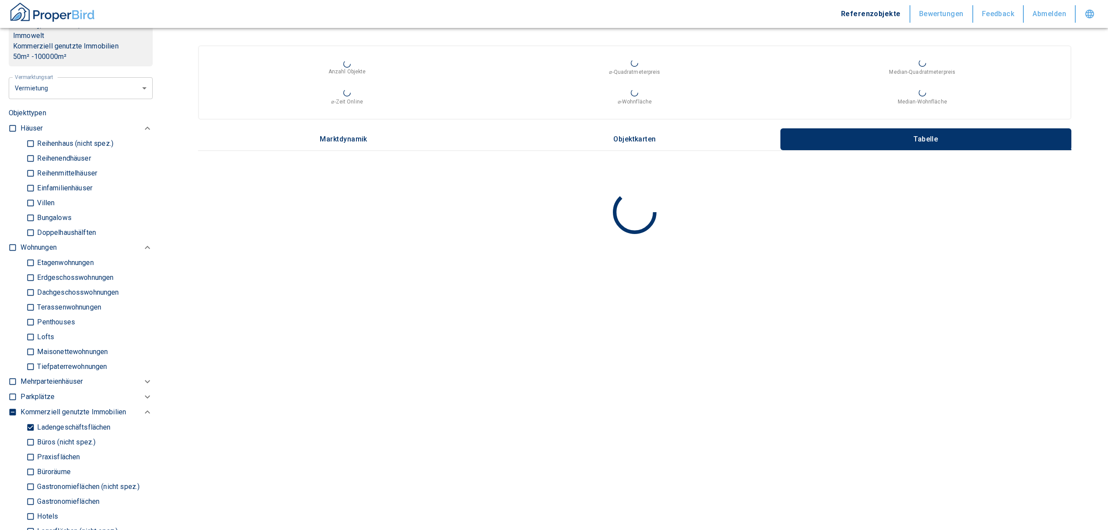
scroll to position [407, 0]
click at [34, 428] on input "Ladengeschäftsflächen" at bounding box center [30, 426] width 9 height 15
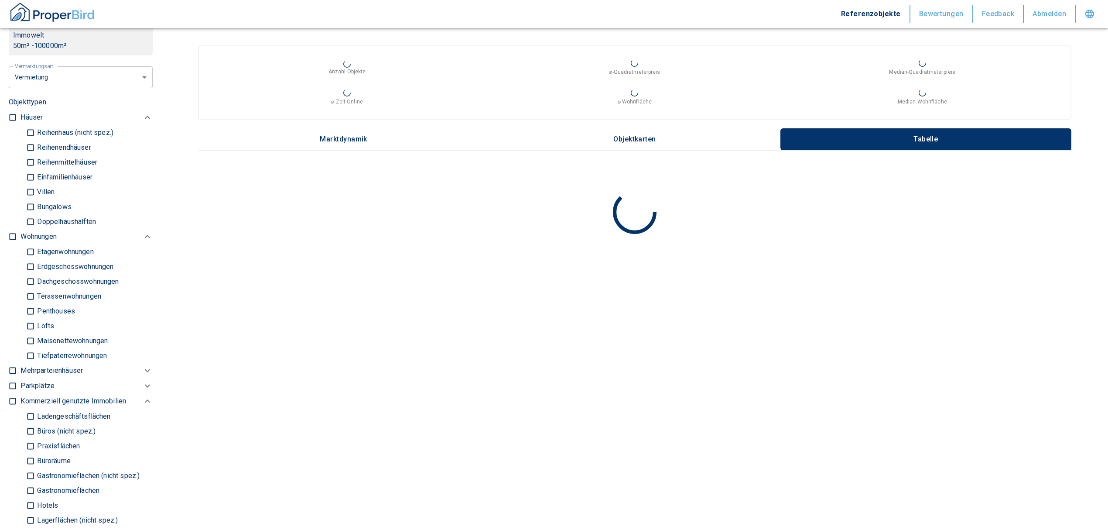
click at [11, 235] on input "checkbox" at bounding box center [12, 236] width 9 height 9
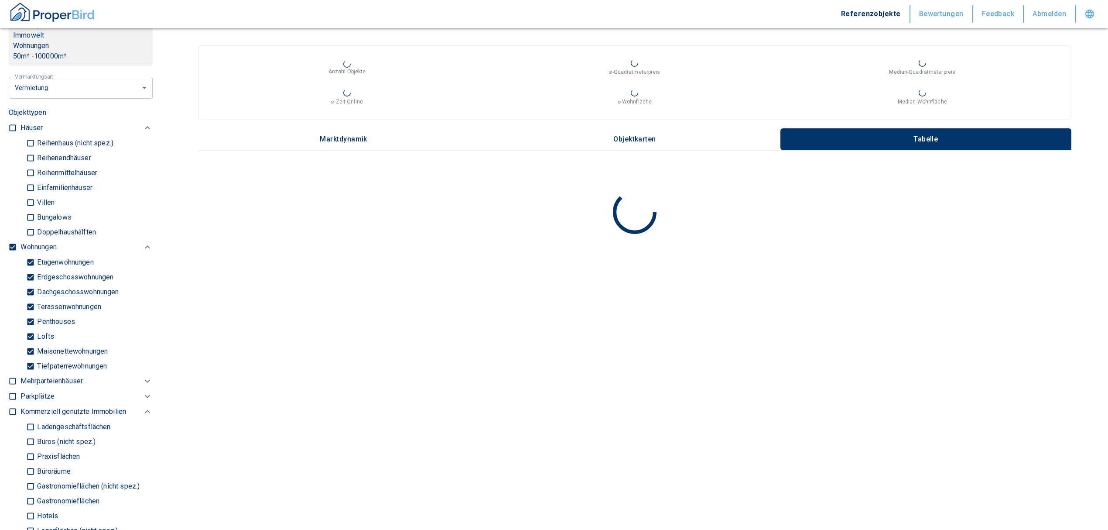
click at [31, 368] on input "Tiefpaterrewohnungen" at bounding box center [30, 365] width 9 height 15
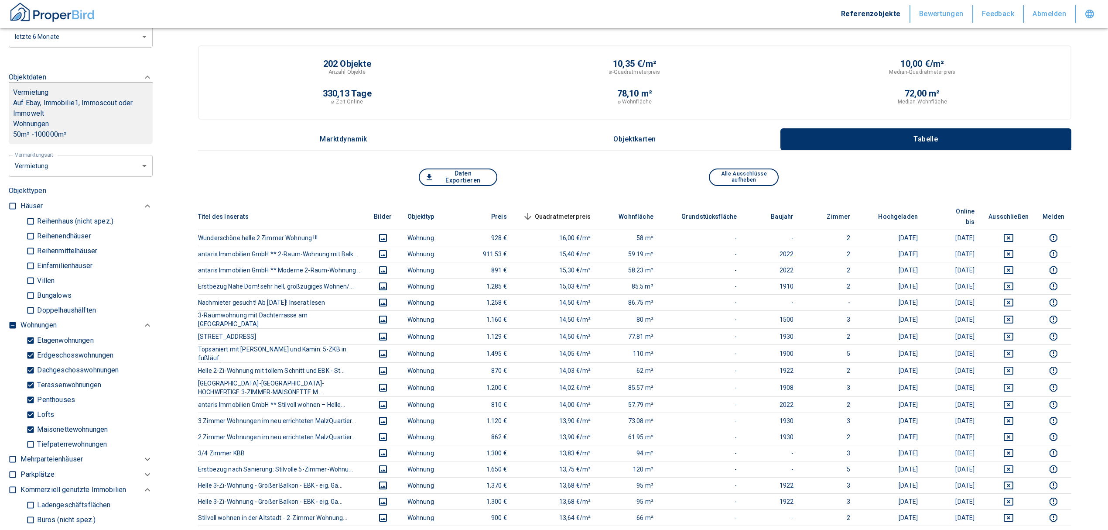
scroll to position [233, 0]
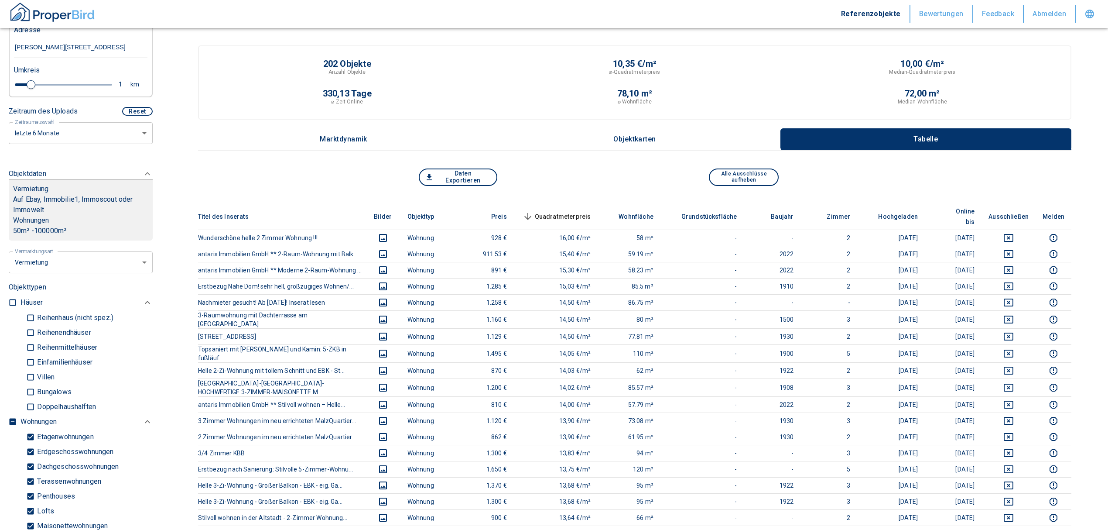
click at [569, 211] on span "Quadratmeterpreis sorted descending" at bounding box center [556, 216] width 70 height 10
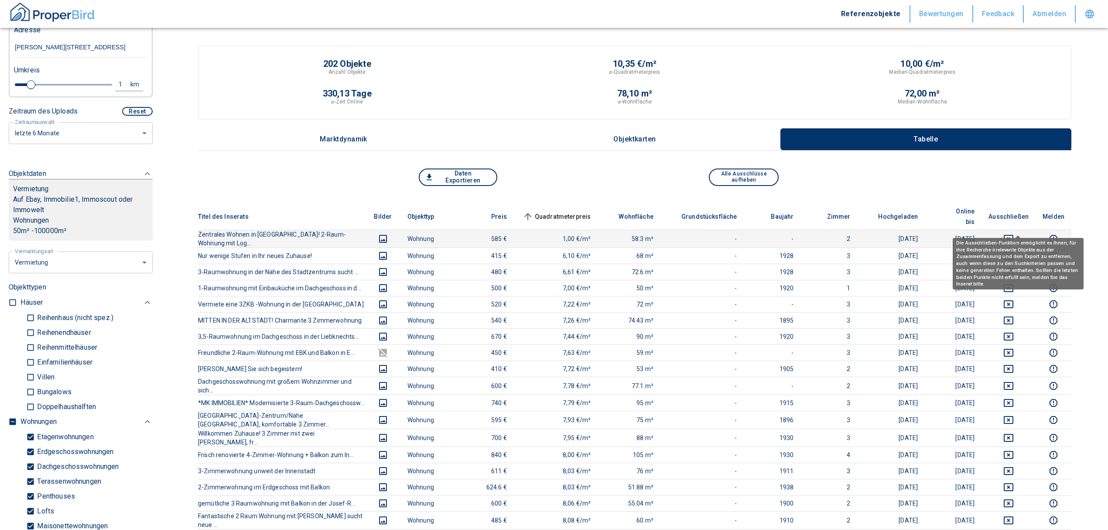
click at [1009, 233] on button "deselect this listing" at bounding box center [1009, 238] width 40 height 10
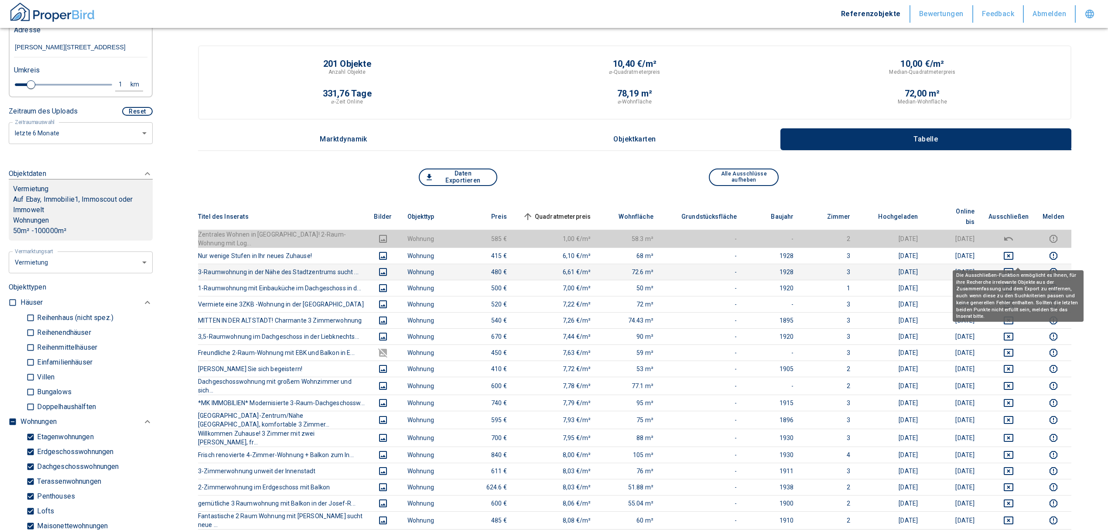
click at [1014, 267] on icon "deselect this listing" at bounding box center [1009, 272] width 10 height 10
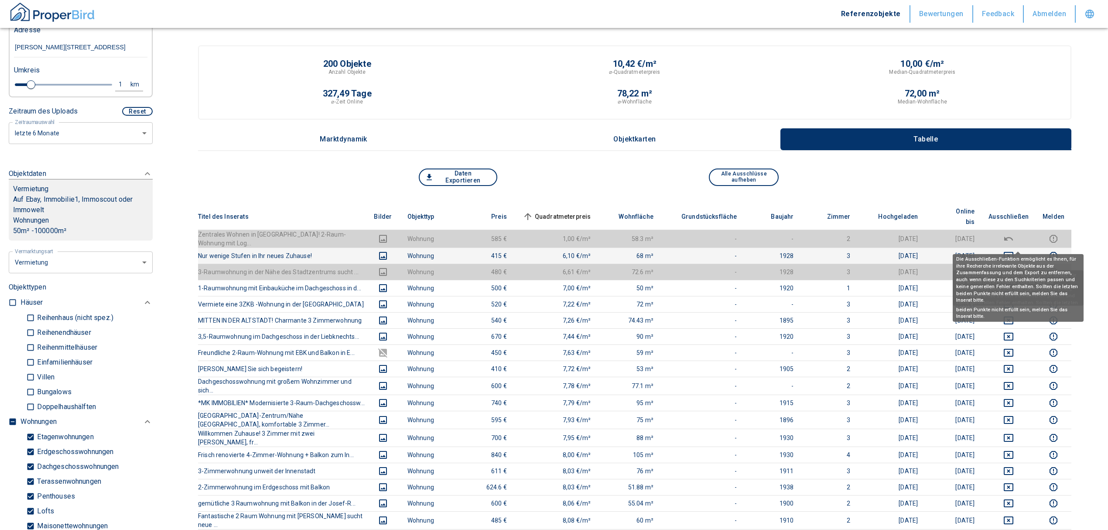
click at [1013, 252] on icon "deselect this listing" at bounding box center [1009, 256] width 10 height 8
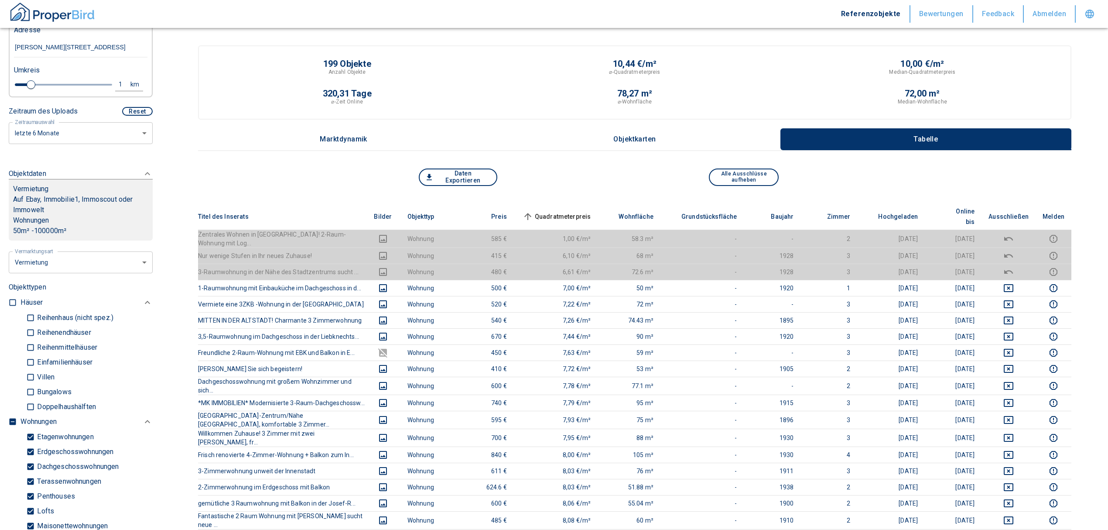
click at [562, 211] on span "Quadratmeterpreis sorted ascending" at bounding box center [556, 216] width 70 height 10
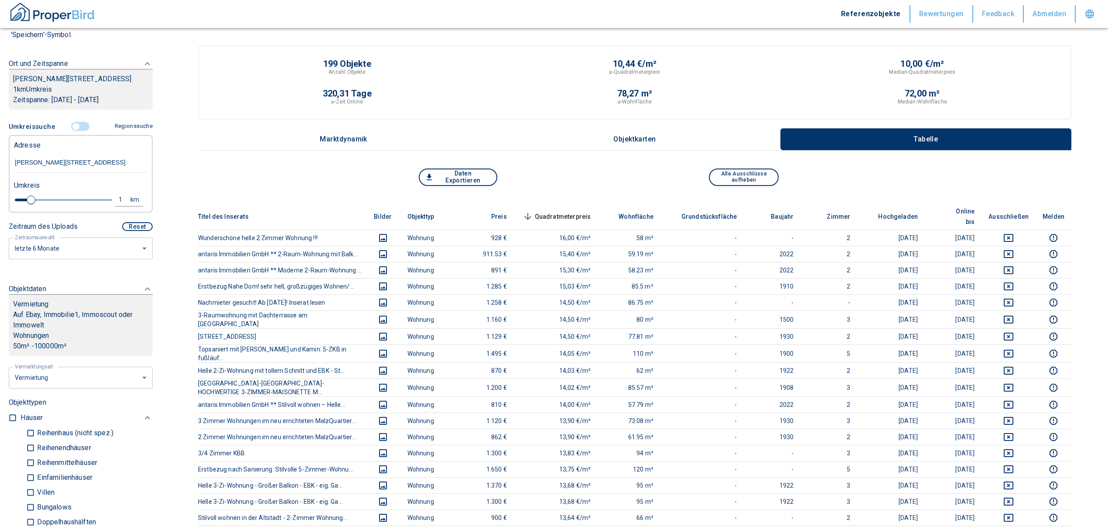
scroll to position [116, 0]
click at [117, 200] on div "1" at bounding box center [125, 200] width 16 height 11
click at [37, 199] on div "1 km Neue Suchen" at bounding box center [74, 201] width 134 height 21
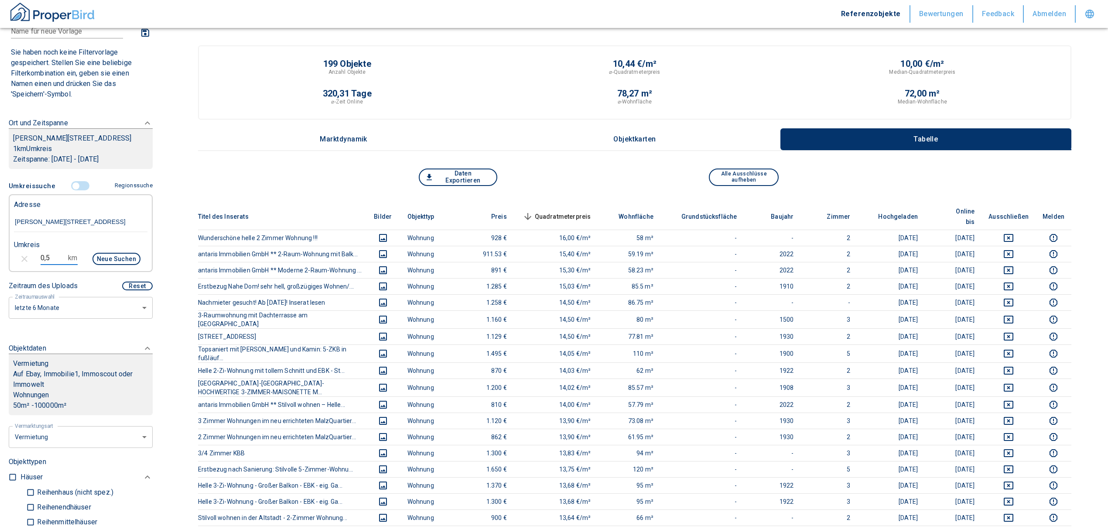
click at [109, 264] on button "Neue Suchen" at bounding box center [117, 259] width 48 height 12
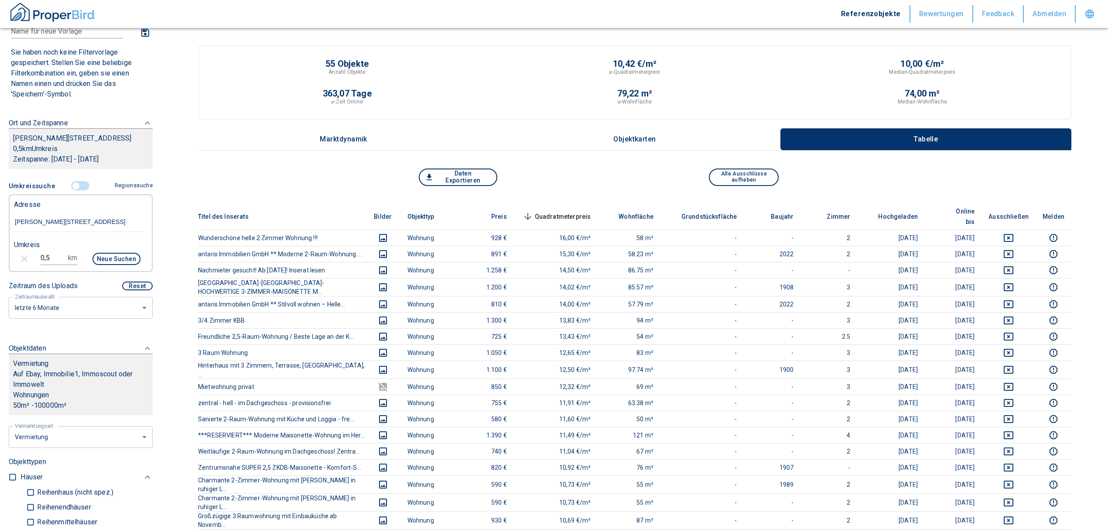
click at [557, 203] on th "Quadratmeterpreis sorted descending" at bounding box center [556, 216] width 84 height 27
click at [560, 211] on span "Quadratmeterpreis sorted descending" at bounding box center [556, 216] width 70 height 10
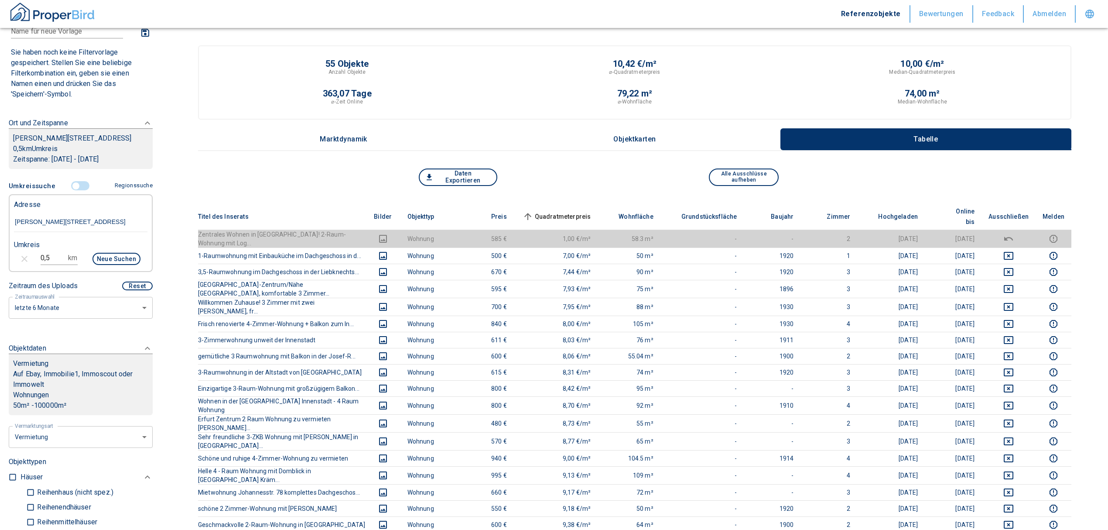
click at [560, 211] on span "Quadratmeterpreis sorted ascending" at bounding box center [556, 216] width 70 height 10
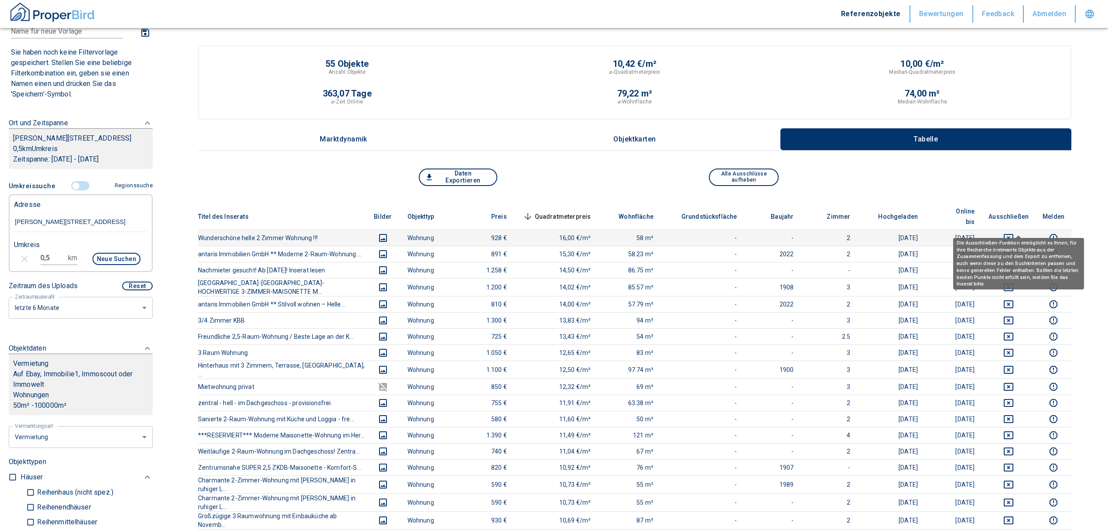
click at [1014, 234] on icon "deselect this listing" at bounding box center [1009, 238] width 10 height 8
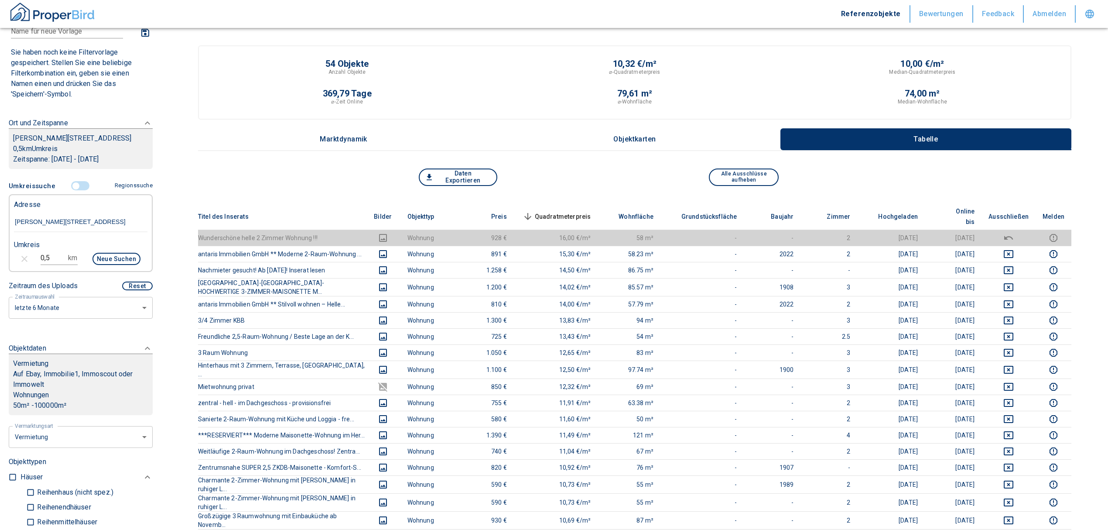
click at [572, 211] on span "Quadratmeterpreis sorted descending" at bounding box center [556, 216] width 70 height 10
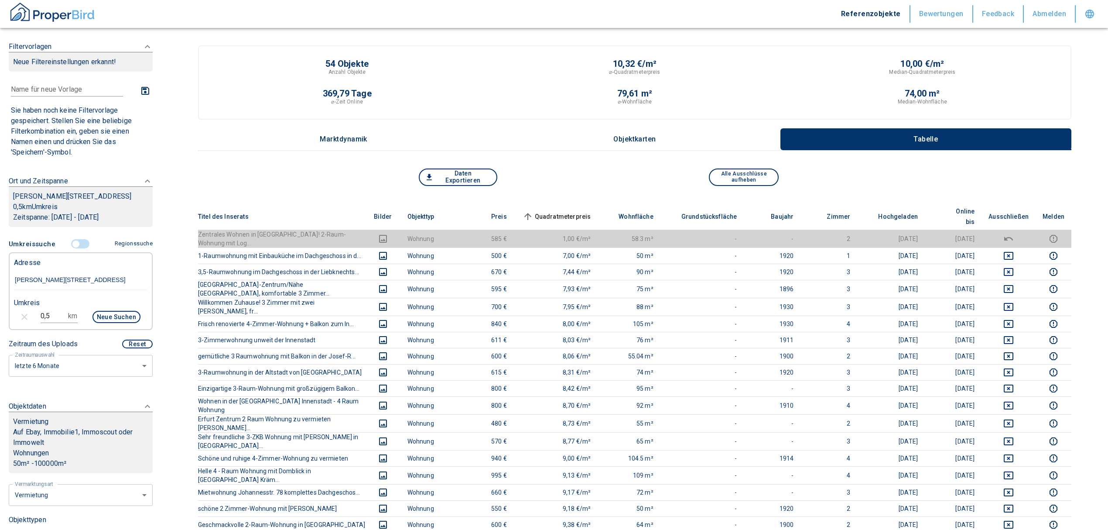
click at [70, 247] on input "controlled" at bounding box center [76, 244] width 26 height 10
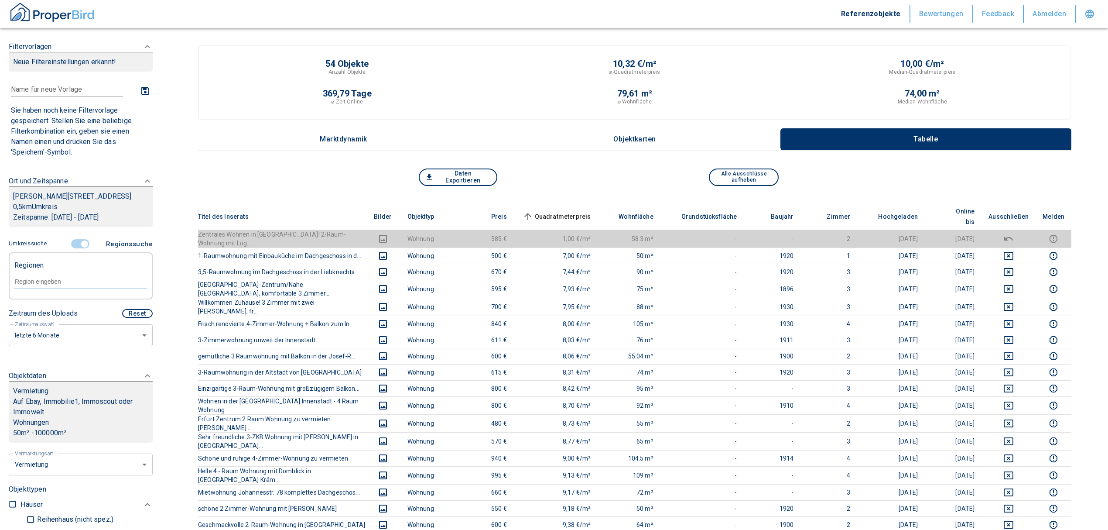
click at [50, 273] on div at bounding box center [81, 280] width 134 height 15
click at [60, 297] on li "99084 [GEOGRAPHIC_DATA]" at bounding box center [76, 302] width 125 height 16
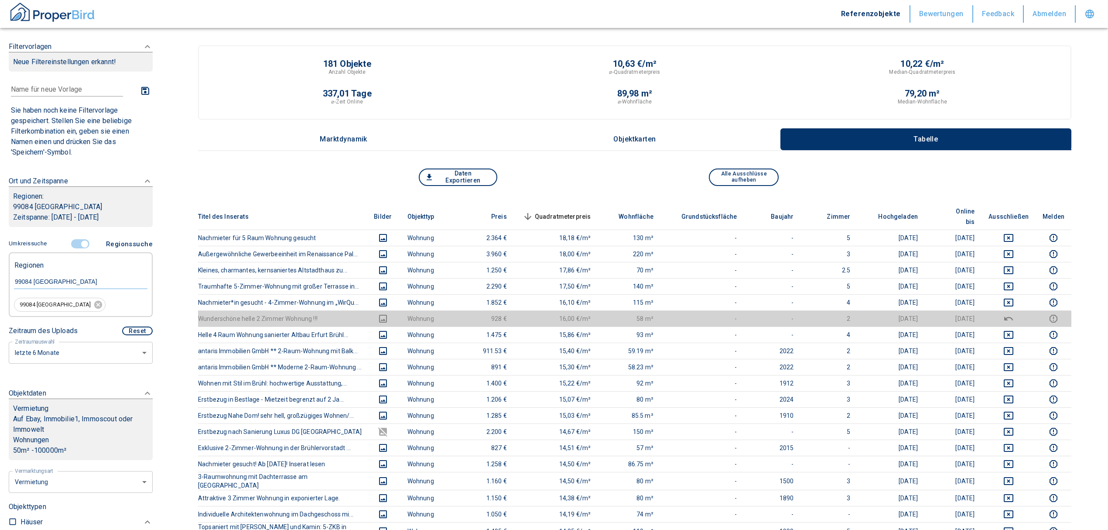
click at [591, 211] on span "Quadratmeterpreis sorted descending" at bounding box center [556, 216] width 70 height 10
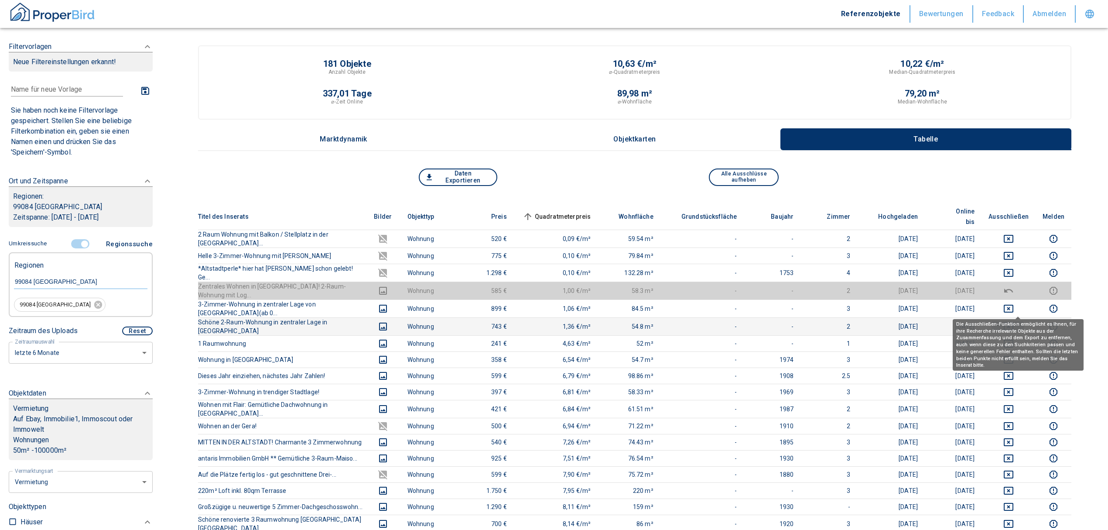
click at [1014, 322] on icon "deselect this listing" at bounding box center [1009, 326] width 10 height 8
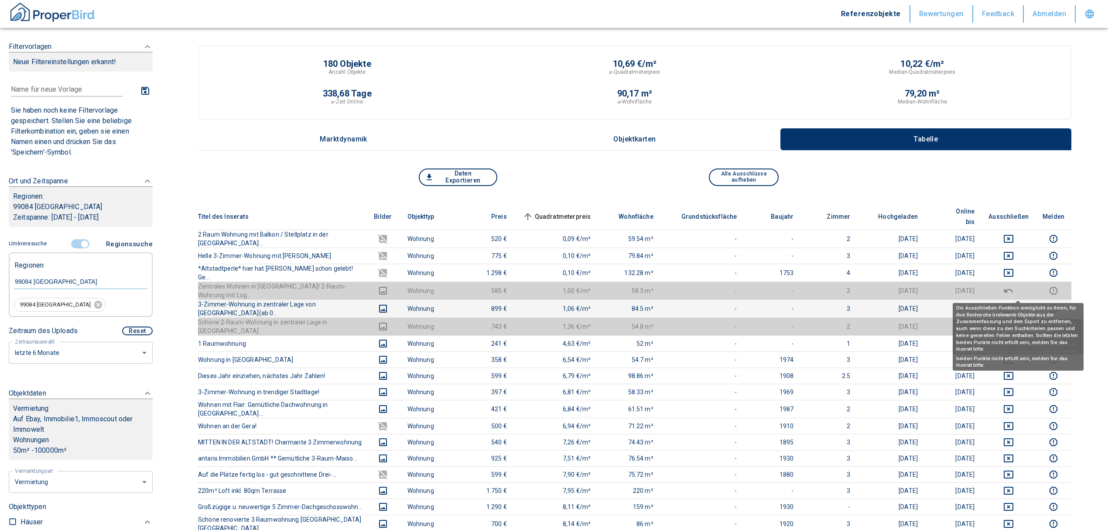
click at [1014, 303] on icon "deselect this listing" at bounding box center [1009, 308] width 10 height 10
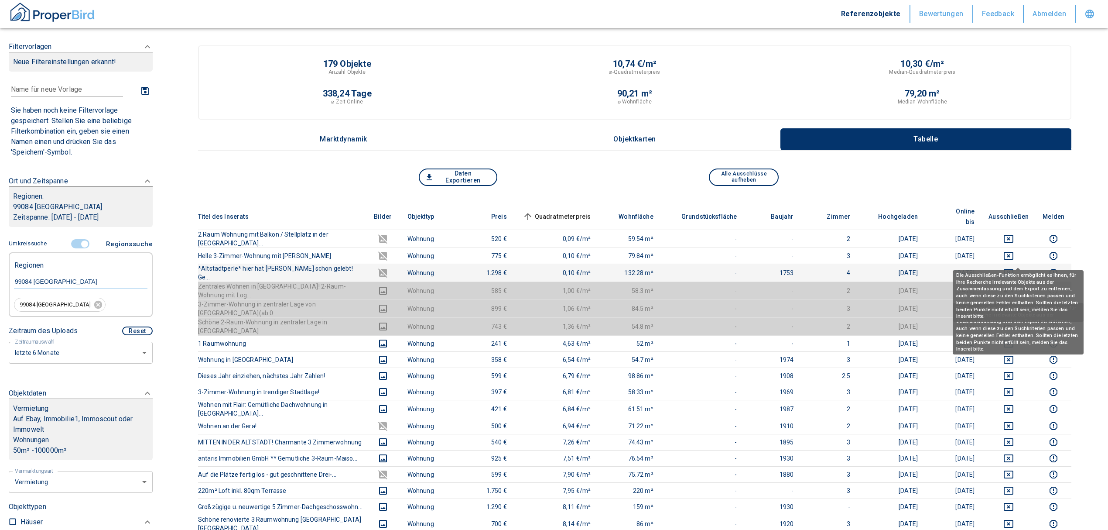
click at [1025, 267] on button "deselect this listing" at bounding box center [1009, 272] width 40 height 10
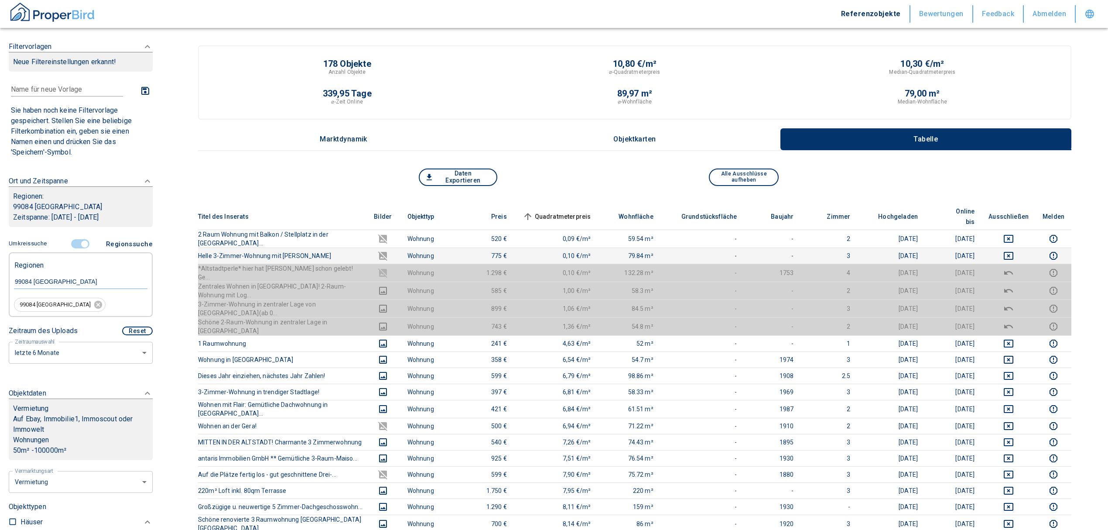
click at [1021, 247] on td at bounding box center [1009, 255] width 54 height 16
drag, startPoint x: 1017, startPoint y: 242, endPoint x: 1019, endPoint y: 228, distance: 14.2
click at [1014, 250] on icon "deselect this listing" at bounding box center [1009, 255] width 10 height 10
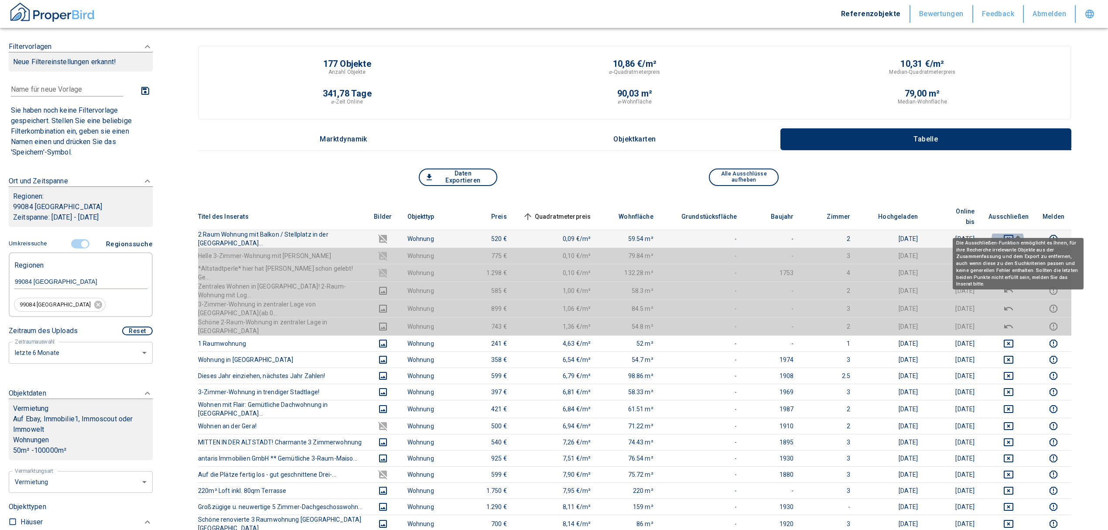
click at [1014, 235] on icon "deselect this listing" at bounding box center [1009, 239] width 10 height 8
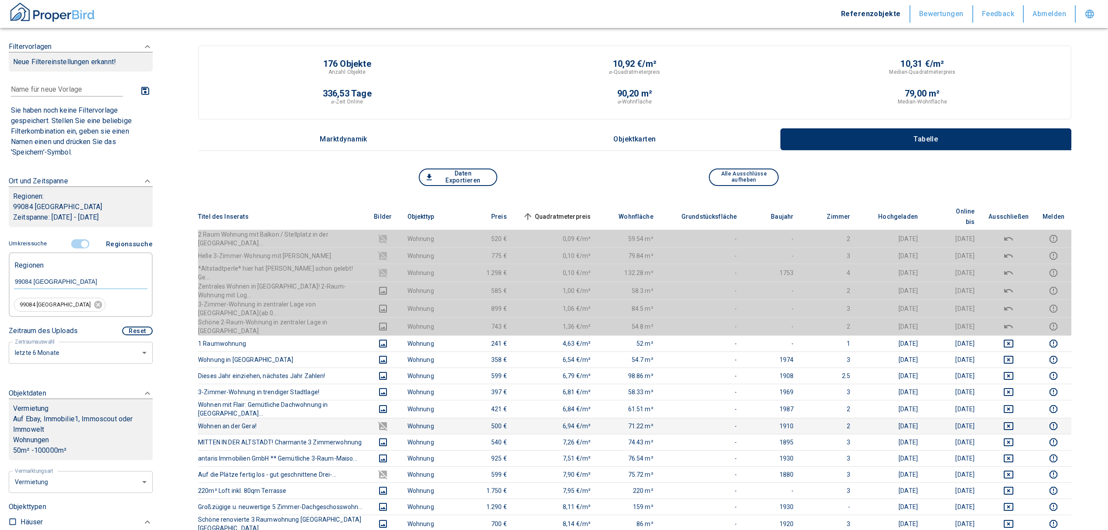
scroll to position [58, 0]
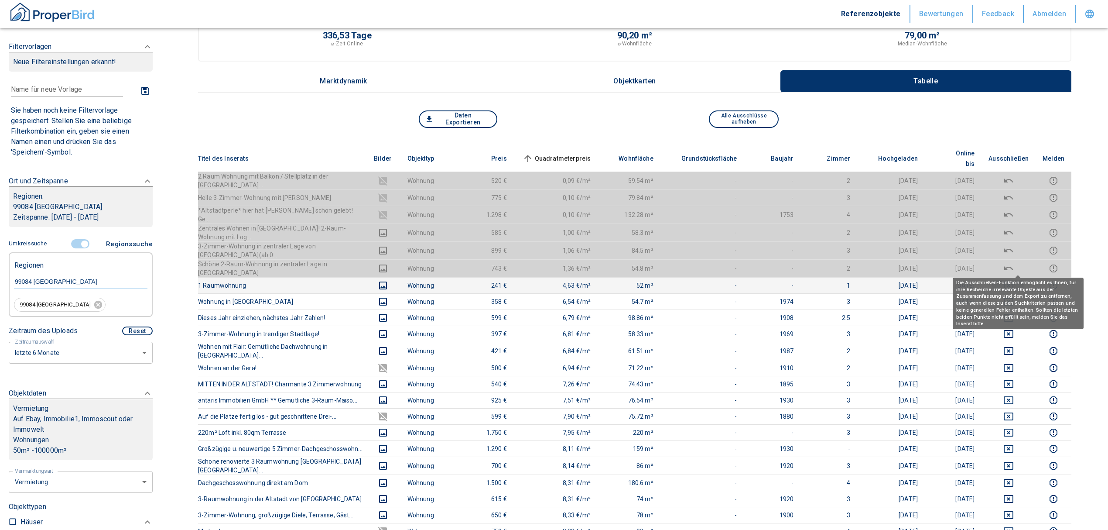
click at [1014, 280] on icon "deselect this listing" at bounding box center [1009, 285] width 10 height 10
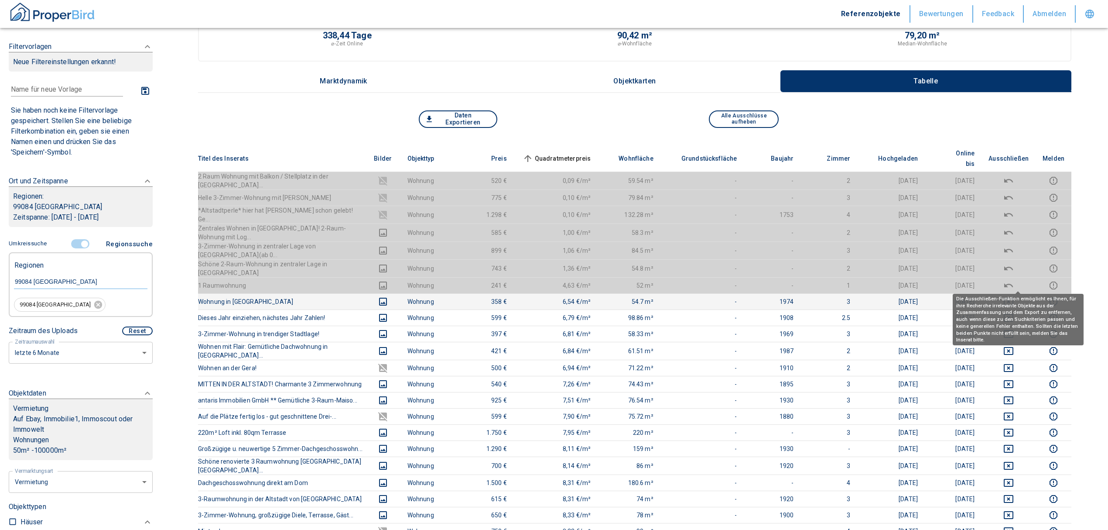
click at [1014, 298] on icon "deselect this listing" at bounding box center [1009, 302] width 10 height 8
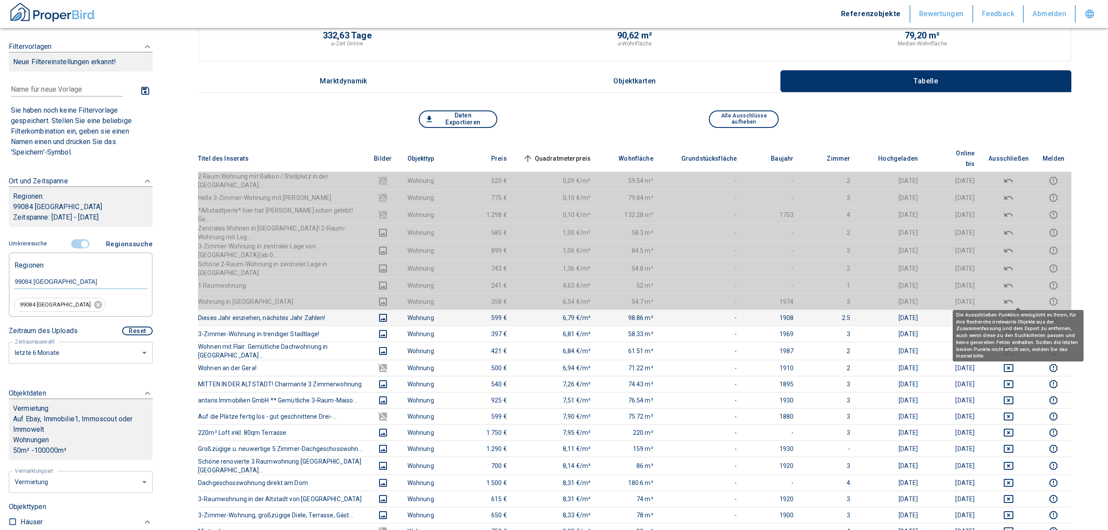
click at [1014, 312] on icon "deselect this listing" at bounding box center [1009, 317] width 10 height 10
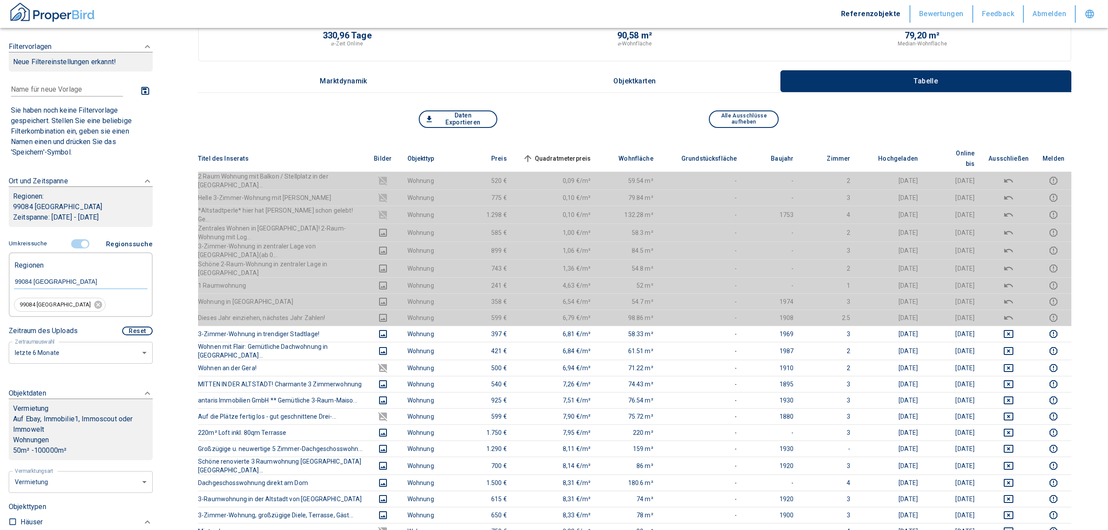
click at [584, 153] on span "Quadratmeterpreis sorted ascending" at bounding box center [556, 158] width 70 height 10
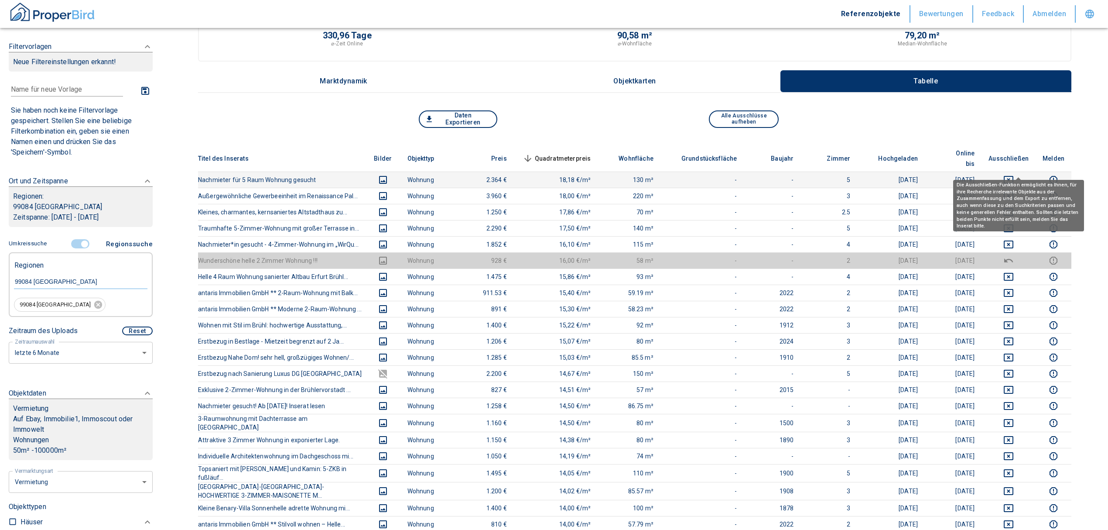
click at [1014, 176] on icon "deselect this listing" at bounding box center [1009, 180] width 10 height 8
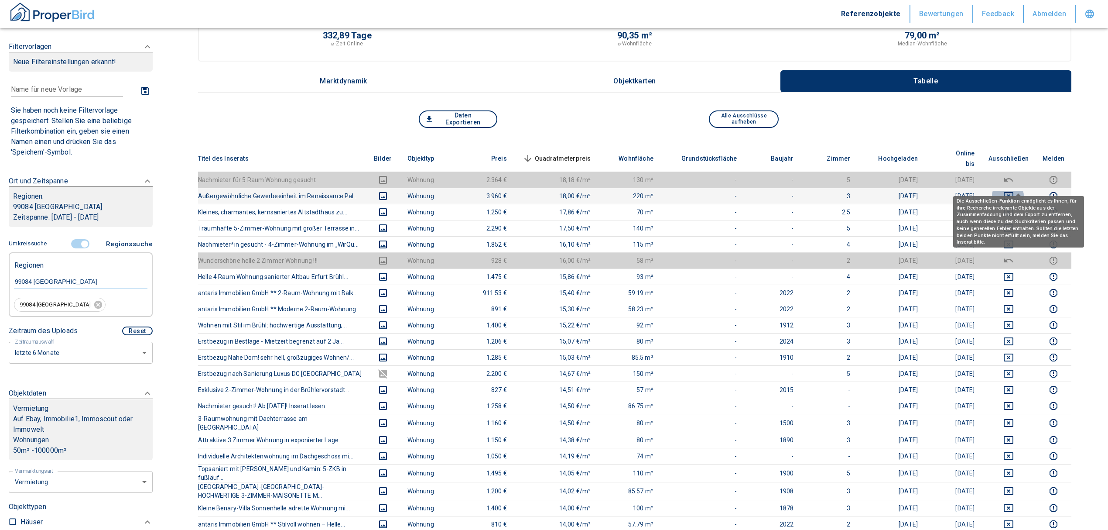
click at [1013, 191] on icon "deselect this listing" at bounding box center [1009, 196] width 10 height 10
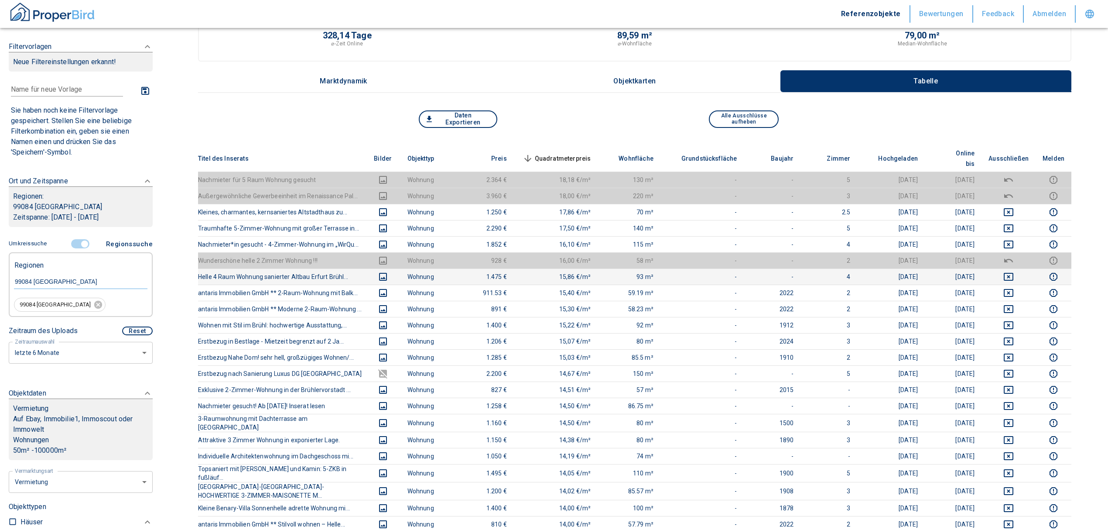
scroll to position [0, 0]
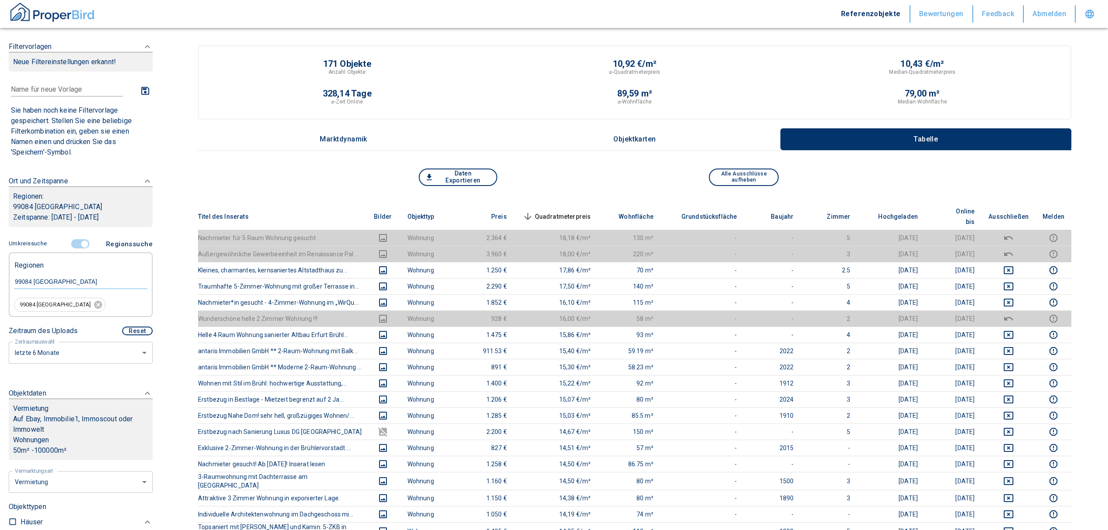
click at [582, 211] on span "Quadratmeterpreis sorted descending" at bounding box center [556, 216] width 70 height 10
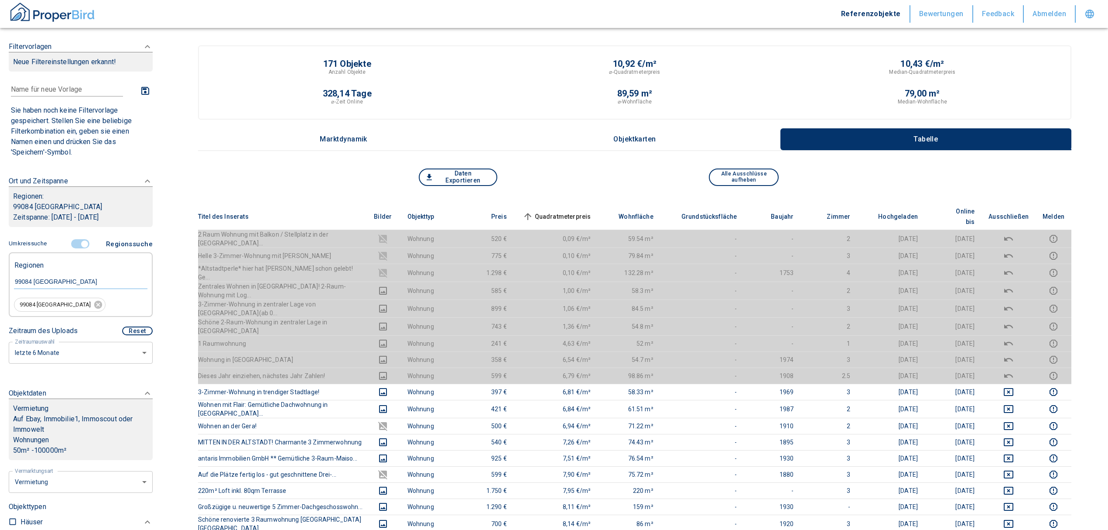
click at [77, 244] on input "controlled" at bounding box center [85, 244] width 26 height 10
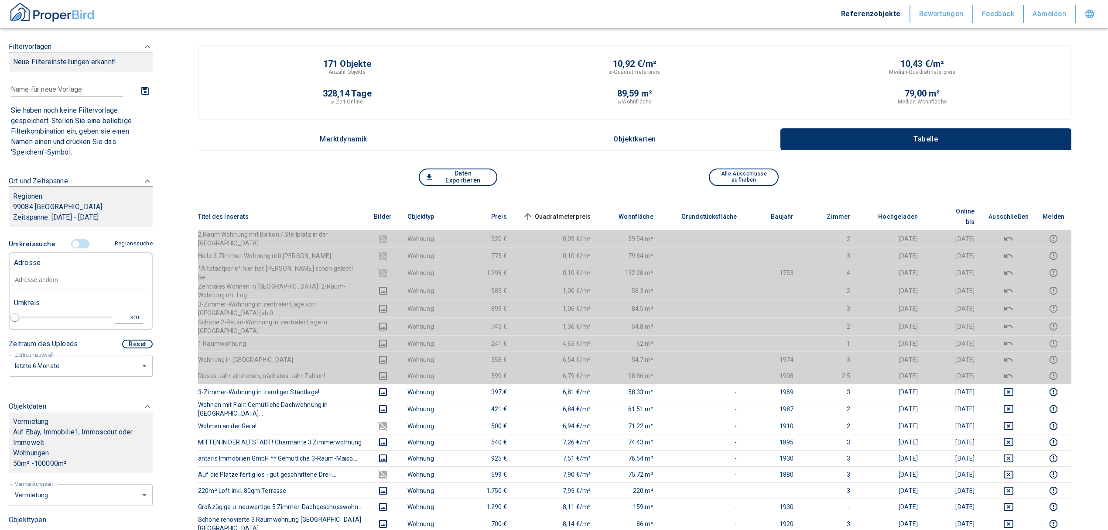
click at [41, 288] on input "text" at bounding box center [81, 280] width 134 height 20
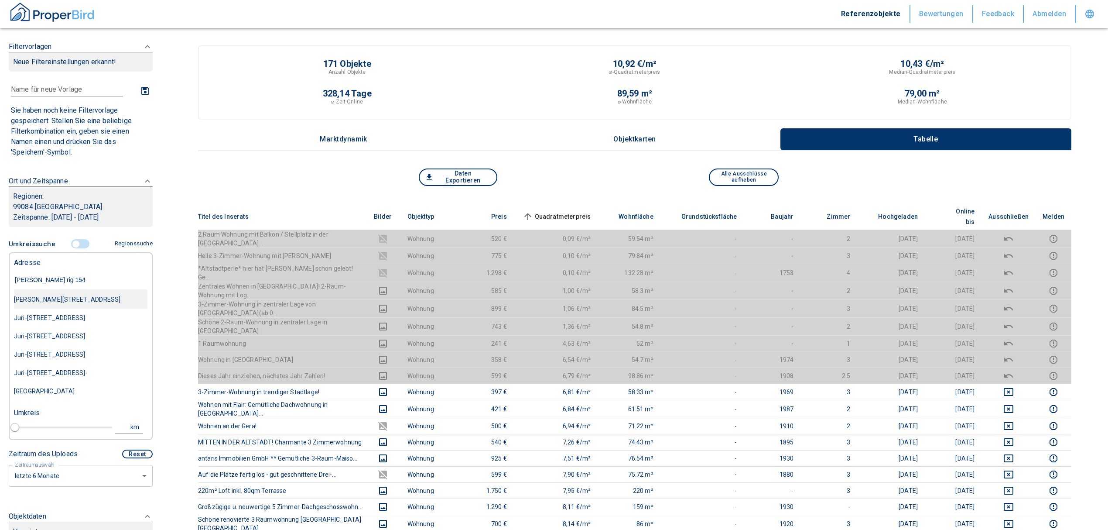
click at [51, 299] on div "[PERSON_NAME][STREET_ADDRESS]" at bounding box center [81, 299] width 134 height 18
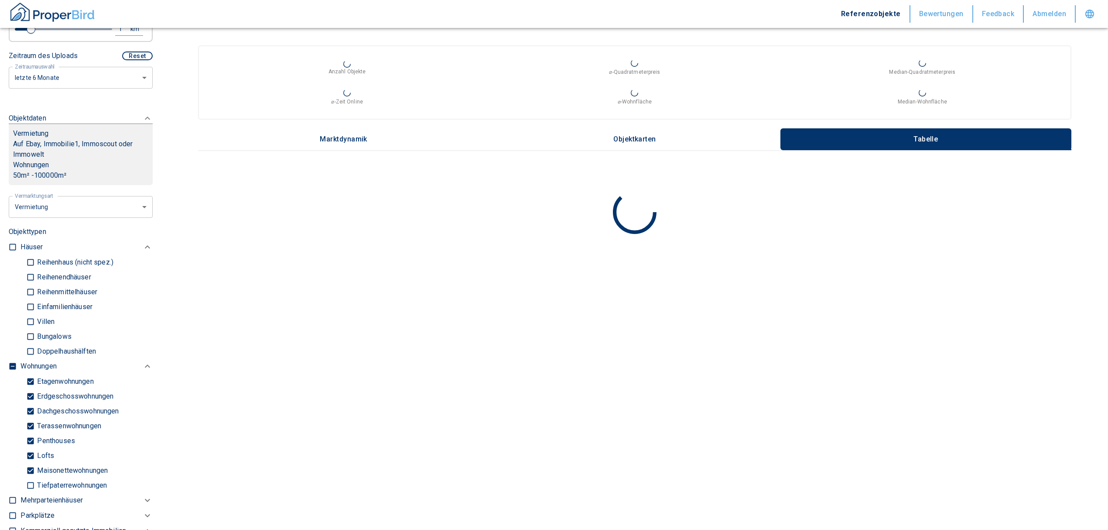
scroll to position [291, 0]
click at [8, 365] on input "checkbox" at bounding box center [12, 363] width 9 height 9
click at [9, 365] on input "checkbox" at bounding box center [12, 363] width 9 height 9
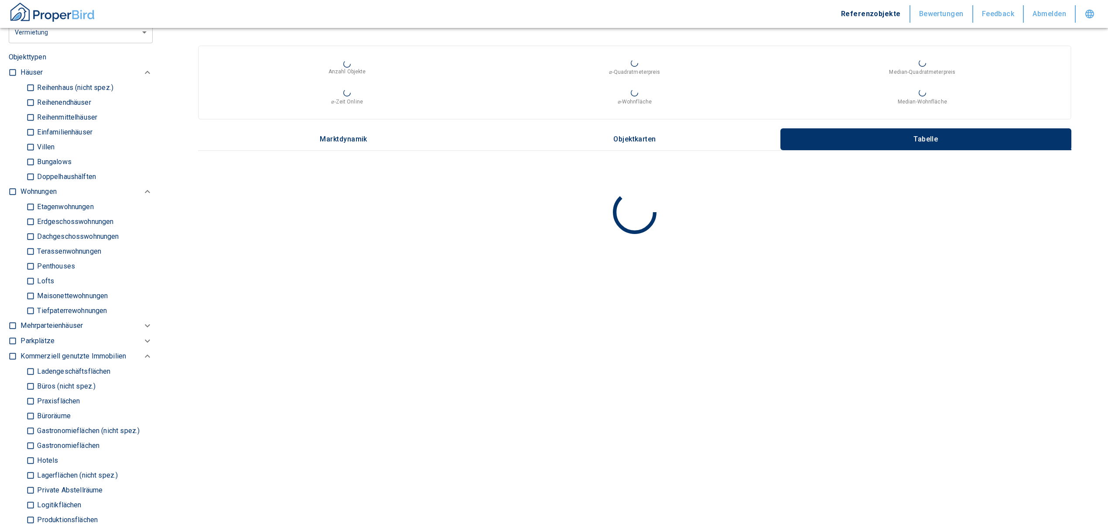
scroll to position [524, 0]
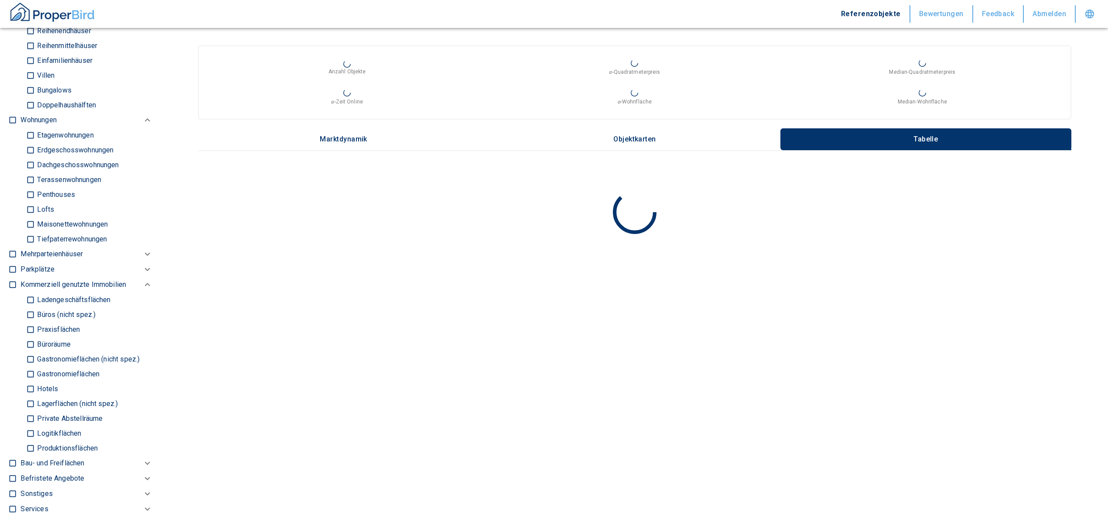
click at [28, 315] on input "Büros (nicht spez.)" at bounding box center [30, 314] width 9 height 15
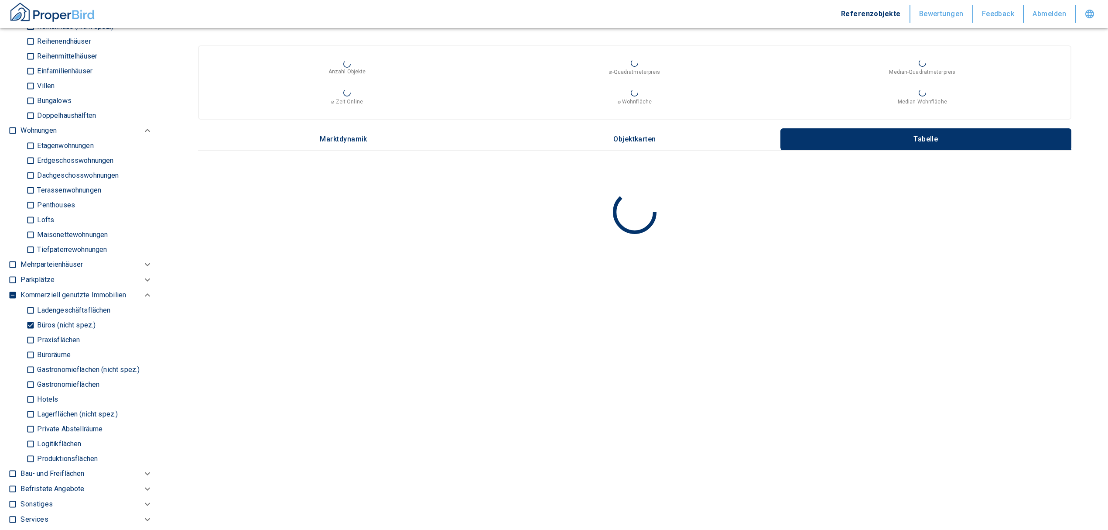
click at [29, 351] on input "Büroräume" at bounding box center [30, 354] width 9 height 15
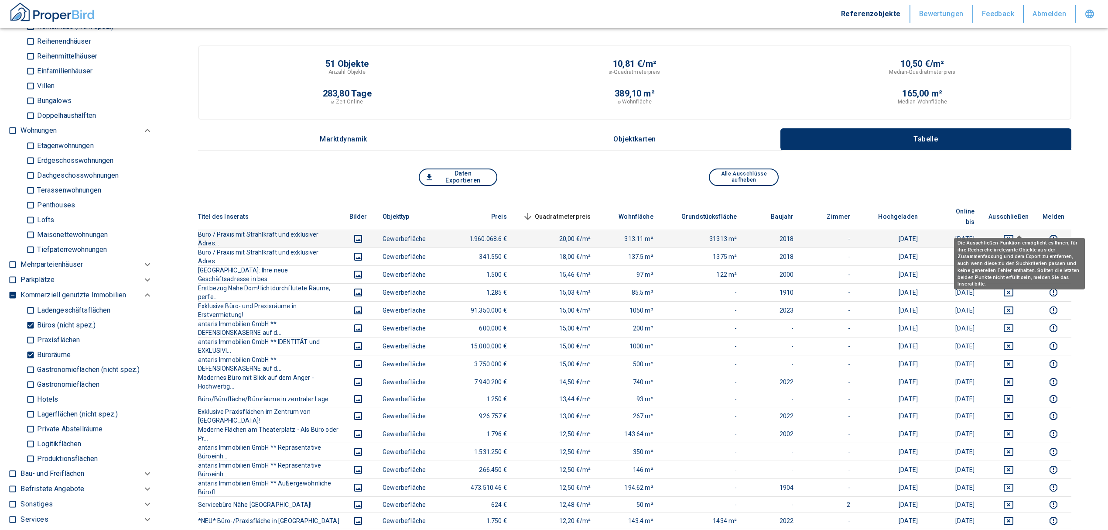
click at [1014, 233] on icon "deselect this listing" at bounding box center [1009, 238] width 10 height 10
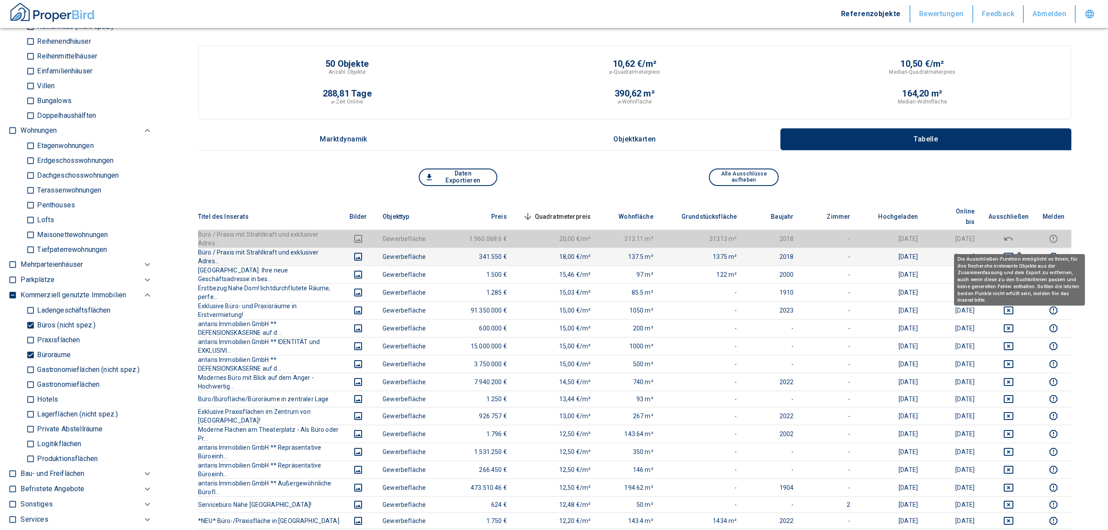
click at [1014, 251] on icon "deselect this listing" at bounding box center [1009, 256] width 10 height 10
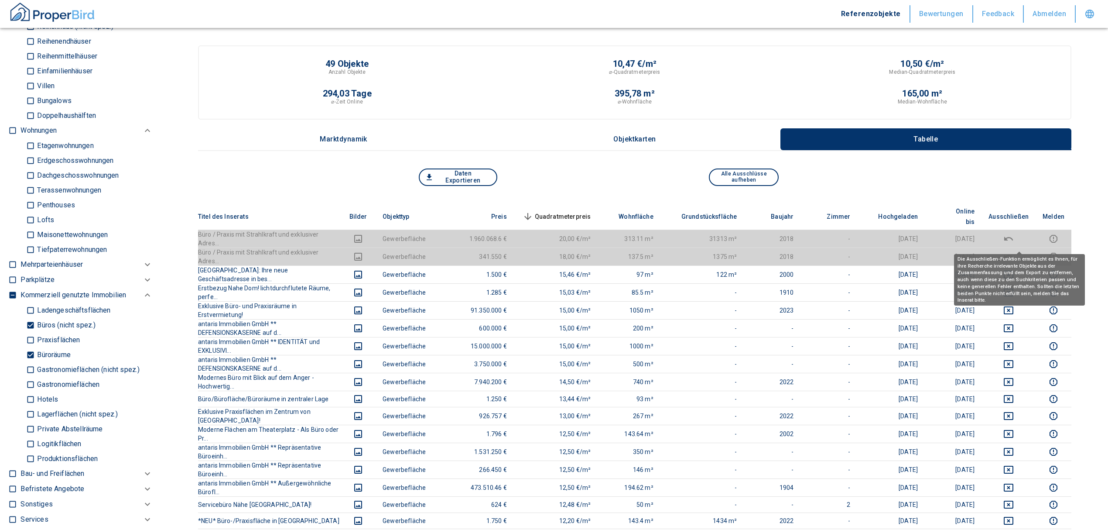
click at [590, 211] on span "Quadratmeterpreis sorted descending" at bounding box center [556, 216] width 70 height 10
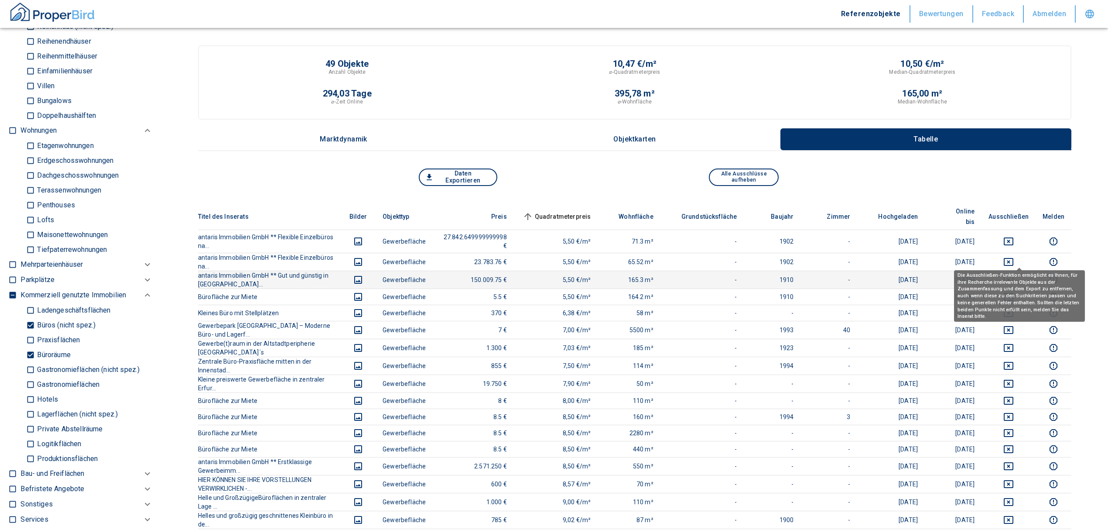
click at [1014, 274] on icon "deselect this listing" at bounding box center [1009, 279] width 10 height 10
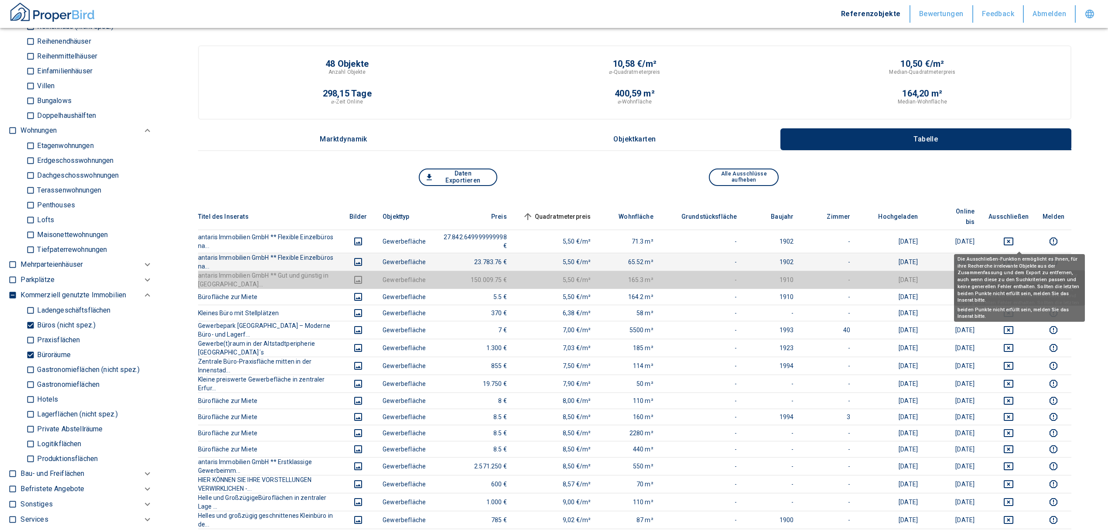
click at [1014, 258] on icon "deselect this listing" at bounding box center [1009, 262] width 10 height 8
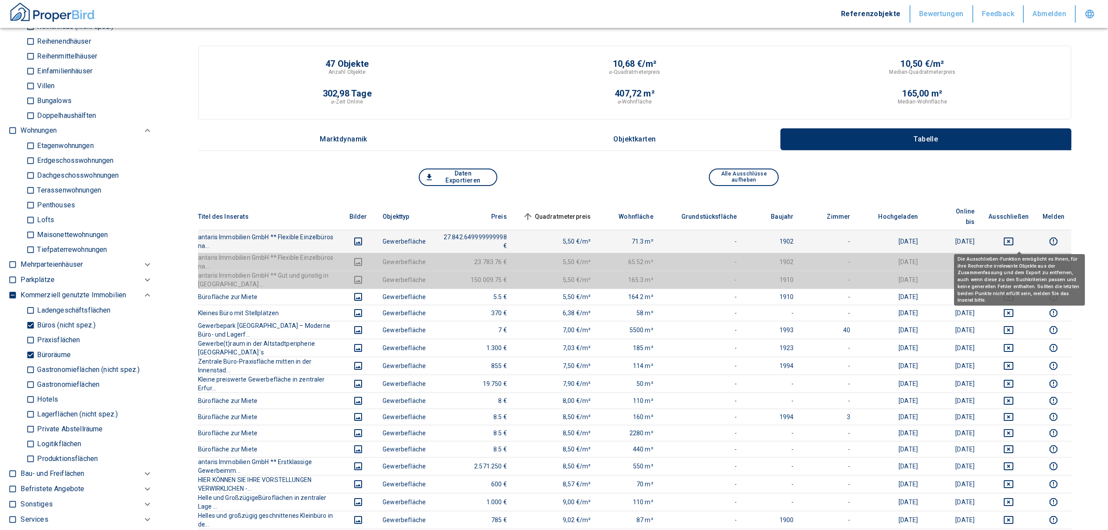
click at [1017, 230] on td at bounding box center [1009, 241] width 54 height 23
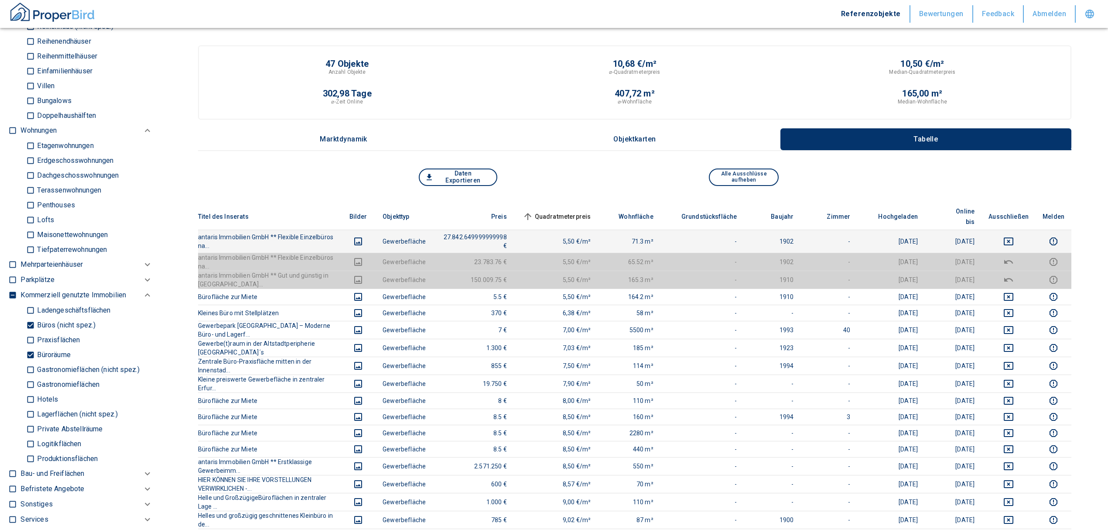
click at [1014, 236] on icon "deselect this listing" at bounding box center [1009, 241] width 10 height 10
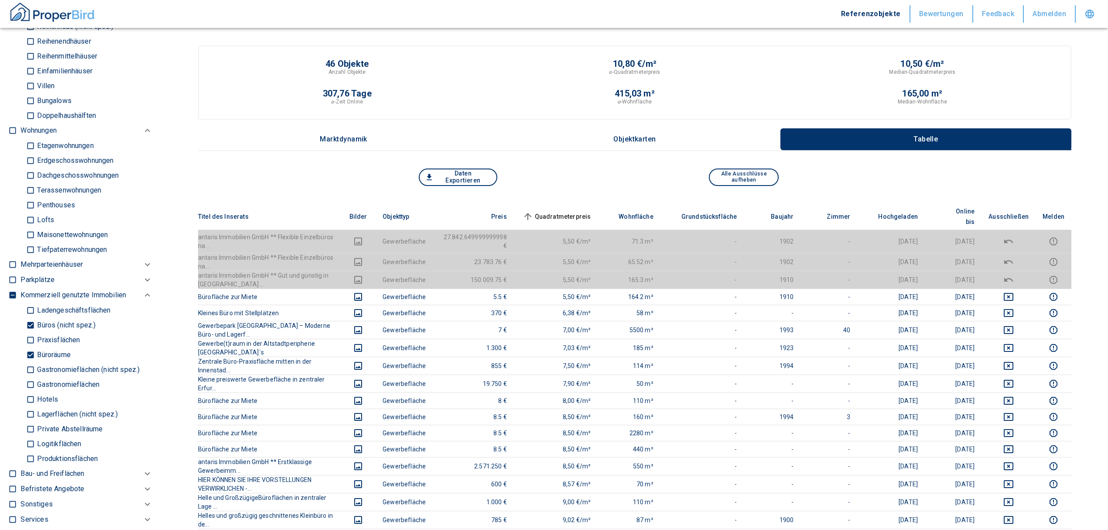
click at [591, 213] on span "Quadratmeterpreis sorted ascending" at bounding box center [556, 216] width 70 height 10
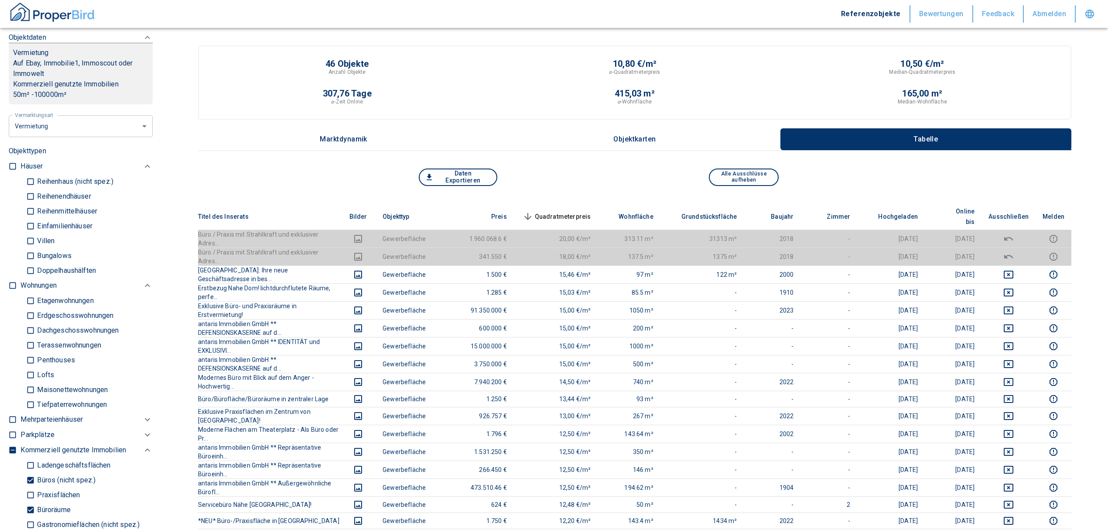
scroll to position [465, 0]
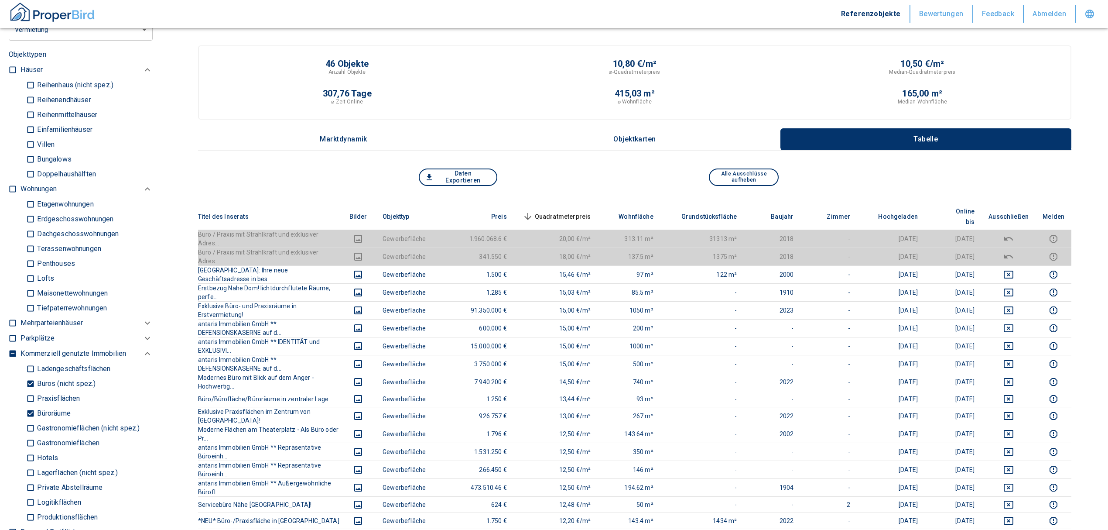
click at [566, 211] on span "Quadratmeterpreis sorted descending" at bounding box center [556, 216] width 70 height 10
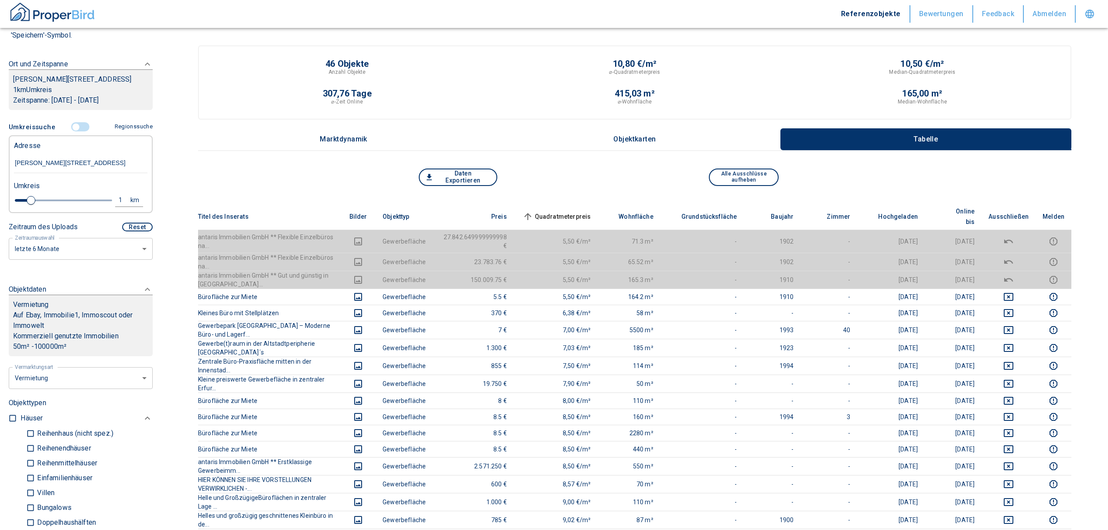
scroll to position [116, 0]
click at [72, 131] on input "controlled" at bounding box center [76, 128] width 26 height 10
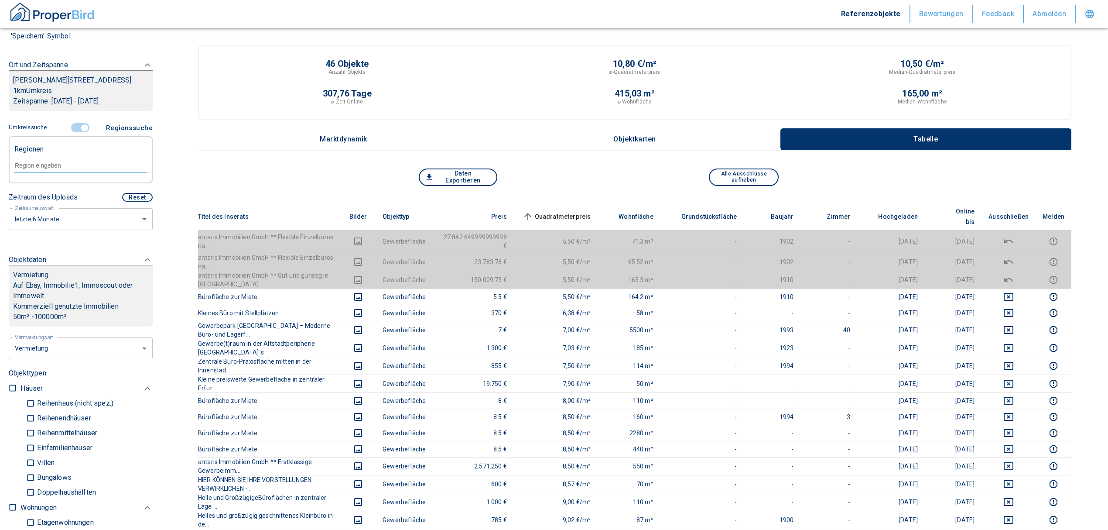
click at [58, 171] on div at bounding box center [81, 164] width 134 height 15
click at [68, 187] on li "99084 [GEOGRAPHIC_DATA]" at bounding box center [76, 185] width 125 height 16
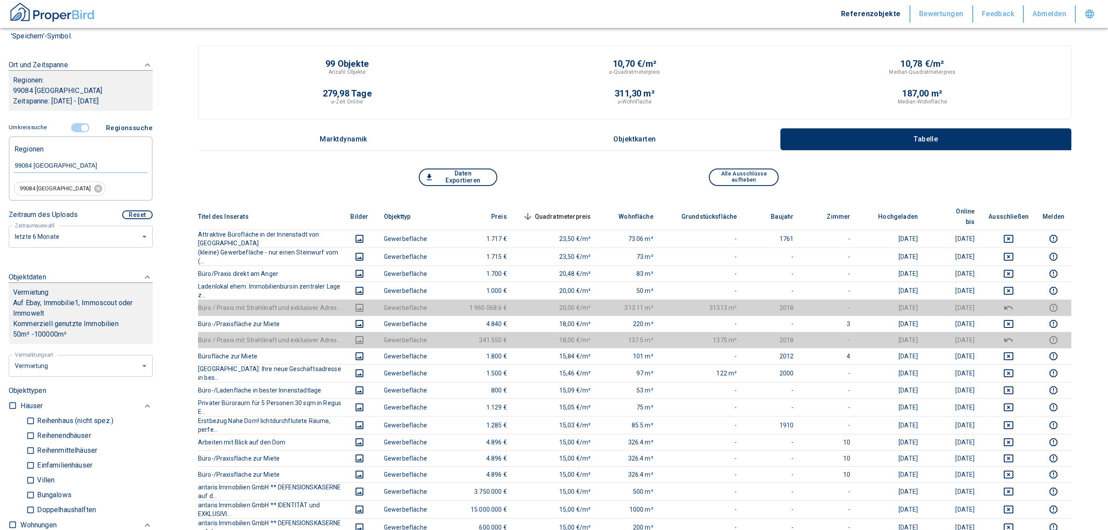
click at [566, 211] on span "Quadratmeterpreis sorted descending" at bounding box center [556, 216] width 70 height 10
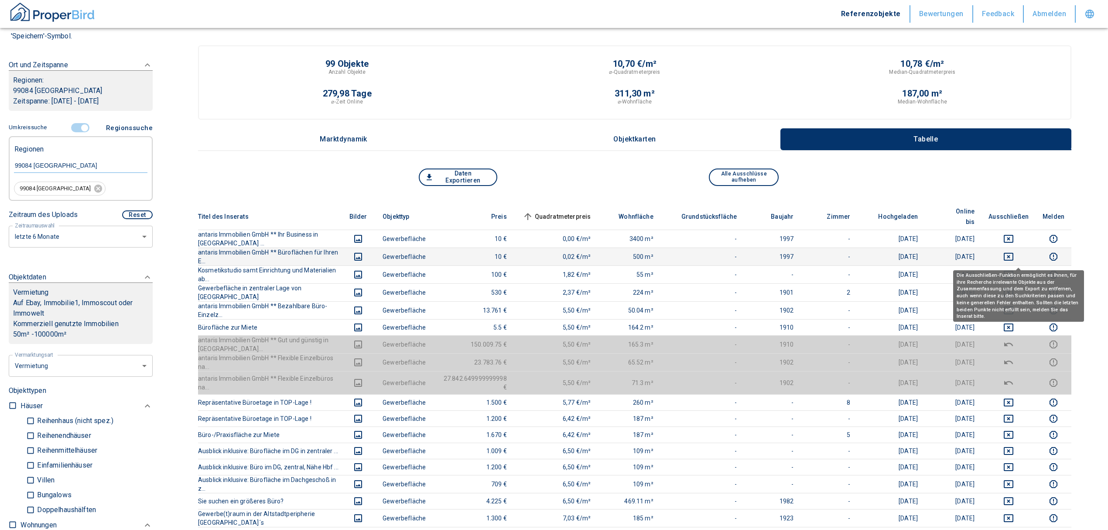
drag, startPoint x: 1021, startPoint y: 260, endPoint x: 1018, endPoint y: 243, distance: 17.5
click at [1014, 269] on icon "deselect this listing" at bounding box center [1009, 274] width 10 height 10
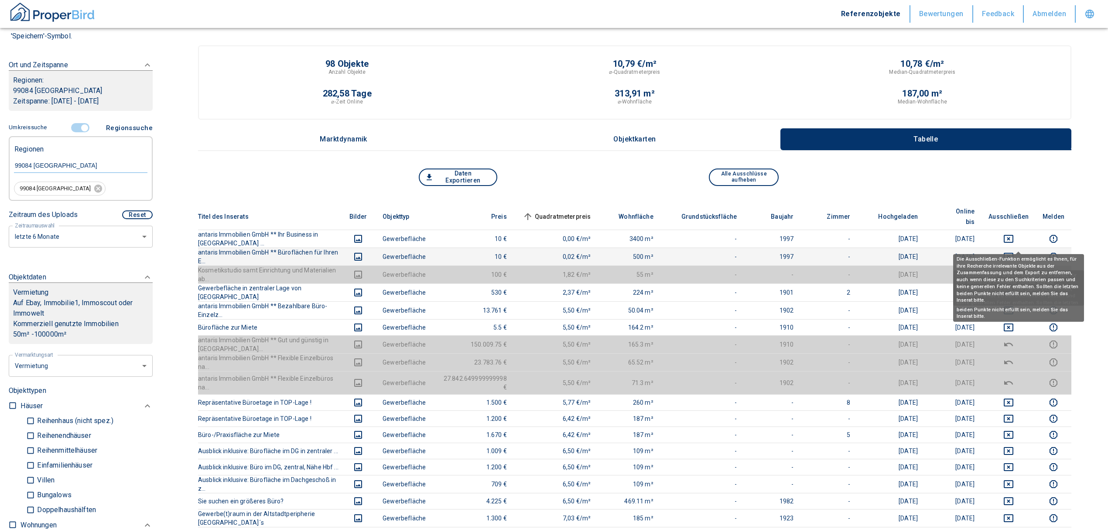
click at [1014, 251] on icon "deselect this listing" at bounding box center [1009, 256] width 10 height 10
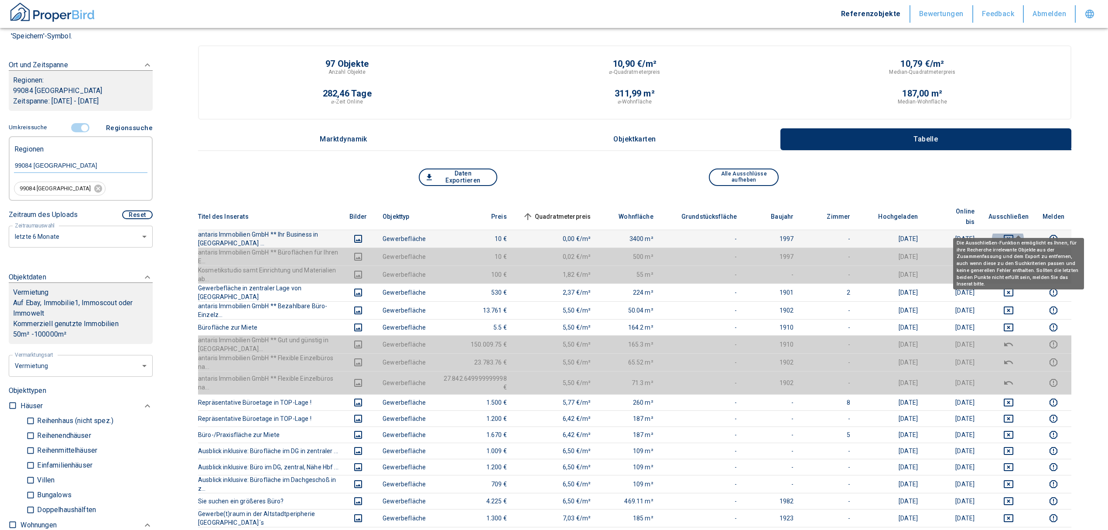
click at [1014, 235] on icon "deselect this listing" at bounding box center [1009, 239] width 10 height 8
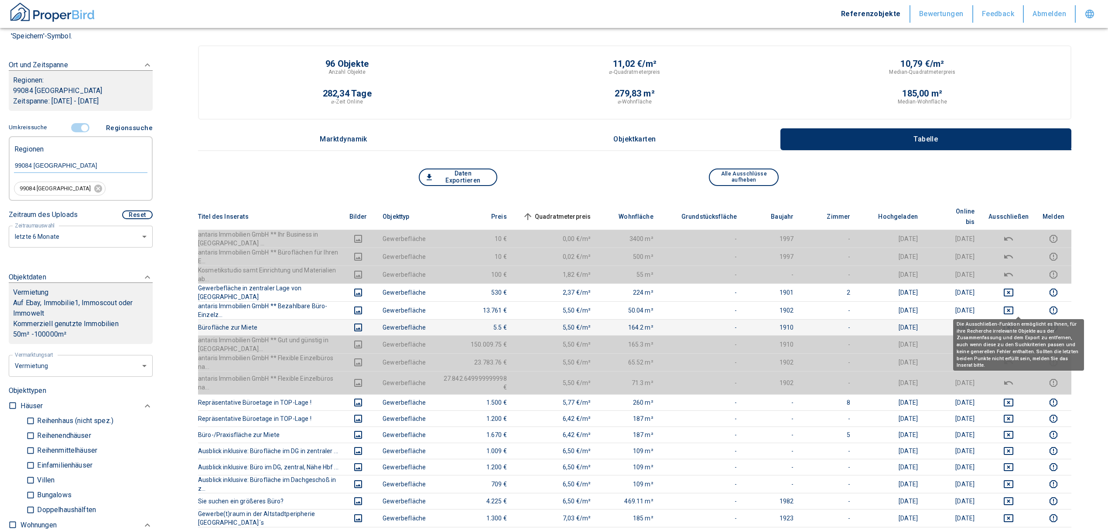
drag, startPoint x: 1020, startPoint y: 312, endPoint x: 1017, endPoint y: 309, distance: 4.6
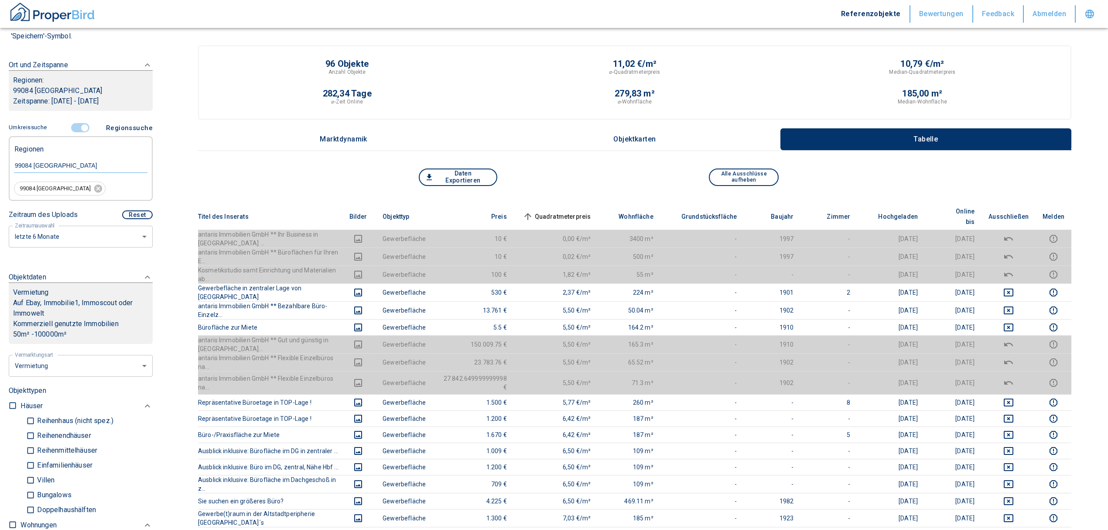
click at [904, 335] on td "[DATE]" at bounding box center [891, 344] width 68 height 18
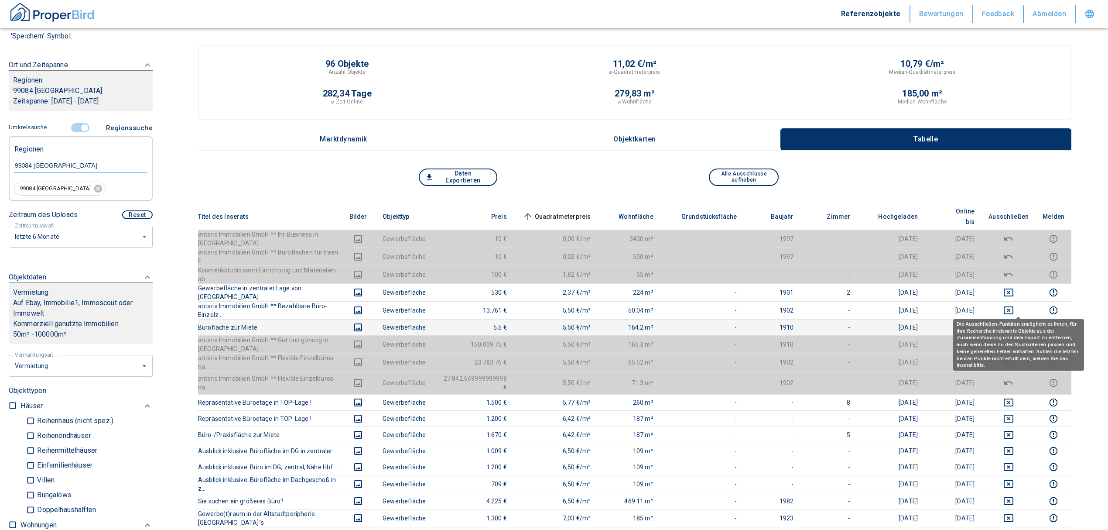
click at [1014, 322] on icon "deselect this listing" at bounding box center [1009, 327] width 10 height 10
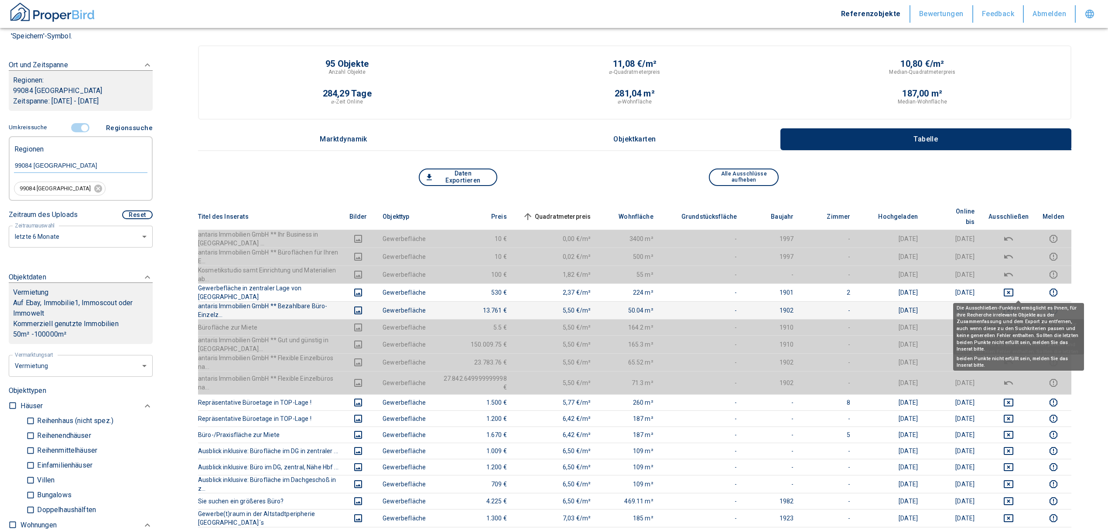
click at [1014, 306] on icon "deselect this listing" at bounding box center [1009, 310] width 10 height 8
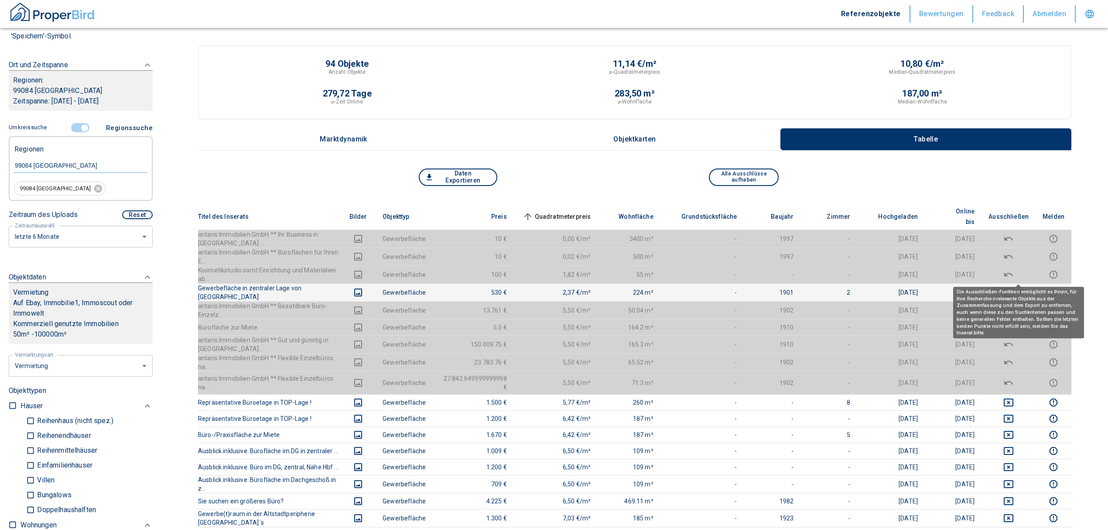
click at [1014, 287] on icon "deselect this listing" at bounding box center [1009, 292] width 10 height 10
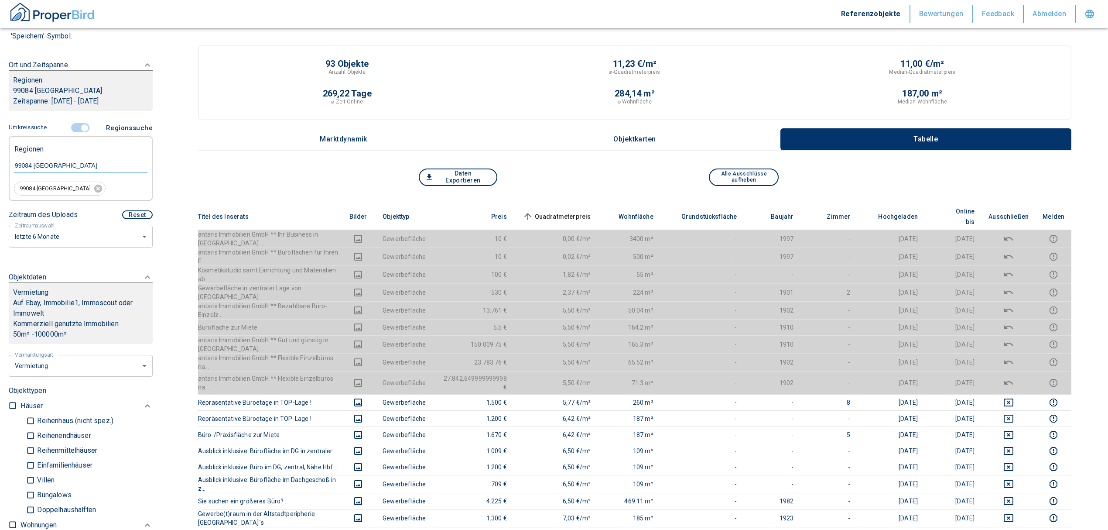
click at [569, 212] on span "Quadratmeterpreis sorted ascending" at bounding box center [556, 216] width 70 height 10
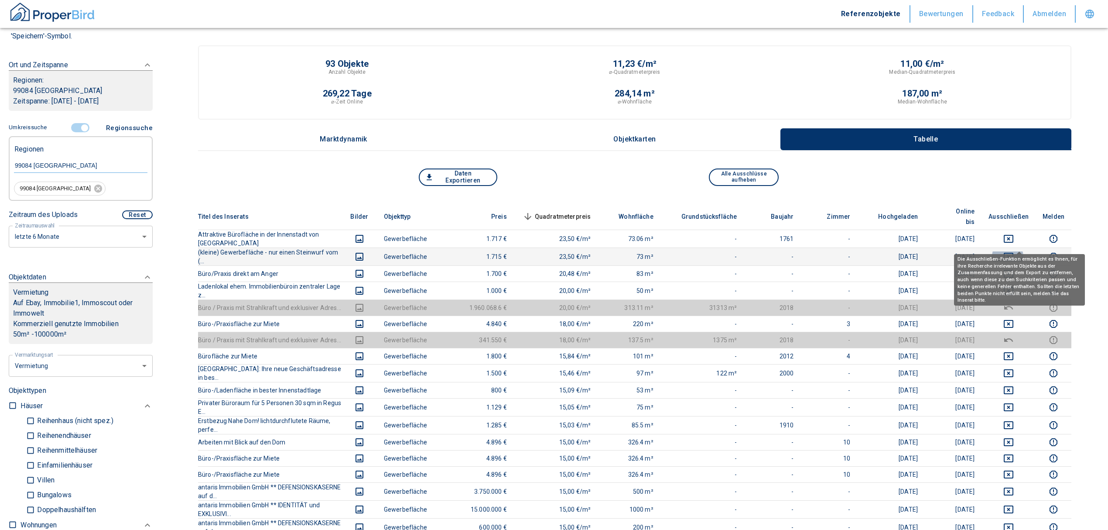
click at [1014, 251] on icon "deselect this listing" at bounding box center [1009, 256] width 10 height 10
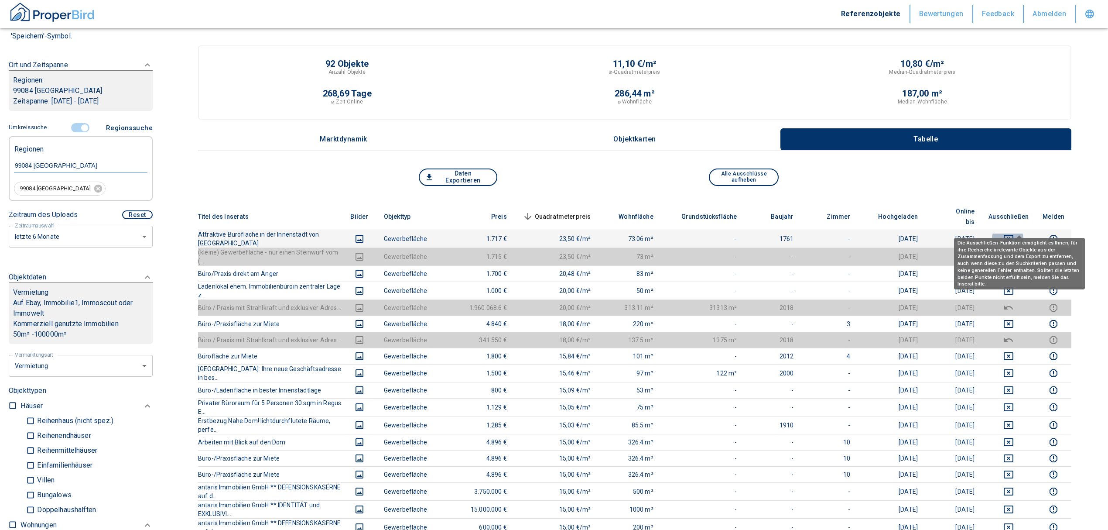
click at [1014, 233] on icon "deselect this listing" at bounding box center [1009, 238] width 10 height 10
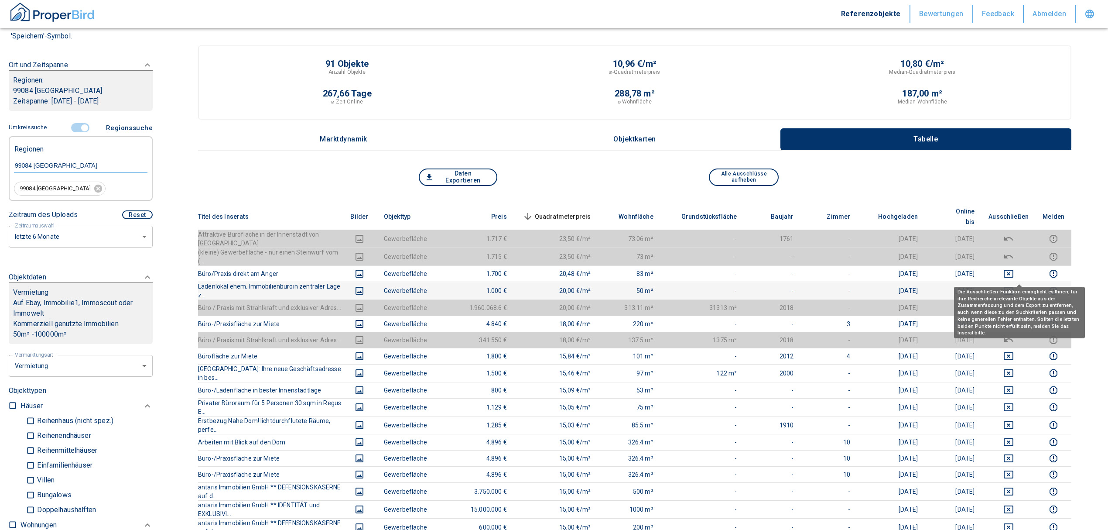
click at [1014, 285] on icon "deselect this listing" at bounding box center [1009, 290] width 10 height 10
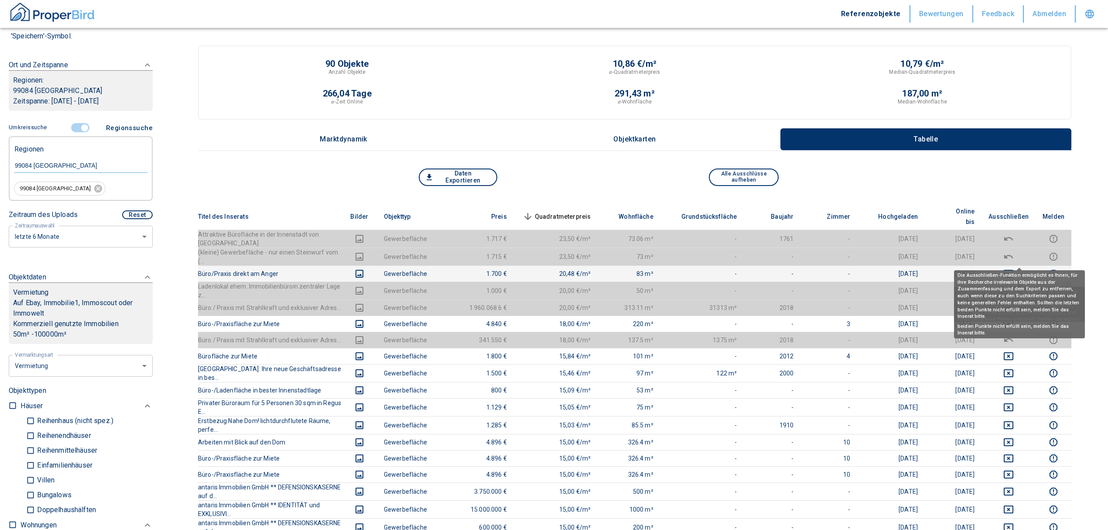
click at [1014, 270] on icon "deselect this listing" at bounding box center [1009, 274] width 10 height 8
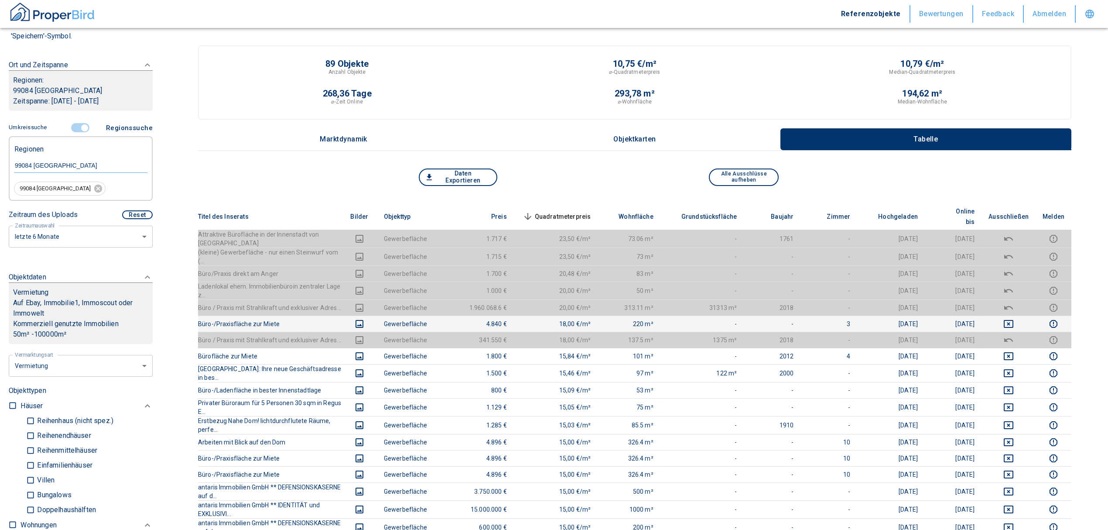
click at [1013, 319] on button "deselect this listing" at bounding box center [1009, 324] width 40 height 10
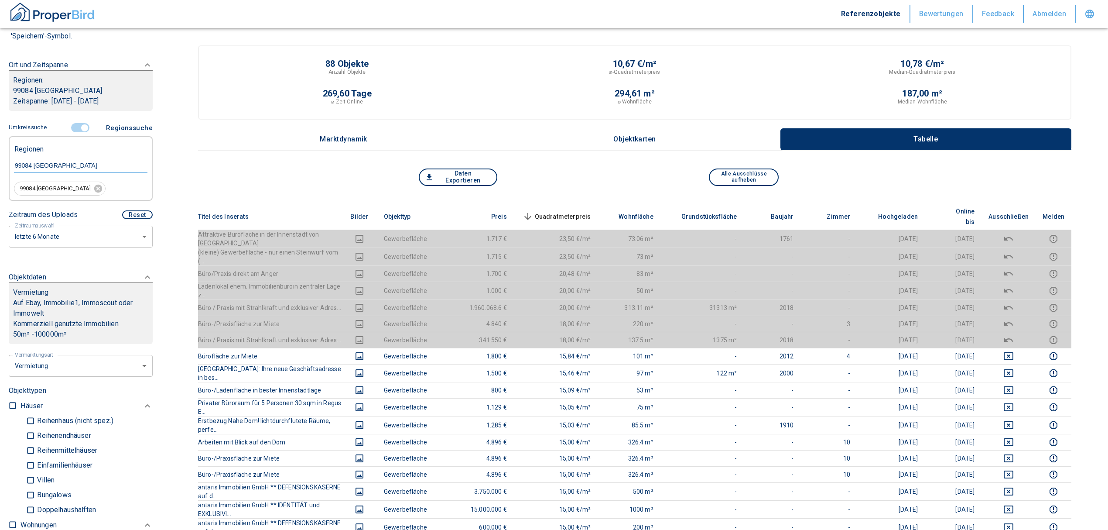
click at [566, 211] on span "Quadratmeterpreis sorted descending" at bounding box center [556, 216] width 70 height 10
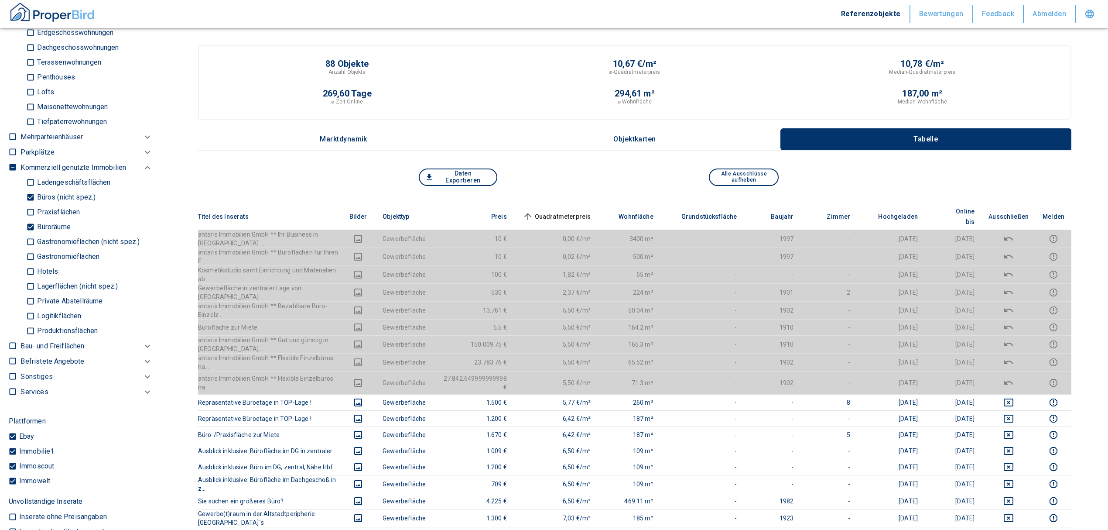
scroll to position [640, 0]
drag, startPoint x: 29, startPoint y: 224, endPoint x: 25, endPoint y: 200, distance: 24.3
click at [29, 224] on input "Büroräume" at bounding box center [30, 225] width 9 height 15
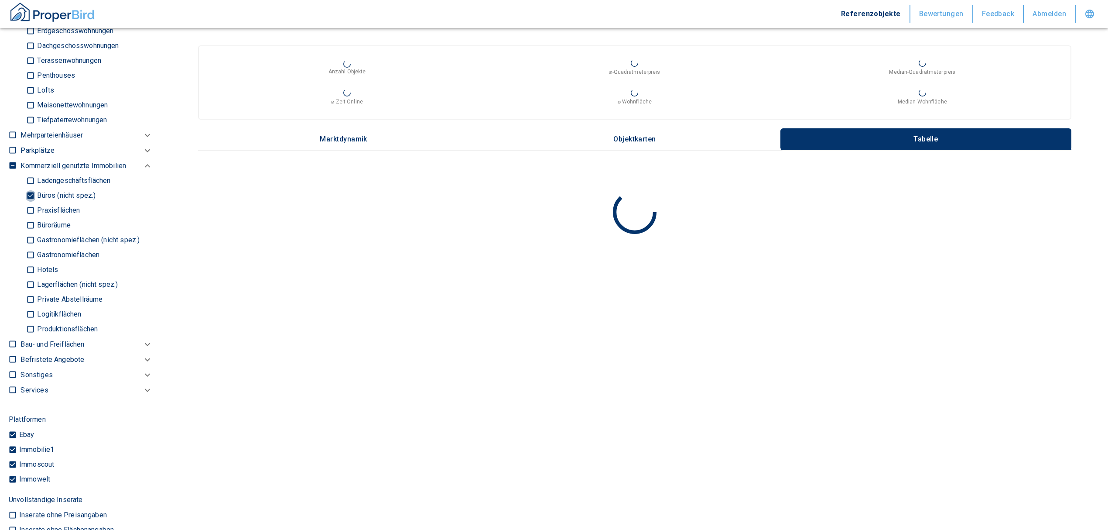
click at [26, 194] on input "Büros (nicht spez.)" at bounding box center [30, 195] width 9 height 15
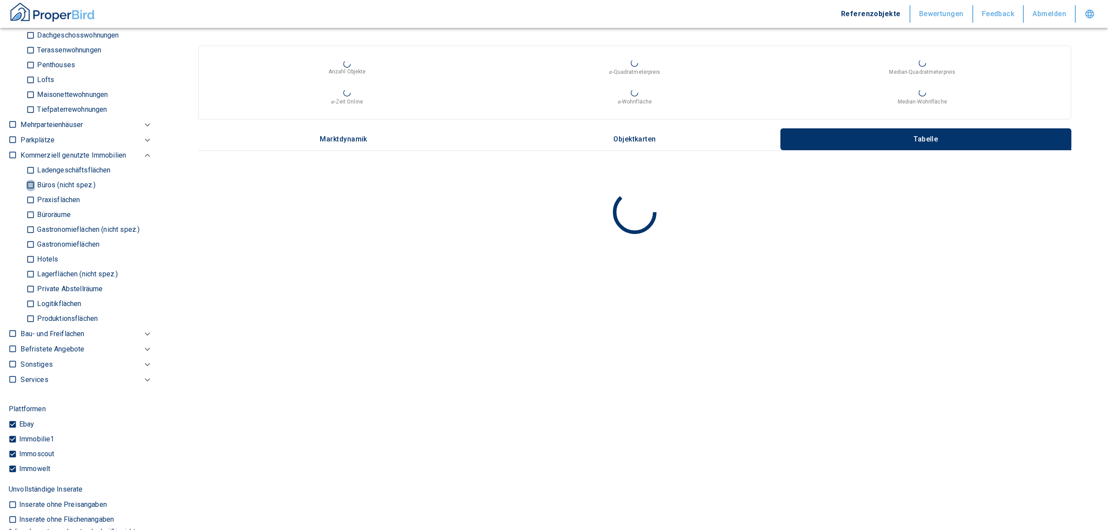
click at [30, 181] on input "Büros (nicht spez.)" at bounding box center [30, 185] width 9 height 15
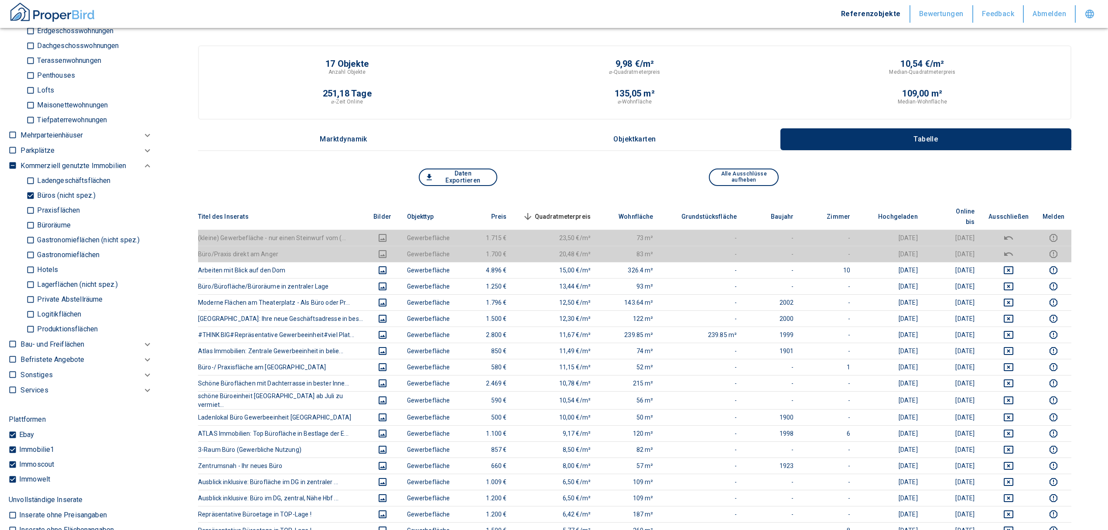
click at [28, 195] on input "Büros (nicht spez.)" at bounding box center [30, 195] width 9 height 15
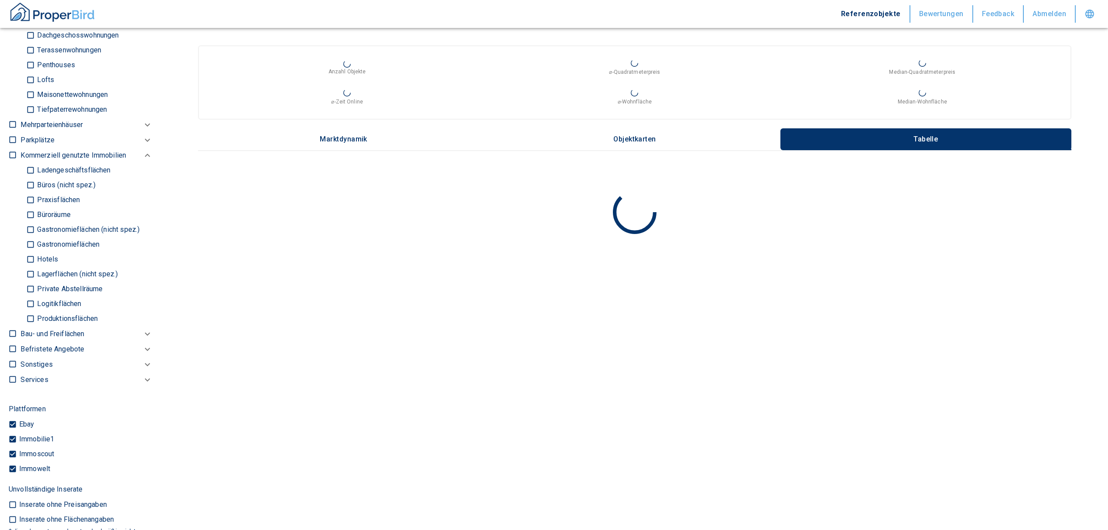
click at [29, 167] on input "Ladengeschäftsflächen" at bounding box center [30, 170] width 9 height 15
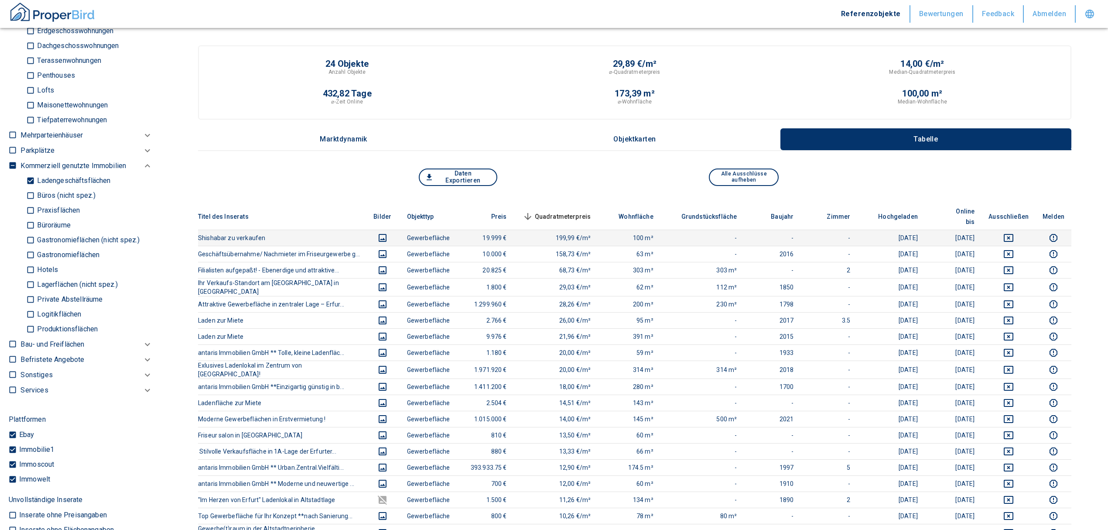
click at [1014, 249] on icon "deselect this listing" at bounding box center [1009, 254] width 10 height 10
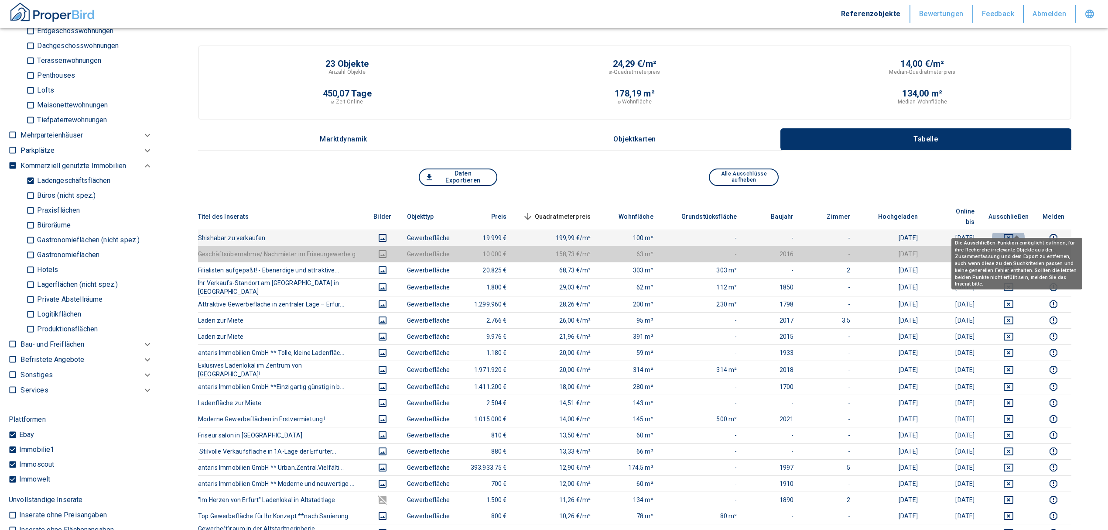
click at [1013, 234] on icon "deselect this listing" at bounding box center [1009, 238] width 10 height 8
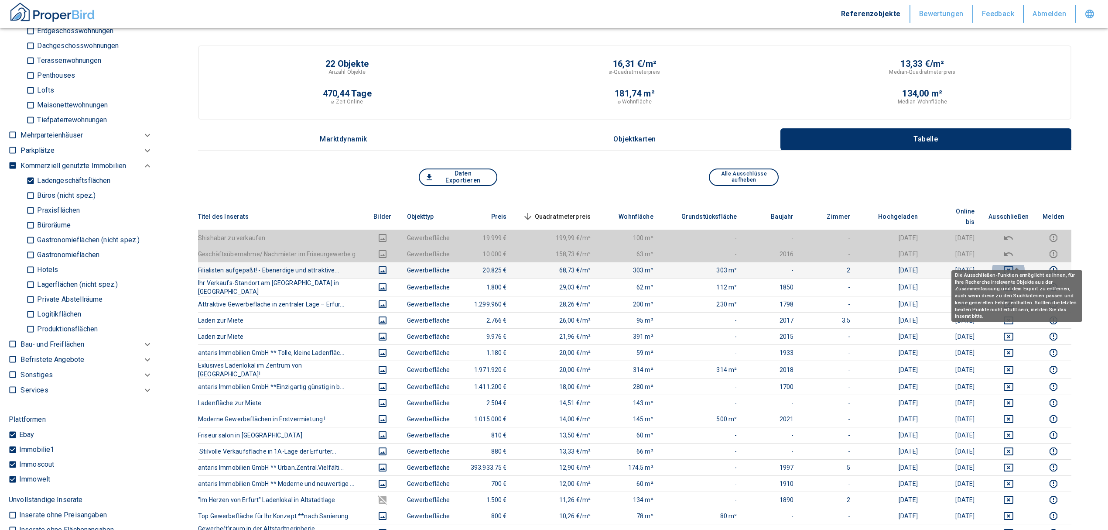
click at [1014, 266] on icon "deselect this listing" at bounding box center [1009, 270] width 10 height 8
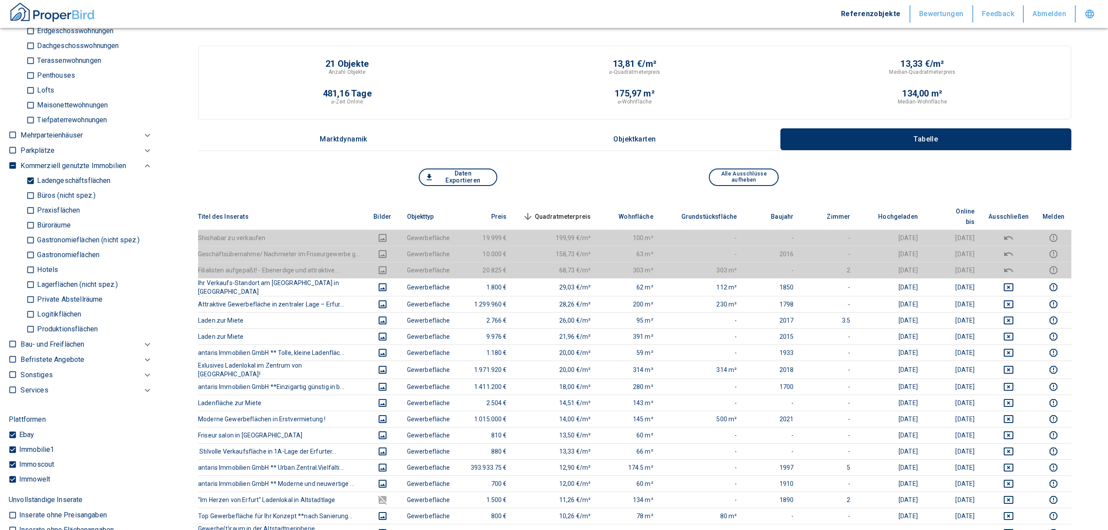
click at [587, 204] on th "Quadratmeterpreis sorted descending" at bounding box center [556, 216] width 84 height 27
click at [586, 211] on span "Quadratmeterpreis sorted descending" at bounding box center [556, 216] width 70 height 10
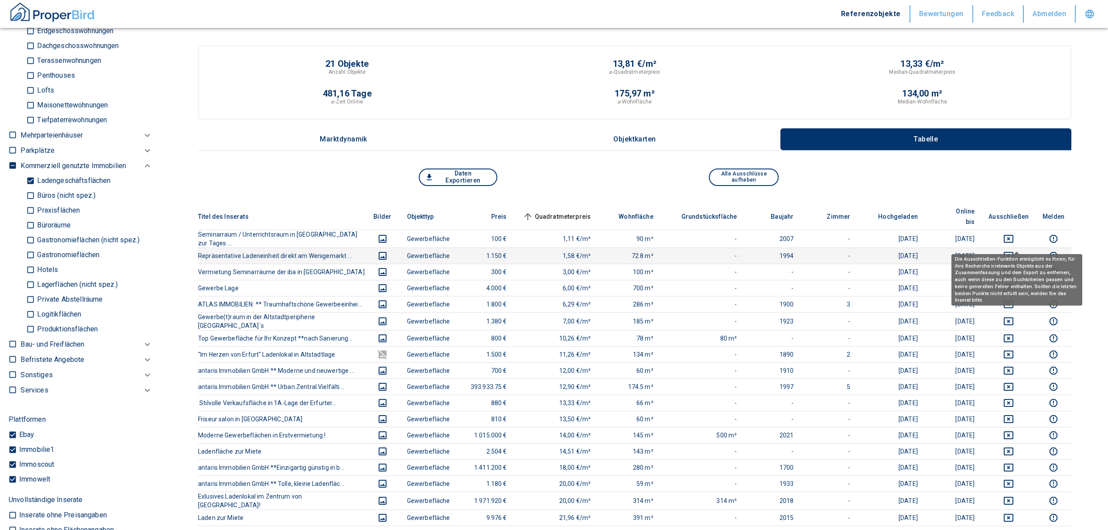
click at [1014, 250] on icon "deselect this listing" at bounding box center [1009, 255] width 10 height 10
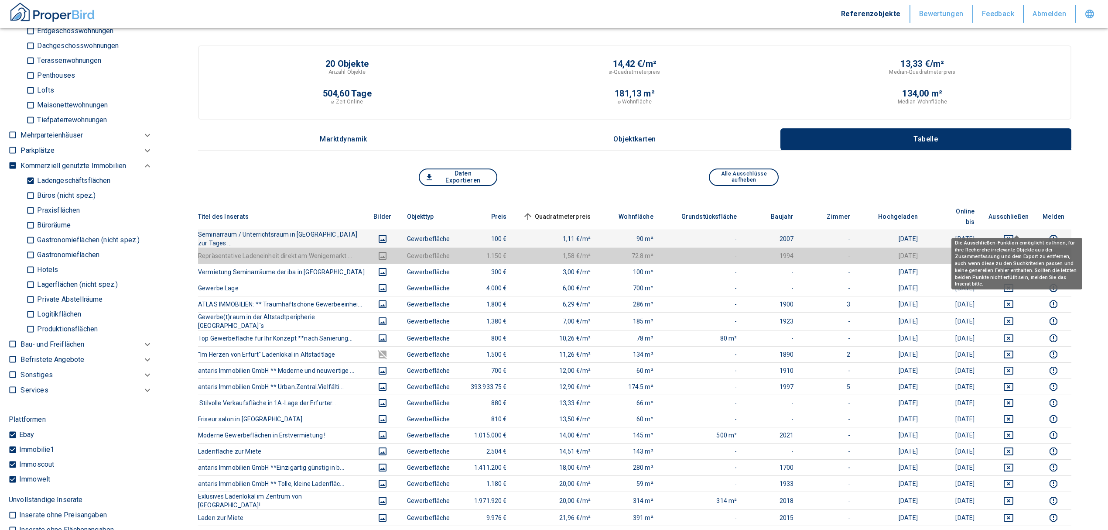
click at [1014, 233] on icon "deselect this listing" at bounding box center [1009, 238] width 10 height 10
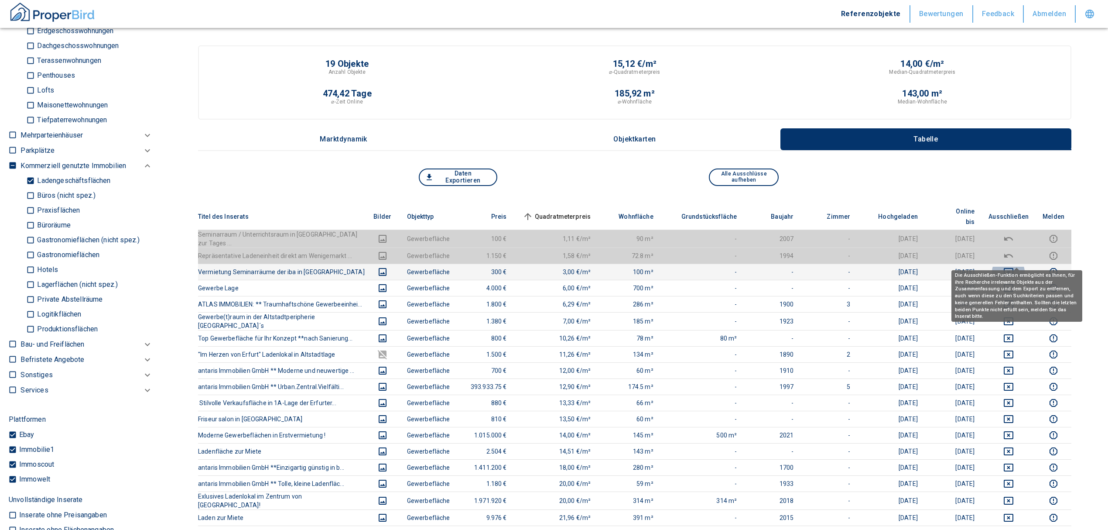
click at [1014, 268] on icon "deselect this listing" at bounding box center [1009, 272] width 10 height 8
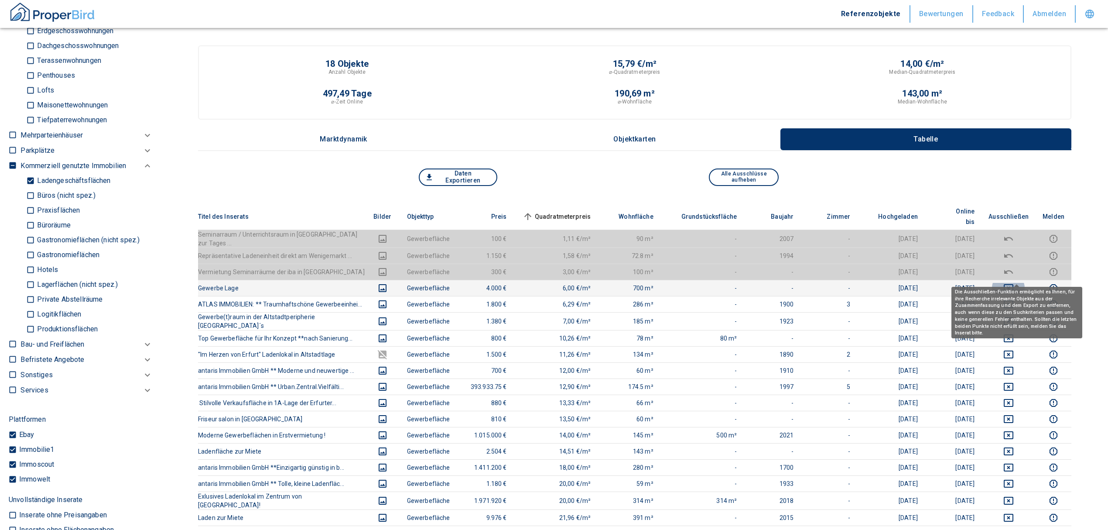
click at [1012, 283] on icon "deselect this listing" at bounding box center [1009, 288] width 10 height 10
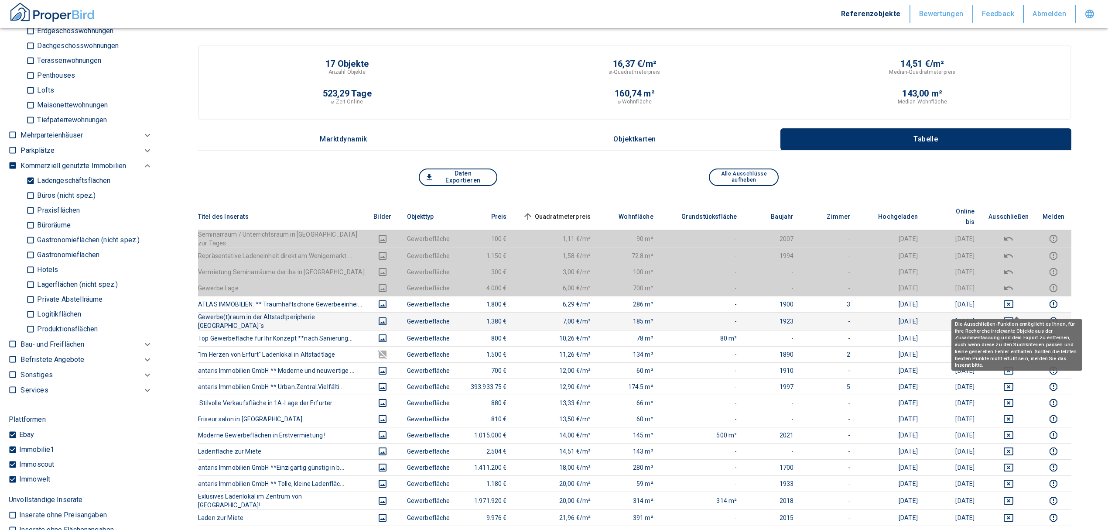
click at [1014, 317] on icon "deselect this listing" at bounding box center [1009, 321] width 10 height 8
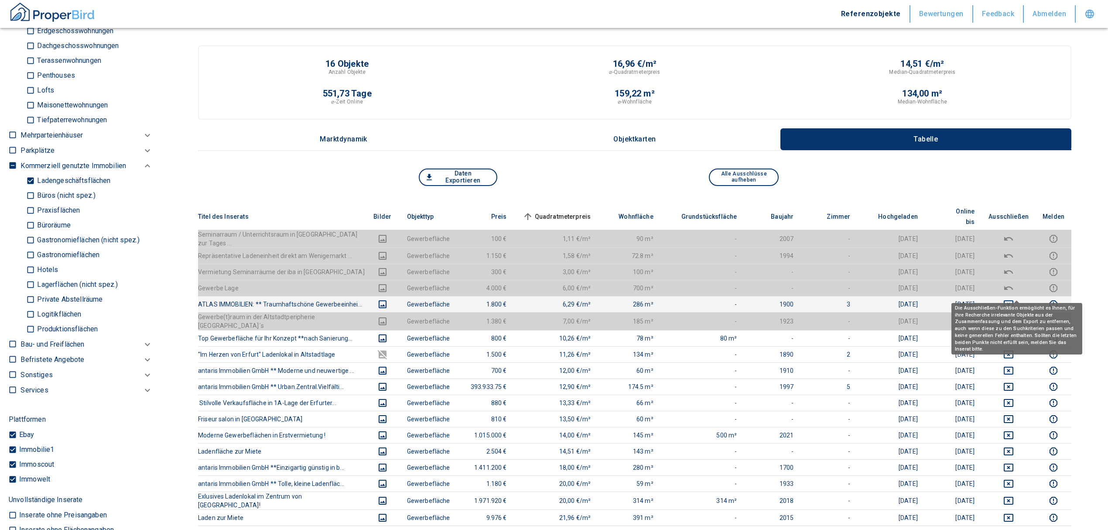
click at [1014, 299] on icon "deselect this listing" at bounding box center [1009, 304] width 10 height 10
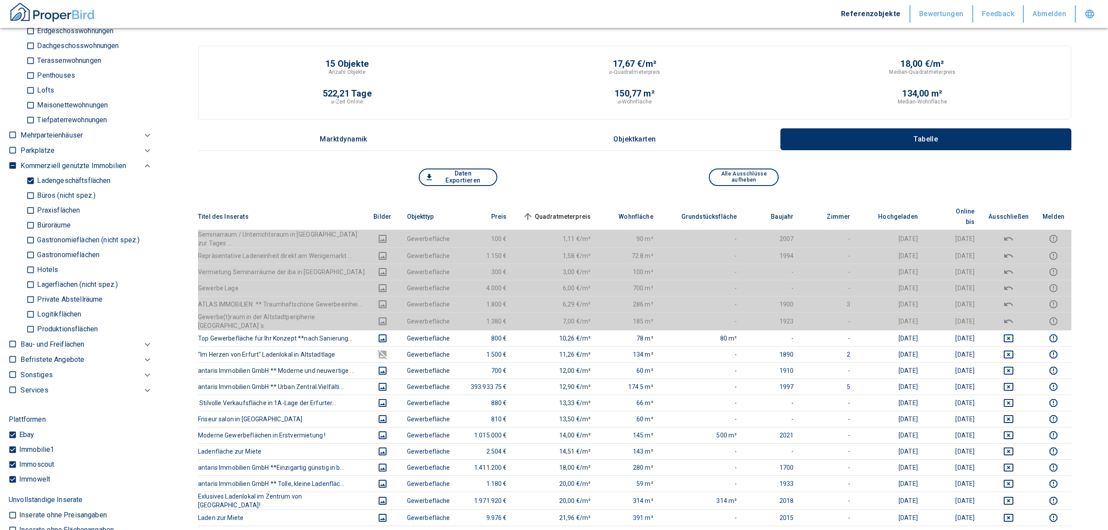
click at [563, 211] on span "Quadratmeterpreis sorted ascending" at bounding box center [556, 216] width 70 height 10
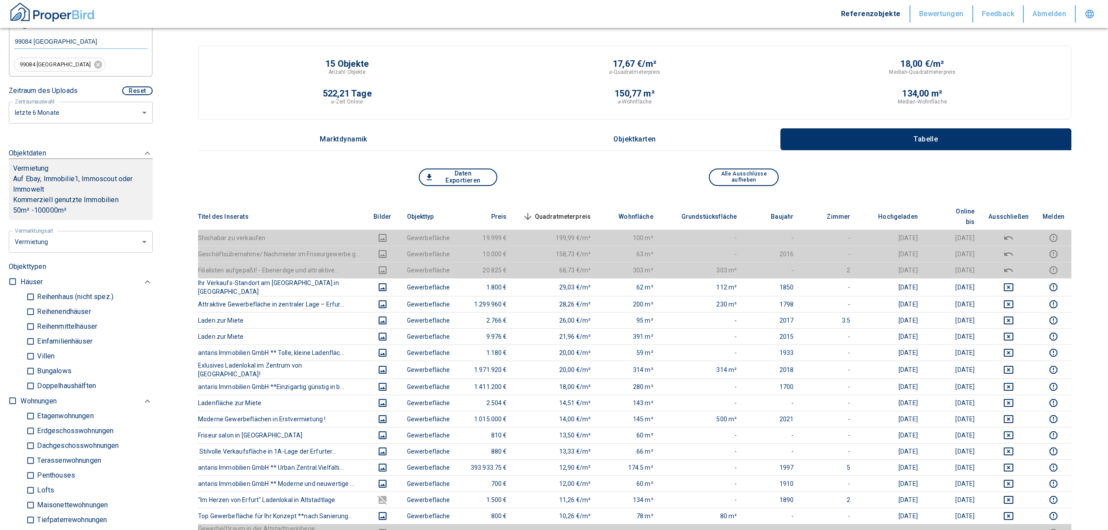
scroll to position [175, 0]
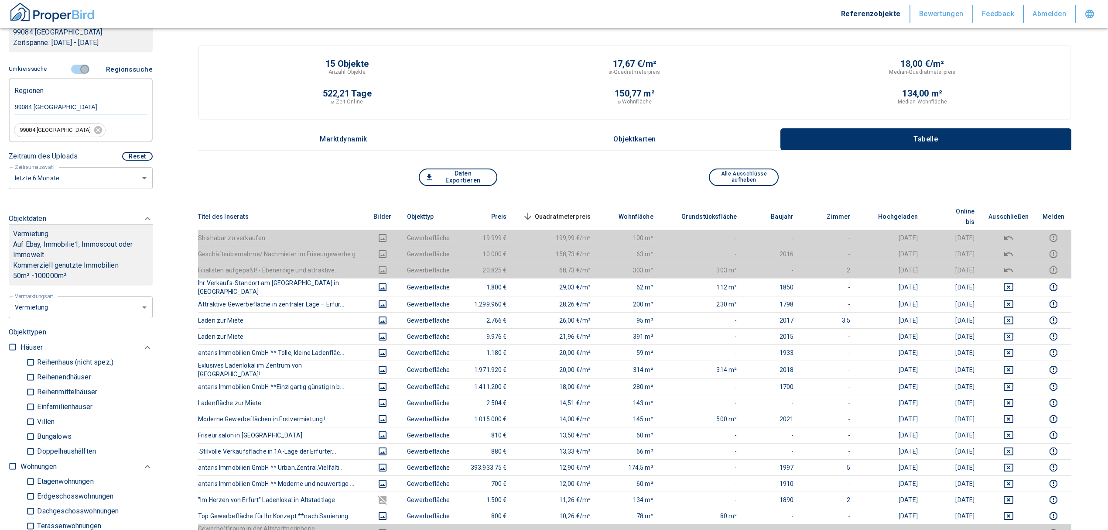
click at [82, 70] on input "controlled" at bounding box center [85, 70] width 26 height 10
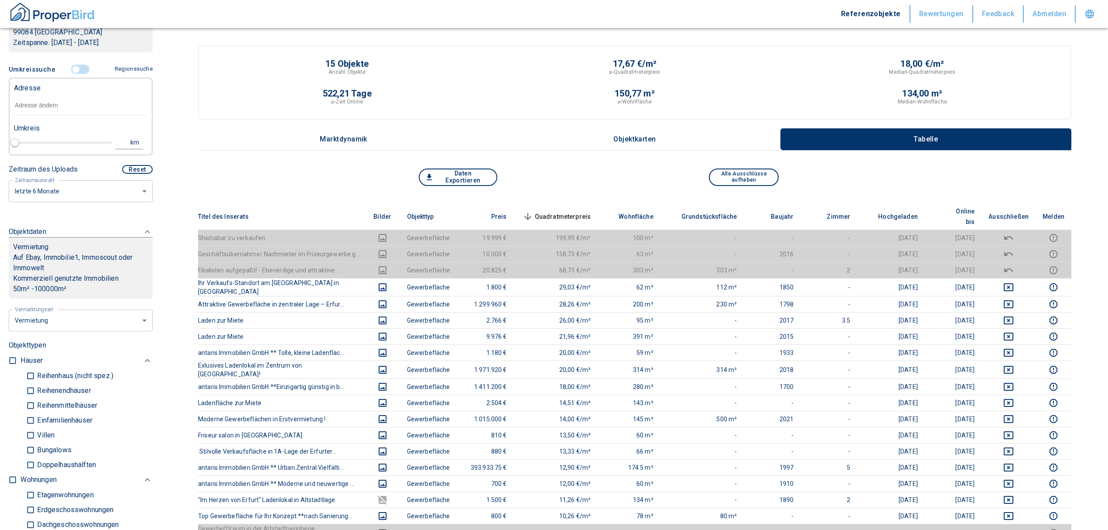
click at [47, 105] on input "text" at bounding box center [81, 106] width 134 height 20
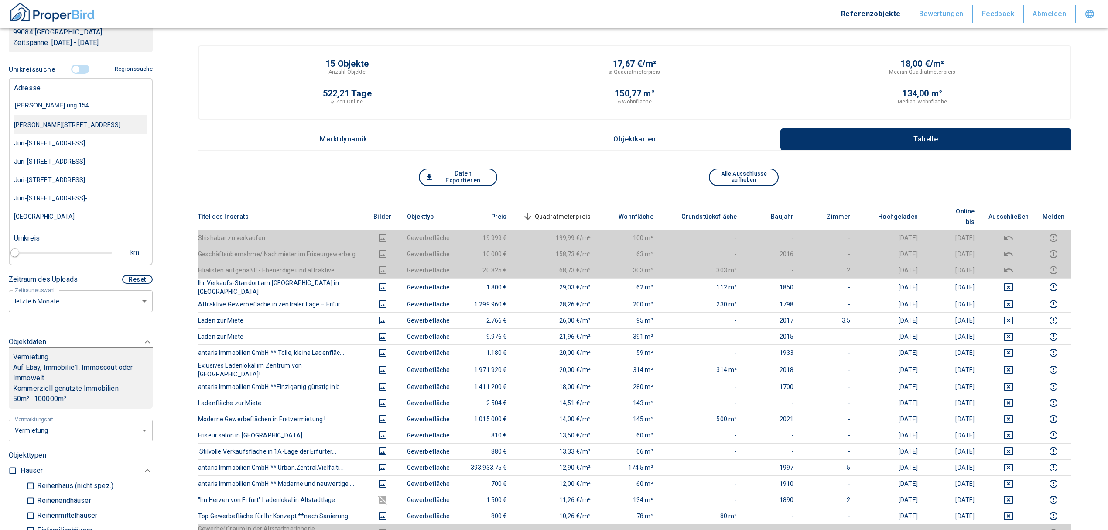
click at [59, 128] on div "[PERSON_NAME][STREET_ADDRESS]" at bounding box center [81, 125] width 134 height 18
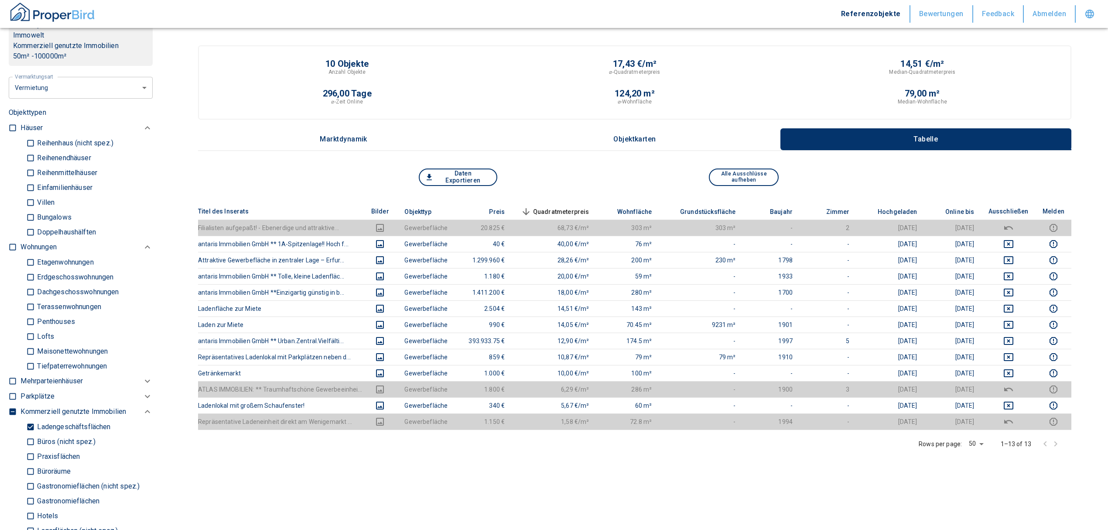
scroll to position [233, 0]
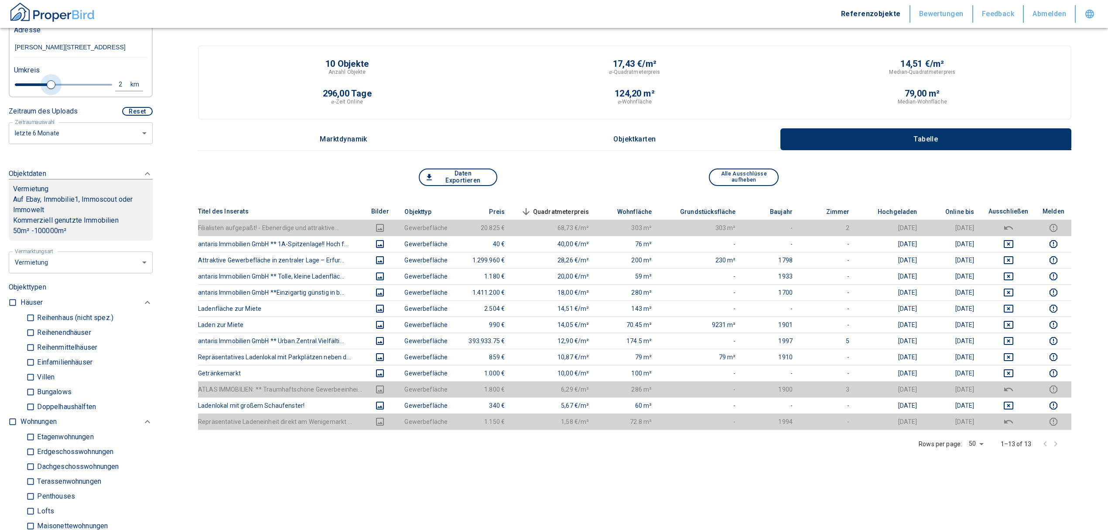
drag, startPoint x: 28, startPoint y: 82, endPoint x: 67, endPoint y: 85, distance: 38.5
click at [48, 81] on span at bounding box center [51, 84] width 9 height 9
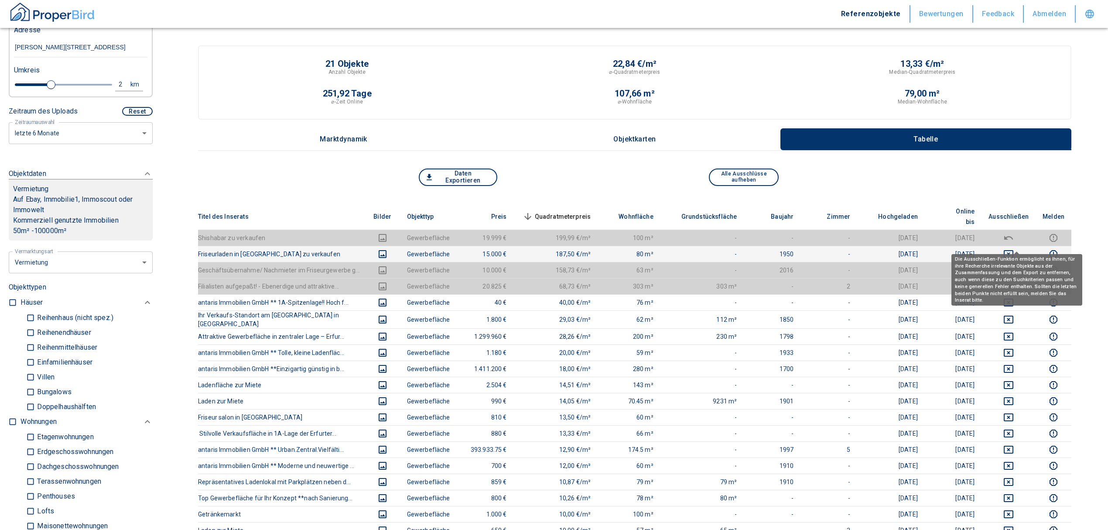
click at [1014, 249] on icon "deselect this listing" at bounding box center [1009, 254] width 10 height 10
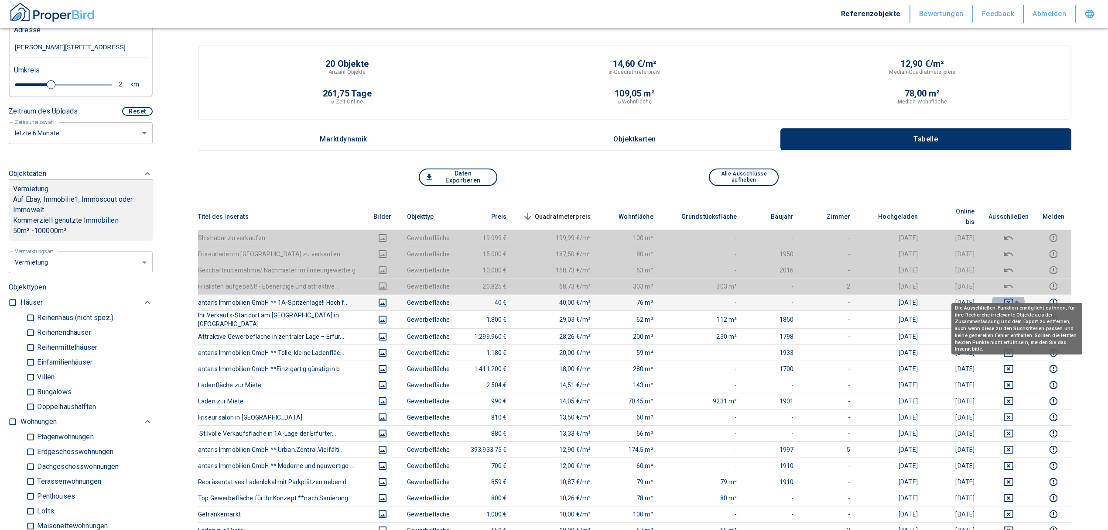
click at [1014, 298] on icon "deselect this listing" at bounding box center [1009, 302] width 10 height 8
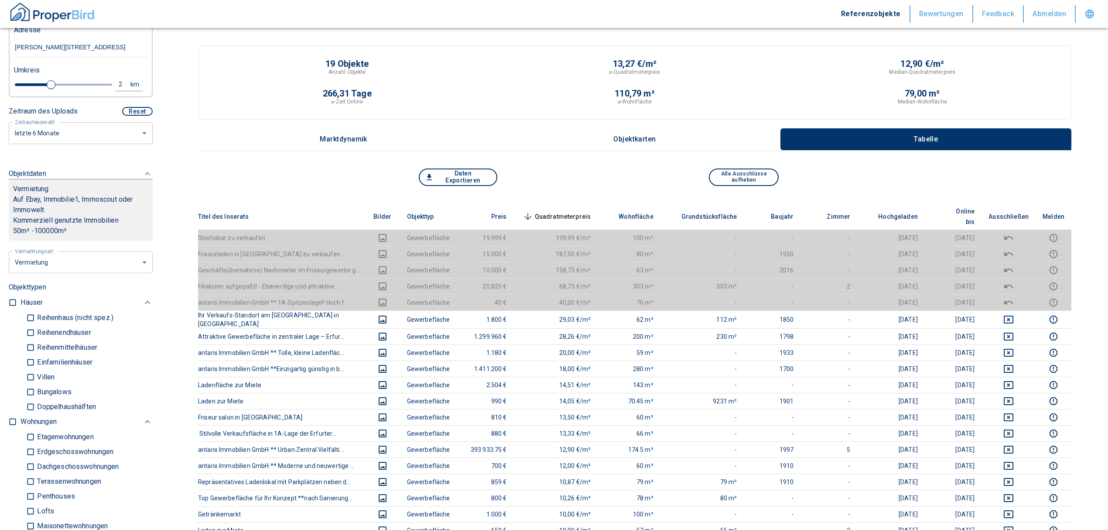
click at [545, 211] on span "Quadratmeterpreis sorted descending" at bounding box center [556, 216] width 70 height 10
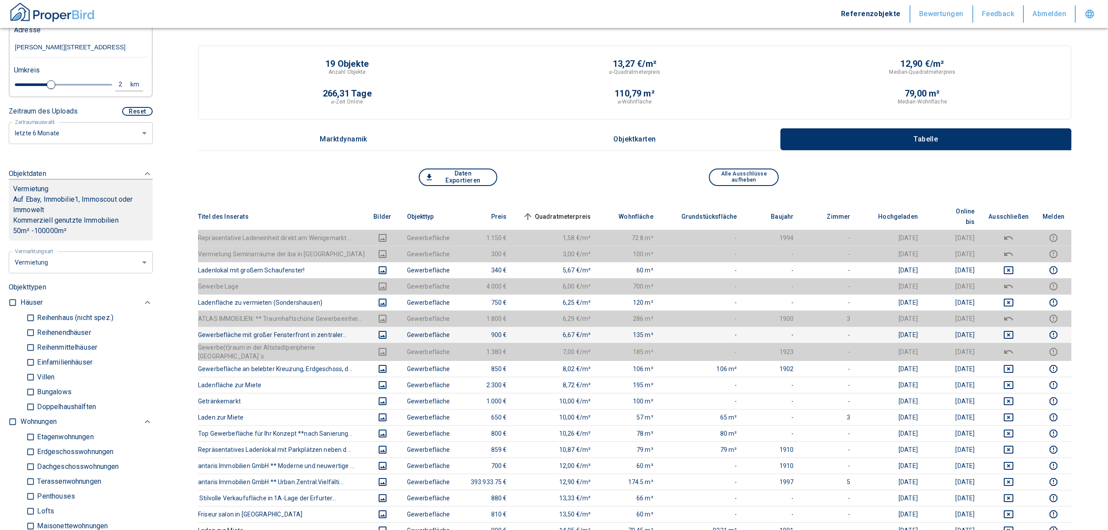
click at [1011, 326] on td at bounding box center [1009, 334] width 54 height 16
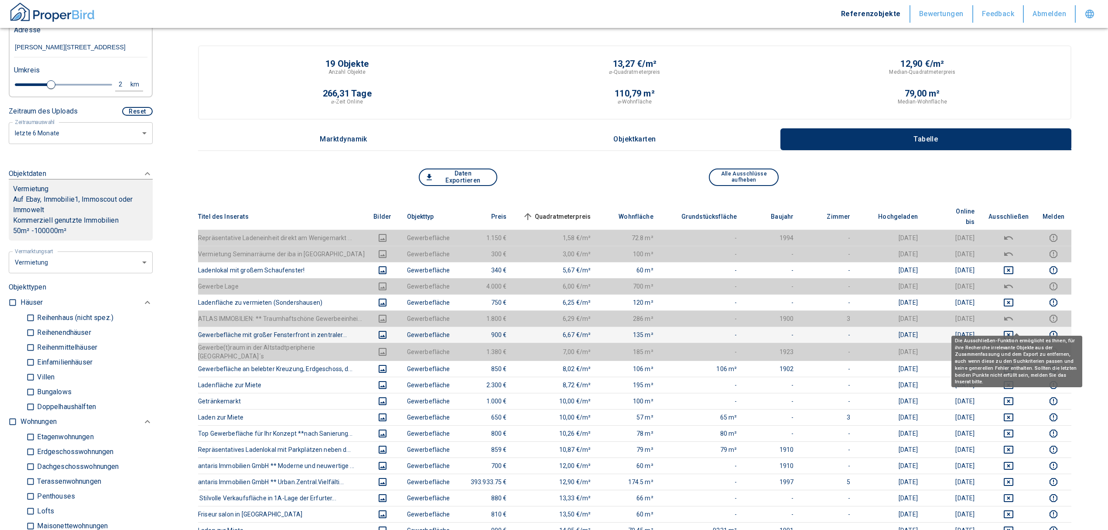
click at [1014, 331] on icon "deselect this listing" at bounding box center [1009, 335] width 10 height 8
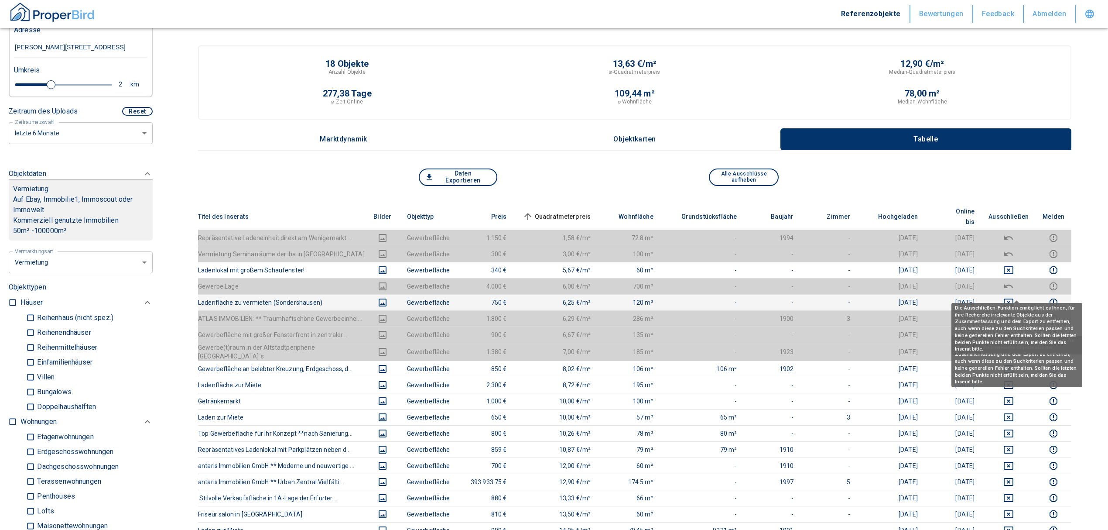
click at [1014, 297] on icon "deselect this listing" at bounding box center [1009, 302] width 10 height 10
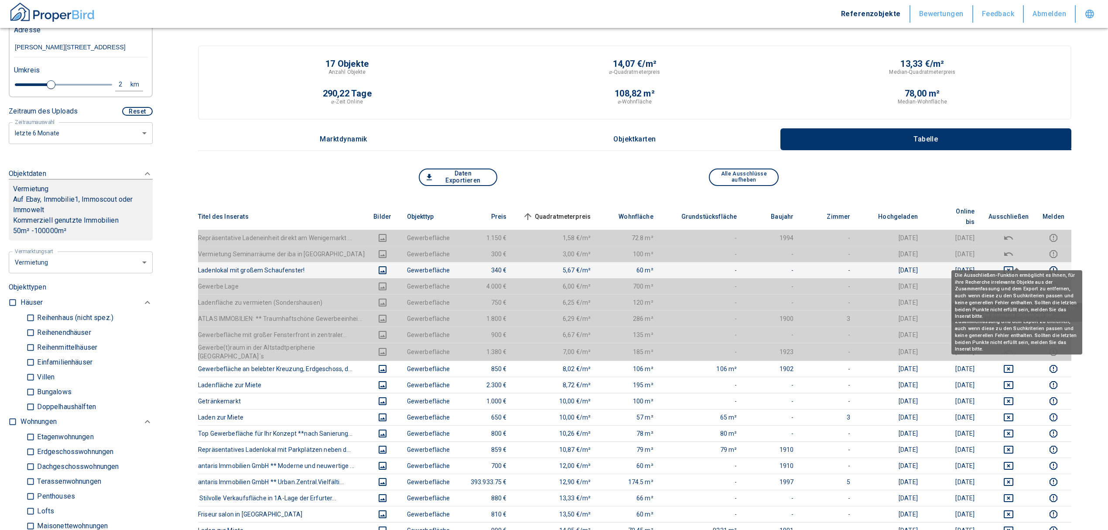
click at [1014, 265] on icon "deselect this listing" at bounding box center [1009, 270] width 10 height 10
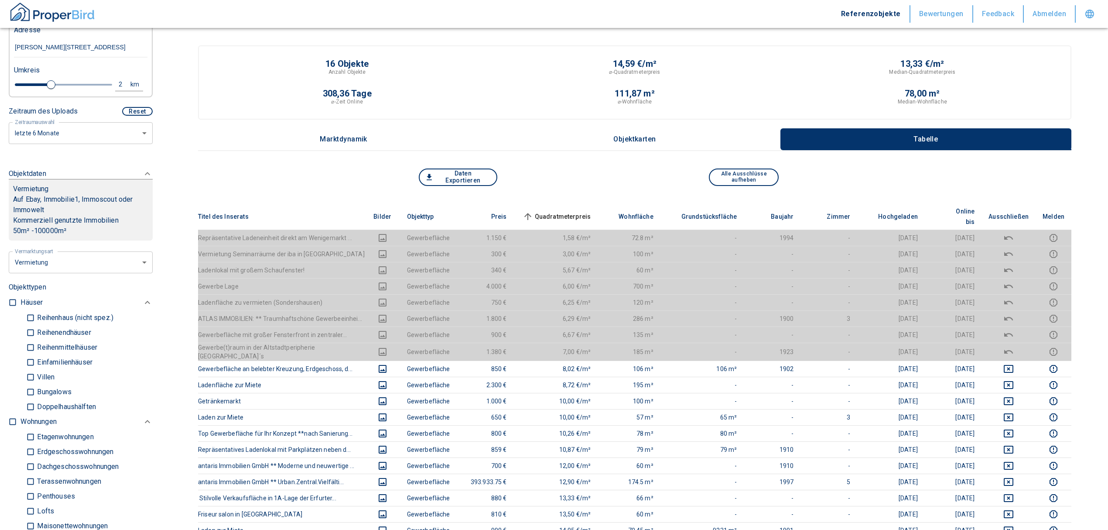
click at [552, 211] on span "Quadratmeterpreis sorted ascending" at bounding box center [556, 216] width 70 height 10
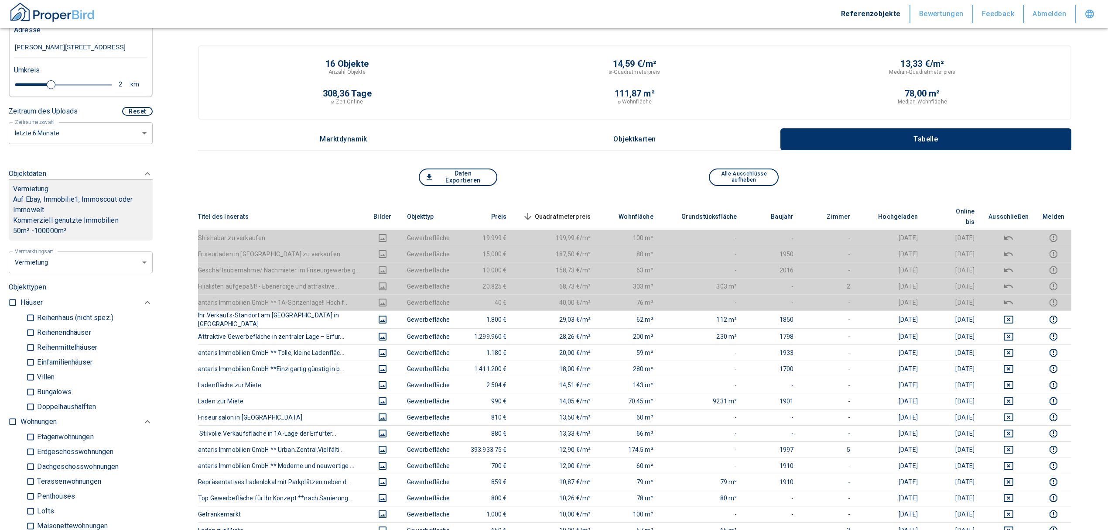
click at [580, 201] on div "Daten Exportieren Alle Ausschlüsse aufheben" at bounding box center [635, 185] width 874 height 35
click at [578, 203] on th "Quadratmeterpreis sorted descending" at bounding box center [556, 216] width 84 height 27
click at [568, 211] on span "Quadratmeterpreis sorted descending" at bounding box center [556, 216] width 70 height 10
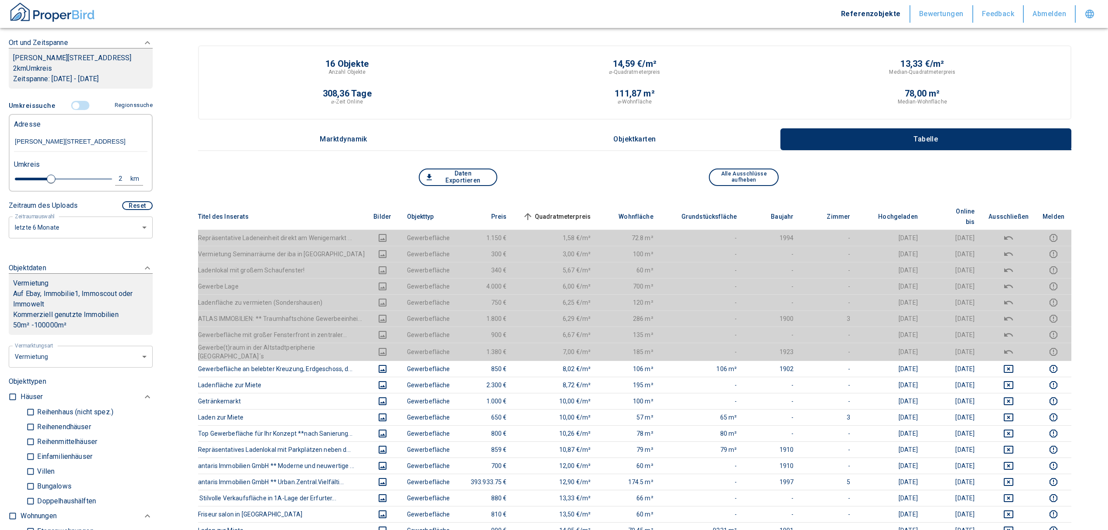
scroll to position [58, 0]
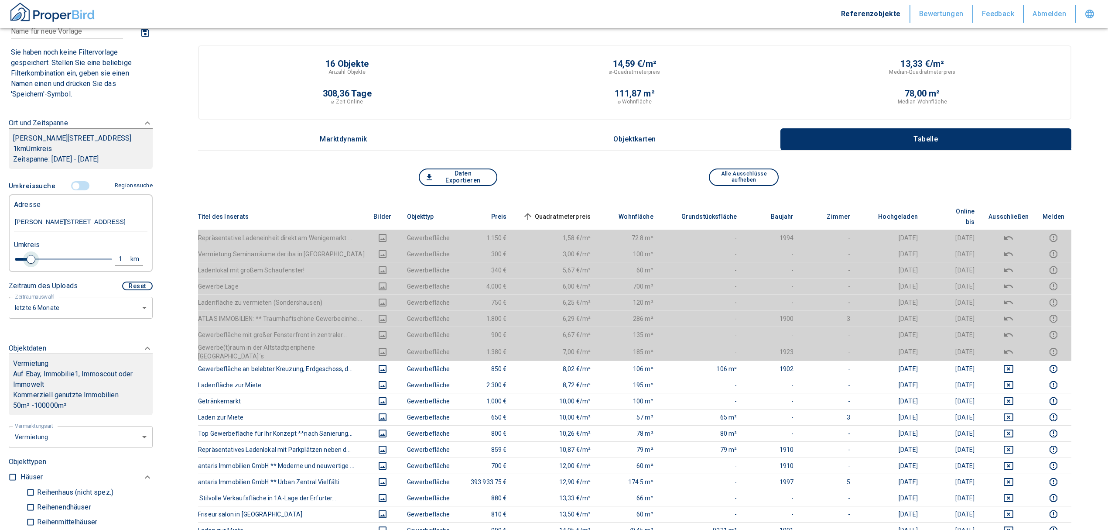
drag, startPoint x: 50, startPoint y: 262, endPoint x: 31, endPoint y: 258, distance: 19.6
click at [31, 258] on span at bounding box center [31, 259] width 9 height 9
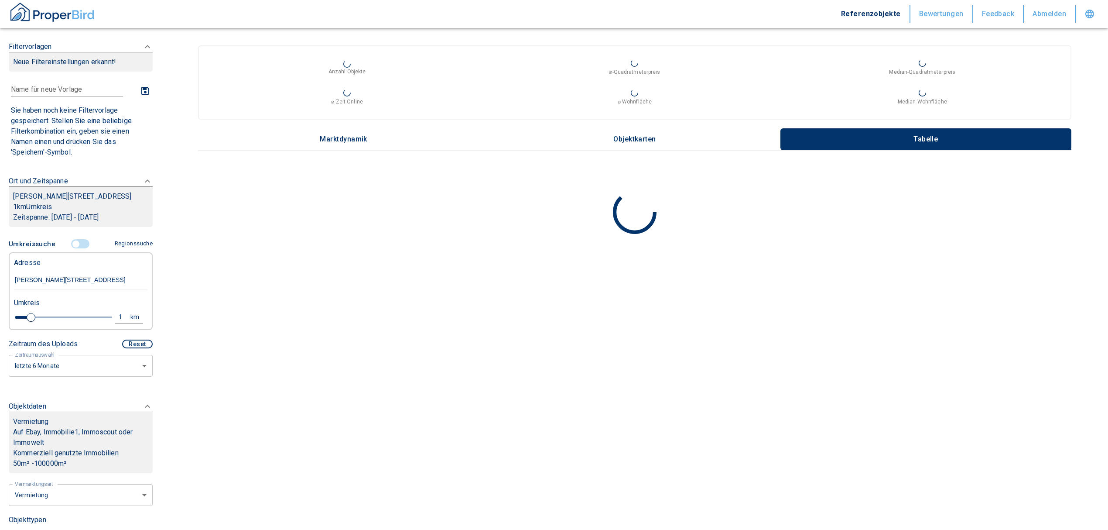
click at [71, 243] on input "controlled" at bounding box center [76, 244] width 26 height 10
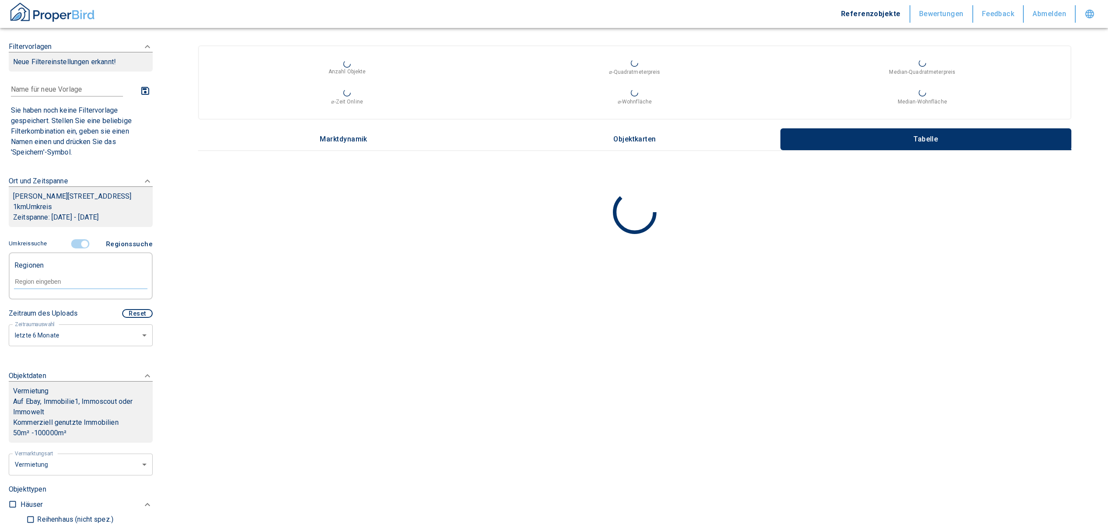
click at [79, 243] on input "controlled" at bounding box center [85, 244] width 26 height 10
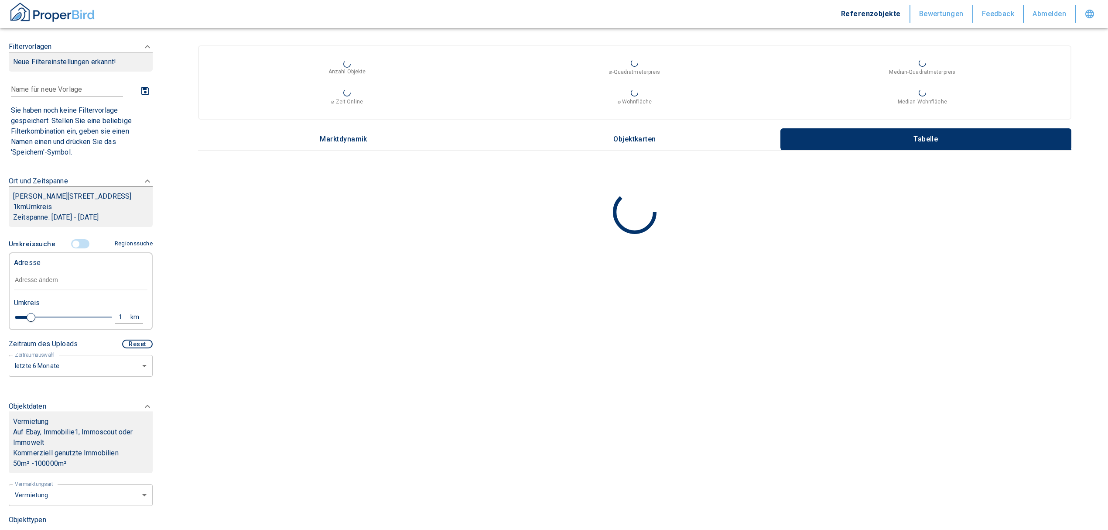
click at [49, 278] on input "text" at bounding box center [81, 280] width 134 height 20
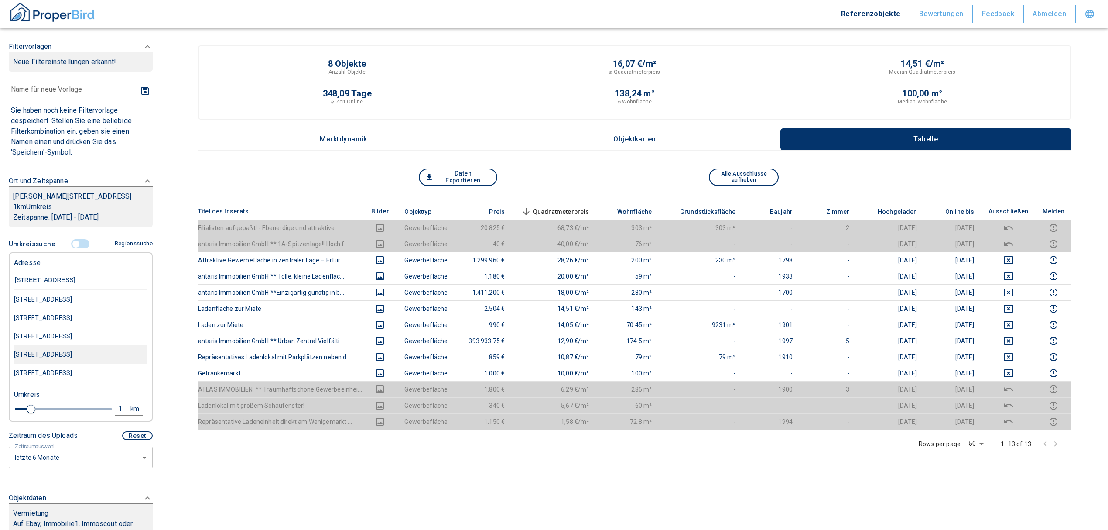
click at [86, 363] on div "[STREET_ADDRESS]" at bounding box center [81, 354] width 134 height 18
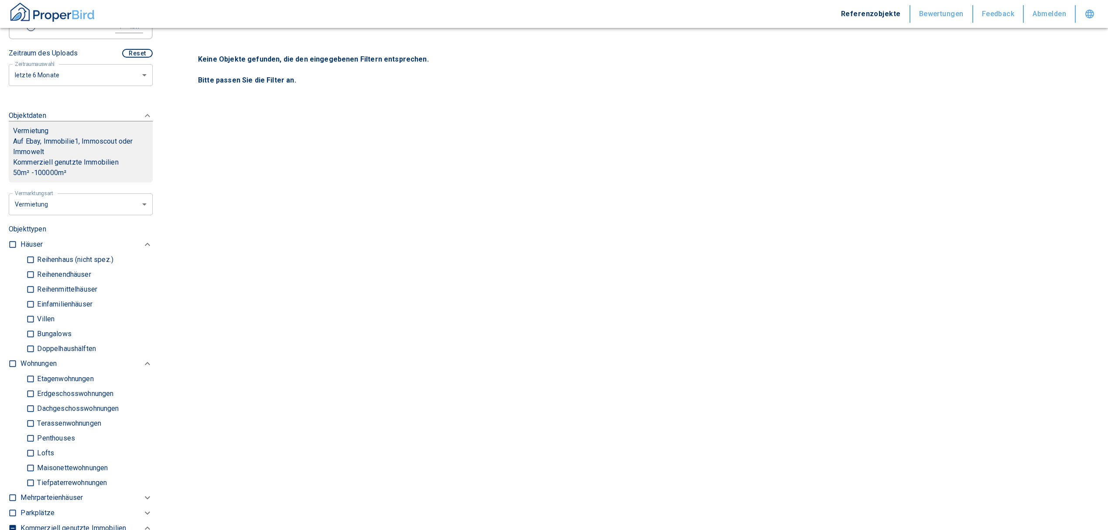
scroll to position [465, 0]
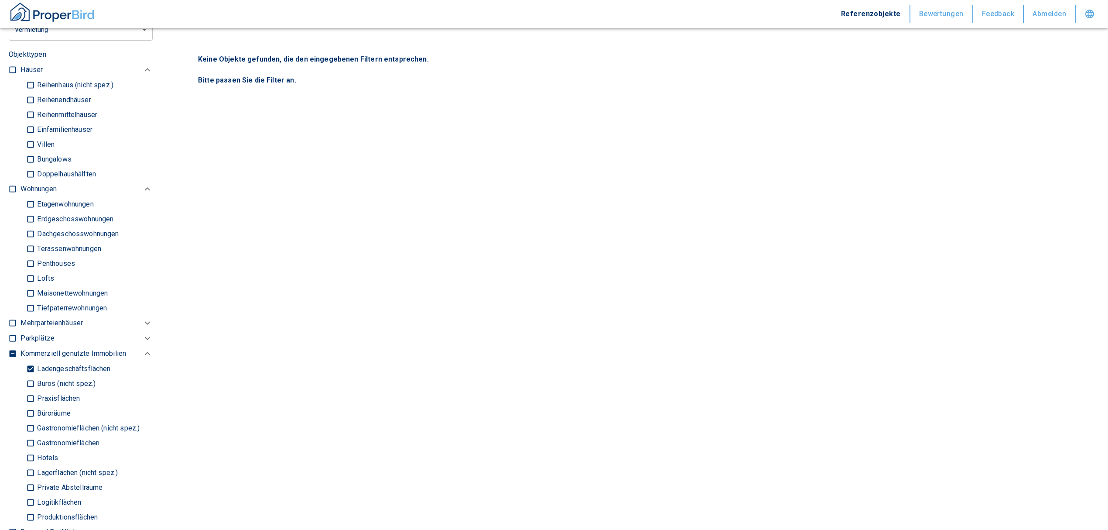
click at [31, 367] on input "Ladengeschäftsflächen" at bounding box center [30, 368] width 9 height 15
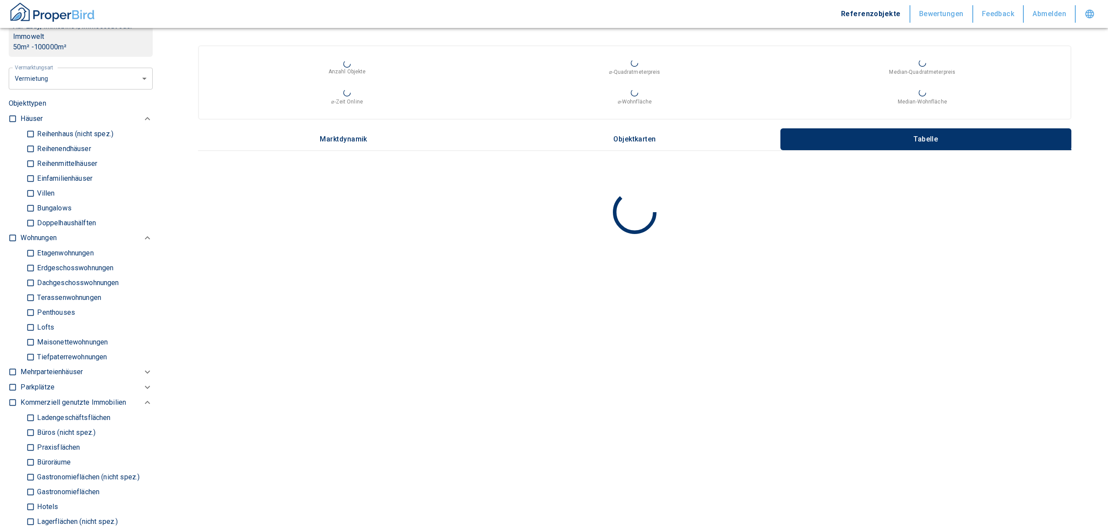
scroll to position [349, 0]
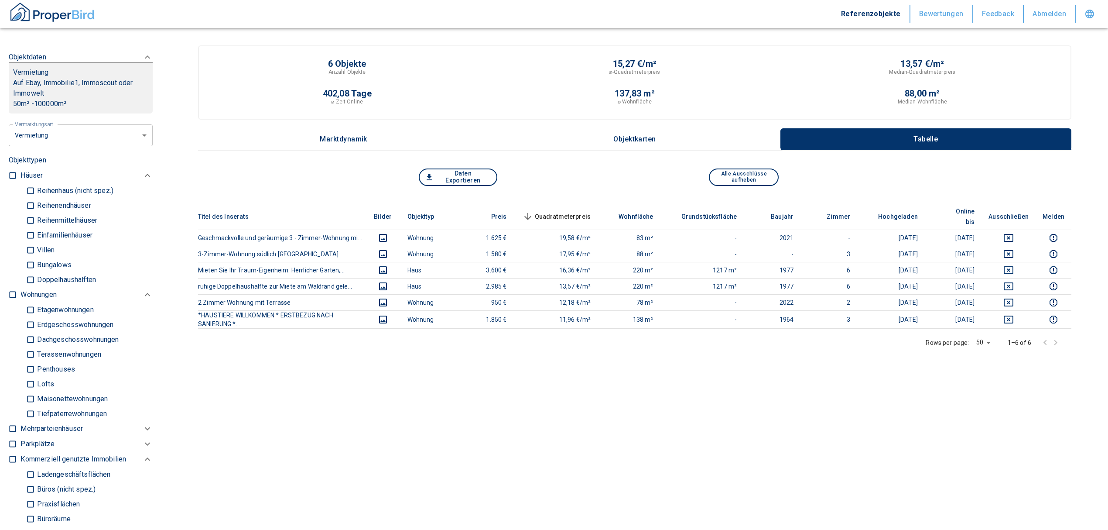
click at [10, 291] on input "checkbox" at bounding box center [12, 294] width 9 height 9
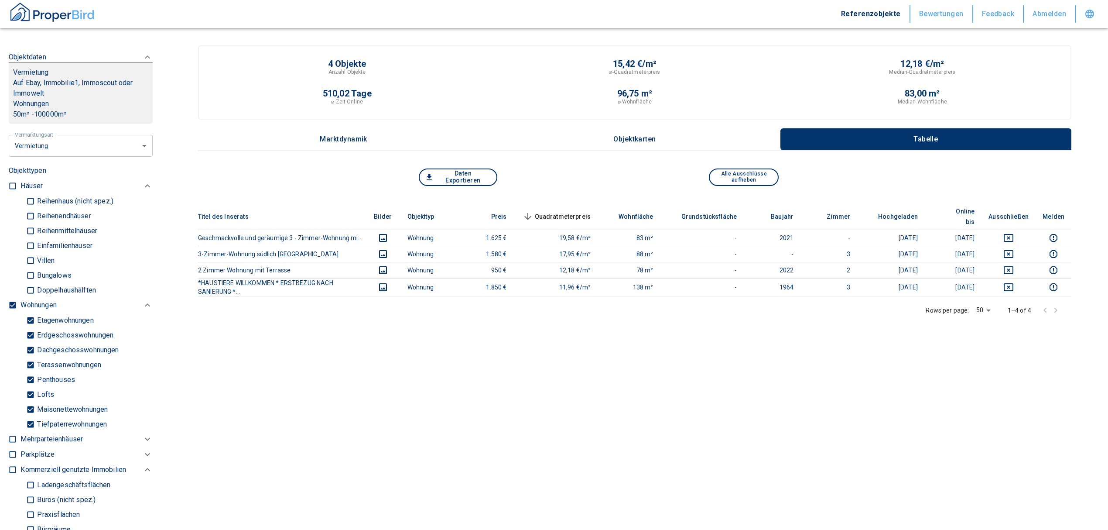
click at [32, 425] on input "Tiefpaterrewohnungen" at bounding box center [30, 423] width 9 height 15
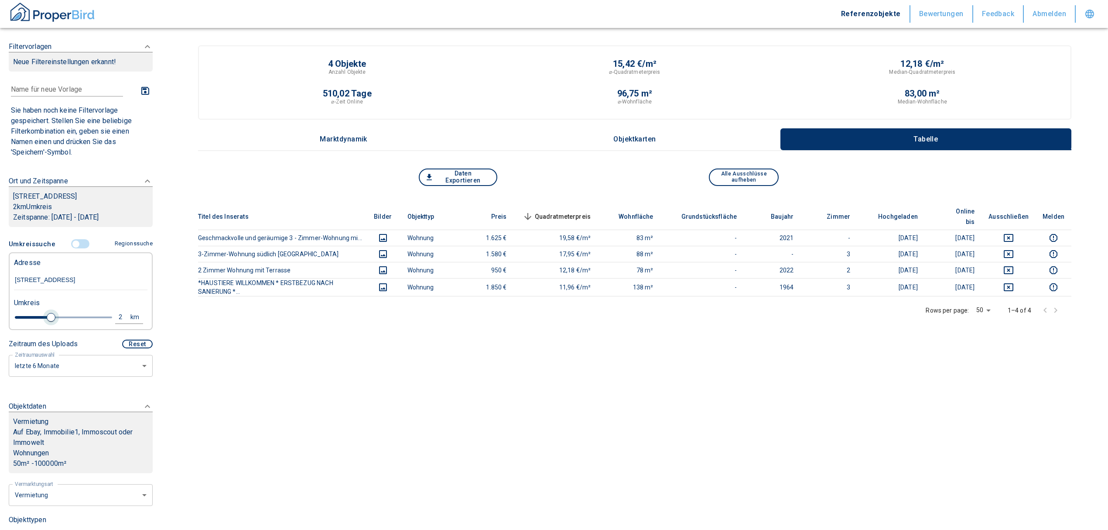
drag, startPoint x: 30, startPoint y: 313, endPoint x: 49, endPoint y: 316, distance: 19.4
click at [49, 316] on span at bounding box center [51, 317] width 9 height 9
drag, startPoint x: 45, startPoint y: 313, endPoint x: 67, endPoint y: 317, distance: 23.0
click at [67, 317] on span at bounding box center [71, 317] width 9 height 9
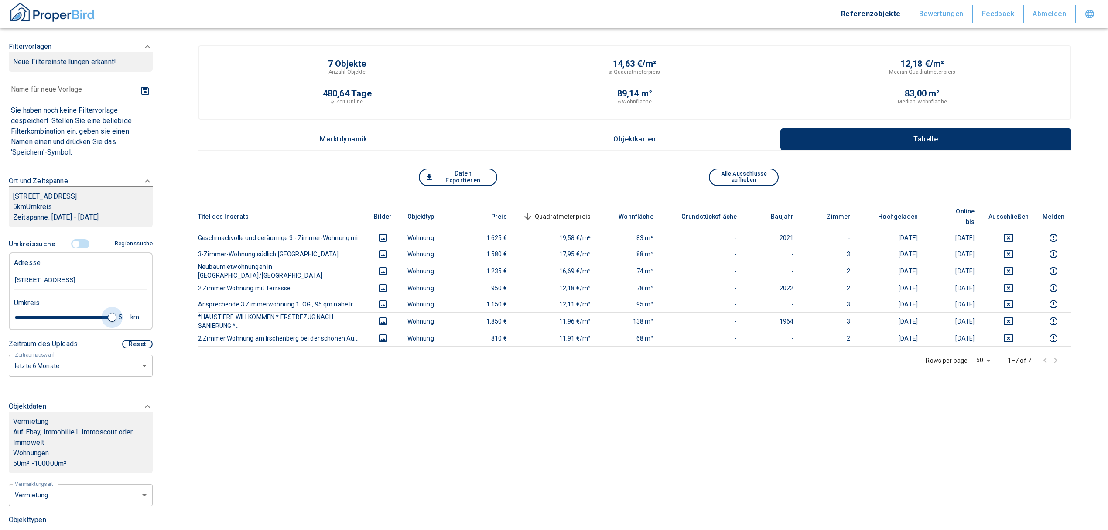
drag, startPoint x: 70, startPoint y: 318, endPoint x: 112, endPoint y: 315, distance: 42.0
click at [112, 315] on div "5 km" at bounding box center [77, 318] width 134 height 15
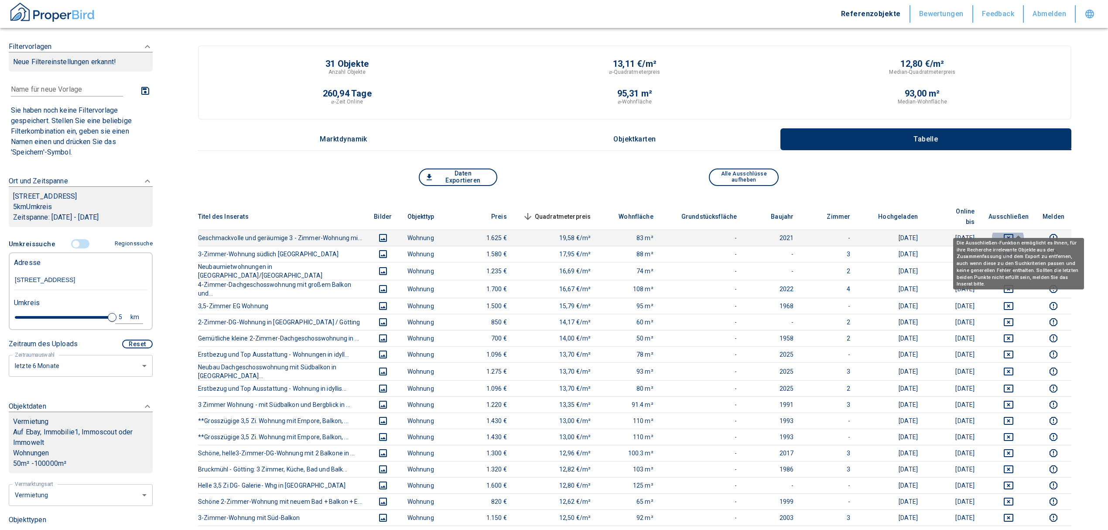
click at [1014, 233] on icon "deselect this listing" at bounding box center [1009, 238] width 10 height 10
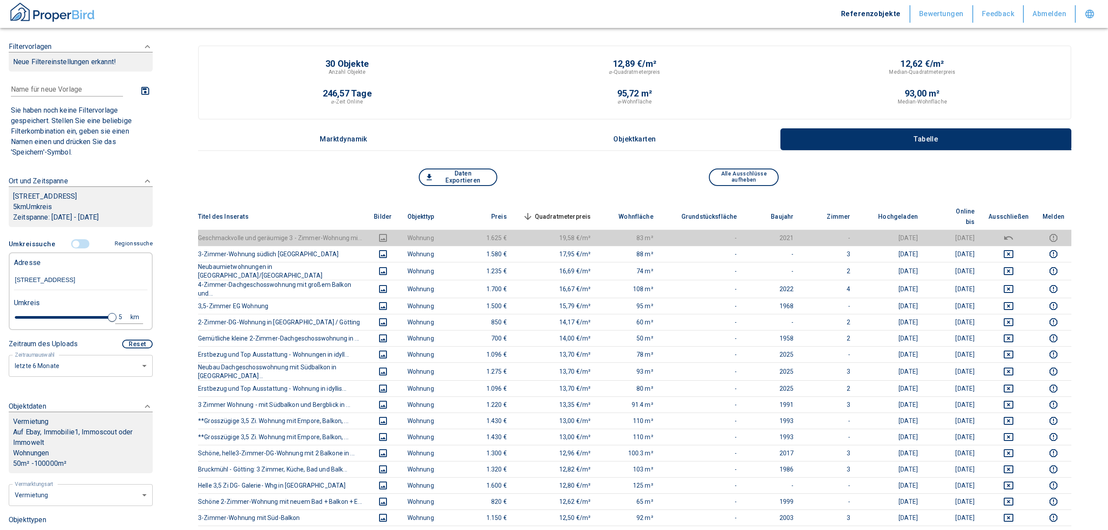
click at [590, 211] on span "Quadratmeterpreis sorted descending" at bounding box center [556, 216] width 70 height 10
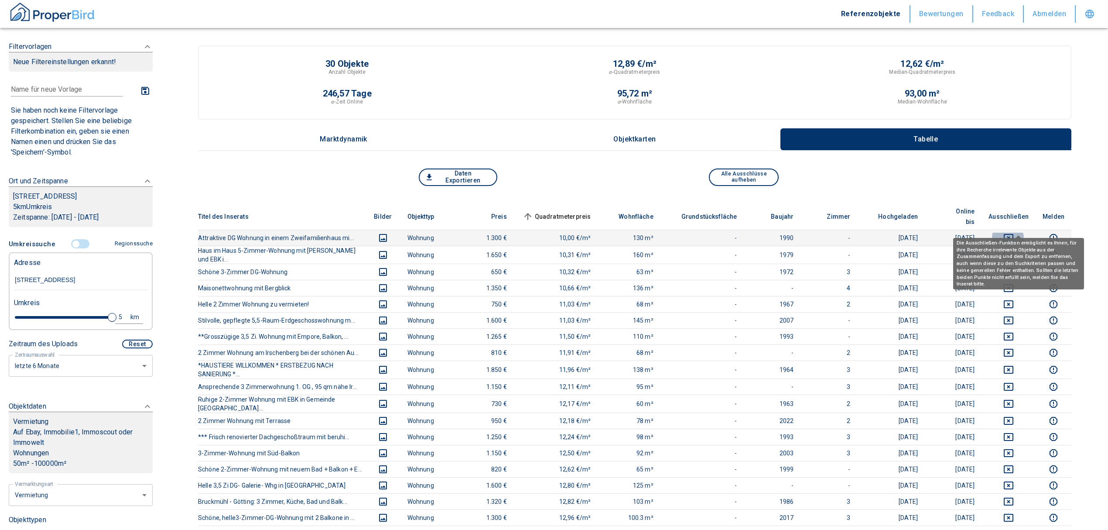
click at [1014, 233] on icon "deselect this listing" at bounding box center [1009, 238] width 10 height 10
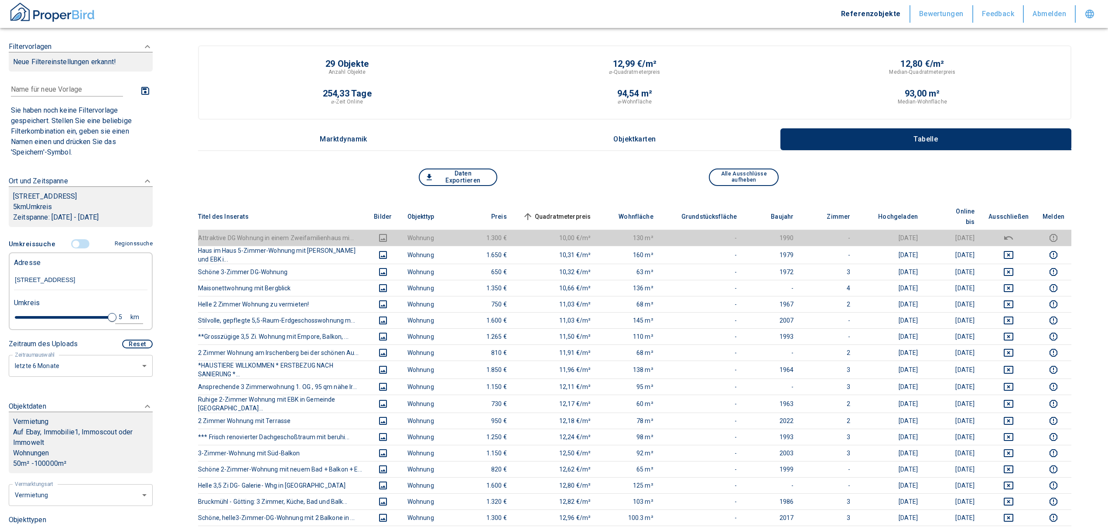
click at [579, 213] on span "Quadratmeterpreis sorted ascending" at bounding box center [556, 216] width 70 height 10
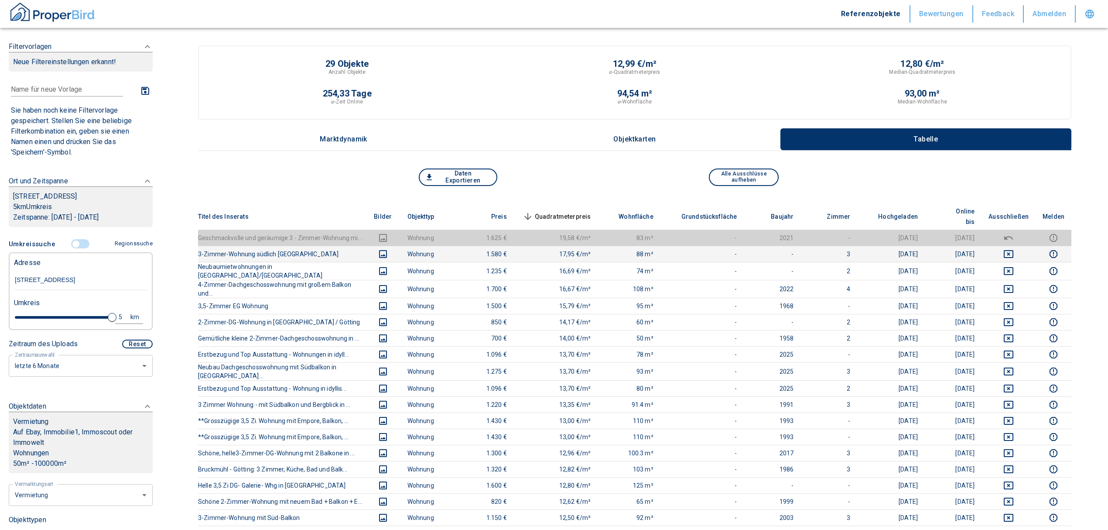
click at [1014, 249] on icon "deselect this listing" at bounding box center [1009, 254] width 10 height 10
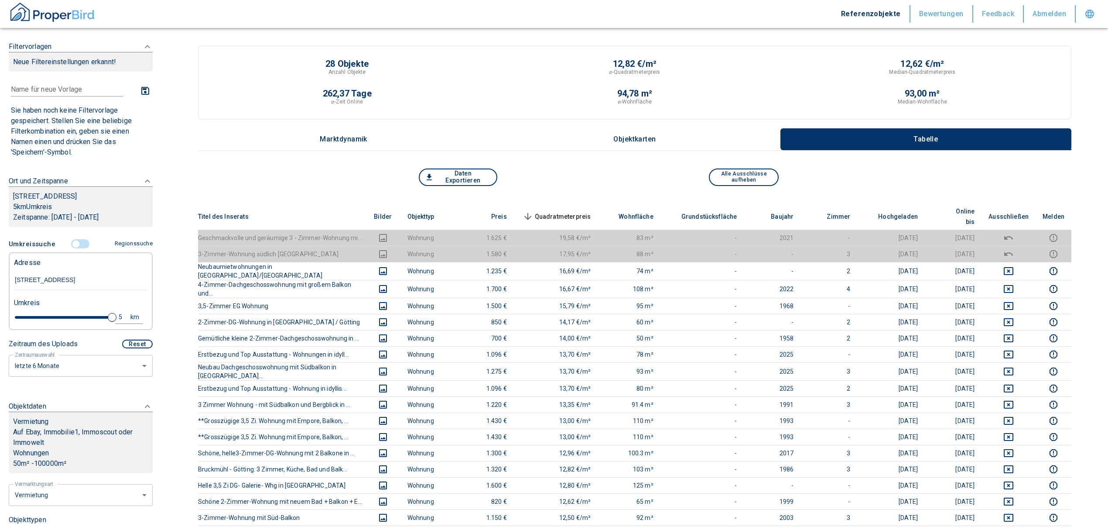
click at [572, 203] on th "Quadratmeterpreis sorted descending" at bounding box center [556, 216] width 84 height 27
click at [572, 211] on span "Quadratmeterpreis sorted descending" at bounding box center [556, 216] width 70 height 10
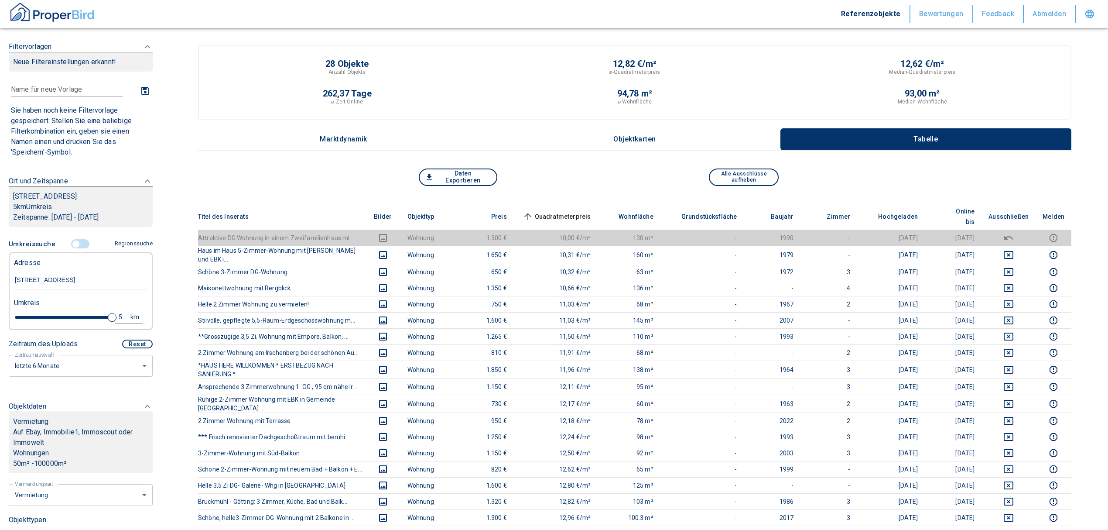
click at [74, 243] on input "controlled" at bounding box center [76, 244] width 26 height 10
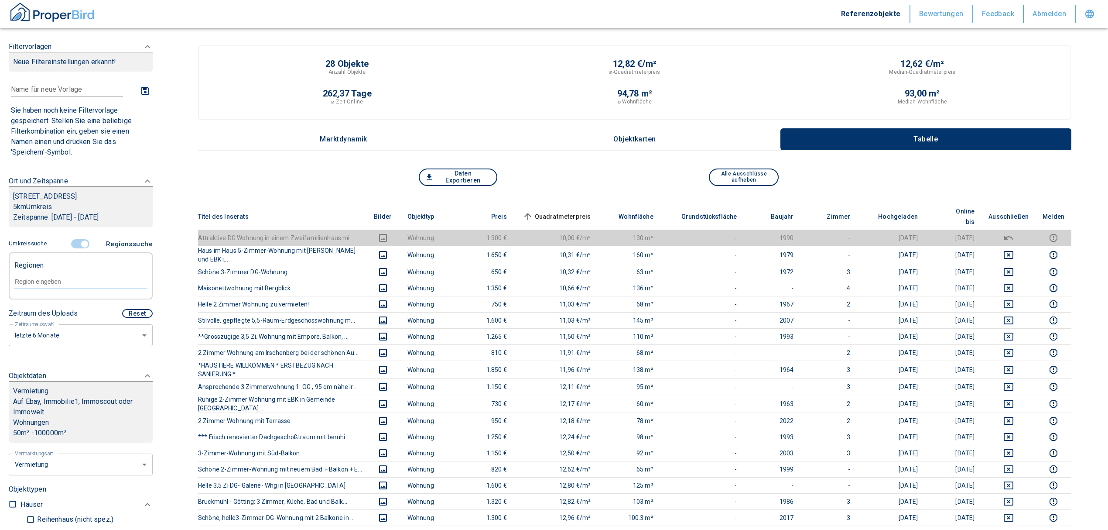
click at [69, 279] on input "text" at bounding box center [81, 282] width 134 height 8
click at [73, 302] on li "83737 Irschenberg" at bounding box center [76, 302] width 125 height 16
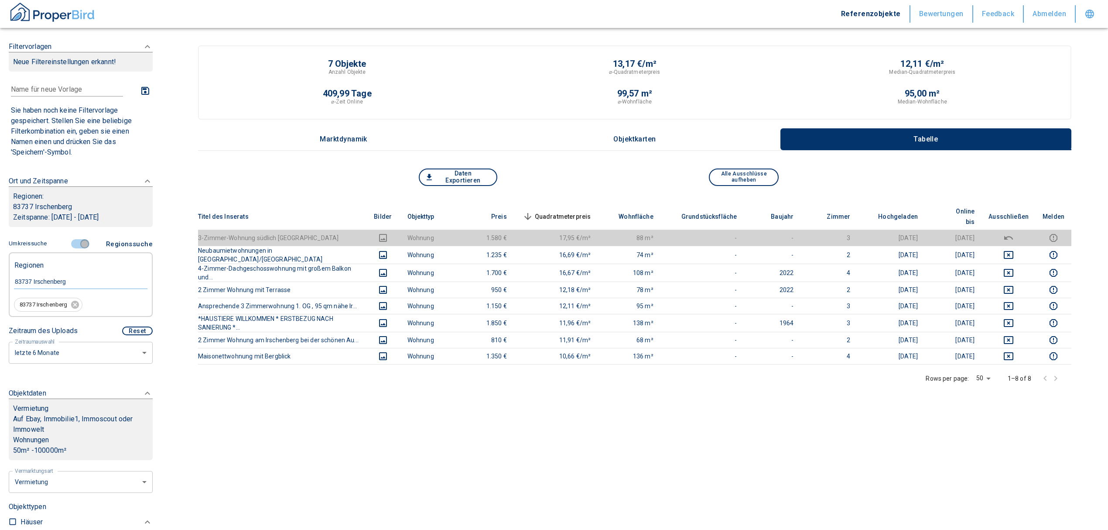
click at [74, 244] on input "controlled" at bounding box center [85, 244] width 26 height 10
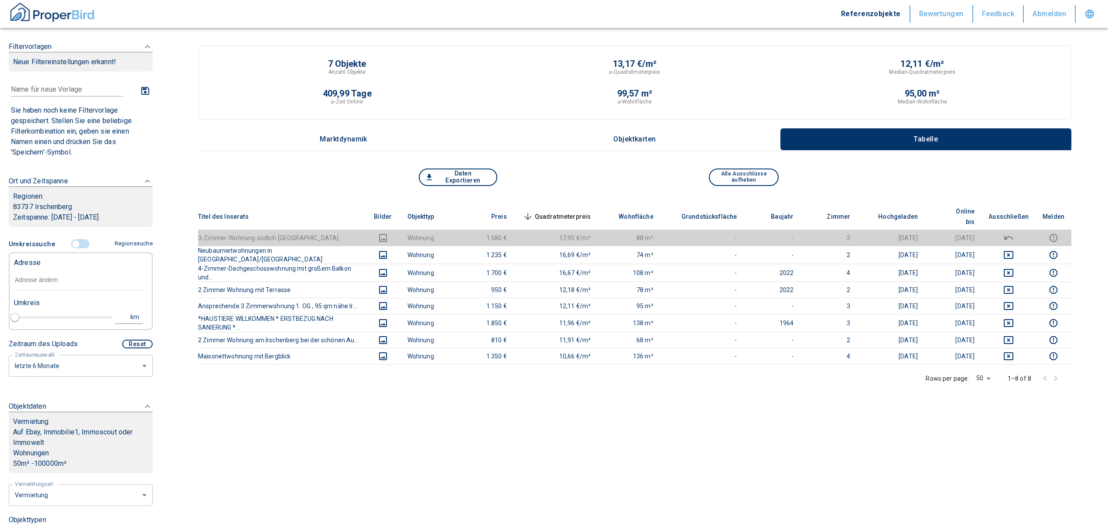
click at [51, 289] on input "text" at bounding box center [81, 280] width 134 height 20
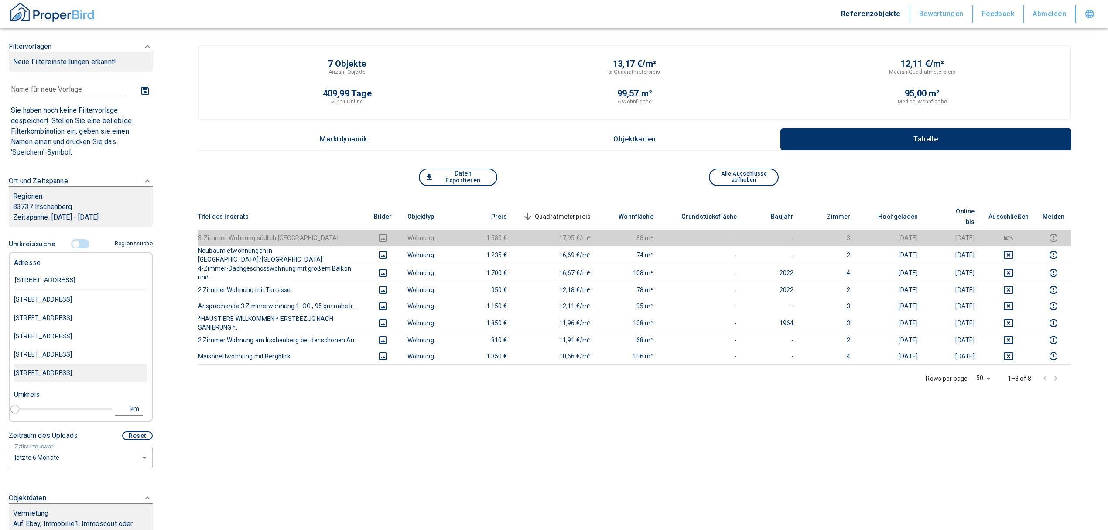
click at [95, 382] on div "[STREET_ADDRESS]" at bounding box center [81, 372] width 134 height 18
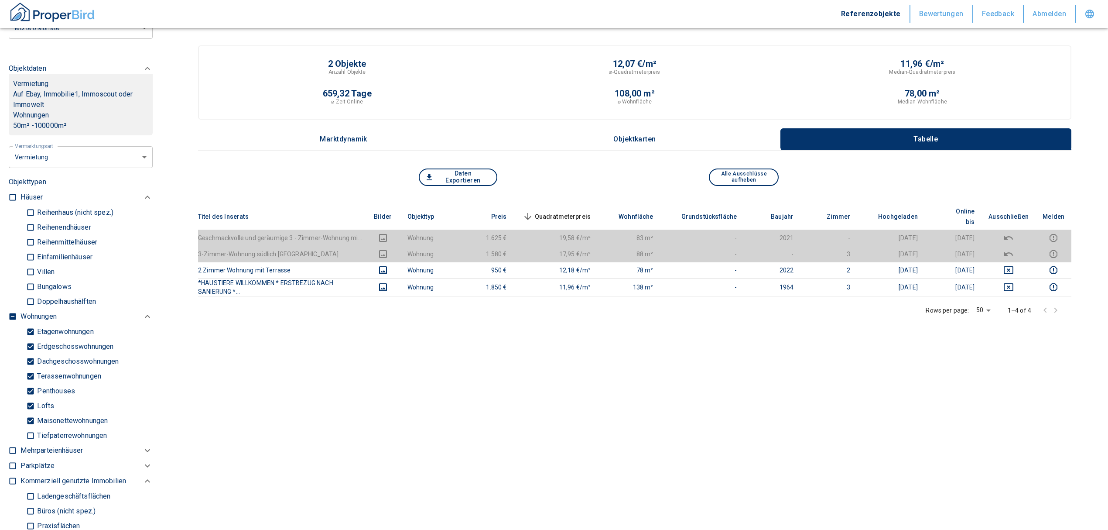
scroll to position [349, 0]
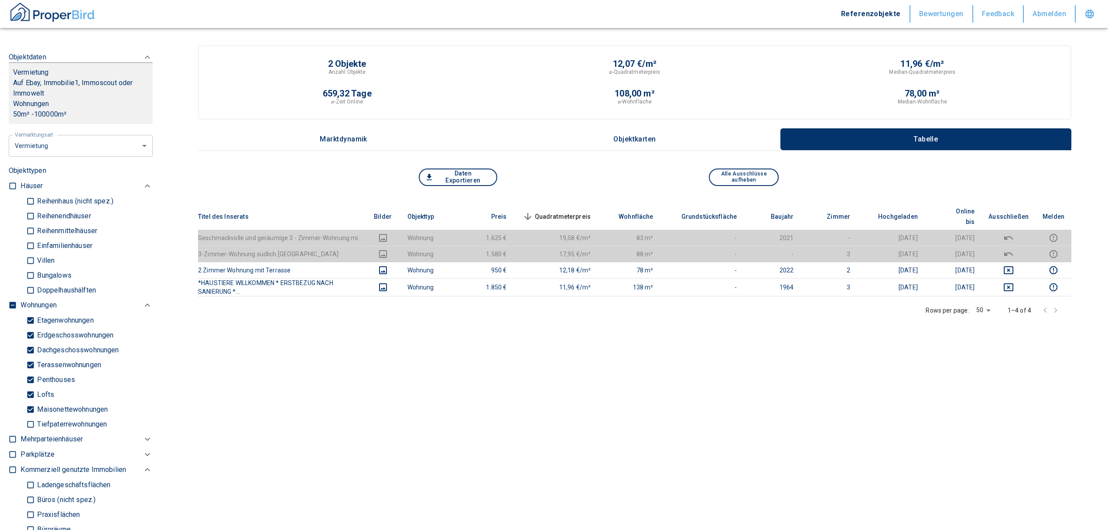
click at [4, 305] on label at bounding box center [10, 304] width 13 height 12
click at [8, 305] on input "checkbox" at bounding box center [12, 305] width 9 height 9
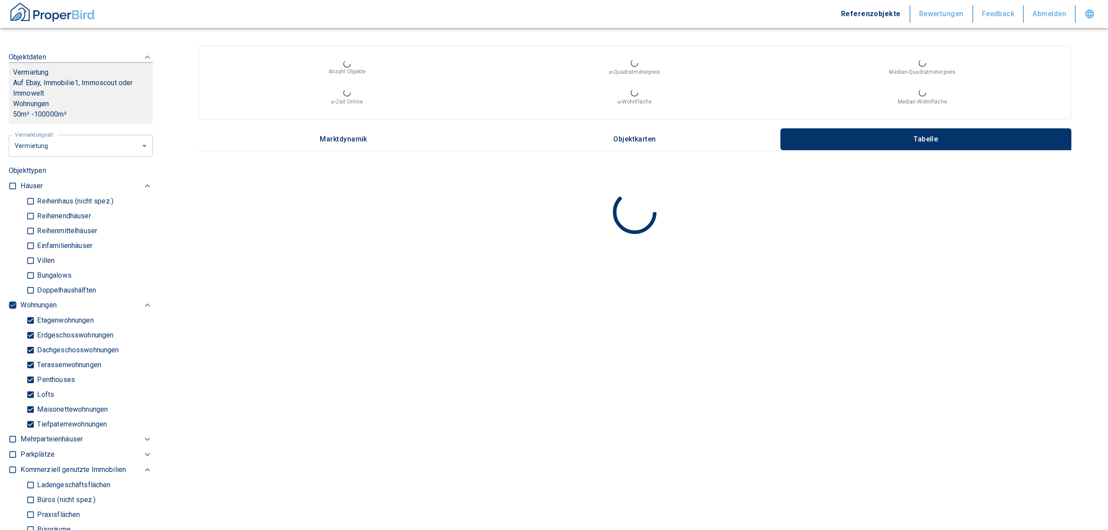
click at [10, 305] on input "checkbox" at bounding box center [12, 305] width 9 height 9
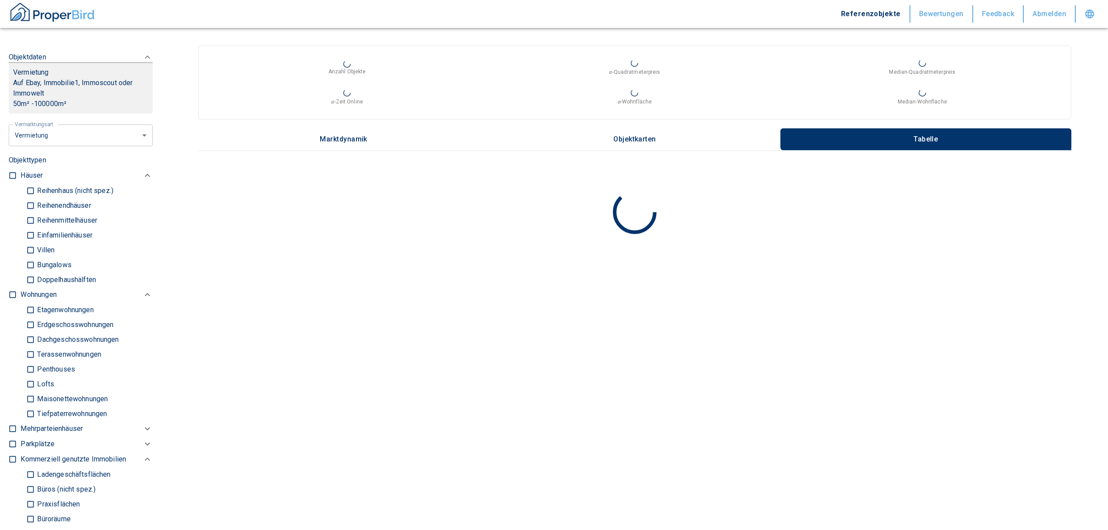
scroll to position [465, 0]
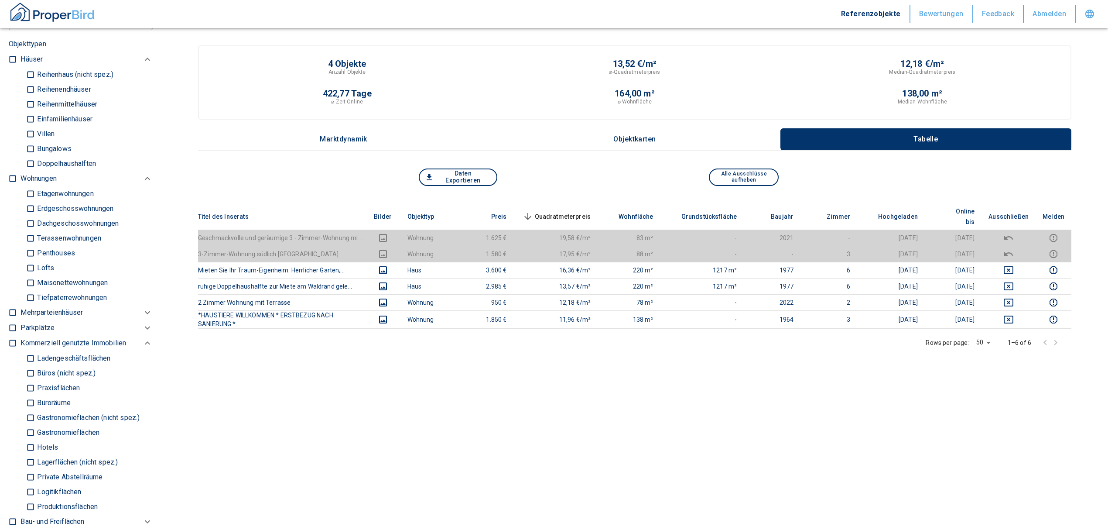
click at [29, 372] on input "Büros (nicht spez.)" at bounding box center [30, 372] width 9 height 15
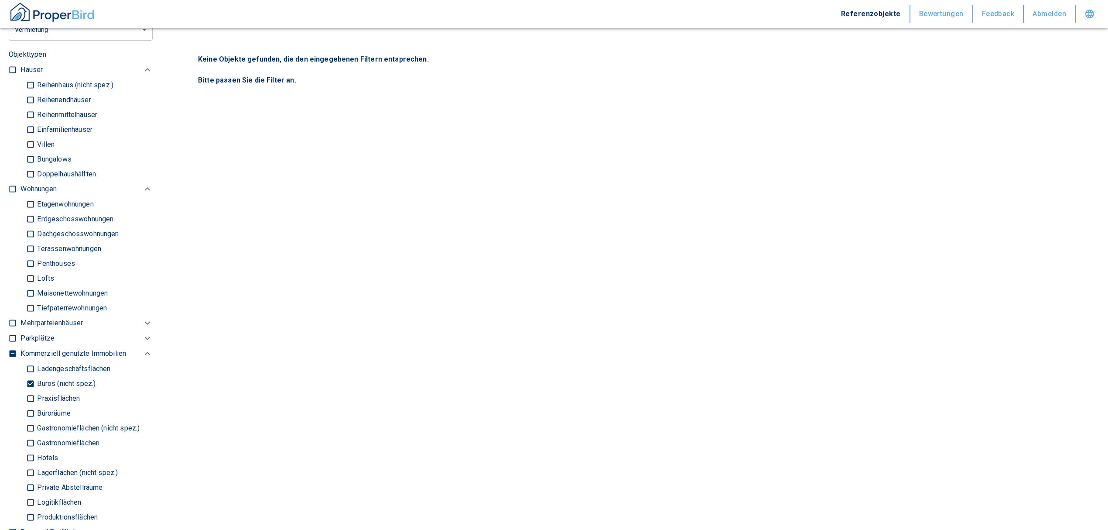
click at [29, 410] on input "Büroräume" at bounding box center [30, 412] width 9 height 15
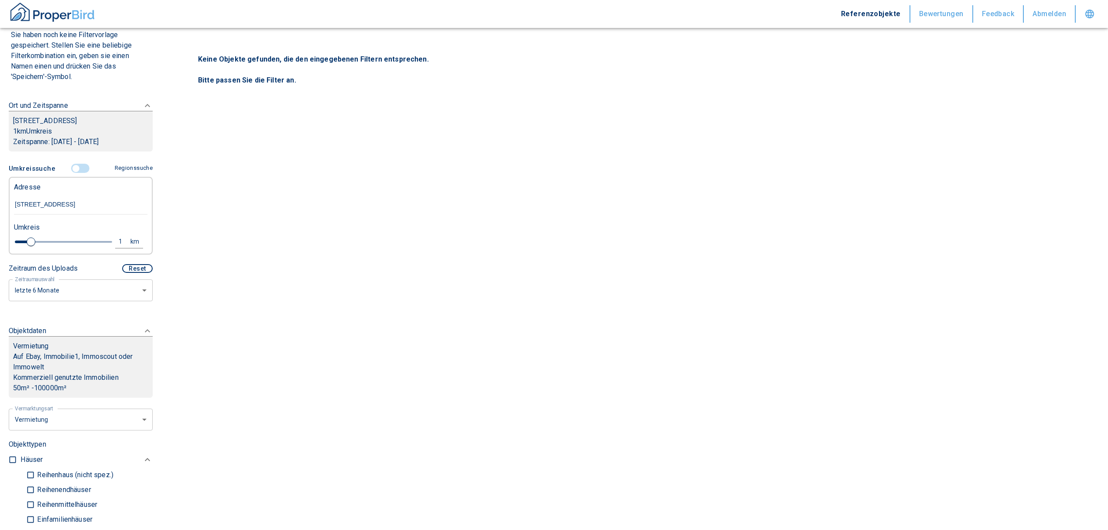
scroll to position [58, 0]
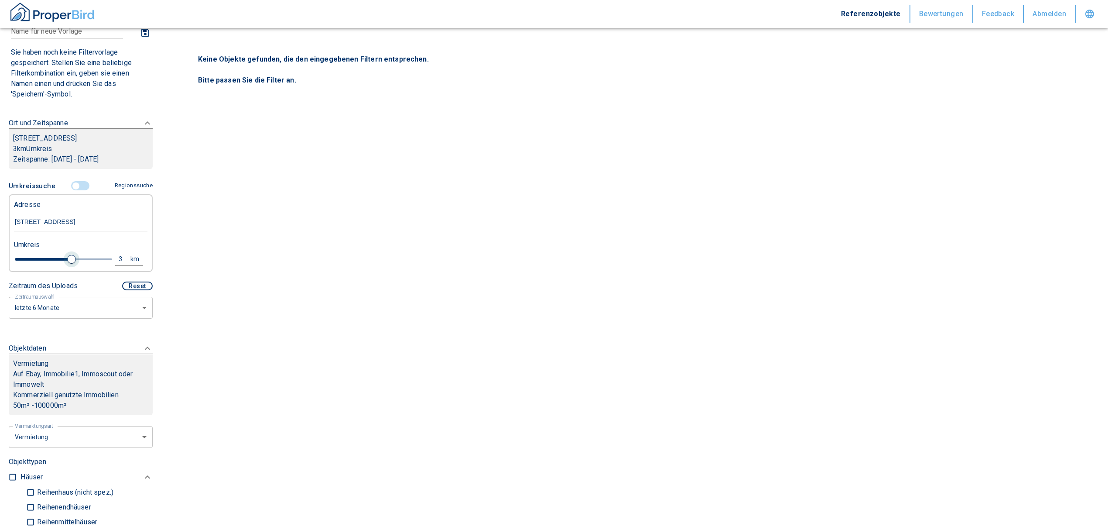
drag, startPoint x: 26, startPoint y: 259, endPoint x: 69, endPoint y: 260, distance: 42.3
click at [69, 260] on span at bounding box center [71, 259] width 9 height 9
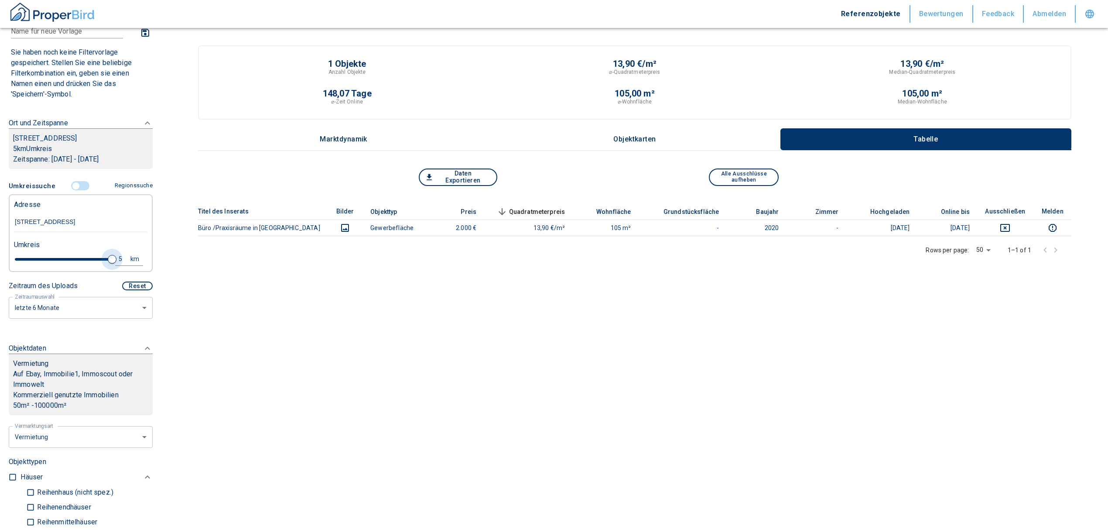
drag, startPoint x: 69, startPoint y: 260, endPoint x: 110, endPoint y: 262, distance: 41.5
click at [110, 262] on div "5 km" at bounding box center [77, 260] width 134 height 15
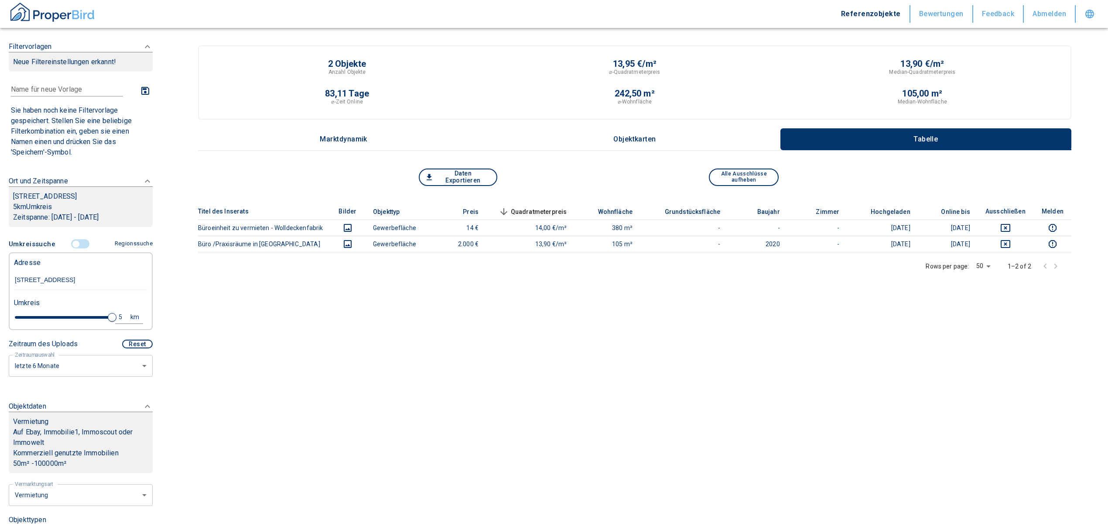
click at [118, 315] on div "5" at bounding box center [125, 317] width 16 height 11
drag, startPoint x: 46, startPoint y: 312, endPoint x: 29, endPoint y: 315, distance: 17.2
click at [29, 315] on div "5 km Neue Suchen" at bounding box center [74, 317] width 134 height 21
click at [117, 316] on button "Neue Suchen" at bounding box center [117, 317] width 48 height 12
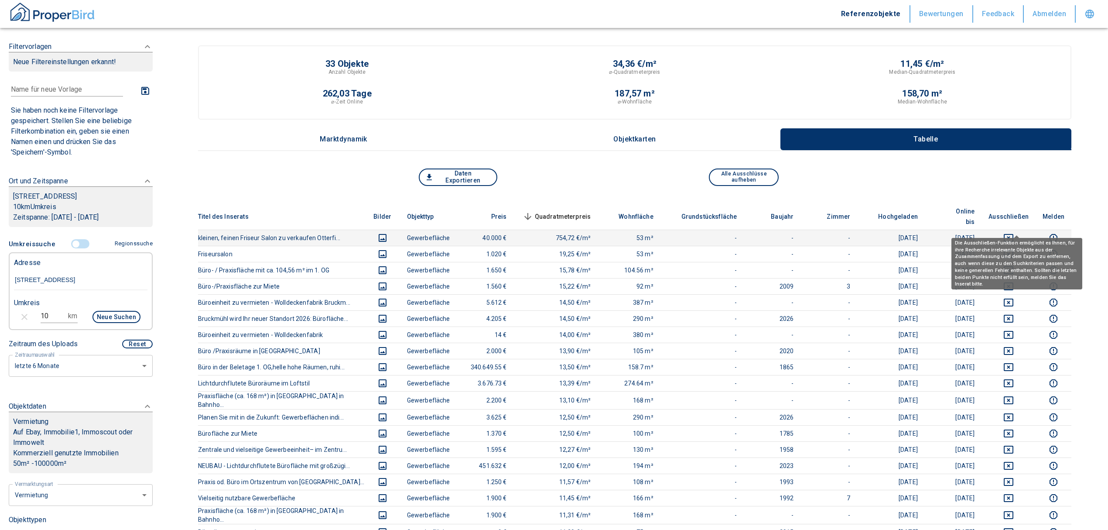
click at [1014, 234] on icon "deselect this listing" at bounding box center [1009, 238] width 10 height 8
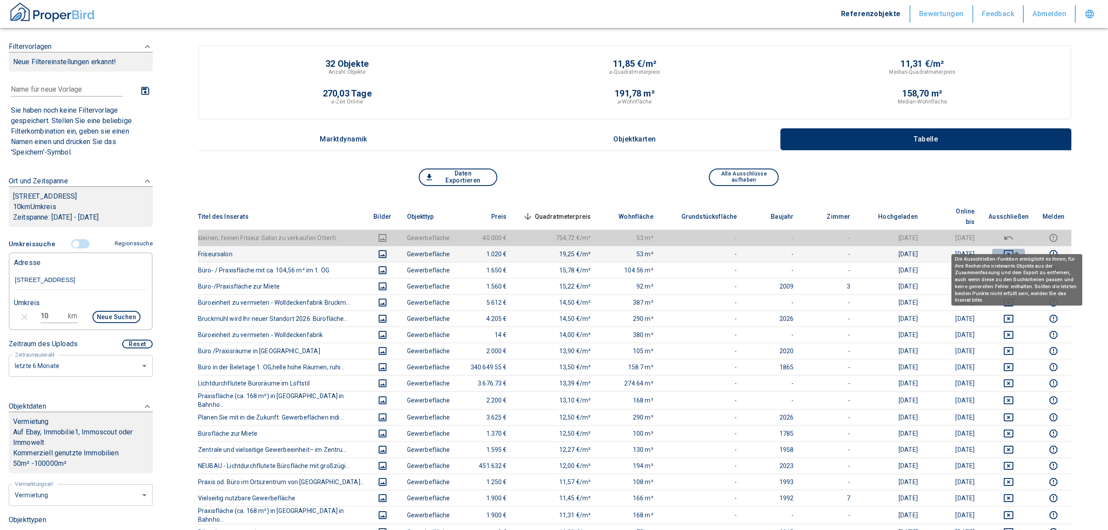
click at [1014, 249] on icon "deselect this listing" at bounding box center [1009, 254] width 10 height 10
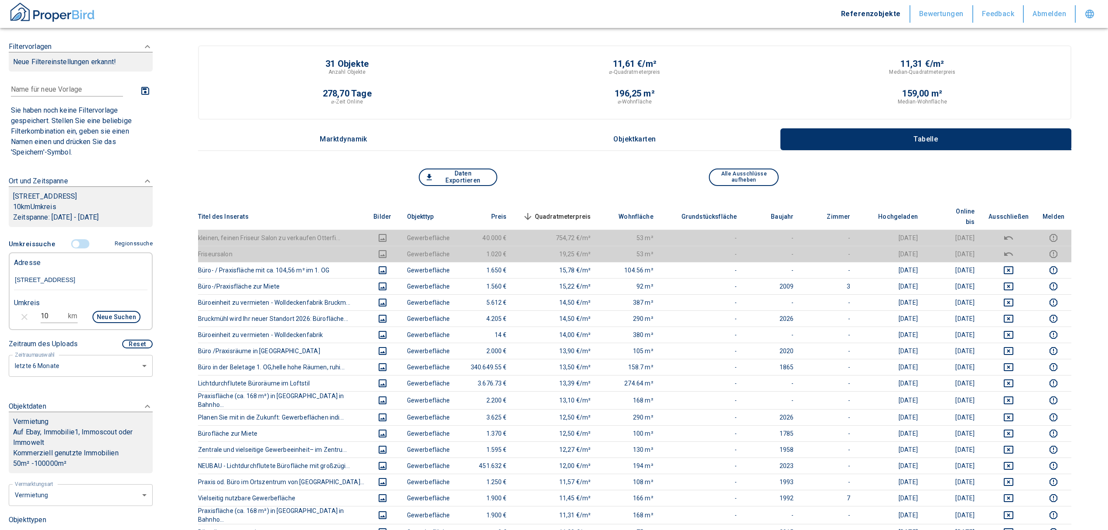
click at [562, 211] on span "Quadratmeterpreis sorted descending" at bounding box center [556, 216] width 70 height 10
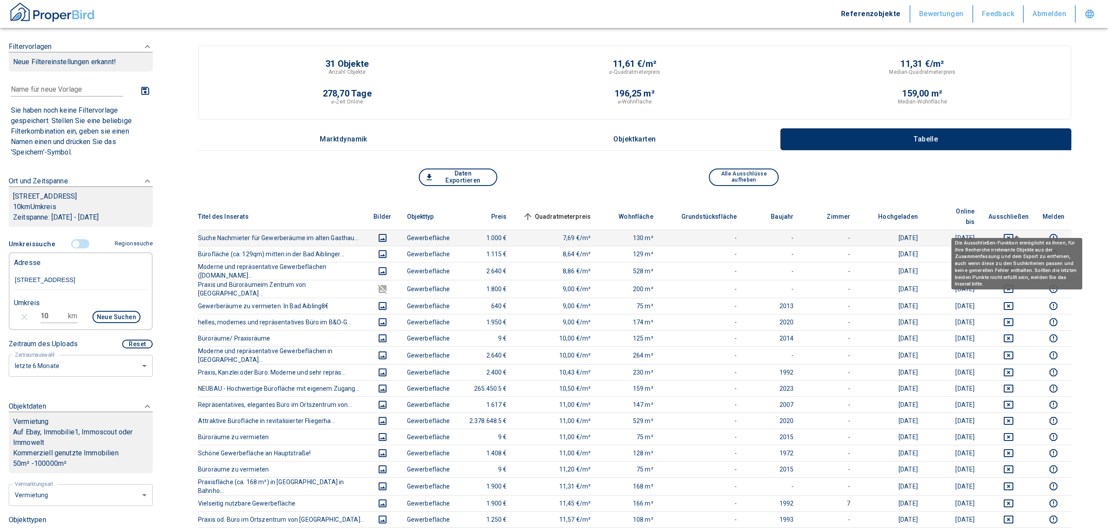
click at [1014, 233] on icon "deselect this listing" at bounding box center [1009, 238] width 10 height 10
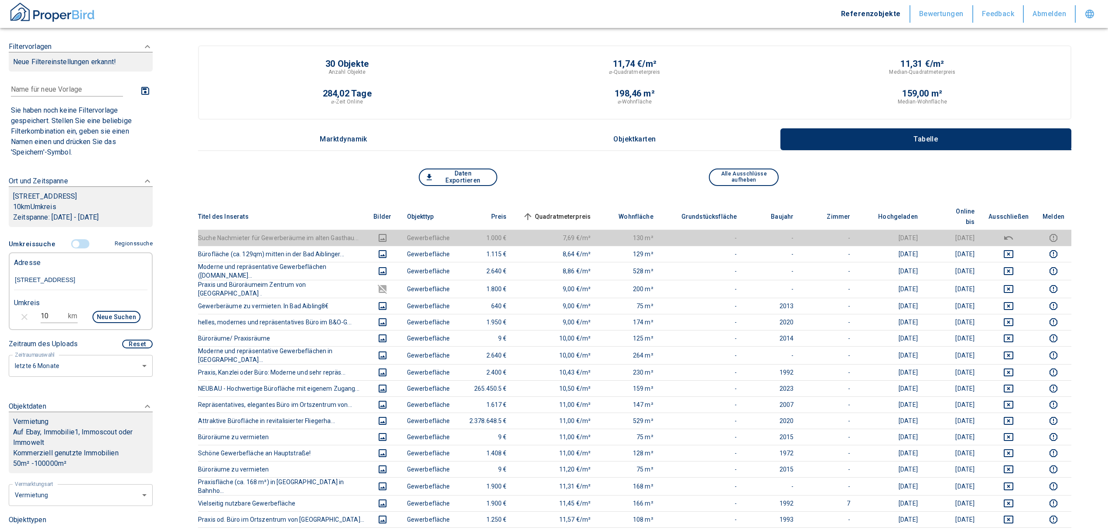
click at [573, 213] on span "Quadratmeterpreis sorted ascending" at bounding box center [556, 216] width 70 height 10
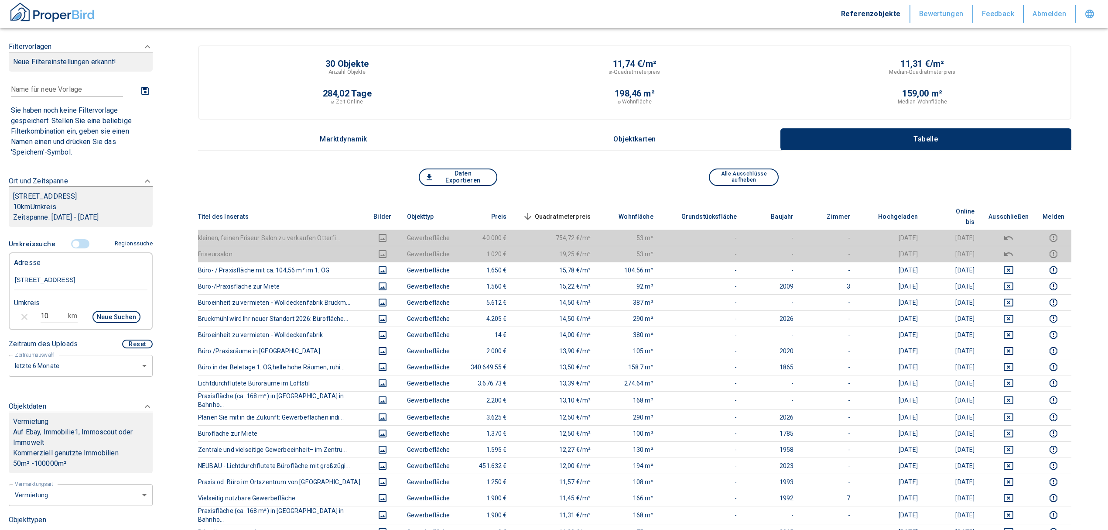
click at [568, 211] on span "Quadratmeterpreis sorted descending" at bounding box center [556, 216] width 70 height 10
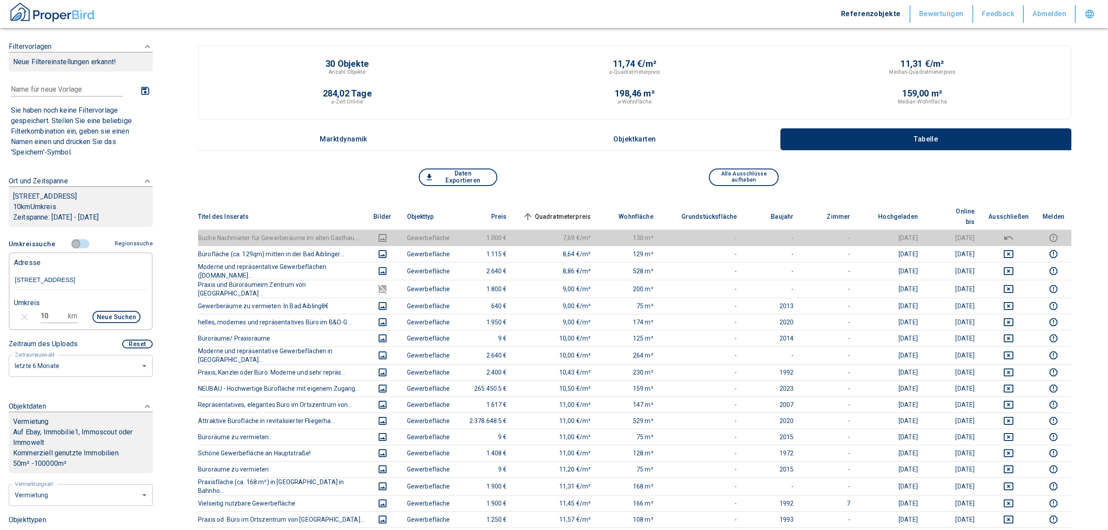
click at [70, 241] on input "controlled" at bounding box center [76, 244] width 26 height 10
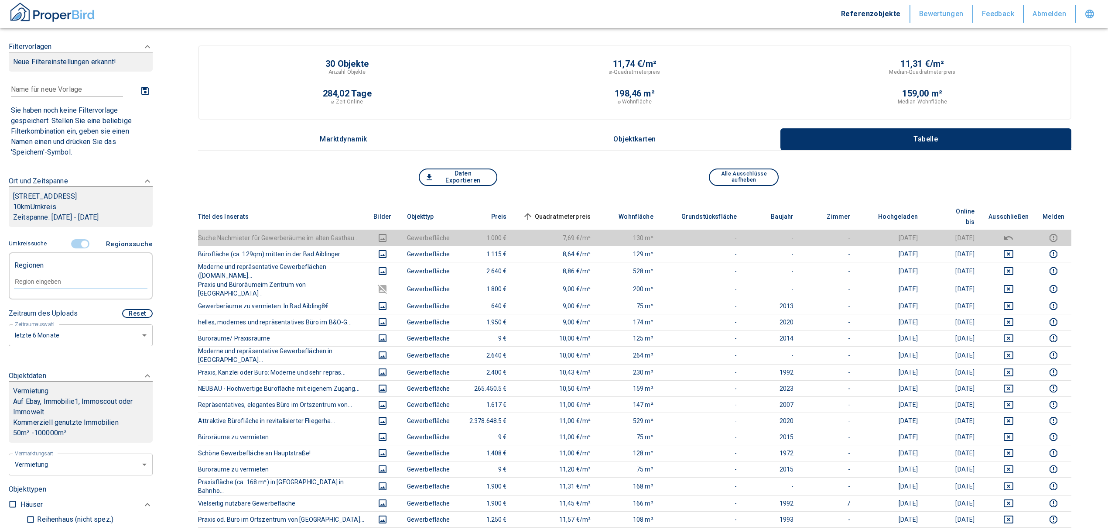
click at [69, 281] on input "text" at bounding box center [81, 282] width 134 height 8
click at [70, 299] on li "83737 Irschenberg" at bounding box center [76, 302] width 125 height 16
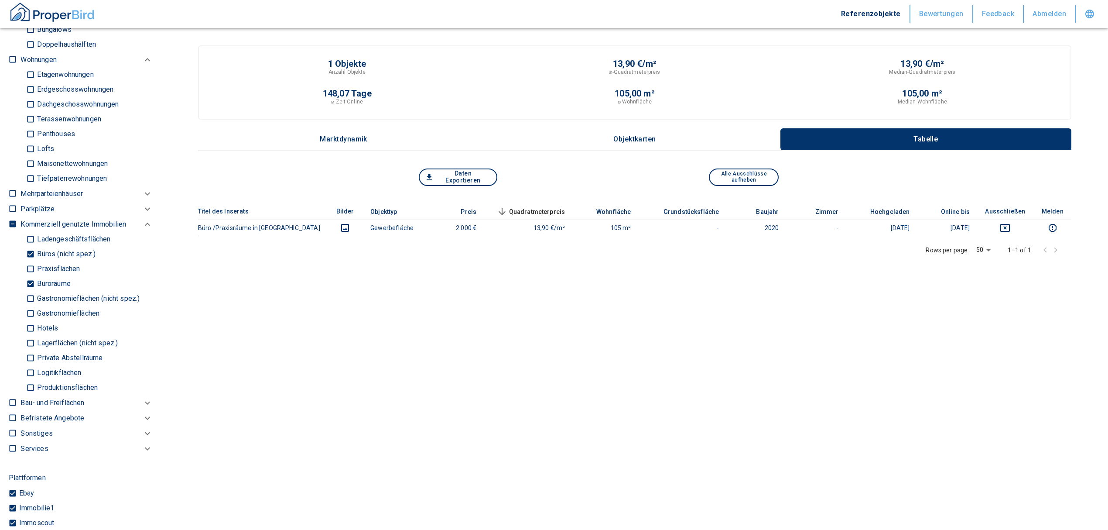
scroll to position [582, 0]
drag, startPoint x: 27, startPoint y: 285, endPoint x: 30, endPoint y: 260, distance: 25.4
click at [27, 285] on input "Büroräume" at bounding box center [30, 283] width 9 height 15
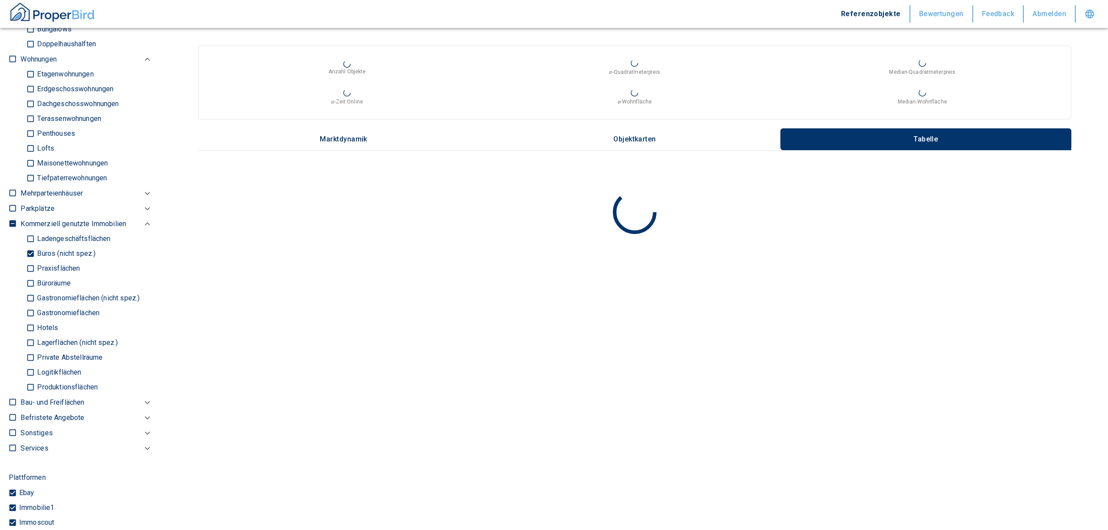
click at [27, 249] on input "Büros (nicht spez.)" at bounding box center [30, 253] width 9 height 15
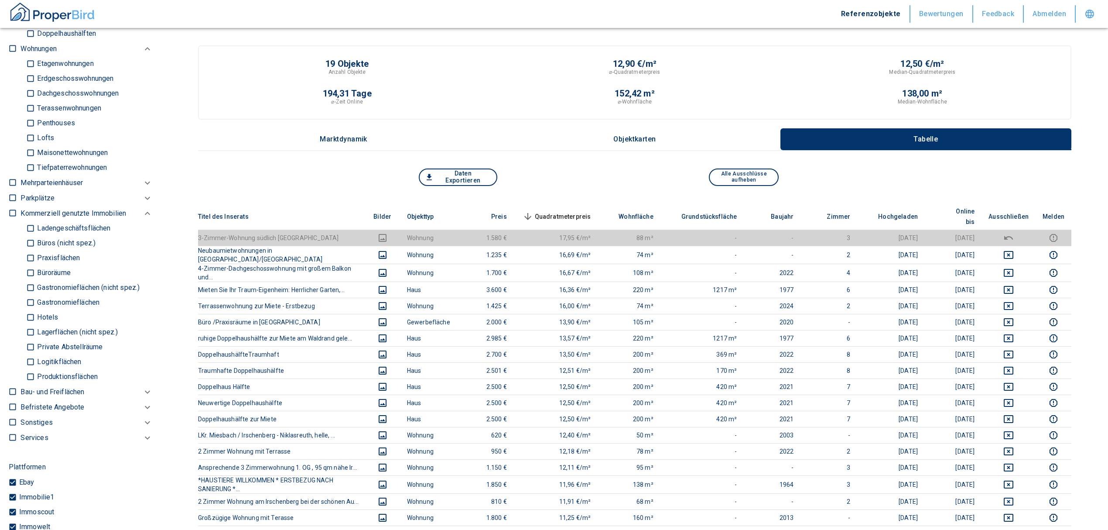
click at [30, 231] on input "Ladengeschäftsflächen" at bounding box center [30, 228] width 9 height 15
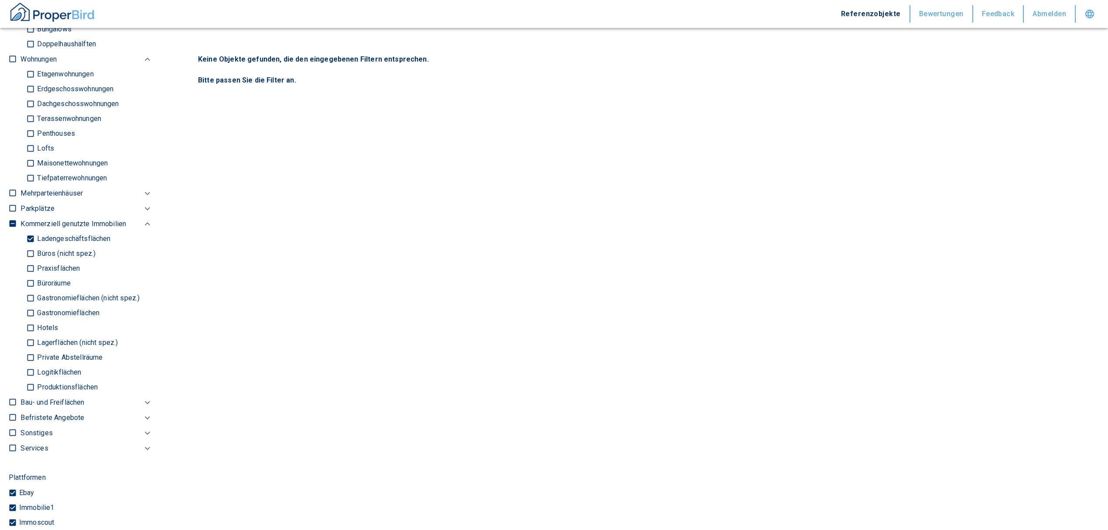
click at [26, 238] on div "Ladengeschäftsflächen Büros (nicht spez.) Praxisflächen Büroräume Gastronomiefl…" at bounding box center [87, 312] width 132 height 163
click at [28, 240] on input "Ladengeschäftsflächen" at bounding box center [30, 238] width 9 height 15
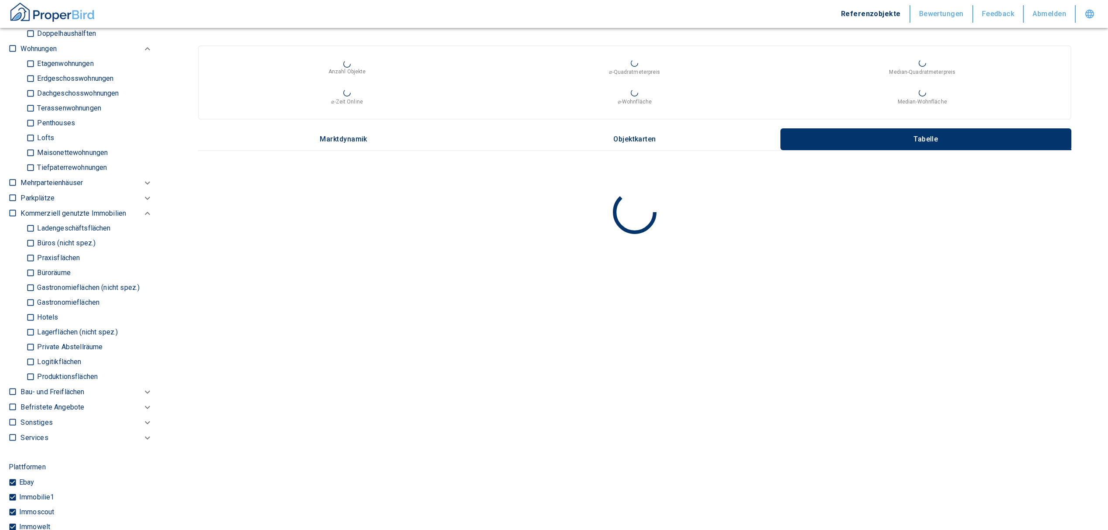
click at [28, 245] on input "Büros (nicht spez.)" at bounding box center [30, 243] width 9 height 15
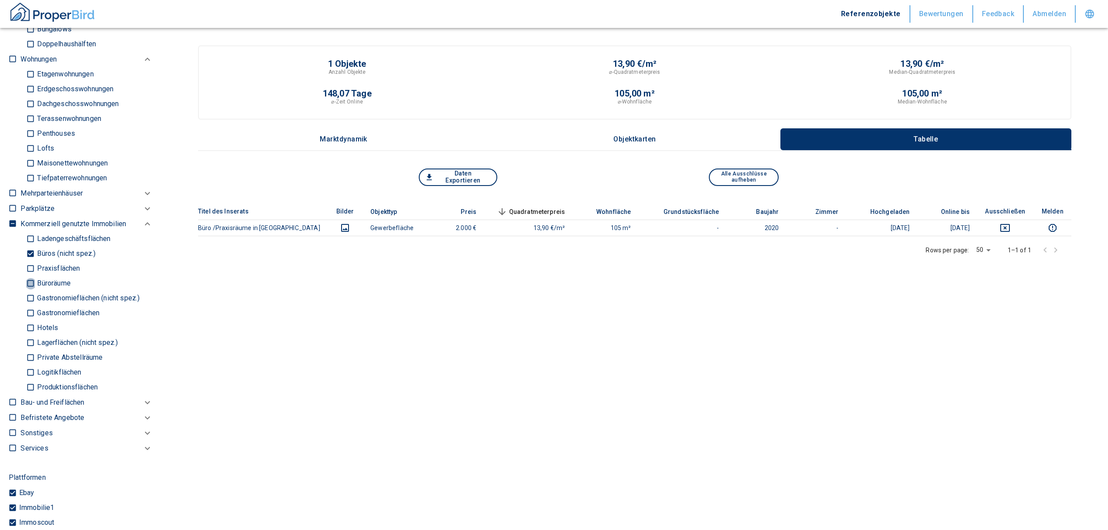
click at [32, 281] on input "Büroräume" at bounding box center [30, 283] width 9 height 15
click at [29, 284] on input "Büroräume" at bounding box center [30, 283] width 9 height 15
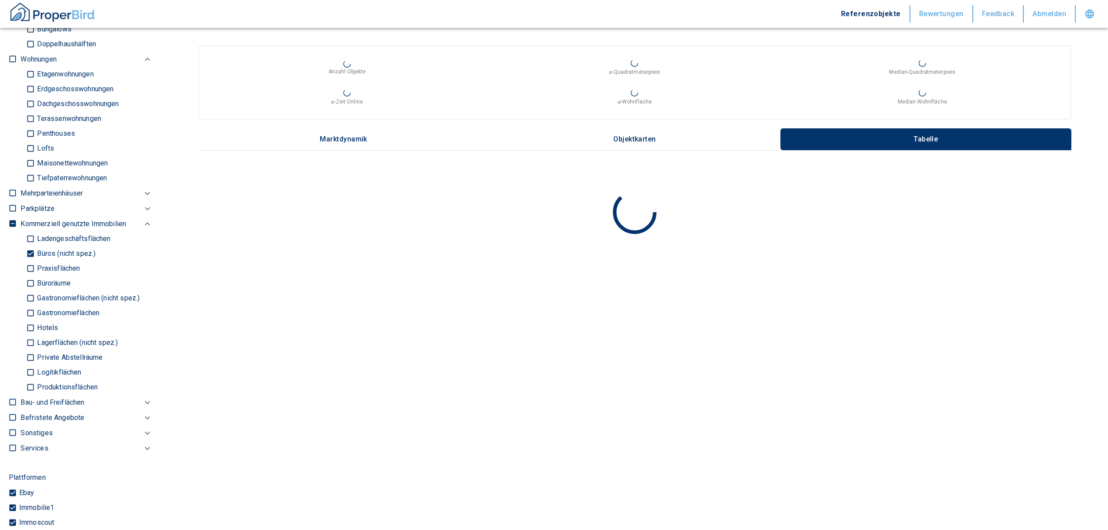
click at [32, 253] on input "Büros (nicht spez.)" at bounding box center [30, 253] width 9 height 15
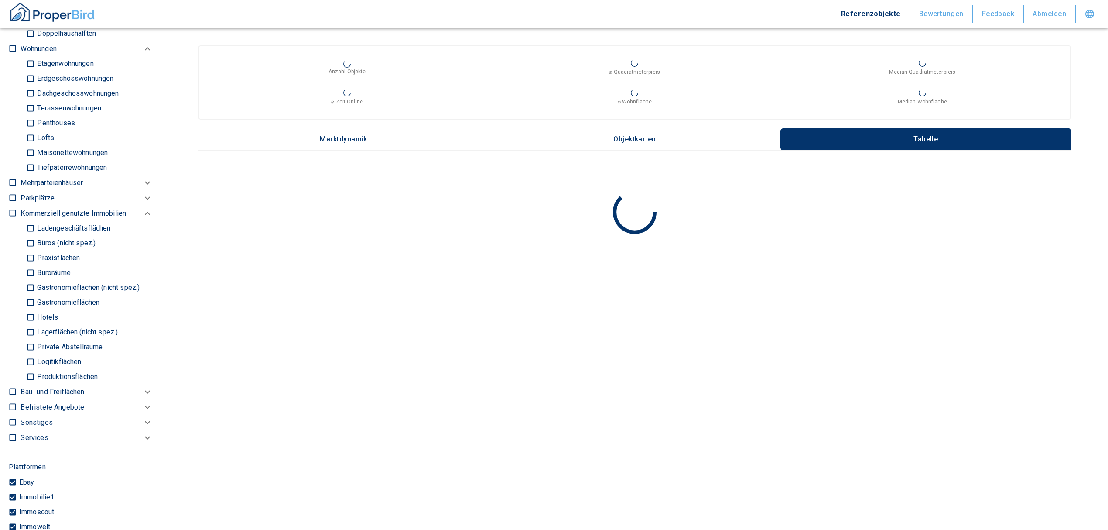
click at [31, 225] on input "Ladengeschäftsflächen" at bounding box center [30, 228] width 9 height 15
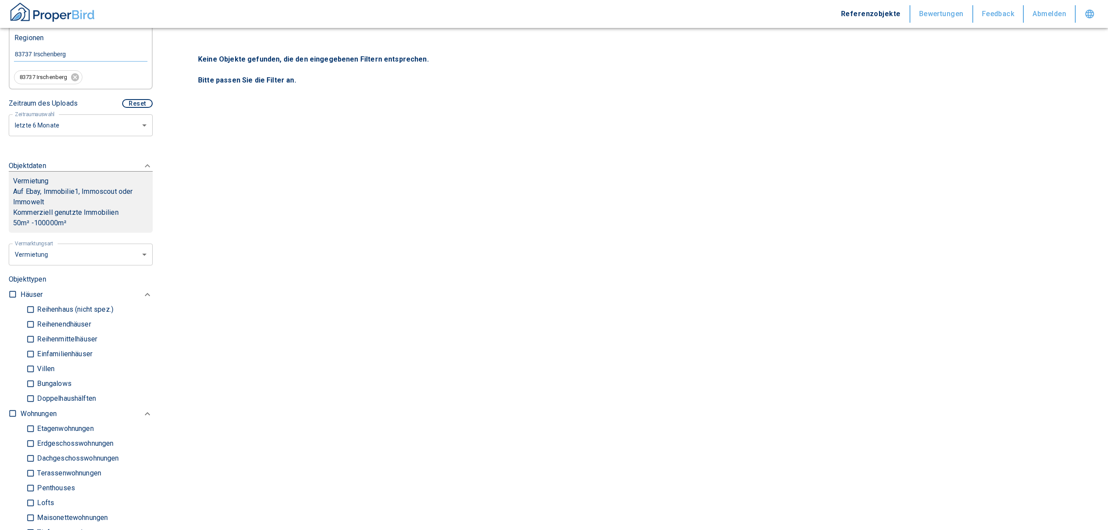
scroll to position [58, 0]
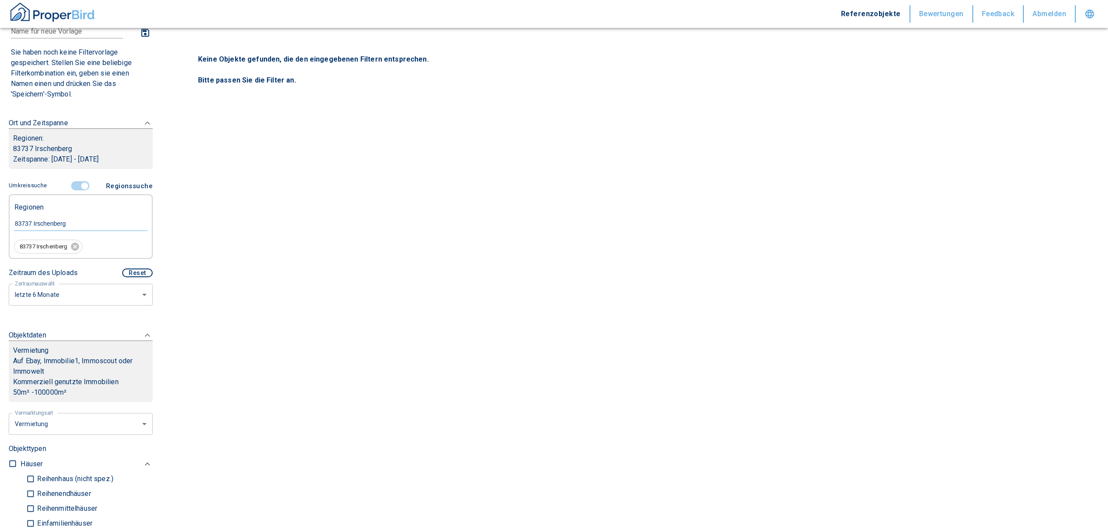
click at [73, 185] on input "controlled" at bounding box center [85, 186] width 26 height 10
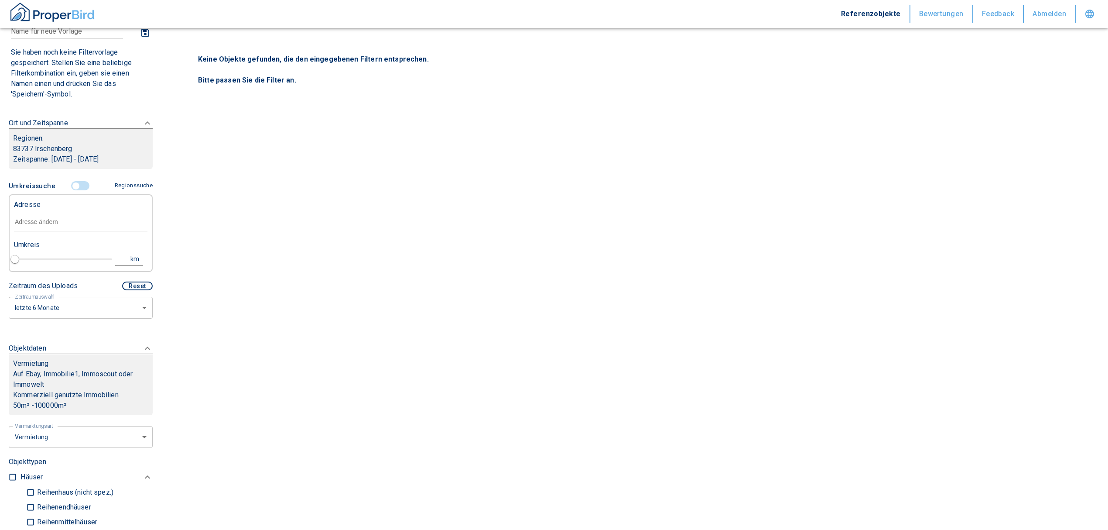
click at [47, 224] on input "text" at bounding box center [81, 222] width 134 height 20
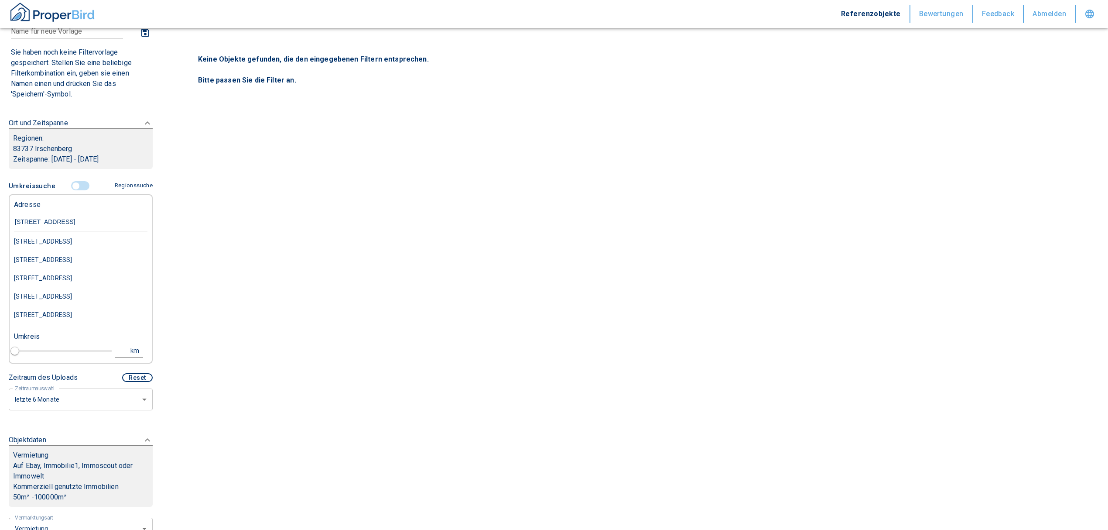
click at [79, 243] on div "[STREET_ADDRESS]" at bounding box center [81, 241] width 134 height 18
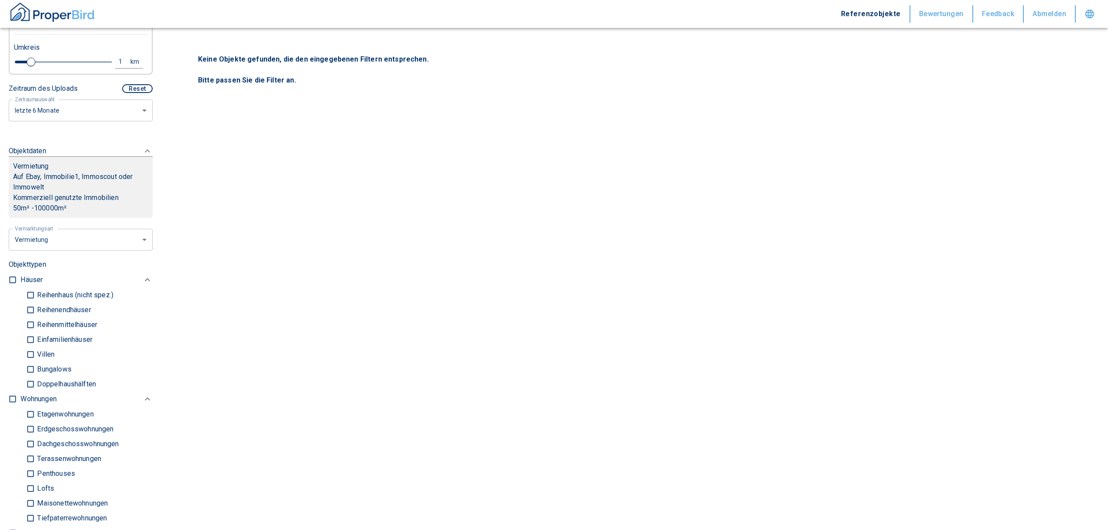
scroll to position [116, 0]
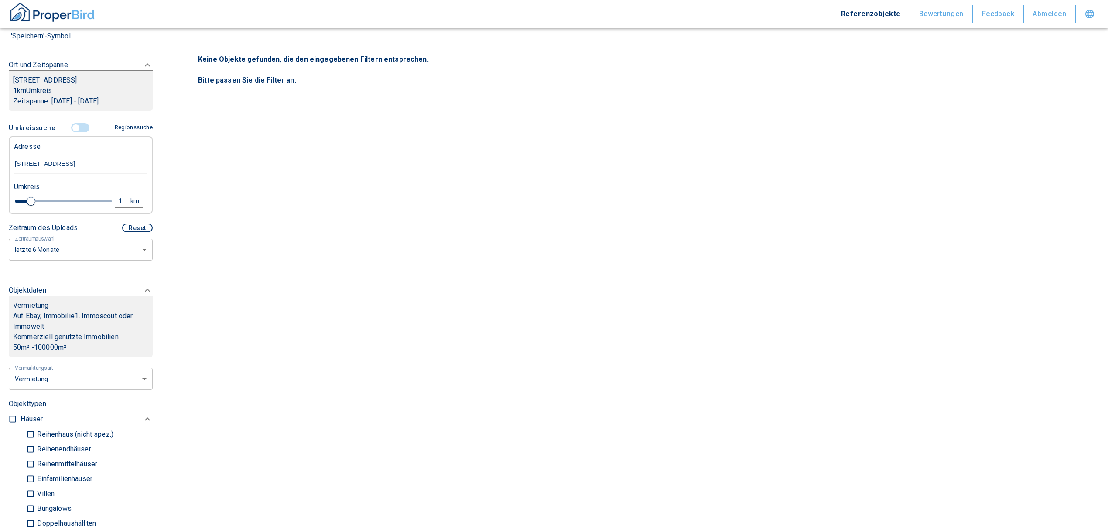
drag, startPoint x: 30, startPoint y: 200, endPoint x: 119, endPoint y: 185, distance: 89.8
click at [117, 184] on div "Umkreis 1 km" at bounding box center [77, 194] width 134 height 35
click at [117, 201] on div "5" at bounding box center [125, 200] width 16 height 11
drag, startPoint x: 58, startPoint y: 199, endPoint x: 4, endPoint y: 198, distance: 53.2
click at [6, 198] on div "Filtervorlagen Neue Filtereinstellungen erkannt! Name für neue Vorlage x Sie ha…" at bounding box center [80, 265] width 161 height 530
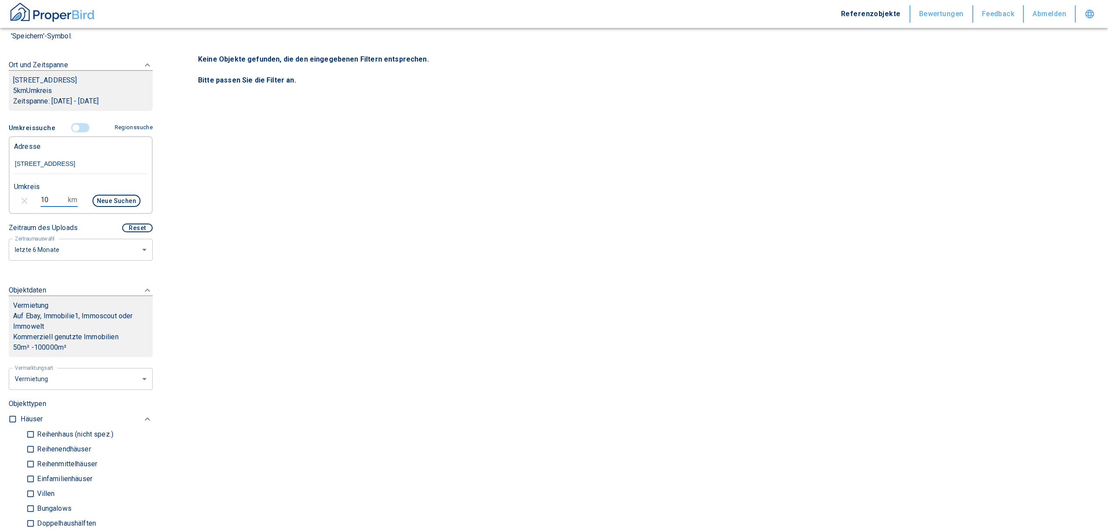
click at [126, 201] on button "Neue Suchen" at bounding box center [117, 201] width 48 height 12
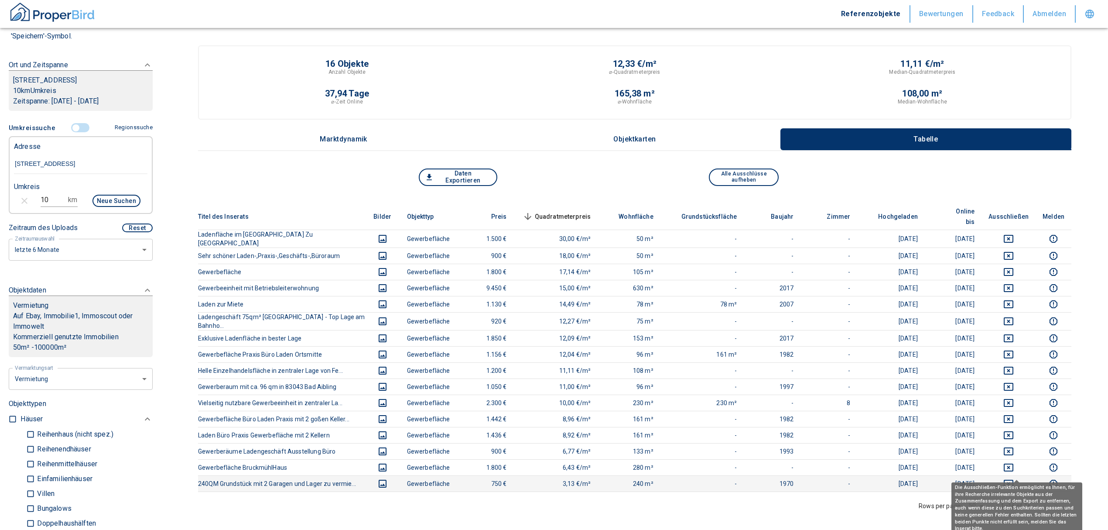
click at [1014, 478] on icon "deselect this listing" at bounding box center [1009, 483] width 10 height 10
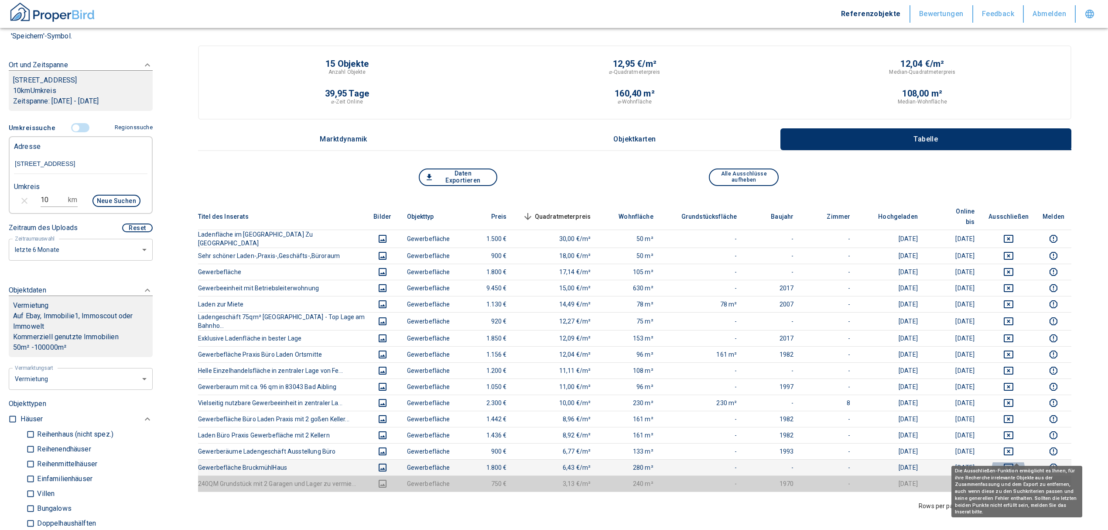
click at [1014, 462] on icon "deselect this listing" at bounding box center [1009, 467] width 10 height 10
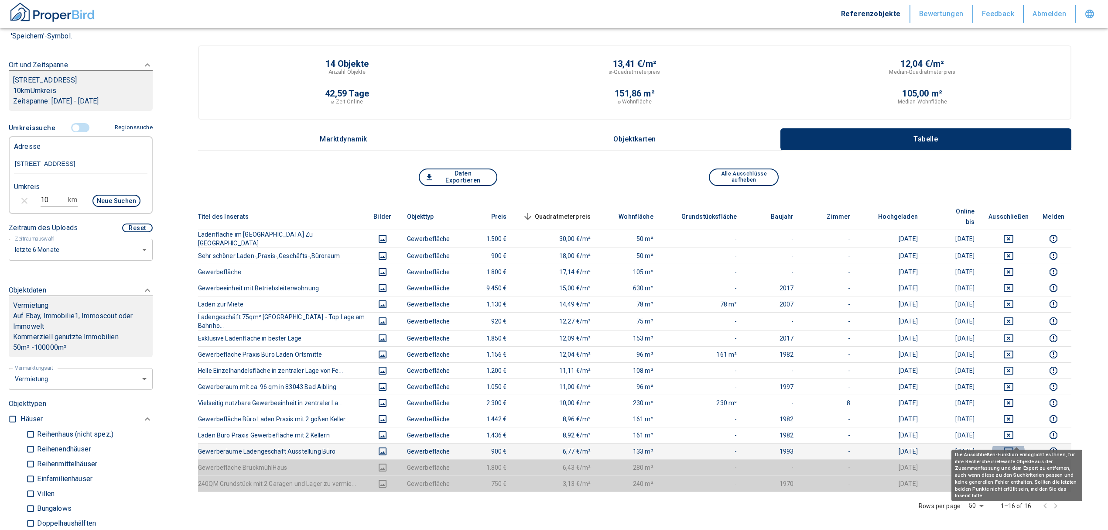
click at [1014, 446] on icon "deselect this listing" at bounding box center [1009, 451] width 10 height 10
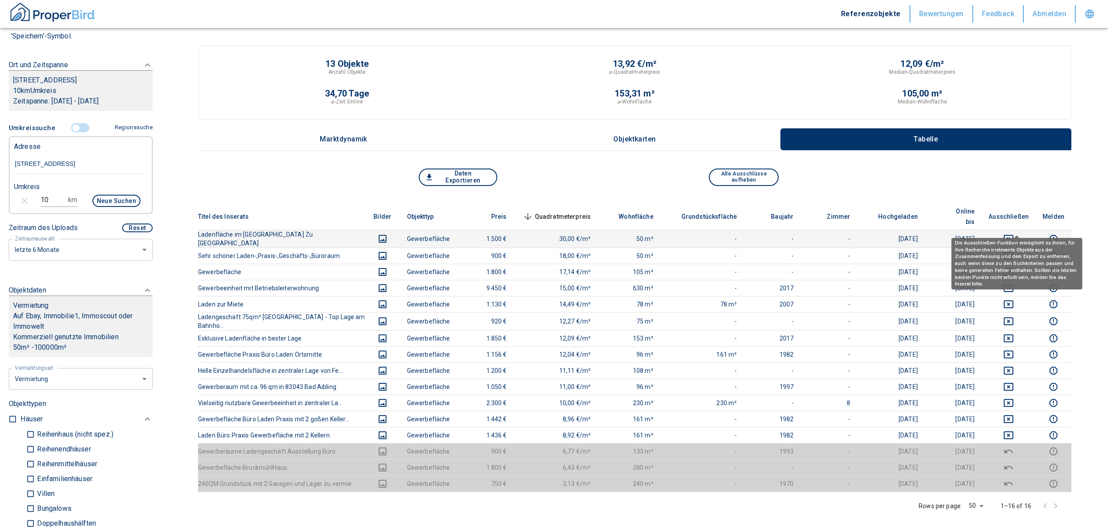
click at [1014, 233] on icon "deselect this listing" at bounding box center [1009, 238] width 10 height 10
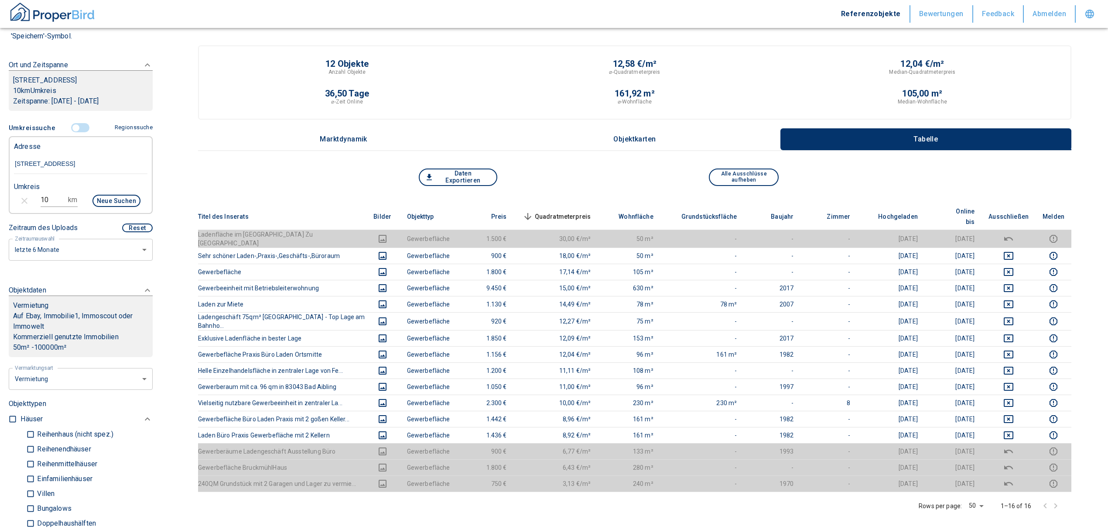
click at [71, 123] on input "controlled" at bounding box center [76, 128] width 26 height 10
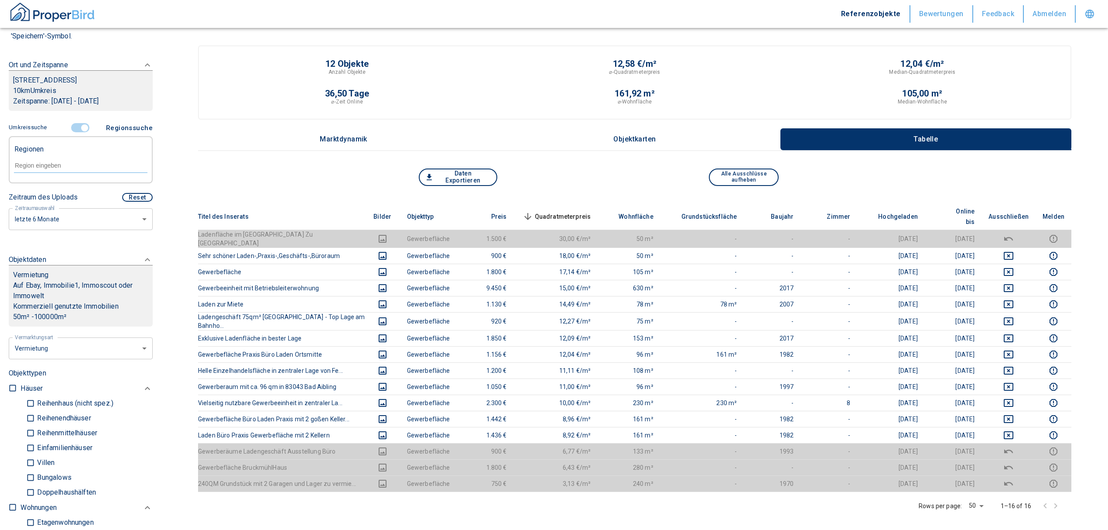
click at [72, 124] on input "controlled" at bounding box center [85, 128] width 26 height 10
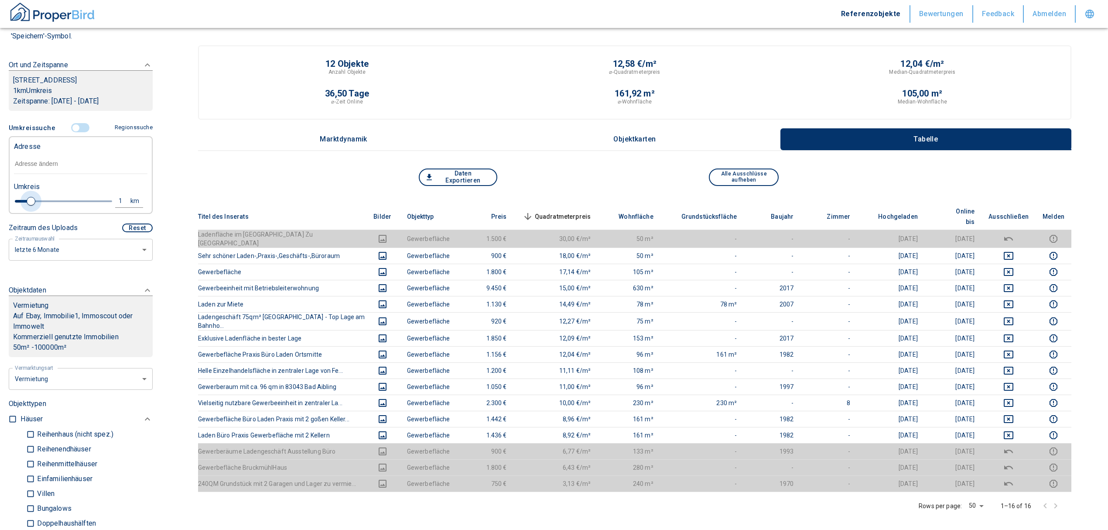
drag, startPoint x: 104, startPoint y: 201, endPoint x: 31, endPoint y: 210, distance: 73.9
click at [31, 210] on div "Umkreis 1 km" at bounding box center [77, 194] width 134 height 35
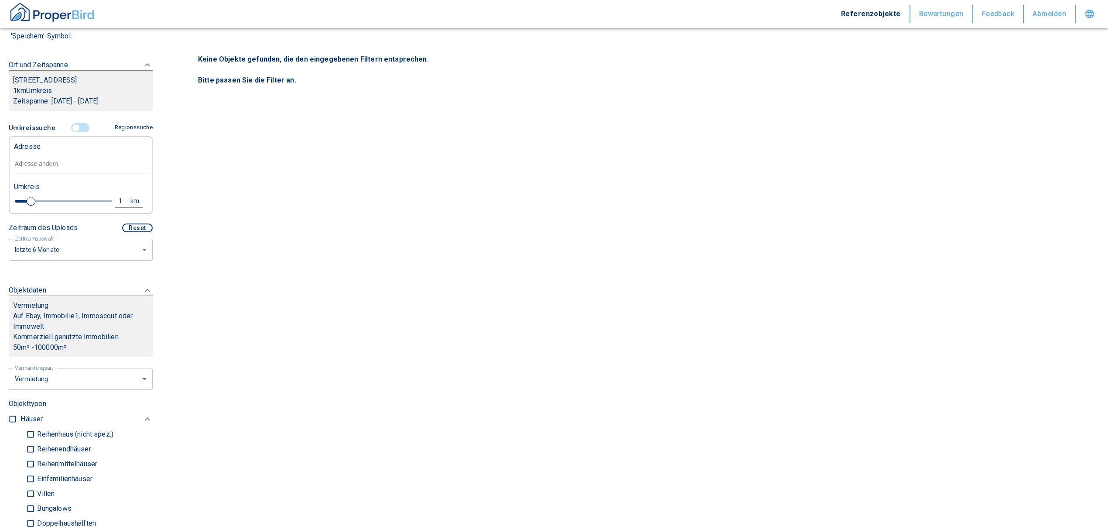
click at [55, 165] on input "text" at bounding box center [81, 164] width 134 height 20
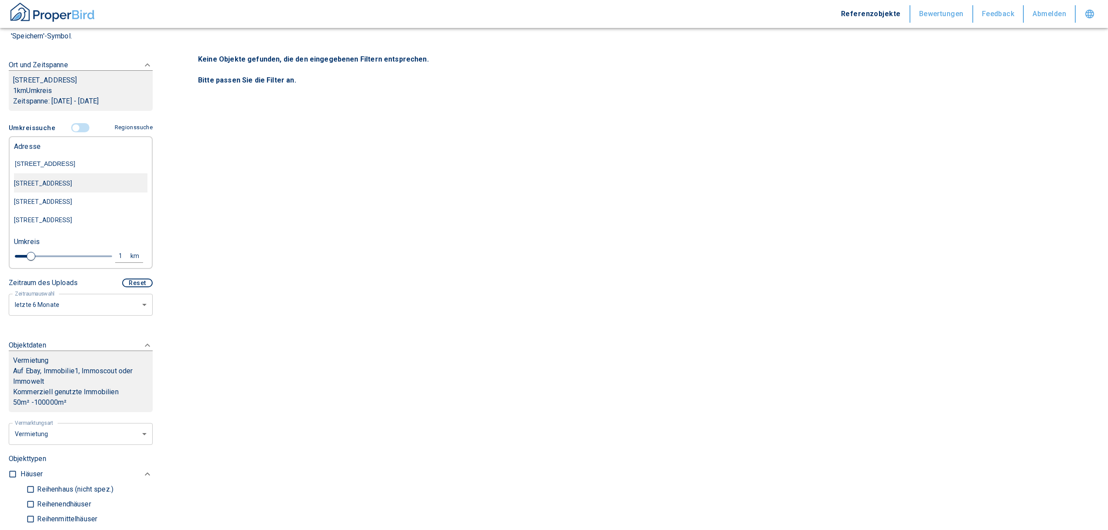
click at [89, 187] on div "[STREET_ADDRESS]" at bounding box center [81, 183] width 134 height 18
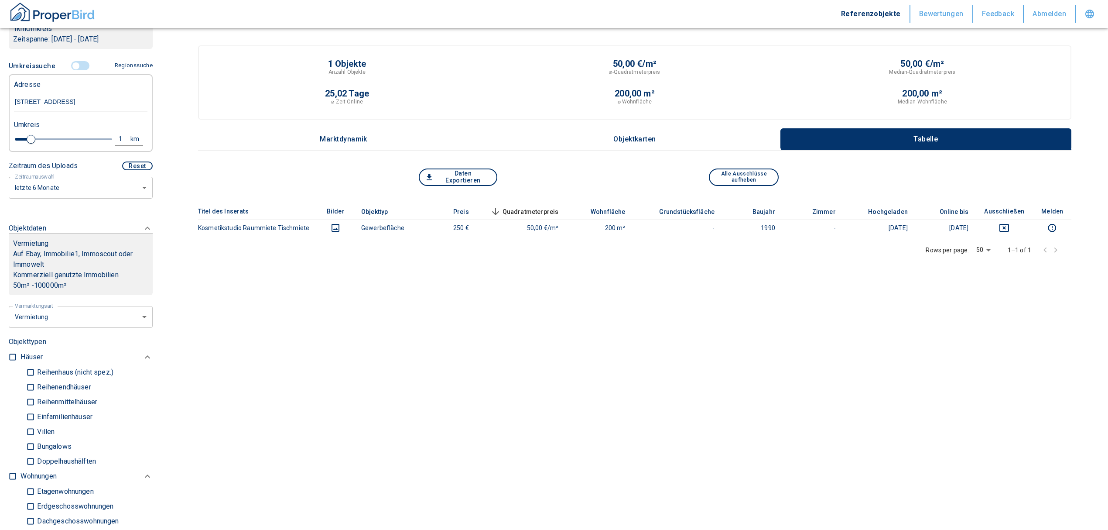
scroll to position [291, 0]
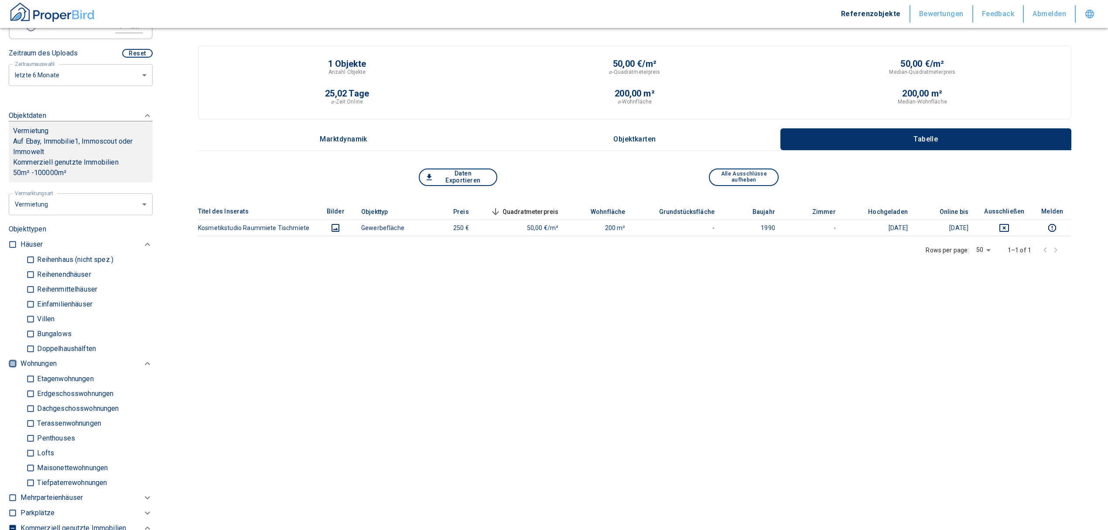
click at [10, 362] on input "checkbox" at bounding box center [12, 363] width 9 height 9
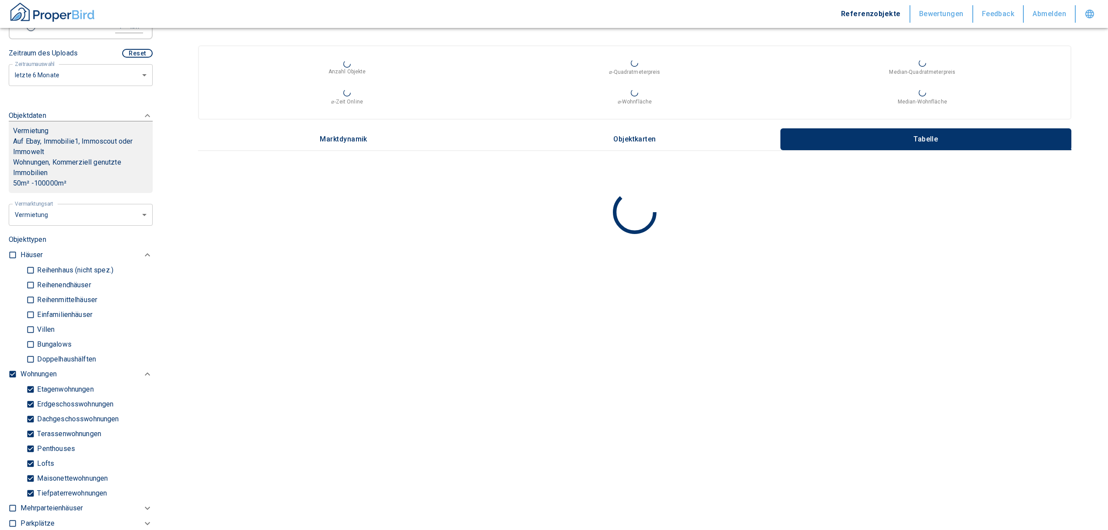
click at [32, 492] on input "Tiefpaterrewohnungen" at bounding box center [30, 492] width 9 height 15
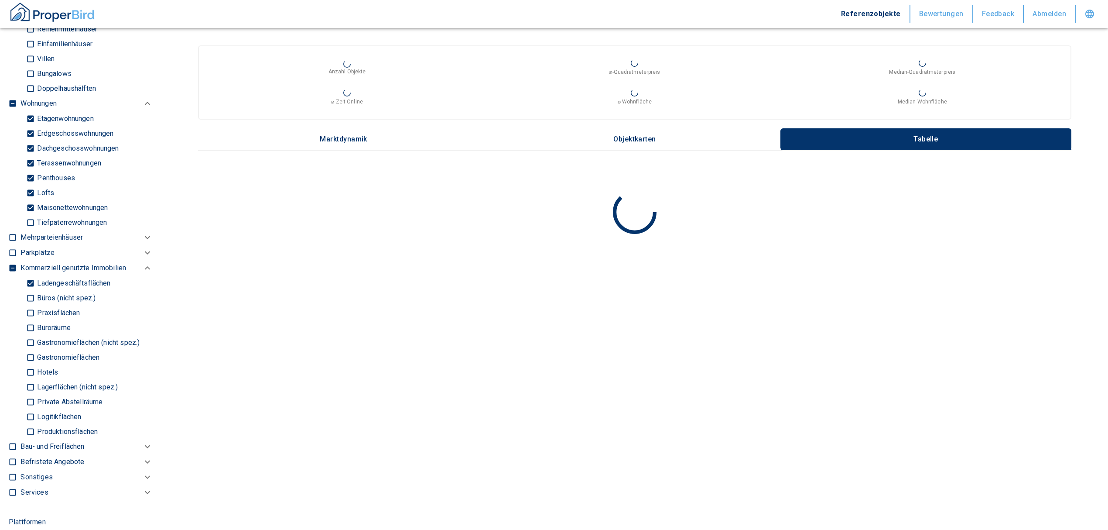
scroll to position [582, 0]
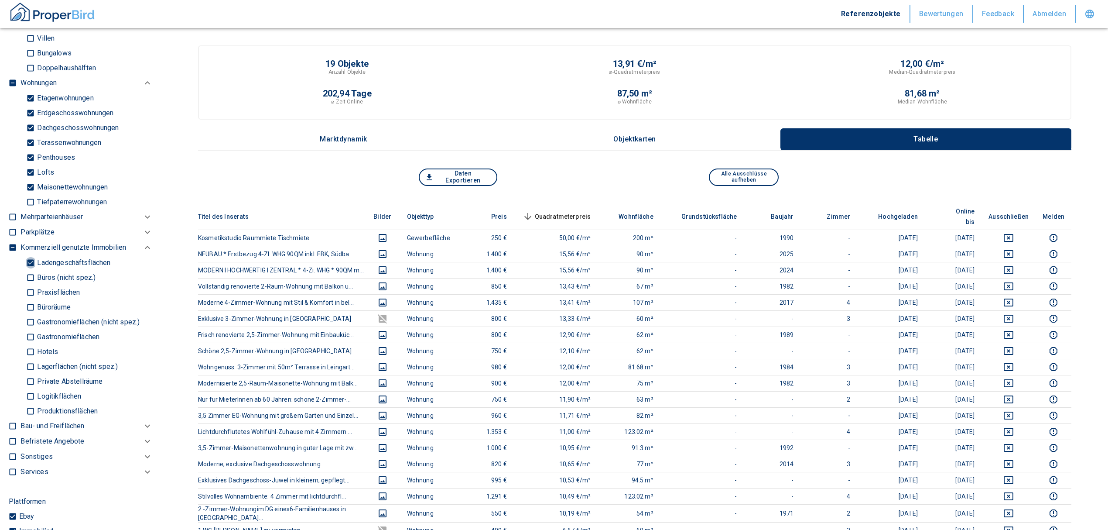
click at [28, 262] on input "Ladengeschäftsflächen" at bounding box center [30, 262] width 9 height 15
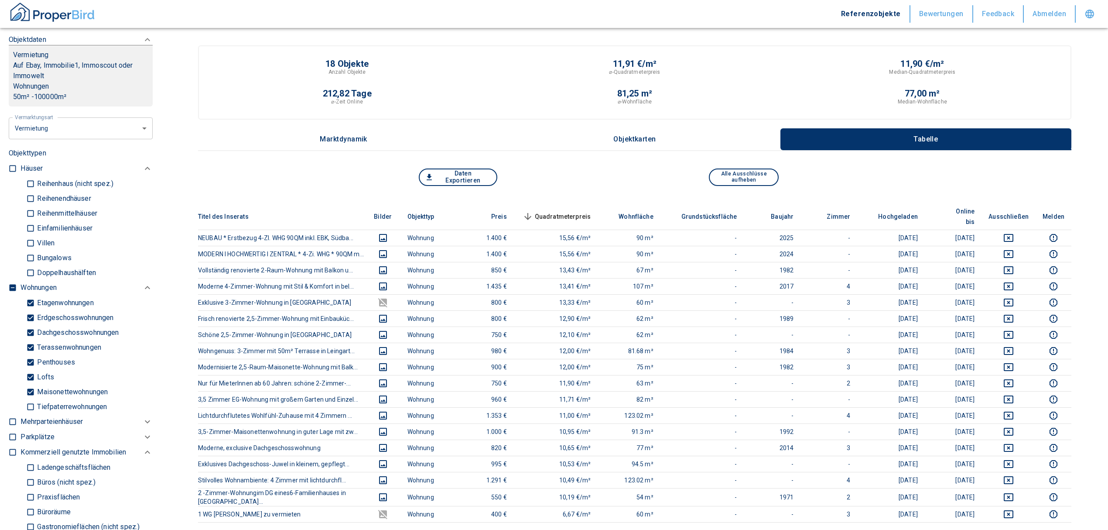
scroll to position [349, 0]
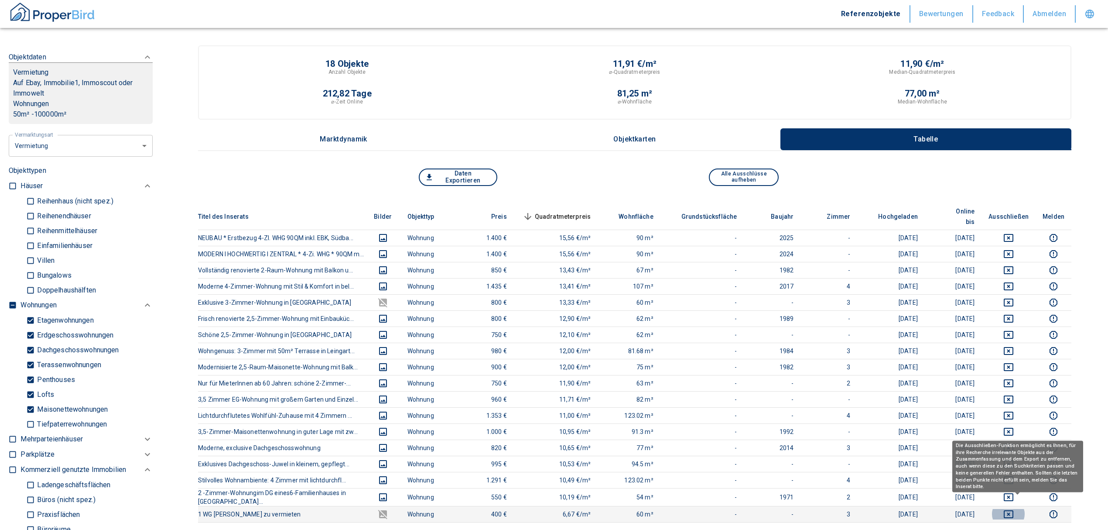
click at [1011, 509] on button "deselect this listing" at bounding box center [1009, 514] width 40 height 10
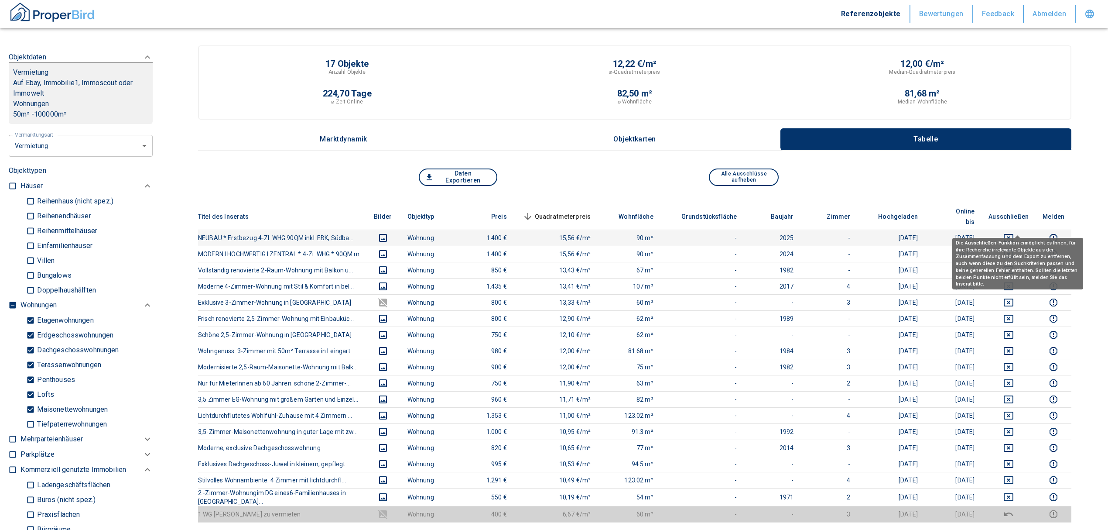
click at [1013, 234] on icon "deselect this listing" at bounding box center [1009, 238] width 10 height 8
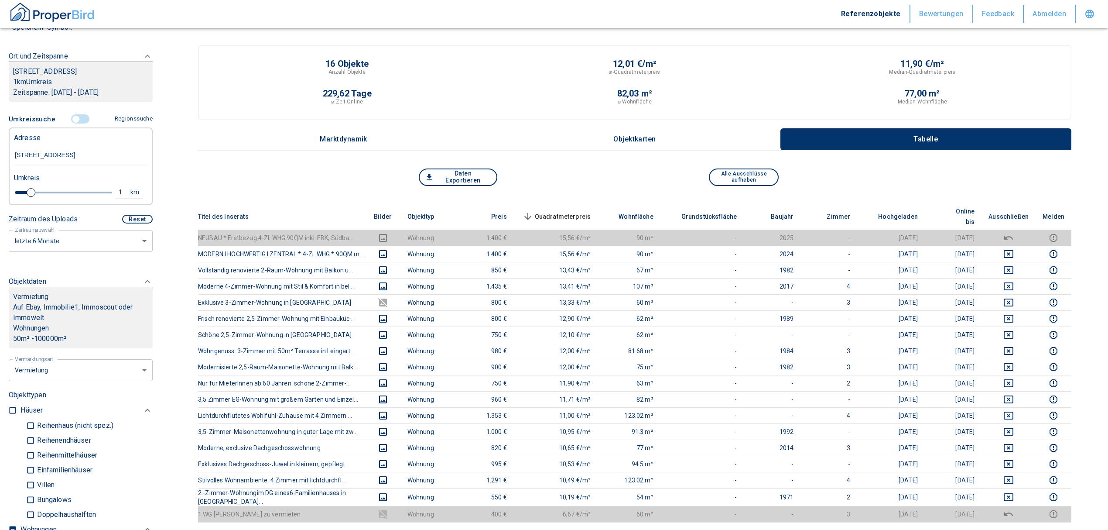
scroll to position [116, 0]
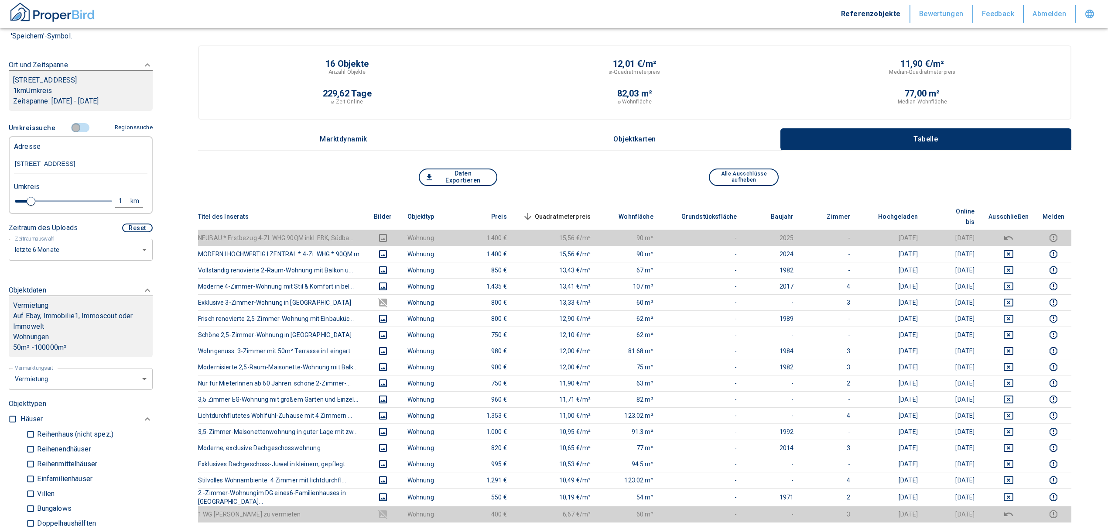
click at [77, 123] on input "controlled" at bounding box center [76, 128] width 26 height 10
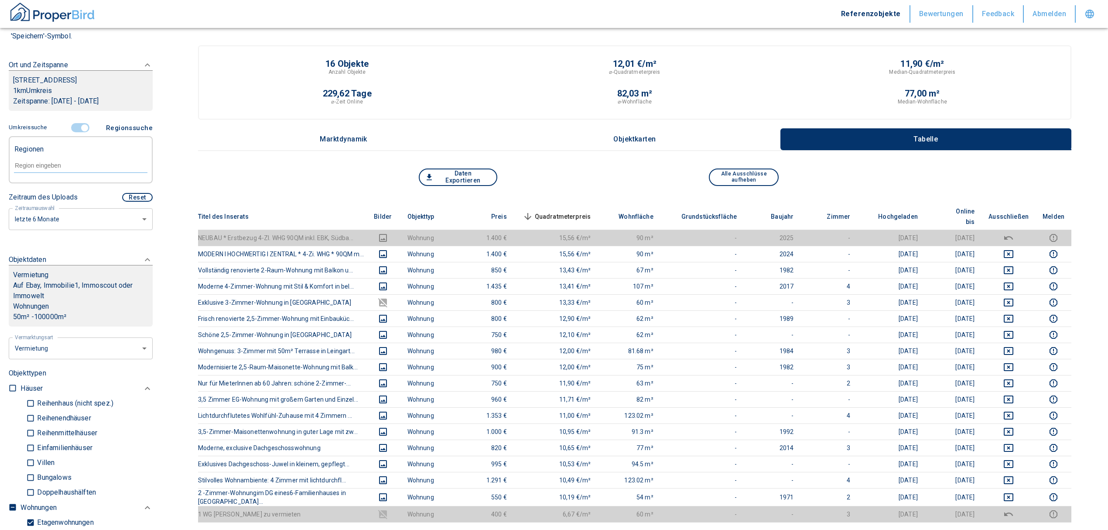
click at [41, 168] on input "text" at bounding box center [81, 165] width 134 height 8
click at [53, 189] on li "74211 Leingarten" at bounding box center [76, 185] width 125 height 16
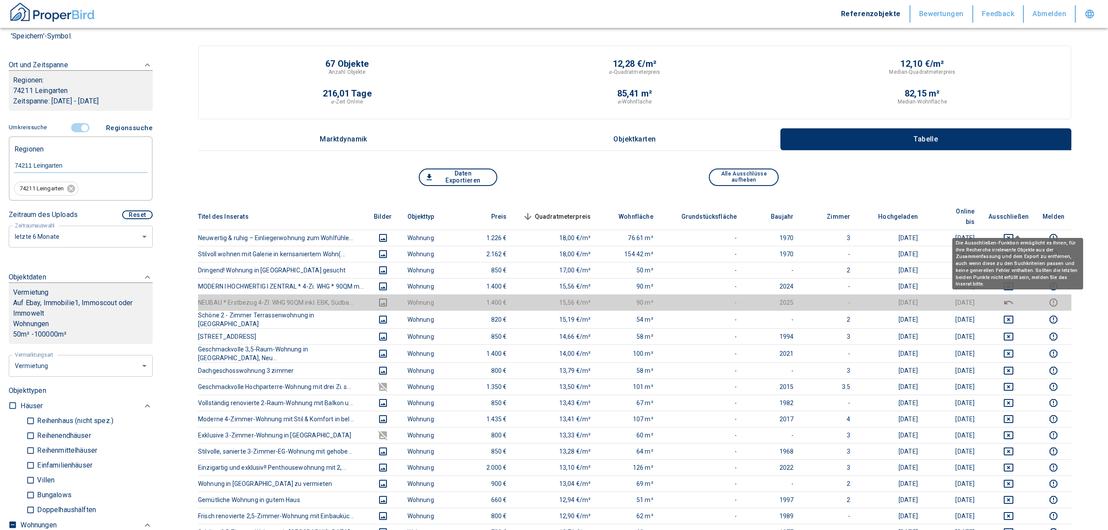
drag, startPoint x: 1014, startPoint y: 226, endPoint x: 1015, endPoint y: 232, distance: 6.6
click at [1014, 233] on icon "deselect this listing" at bounding box center [1009, 238] width 10 height 10
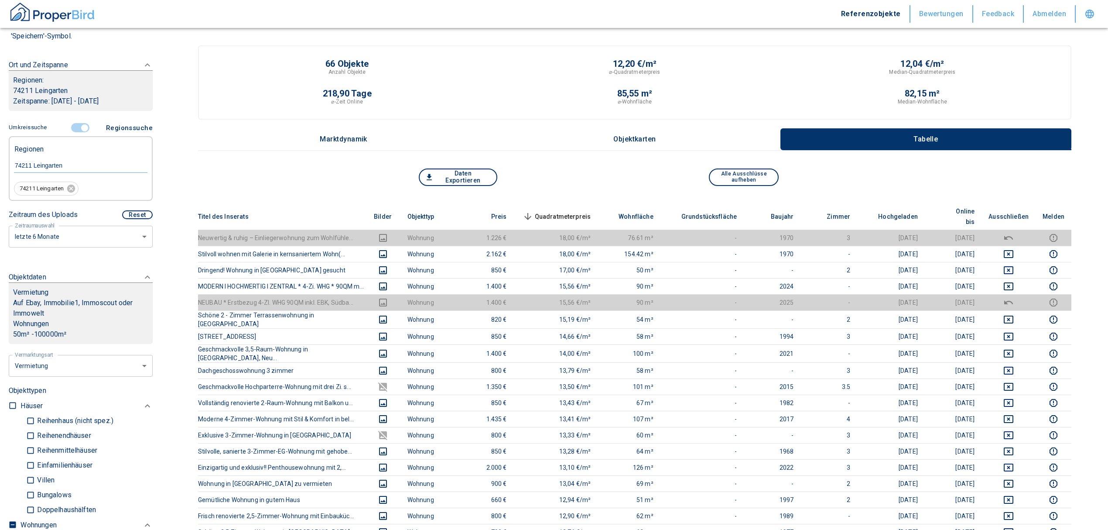
click at [591, 211] on span "Quadratmeterpreis sorted descending" at bounding box center [556, 216] width 70 height 10
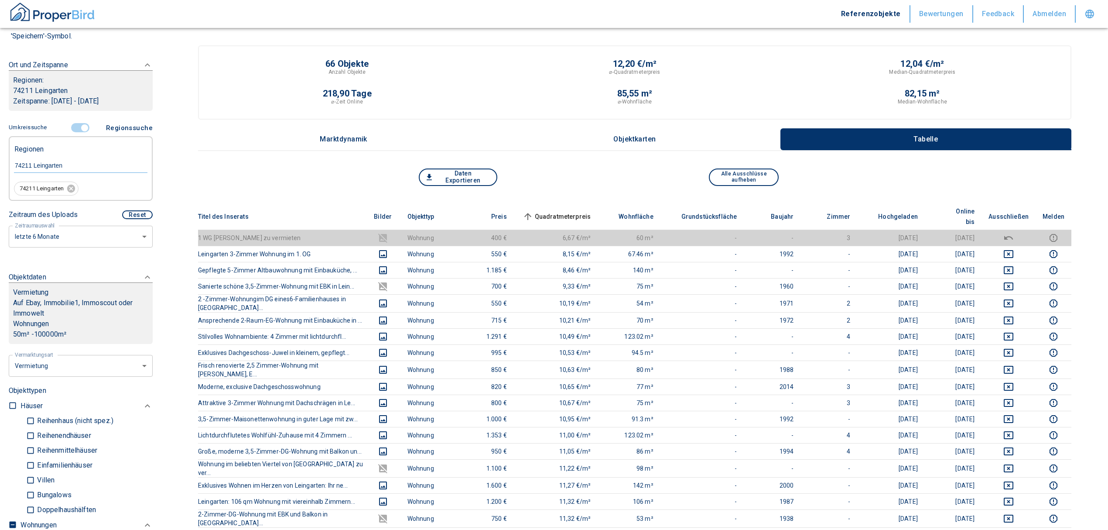
click at [564, 211] on span "Quadratmeterpreis sorted ascending" at bounding box center [556, 216] width 70 height 10
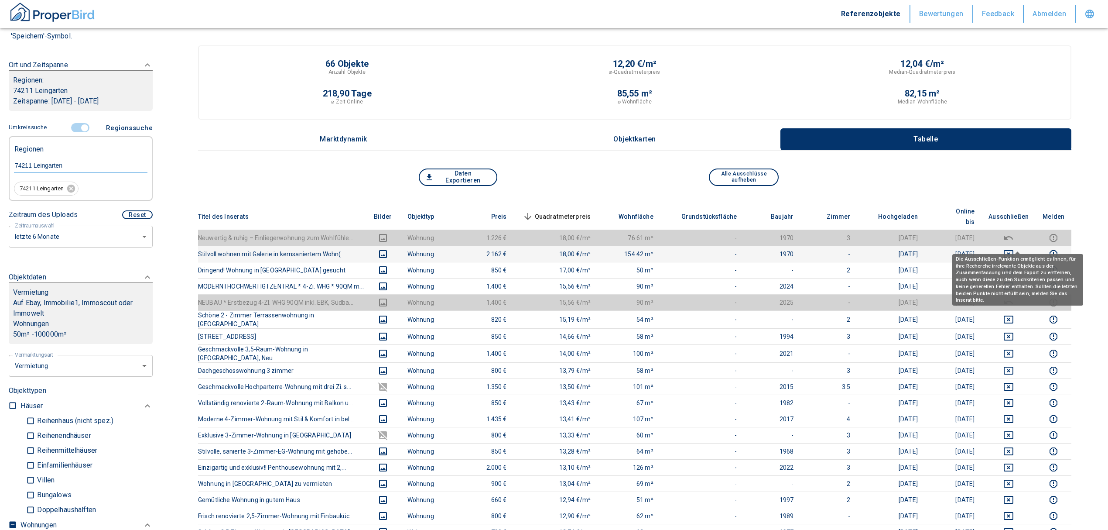
drag, startPoint x: 1021, startPoint y: 240, endPoint x: 1006, endPoint y: 300, distance: 62.0
click at [1014, 249] on icon "deselect this listing" at bounding box center [1009, 254] width 10 height 10
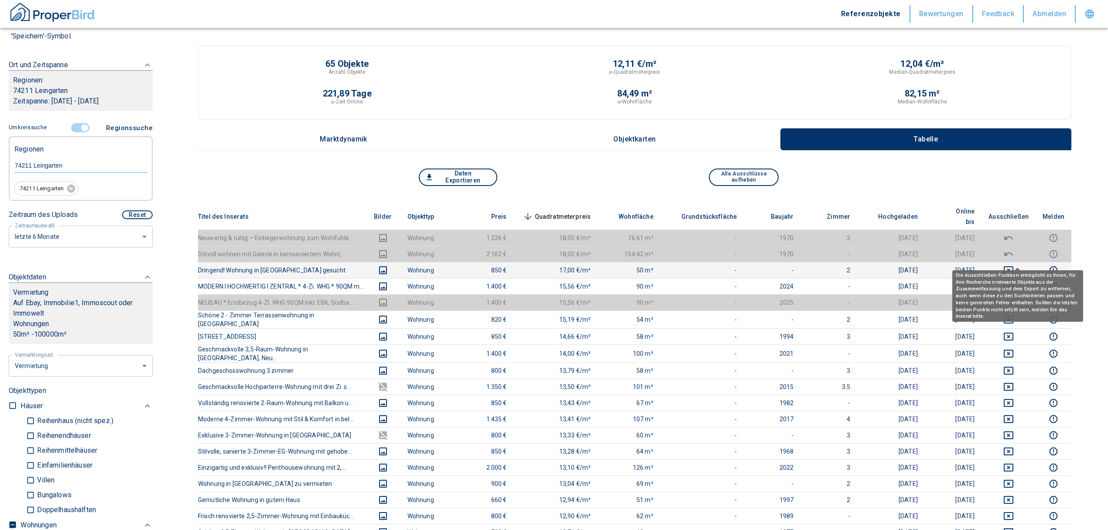
click at [1023, 265] on button "deselect this listing" at bounding box center [1009, 270] width 40 height 10
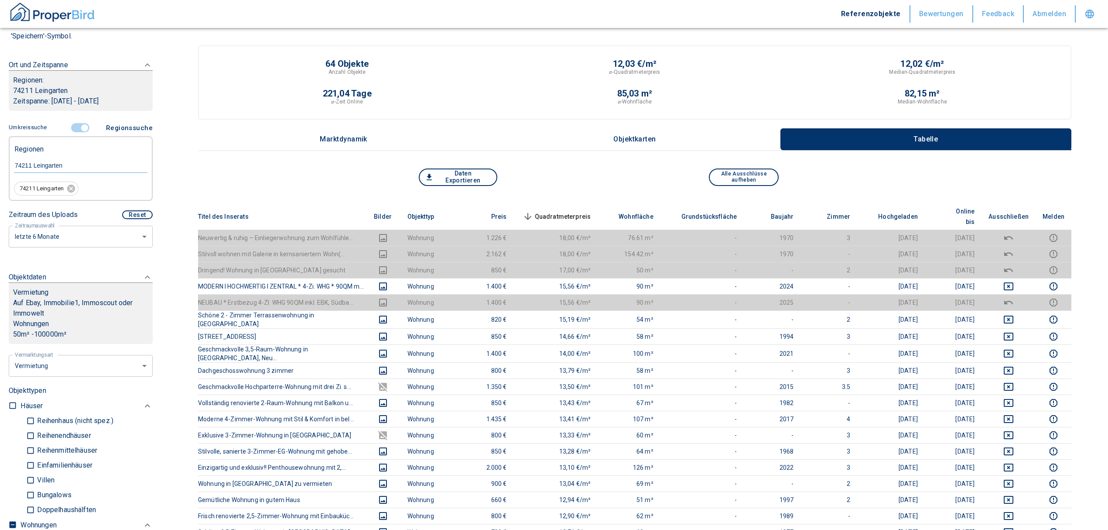
click at [580, 211] on span "Quadratmeterpreis sorted descending" at bounding box center [556, 216] width 70 height 10
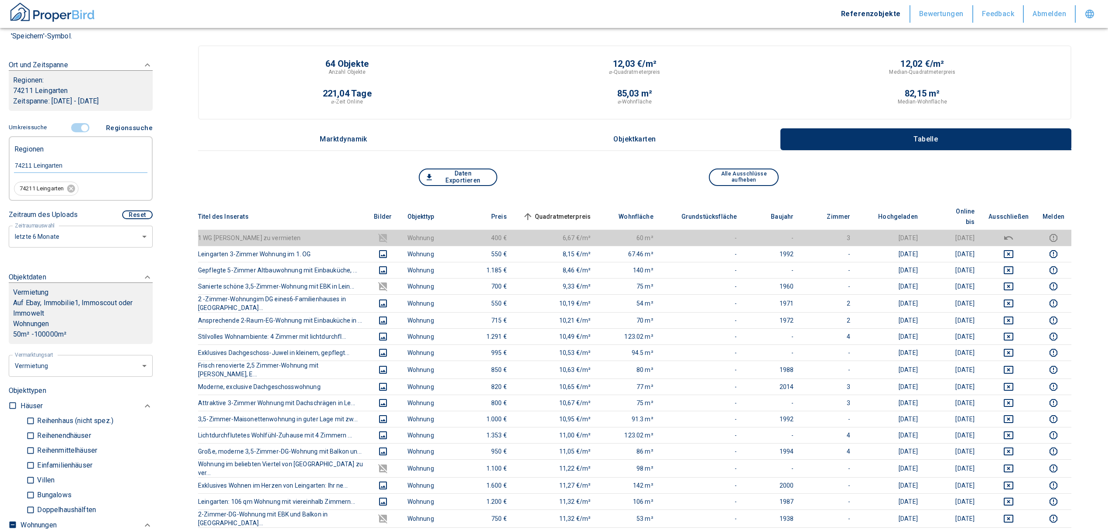
click at [81, 132] on input "controlled" at bounding box center [85, 128] width 26 height 10
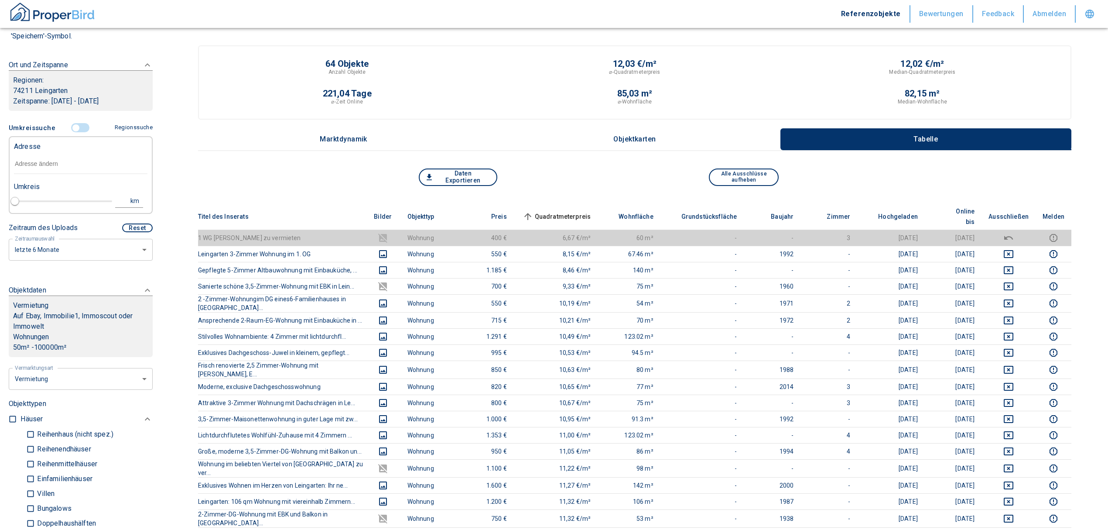
click at [62, 162] on input "text" at bounding box center [81, 164] width 134 height 20
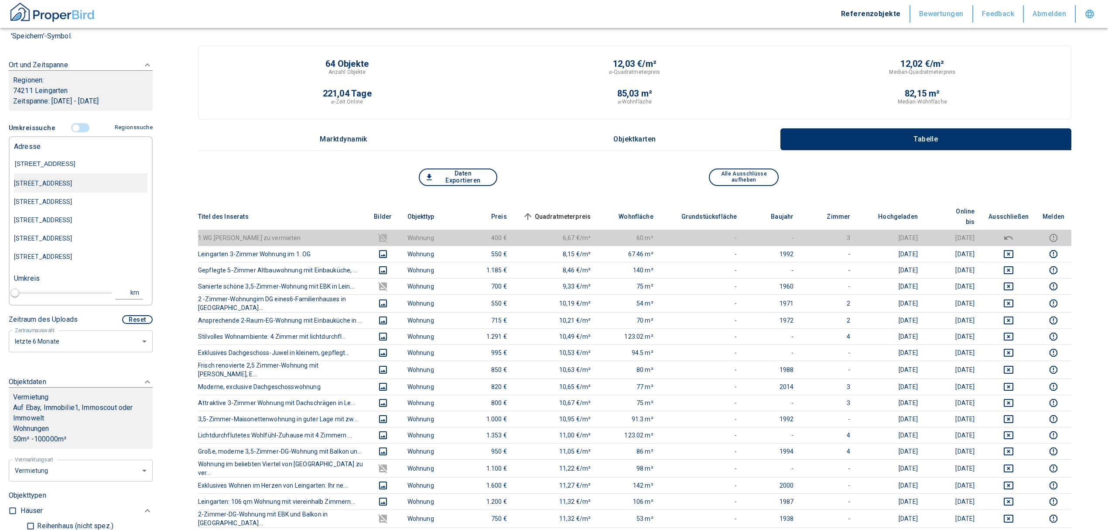
click at [90, 184] on div "[STREET_ADDRESS]" at bounding box center [81, 183] width 134 height 18
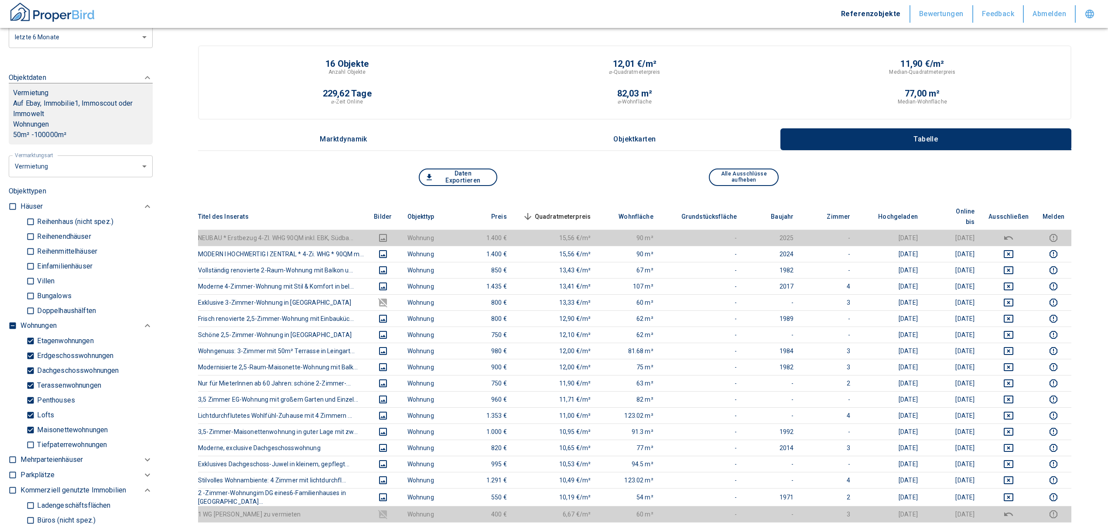
scroll to position [349, 0]
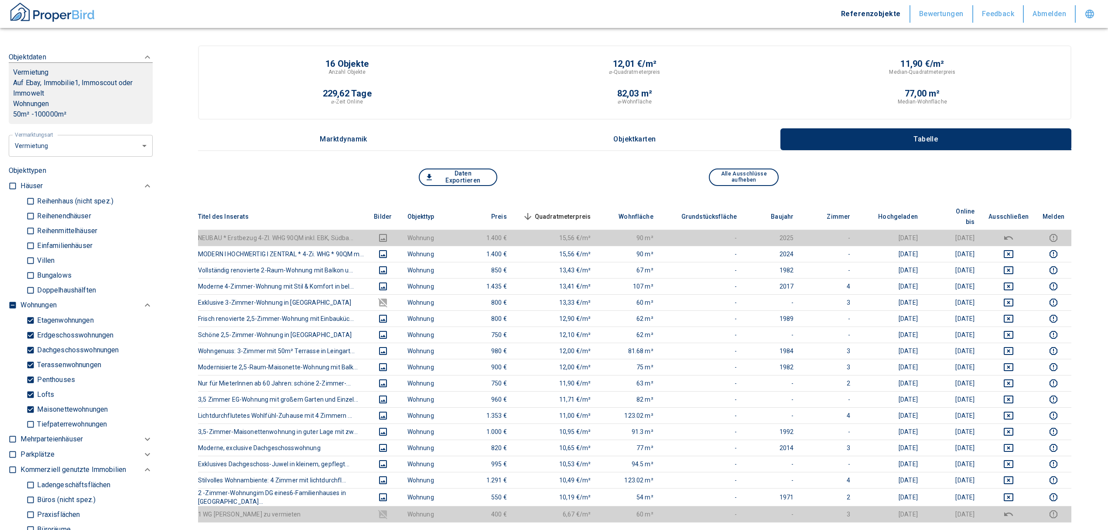
click at [14, 301] on input "checkbox" at bounding box center [12, 305] width 9 height 9
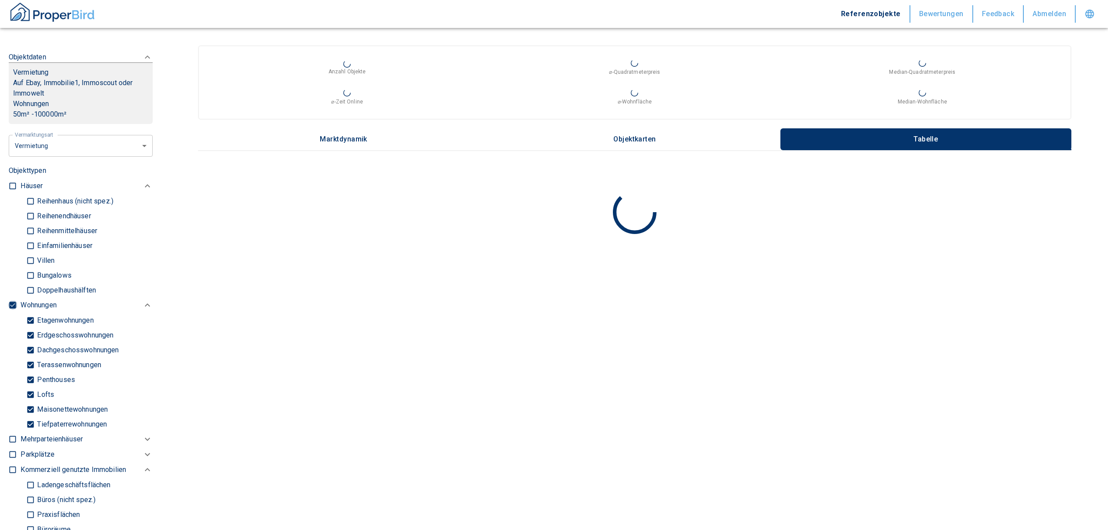
click at [14, 301] on input "checkbox" at bounding box center [12, 305] width 9 height 9
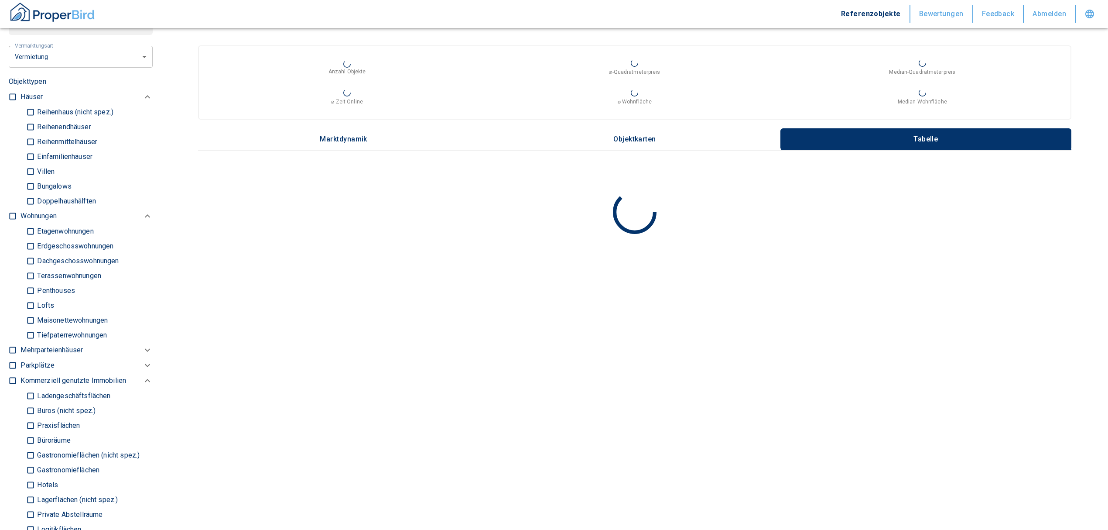
scroll to position [524, 0]
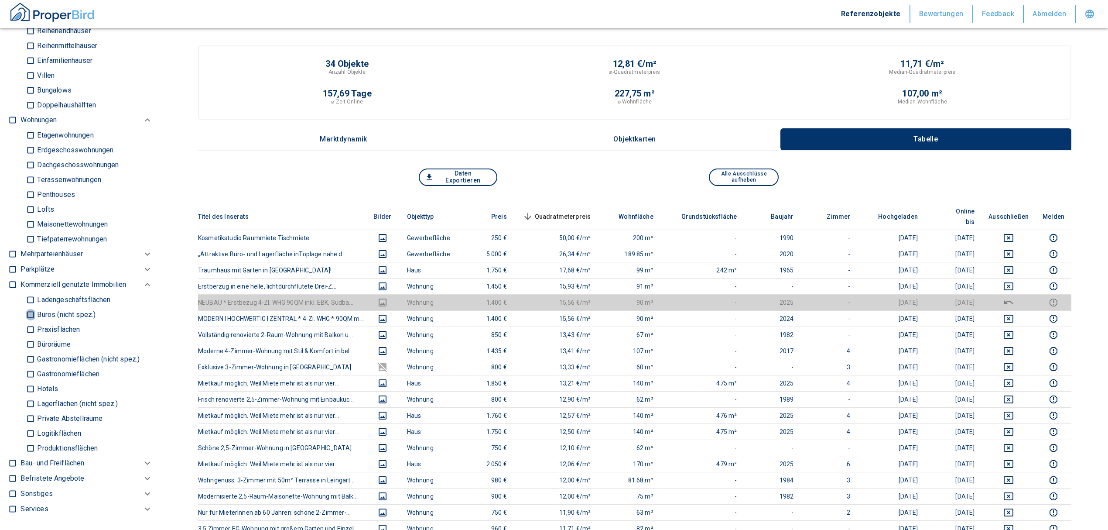
click at [30, 312] on input "Büros (nicht spez.)" at bounding box center [30, 314] width 9 height 15
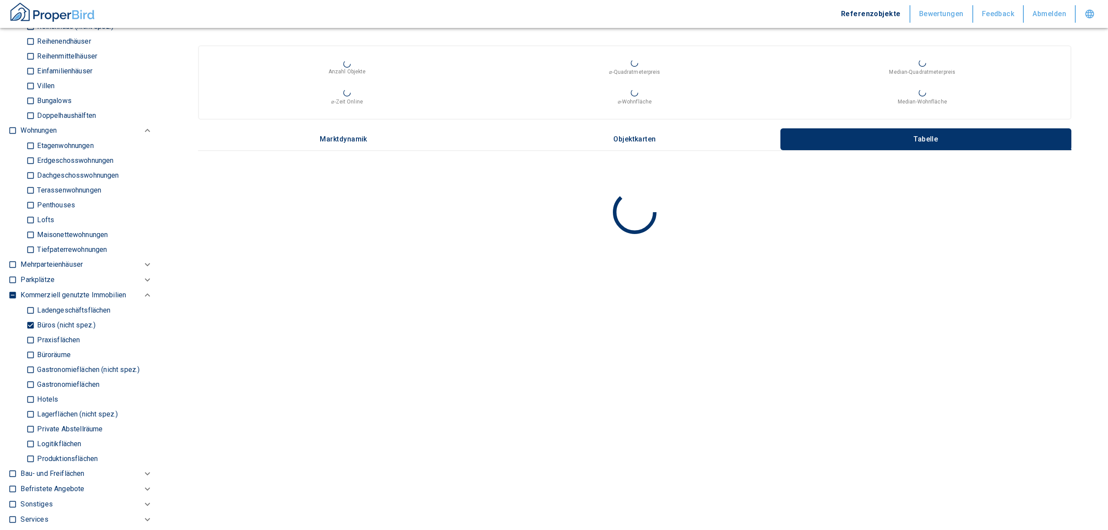
click at [29, 349] on input "Büroräume" at bounding box center [30, 354] width 9 height 15
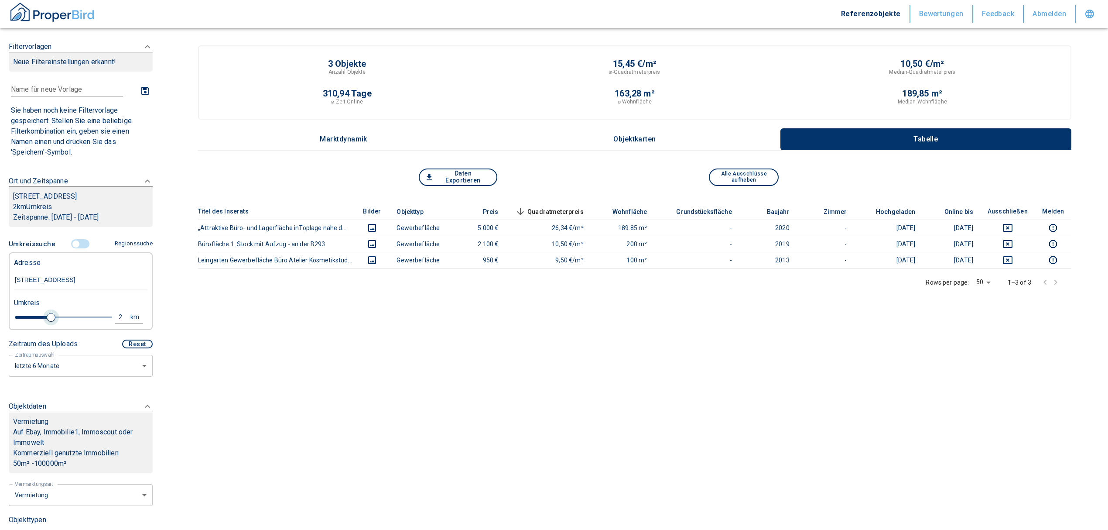
drag, startPoint x: 30, startPoint y: 315, endPoint x: 48, endPoint y: 316, distance: 17.9
click at [48, 316] on span at bounding box center [51, 317] width 9 height 9
drag, startPoint x: 55, startPoint y: 316, endPoint x: 67, endPoint y: 313, distance: 12.6
click at [67, 313] on span at bounding box center [71, 317] width 9 height 9
drag, startPoint x: 67, startPoint y: 313, endPoint x: 103, endPoint y: 317, distance: 36.9
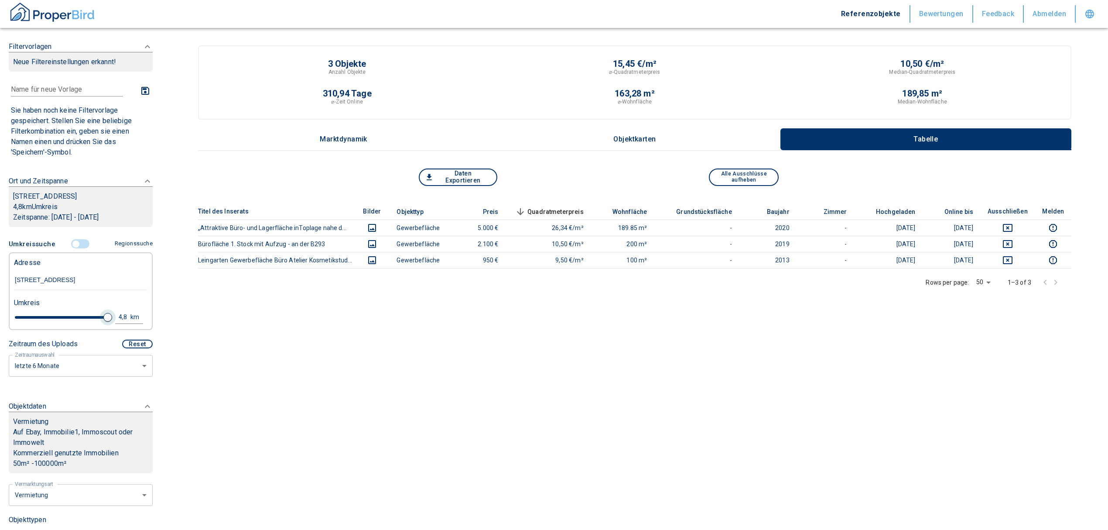
click at [103, 317] on span at bounding box center [107, 317] width 9 height 9
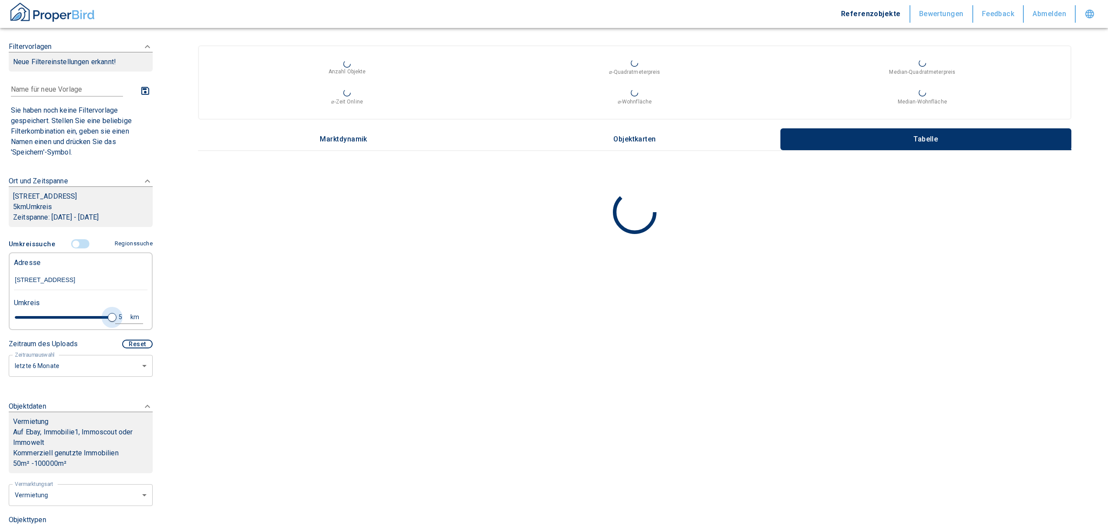
drag, startPoint x: 103, startPoint y: 317, endPoint x: 109, endPoint y: 318, distance: 5.3
click at [109, 318] on div "5 km" at bounding box center [77, 318] width 134 height 15
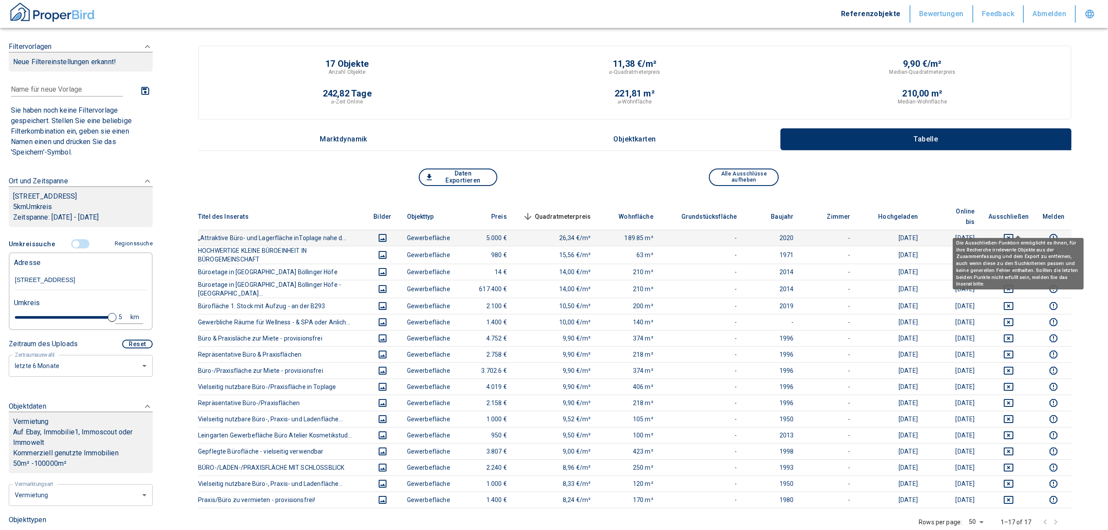
click at [1014, 233] on icon "deselect this listing" at bounding box center [1009, 238] width 10 height 10
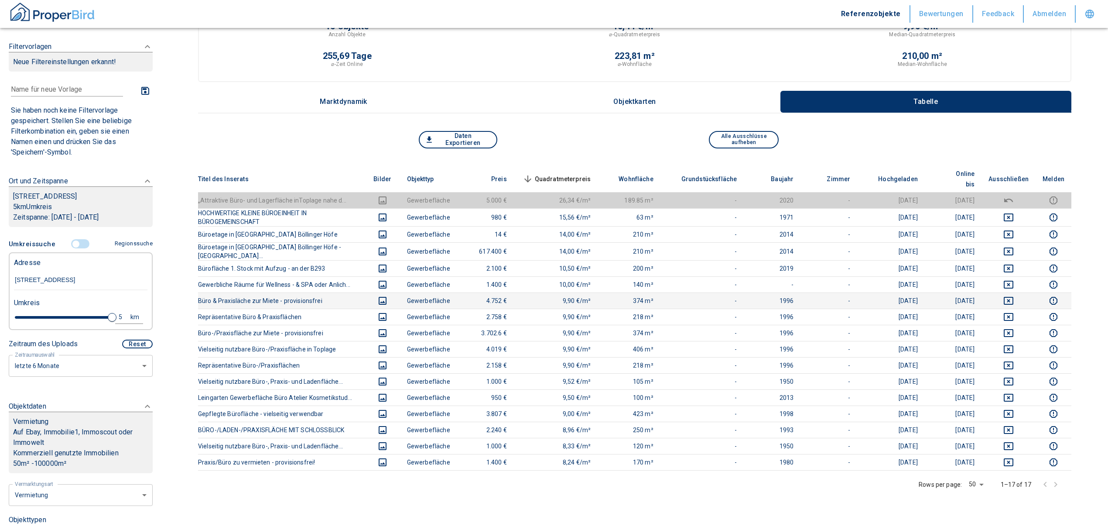
scroll to position [58, 0]
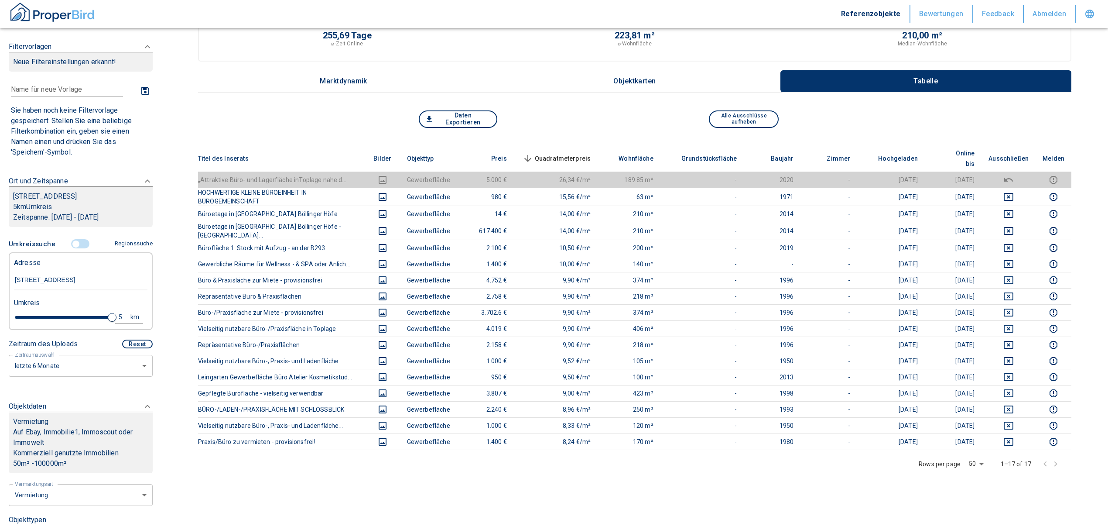
click at [582, 156] on span "Quadratmeterpreis sorted descending" at bounding box center [556, 158] width 70 height 10
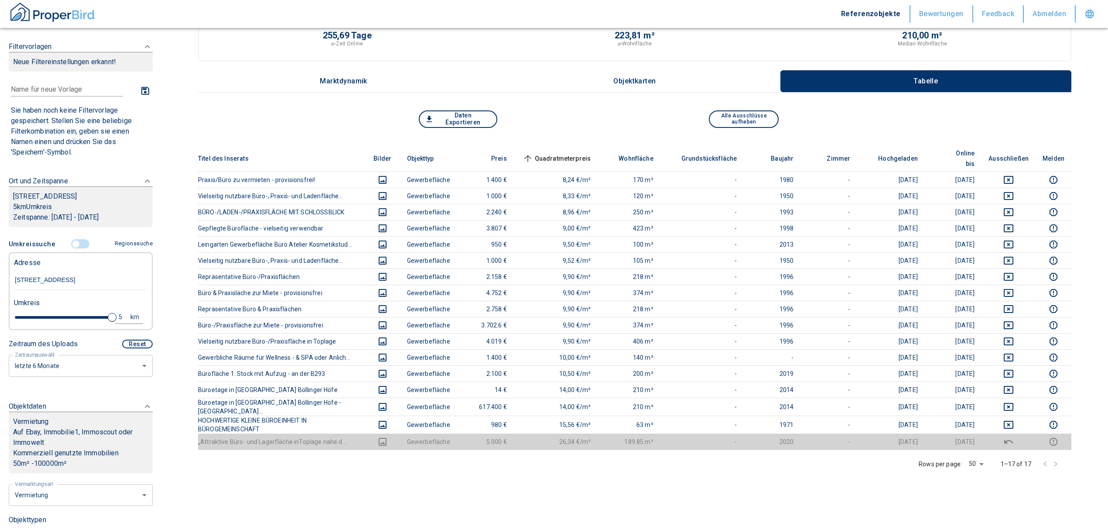
click at [579, 153] on span "Quadratmeterpreis sorted ascending" at bounding box center [556, 158] width 70 height 10
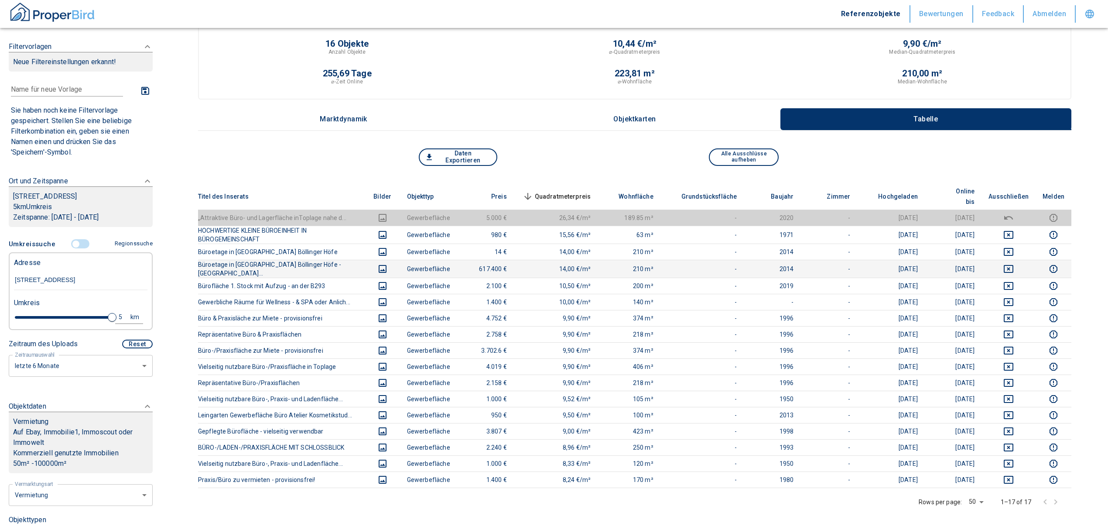
scroll to position [0, 0]
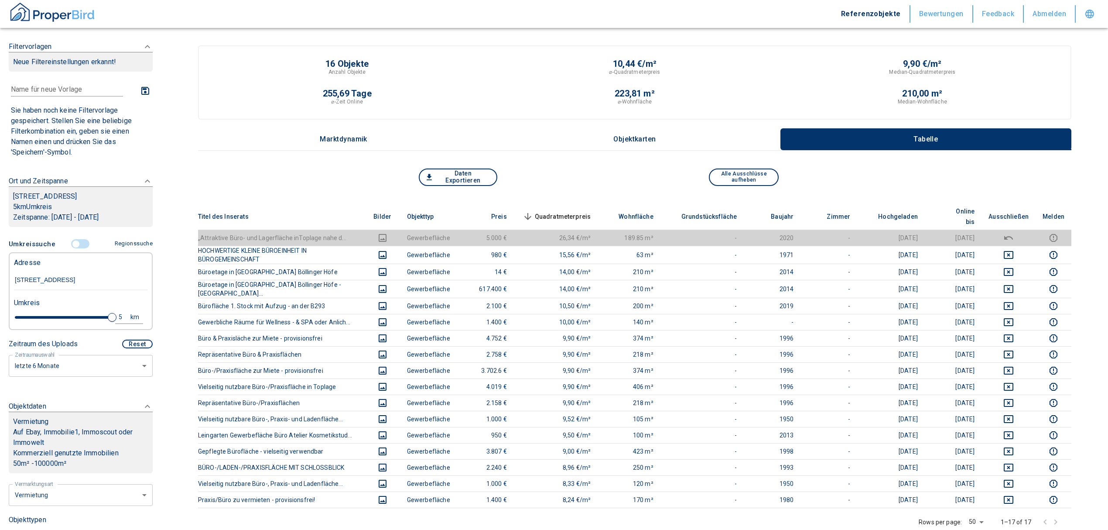
click at [588, 211] on span "Quadratmeterpreis sorted descending" at bounding box center [556, 216] width 70 height 10
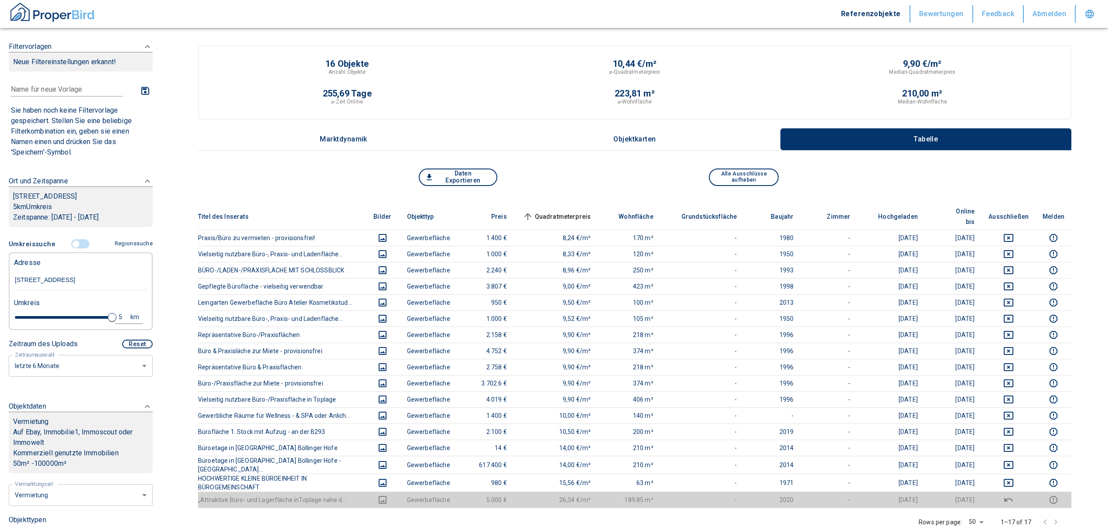
click at [589, 211] on span "Quadratmeterpreis sorted ascending" at bounding box center [556, 216] width 70 height 10
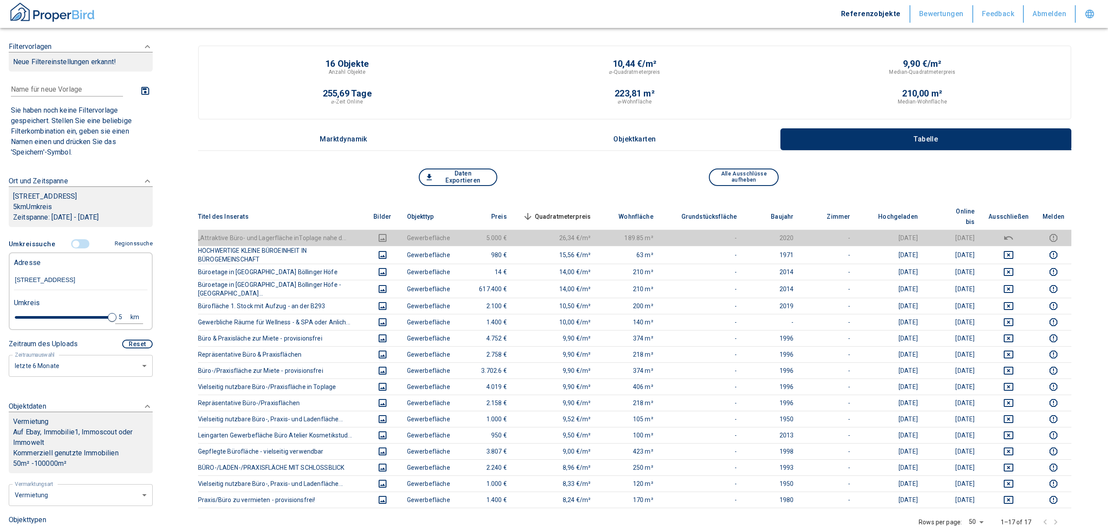
click at [72, 248] on input "controlled" at bounding box center [76, 244] width 26 height 10
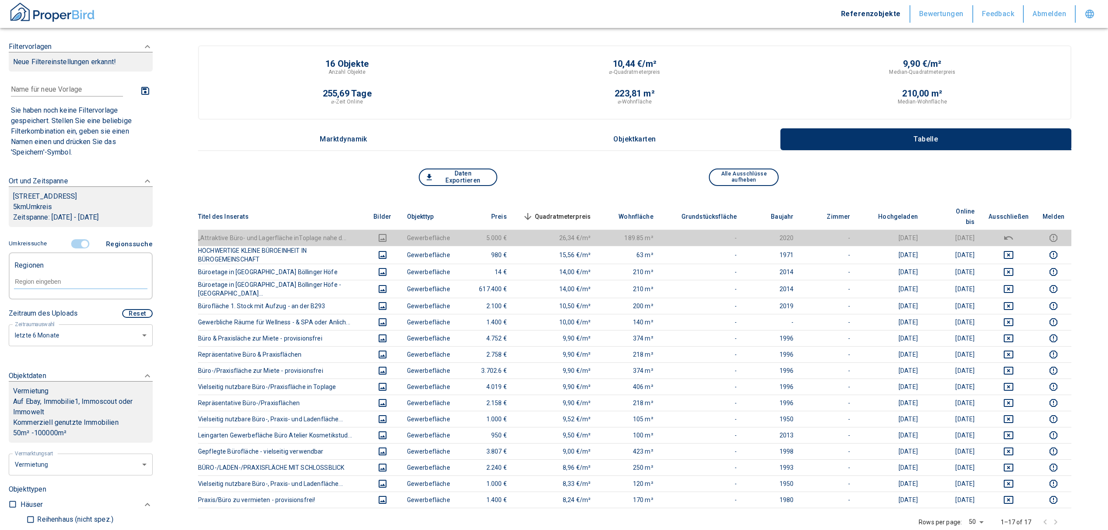
click at [65, 280] on input "text" at bounding box center [81, 282] width 134 height 8
click at [75, 298] on li "74211 Leingarten" at bounding box center [76, 302] width 125 height 16
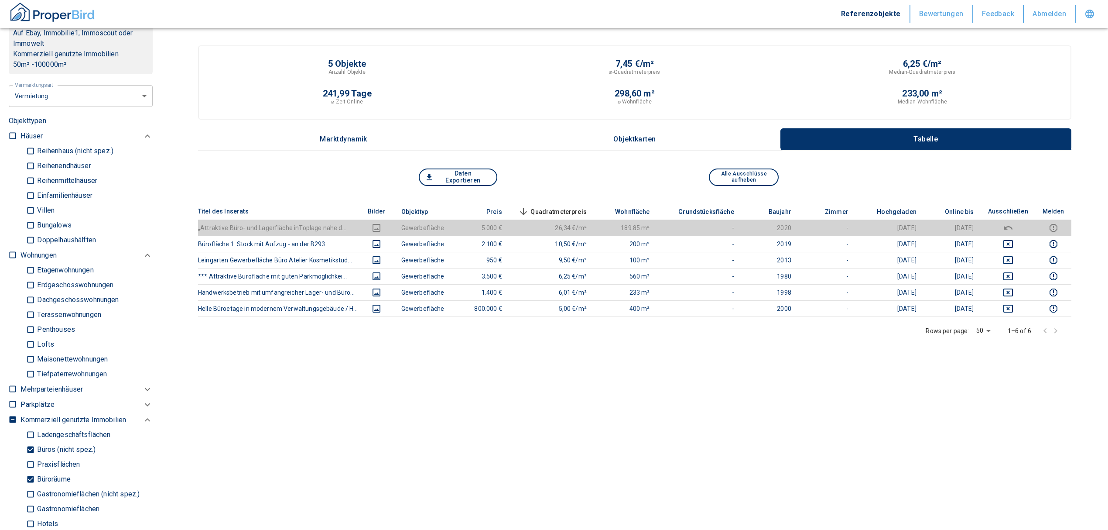
scroll to position [407, 0]
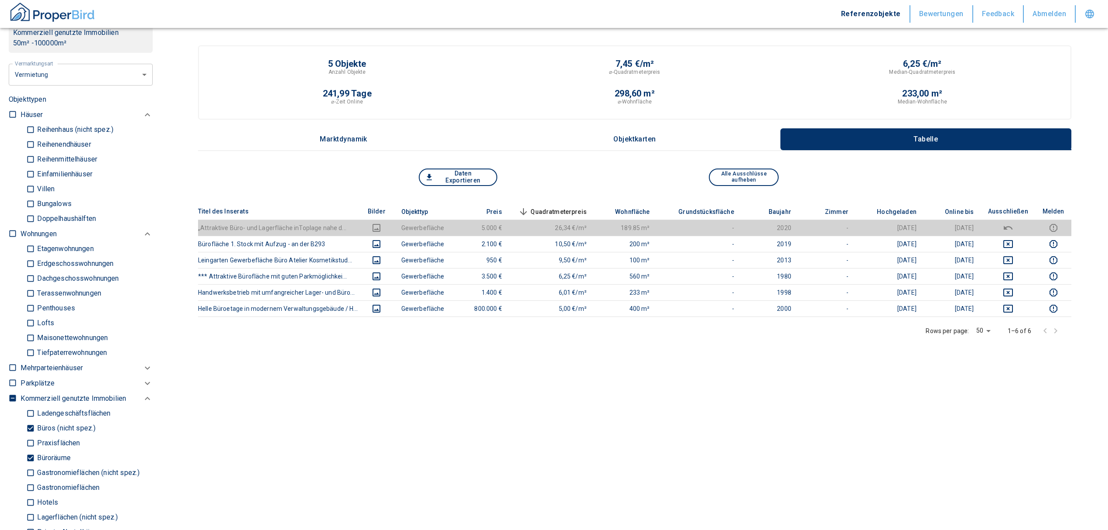
click at [32, 456] on input "Büroräume" at bounding box center [30, 457] width 9 height 15
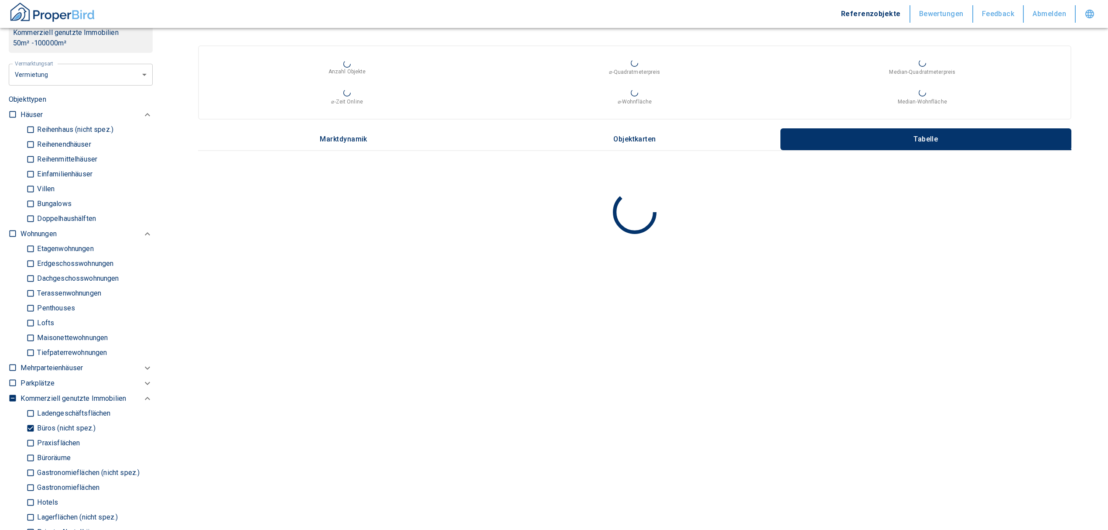
click at [29, 426] on input "Büros (nicht spez.)" at bounding box center [30, 428] width 9 height 15
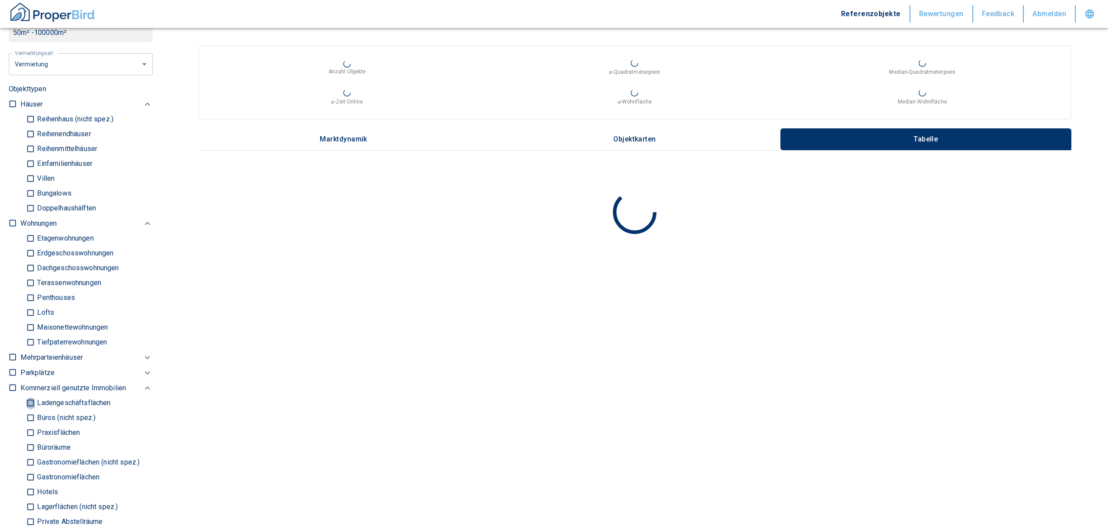
click at [31, 407] on input "Ladengeschäftsflächen" at bounding box center [30, 402] width 9 height 15
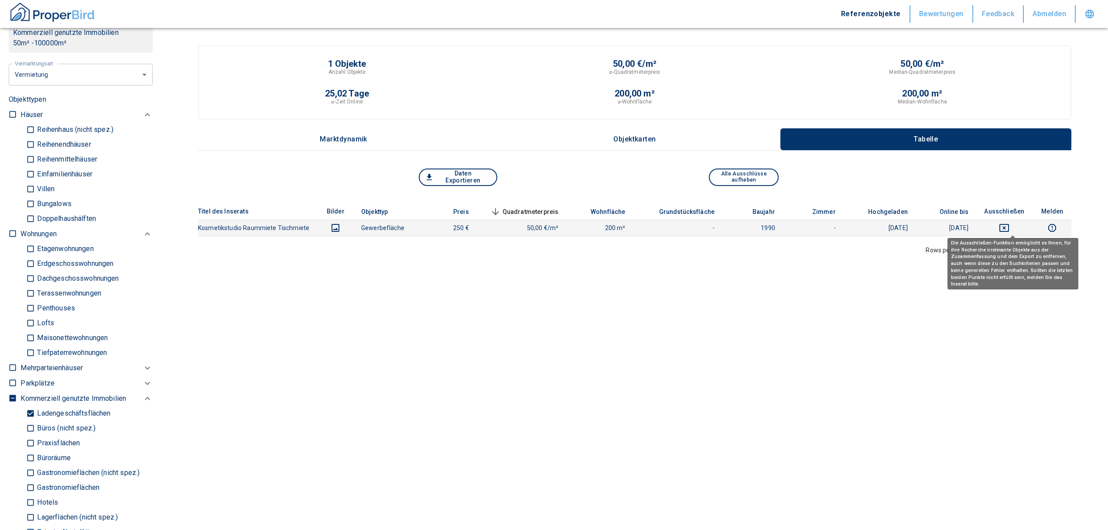
click at [1010, 223] on icon "deselect this listing" at bounding box center [1004, 228] width 10 height 10
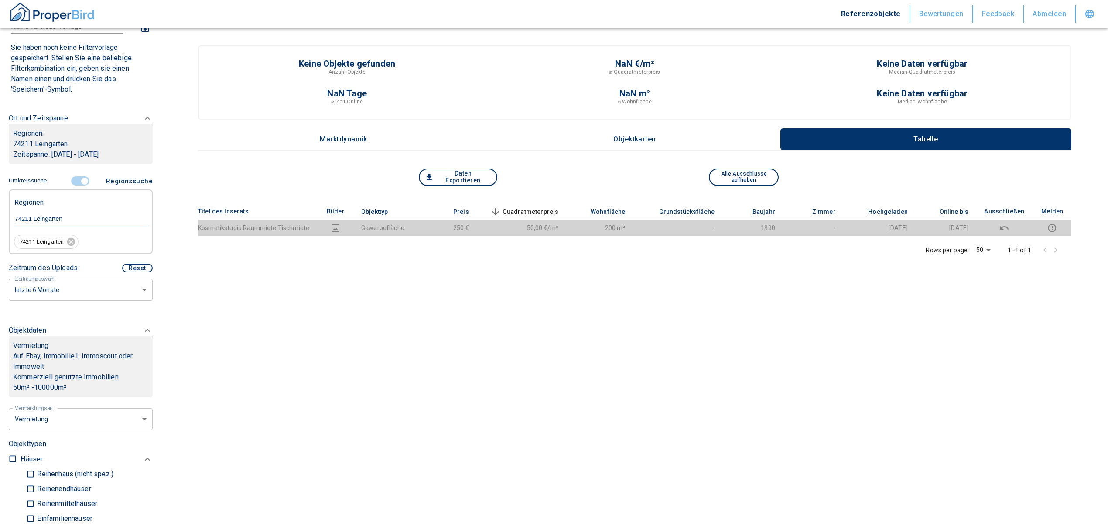
scroll to position [58, 0]
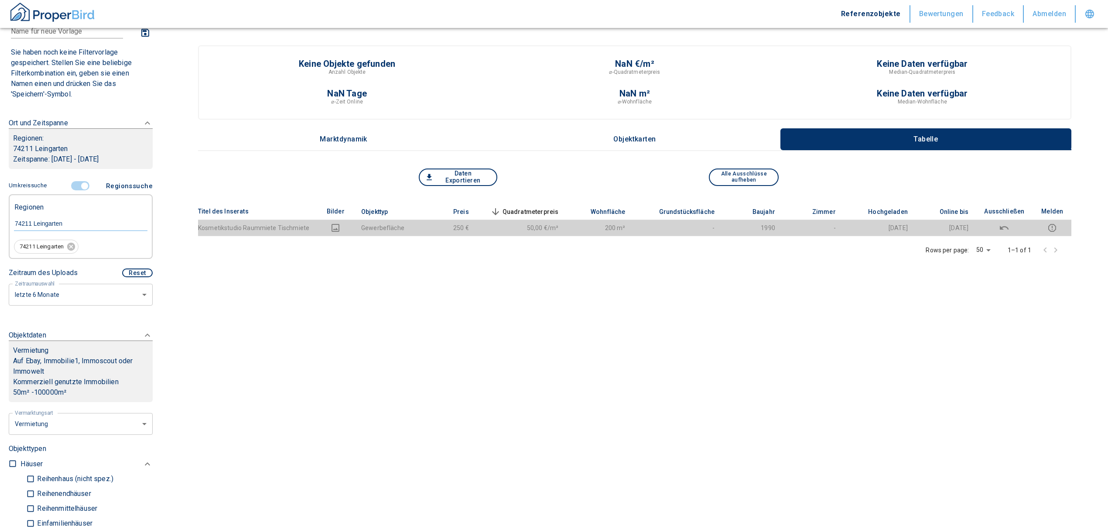
click at [78, 185] on input "controlled" at bounding box center [85, 186] width 26 height 10
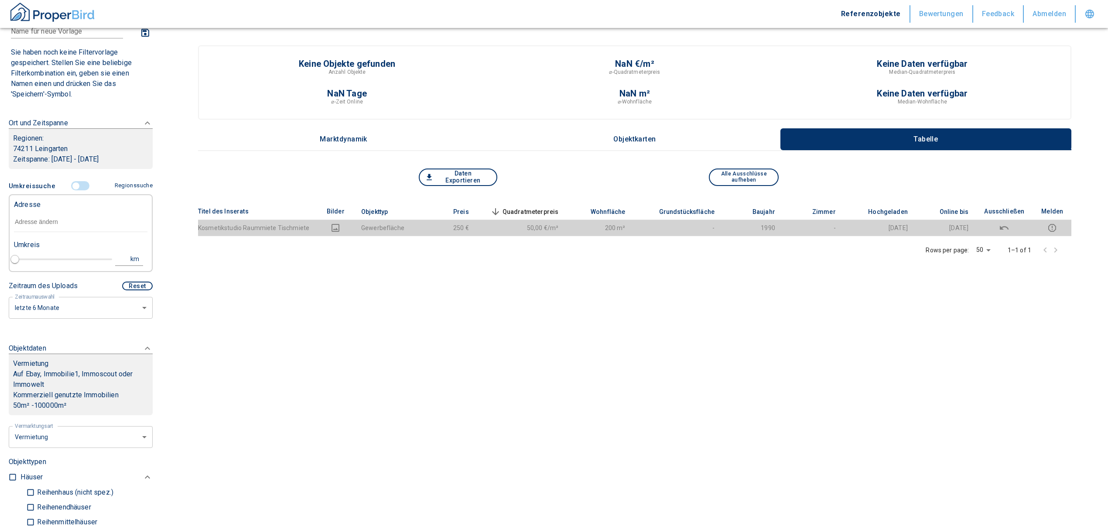
click at [55, 223] on input "text" at bounding box center [81, 222] width 134 height 20
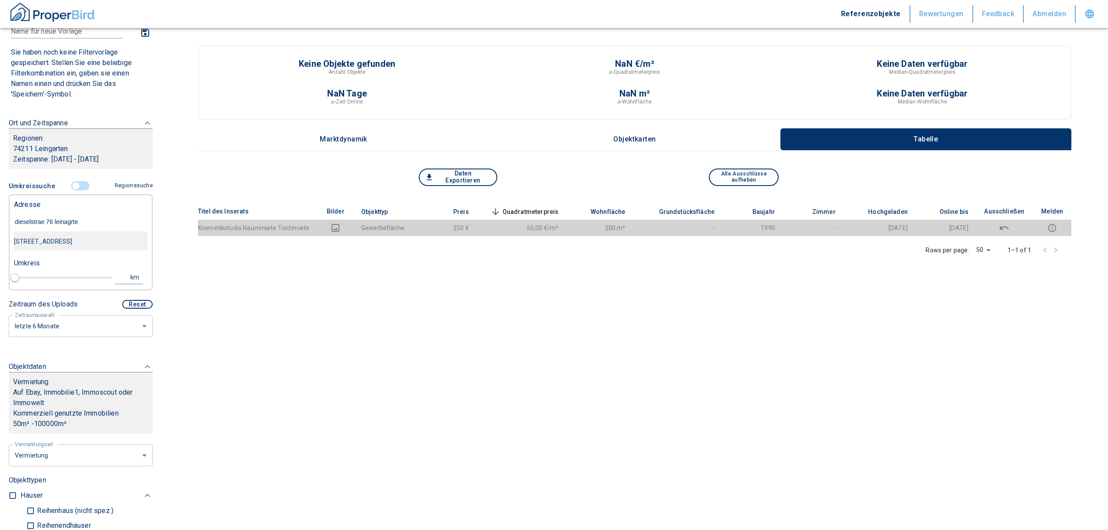
click at [65, 245] on div "[STREET_ADDRESS]" at bounding box center [81, 241] width 134 height 18
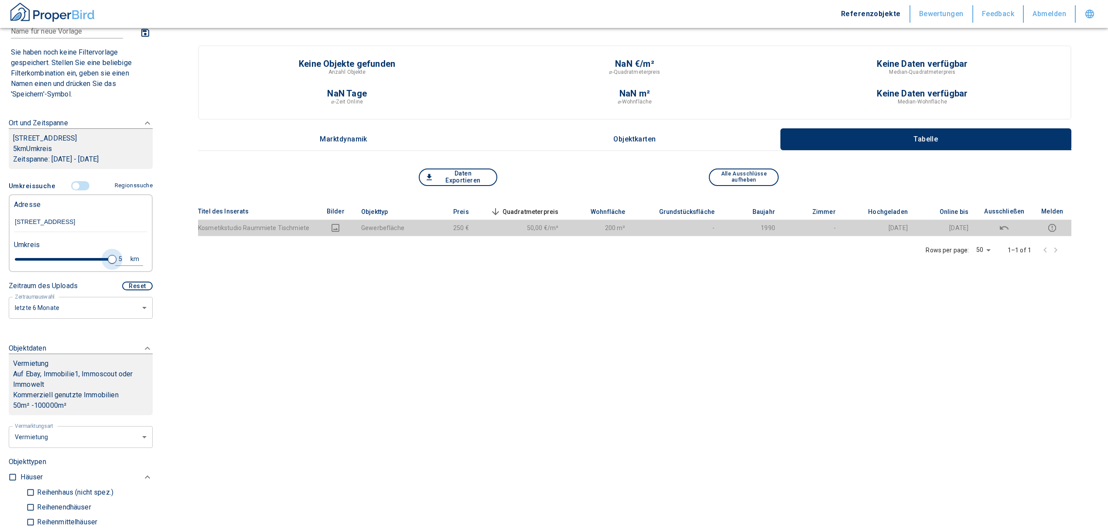
drag, startPoint x: 28, startPoint y: 259, endPoint x: 123, endPoint y: 269, distance: 95.6
click at [123, 269] on div "Umkreis 5 km" at bounding box center [77, 252] width 134 height 35
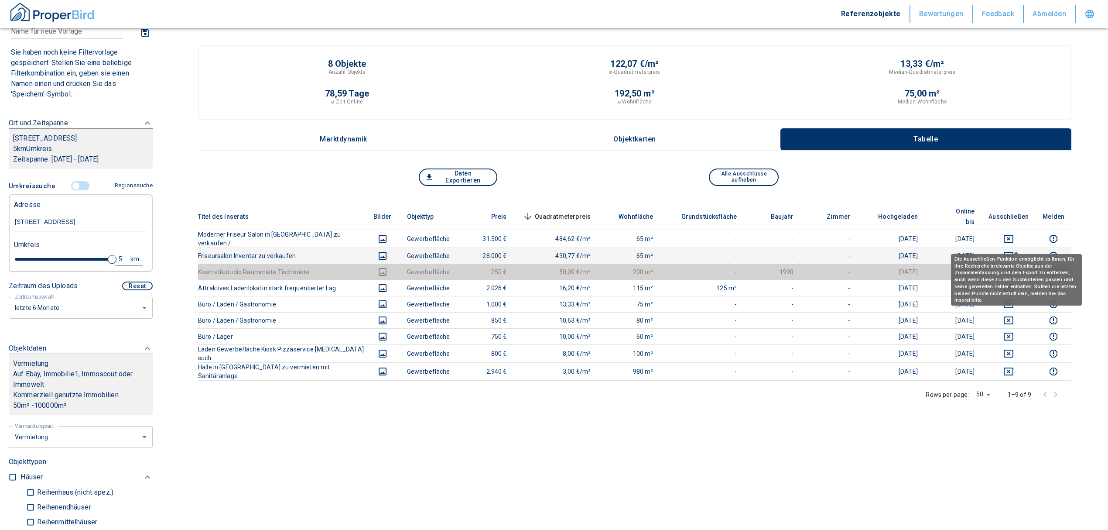
click at [1012, 252] on icon "deselect this listing" at bounding box center [1009, 256] width 10 height 8
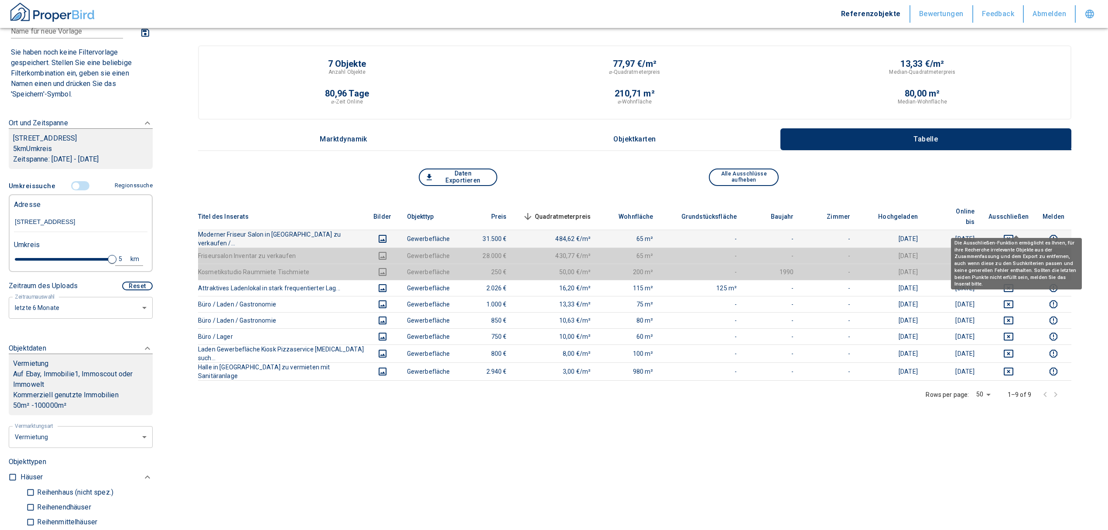
click at [1013, 235] on icon "deselect this listing" at bounding box center [1009, 239] width 10 height 8
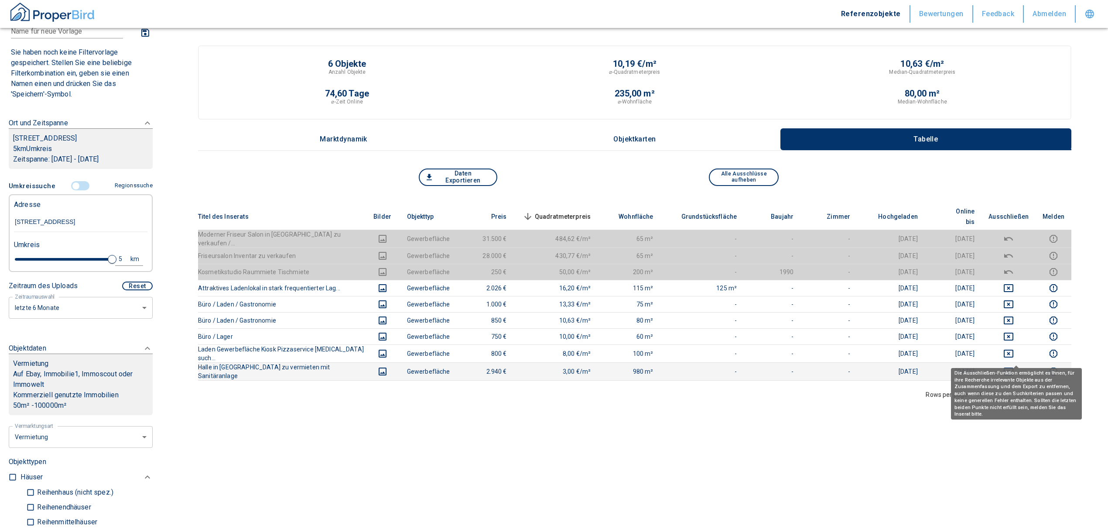
click at [1011, 366] on button "deselect this listing" at bounding box center [1009, 371] width 40 height 10
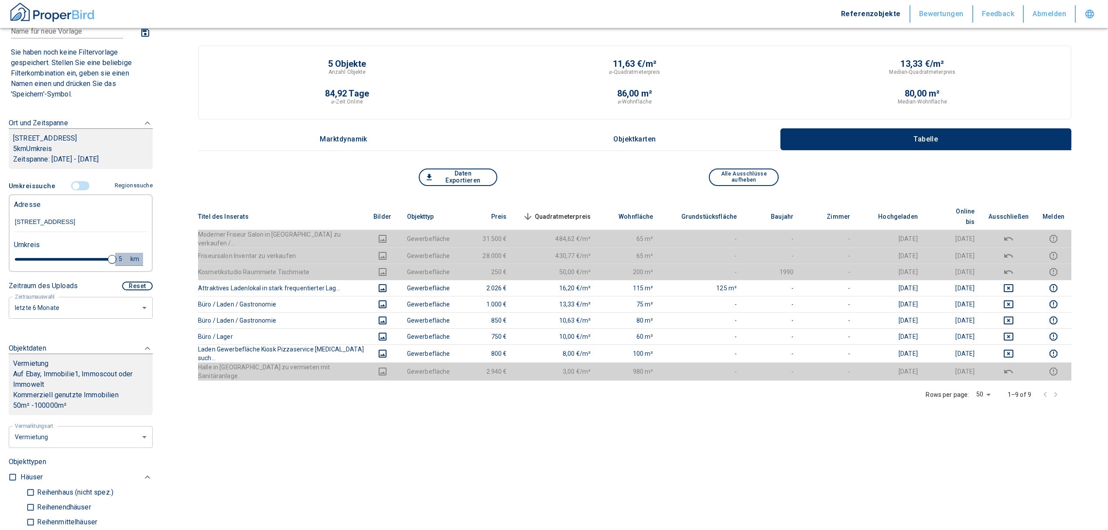
click at [115, 254] on button "5 km" at bounding box center [129, 259] width 28 height 13
drag, startPoint x: 52, startPoint y: 261, endPoint x: -7, endPoint y: 264, distance: 59.0
click at [0, 264] on html "Referenzobjekte Bewertungen Feedback Abmelden Filtervorlagen Neue Filtereinstel…" at bounding box center [554, 340] width 1108 height 681
click at [109, 262] on button "Neue Suchen" at bounding box center [117, 259] width 48 height 12
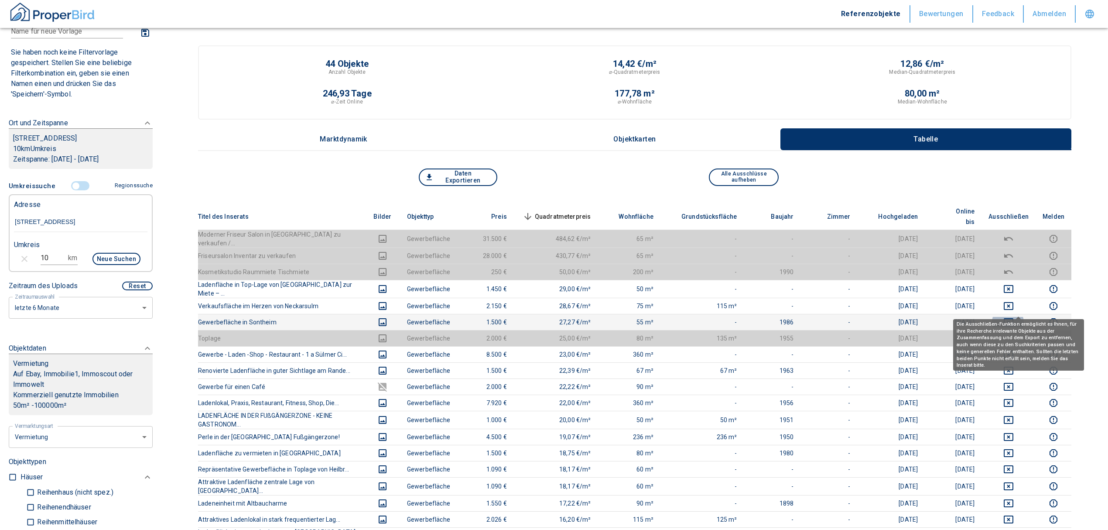
click at [1014, 317] on icon "deselect this listing" at bounding box center [1009, 322] width 10 height 10
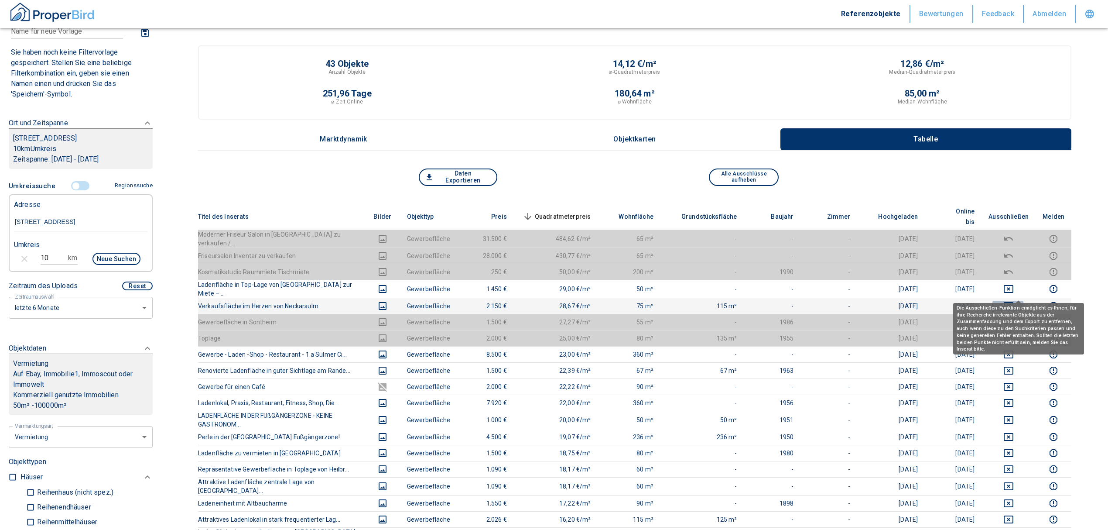
click at [1014, 301] on icon "deselect this listing" at bounding box center [1009, 306] width 10 height 10
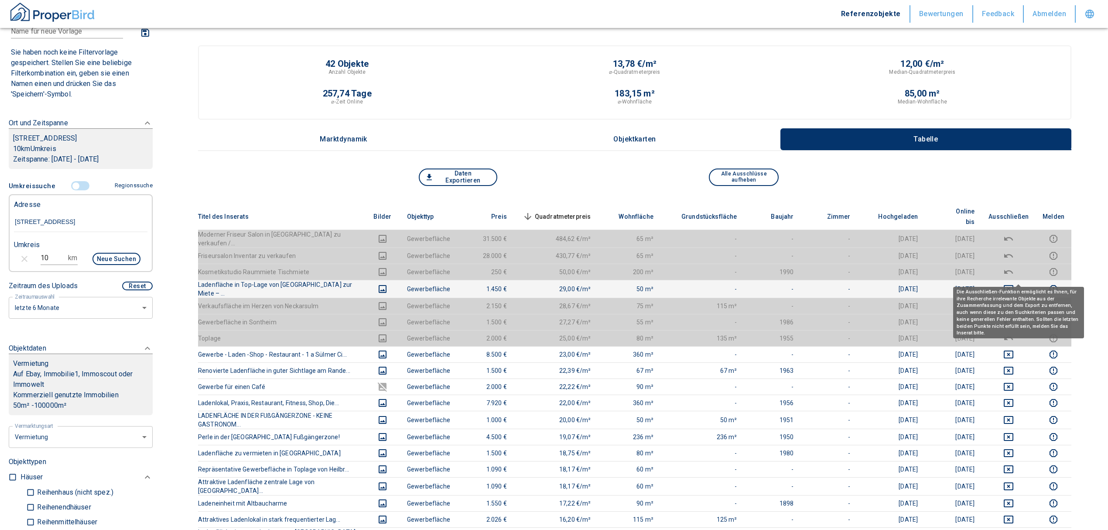
click at [1014, 284] on icon "deselect this listing" at bounding box center [1009, 289] width 10 height 10
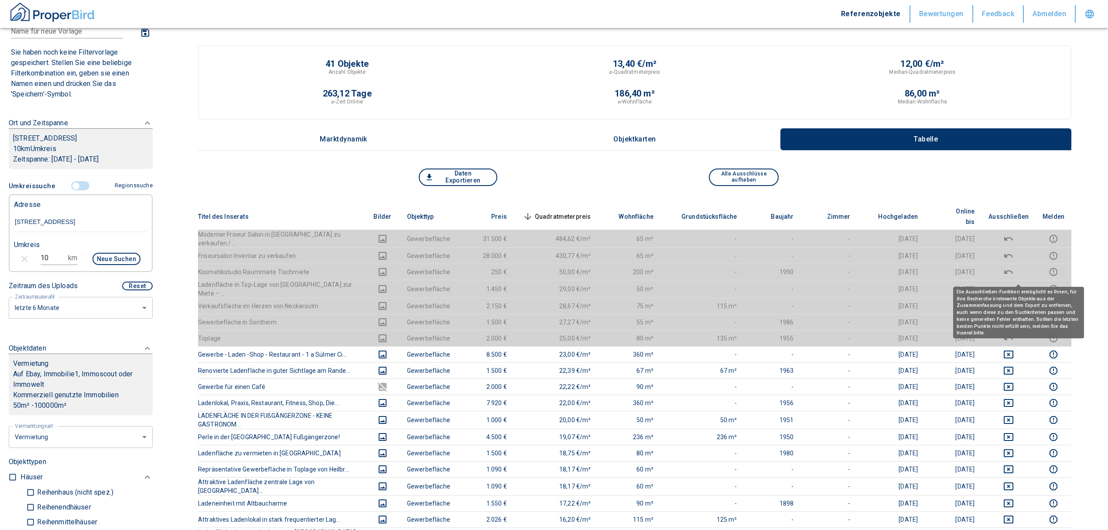
click at [572, 211] on span "Quadratmeterpreis sorted descending" at bounding box center [556, 216] width 70 height 10
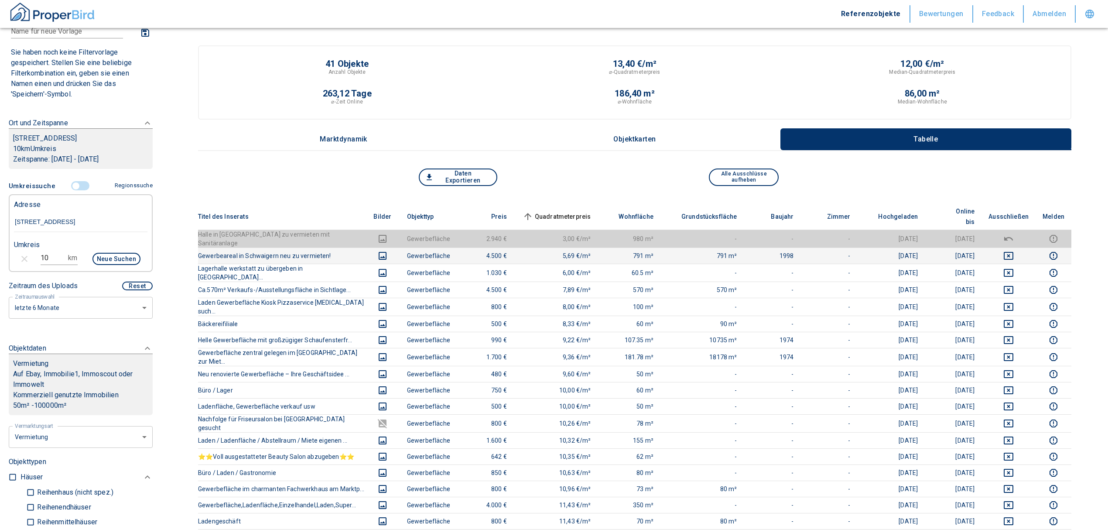
click at [1014, 250] on icon "deselect this listing" at bounding box center [1009, 255] width 10 height 10
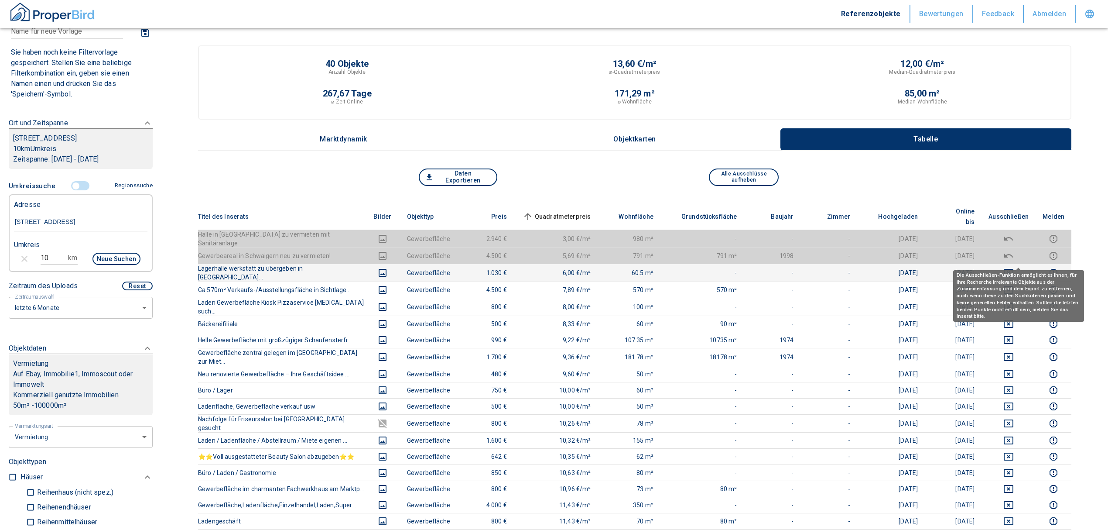
click at [1014, 267] on icon "deselect this listing" at bounding box center [1009, 272] width 10 height 10
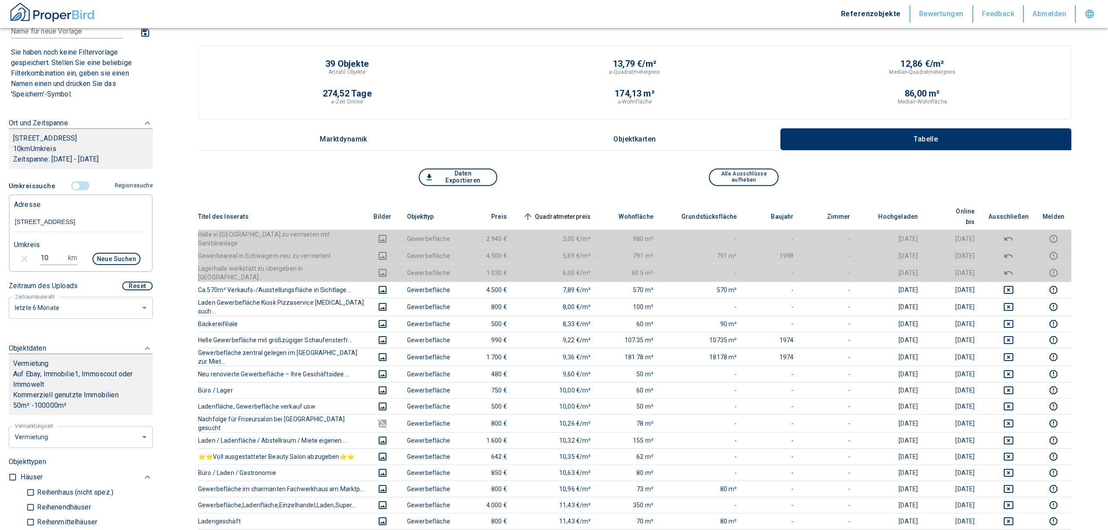
click at [572, 213] on span "Quadratmeterpreis sorted ascending" at bounding box center [556, 216] width 70 height 10
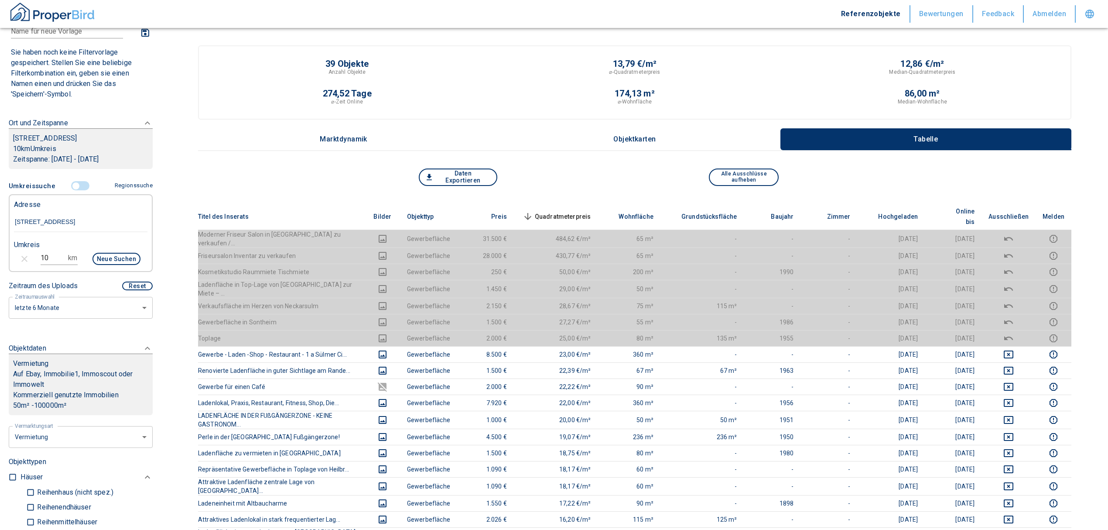
click at [579, 211] on span "Quadratmeterpreis sorted descending" at bounding box center [556, 216] width 70 height 10
